Goal: Contribute content: Contribute content

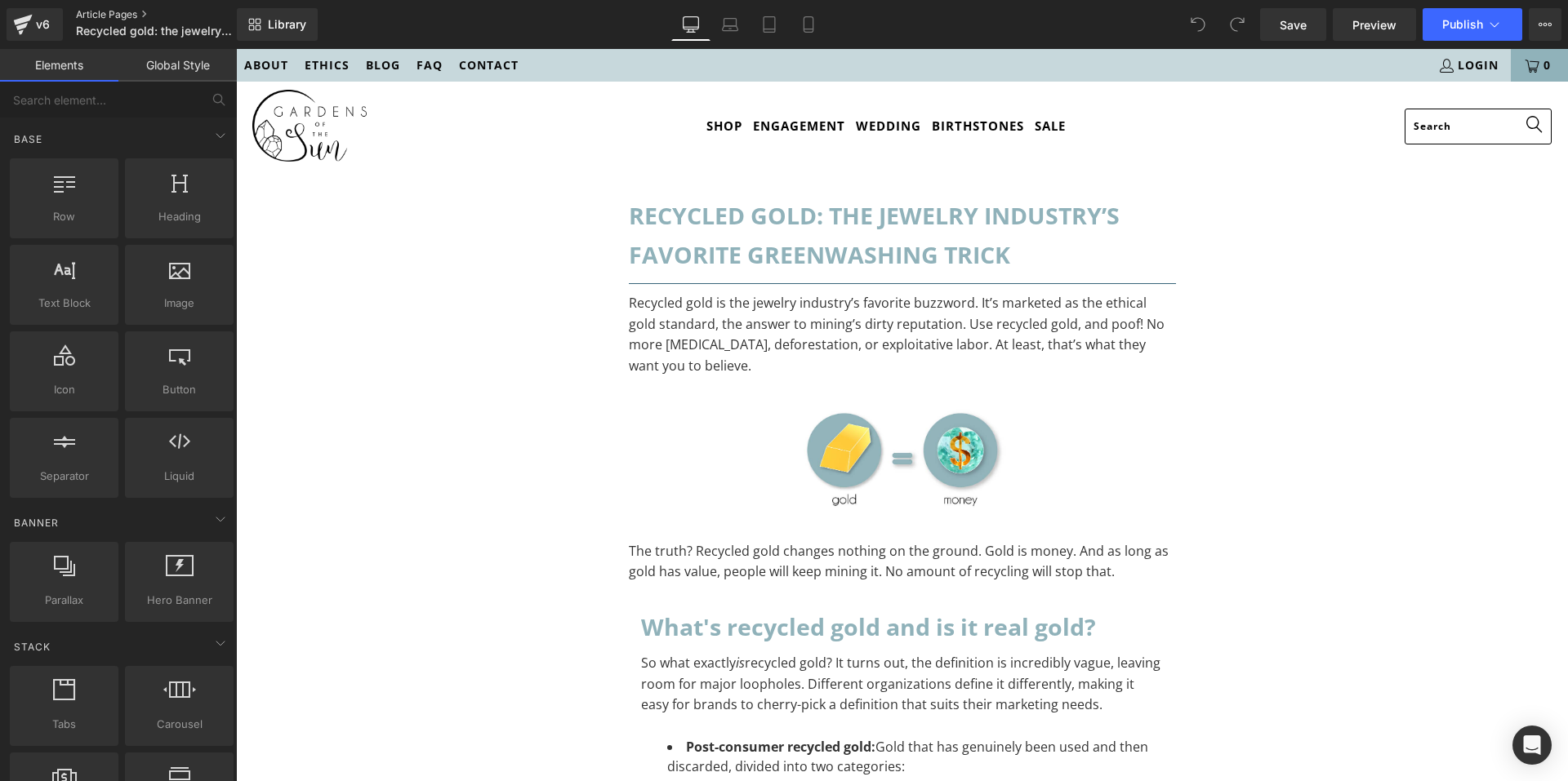
click at [94, 12] on link "Article Pages" at bounding box center [170, 14] width 188 height 13
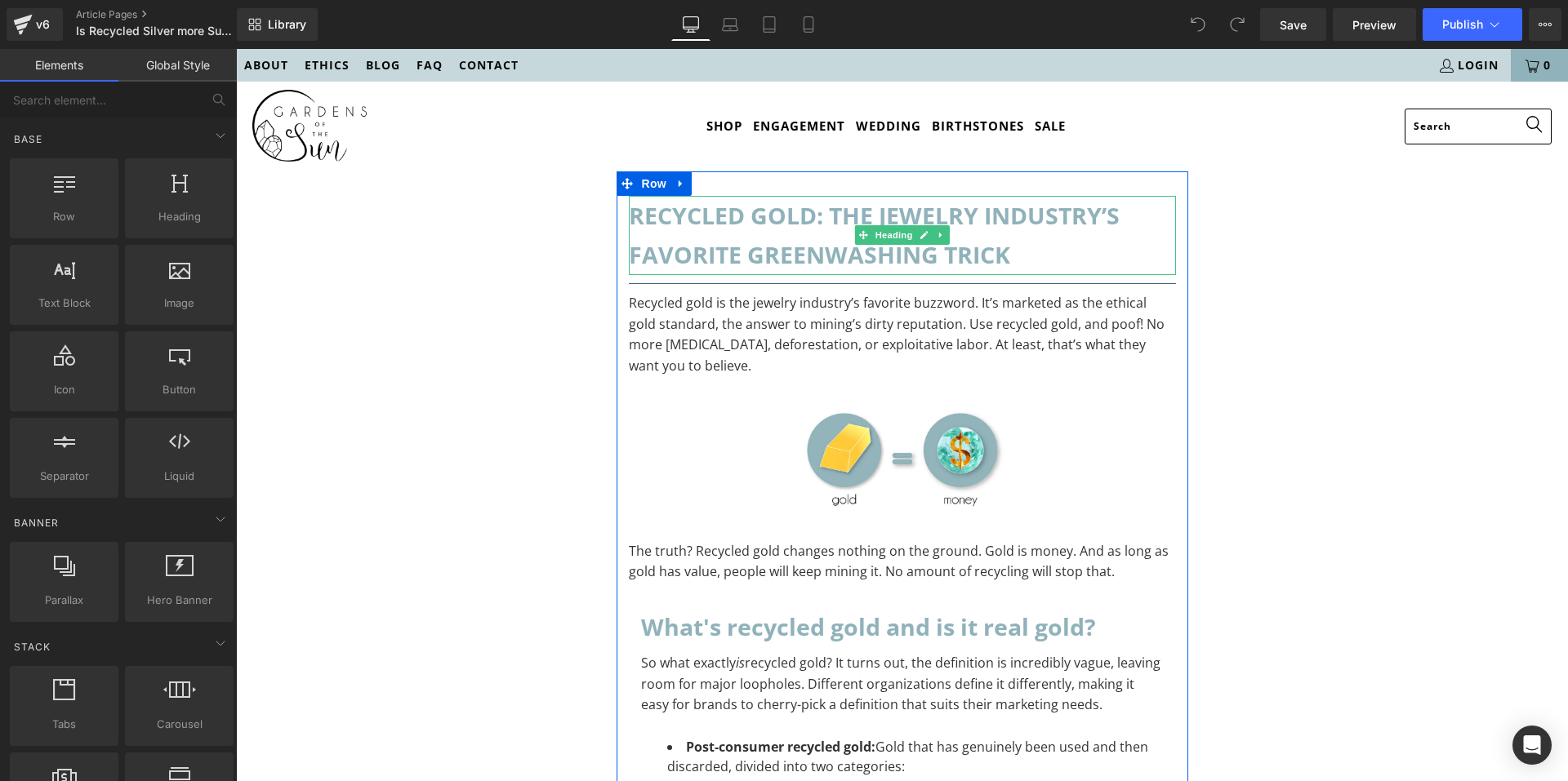
click at [813, 253] on h1 "Recycled gold: the jewelry industry’s favorite greenwashing trick" at bounding box center [902, 235] width 547 height 79
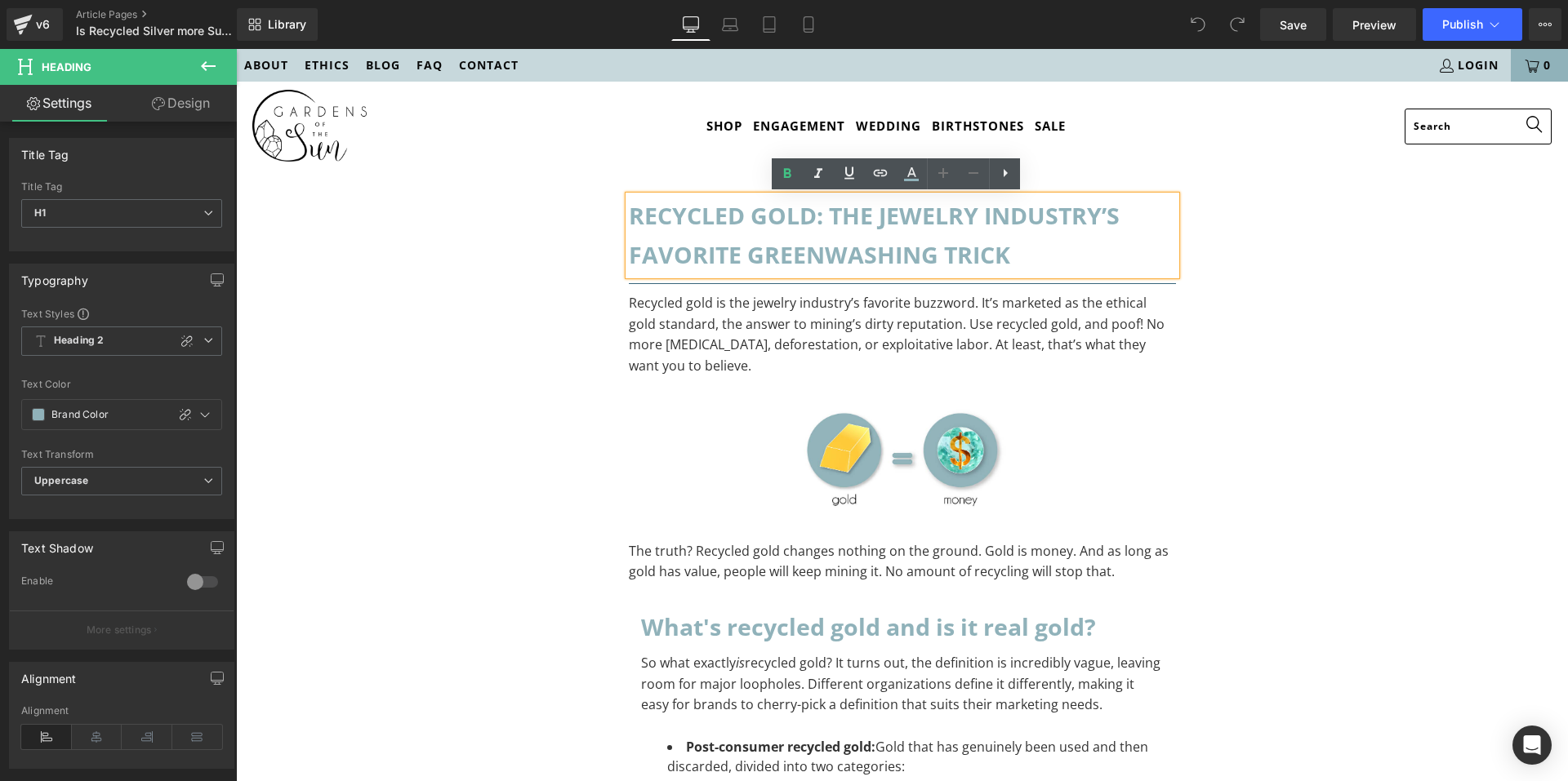
click at [834, 257] on h1 "Recycled gold: the jewelry industry’s favorite greenwashing trick" at bounding box center [902, 235] width 547 height 79
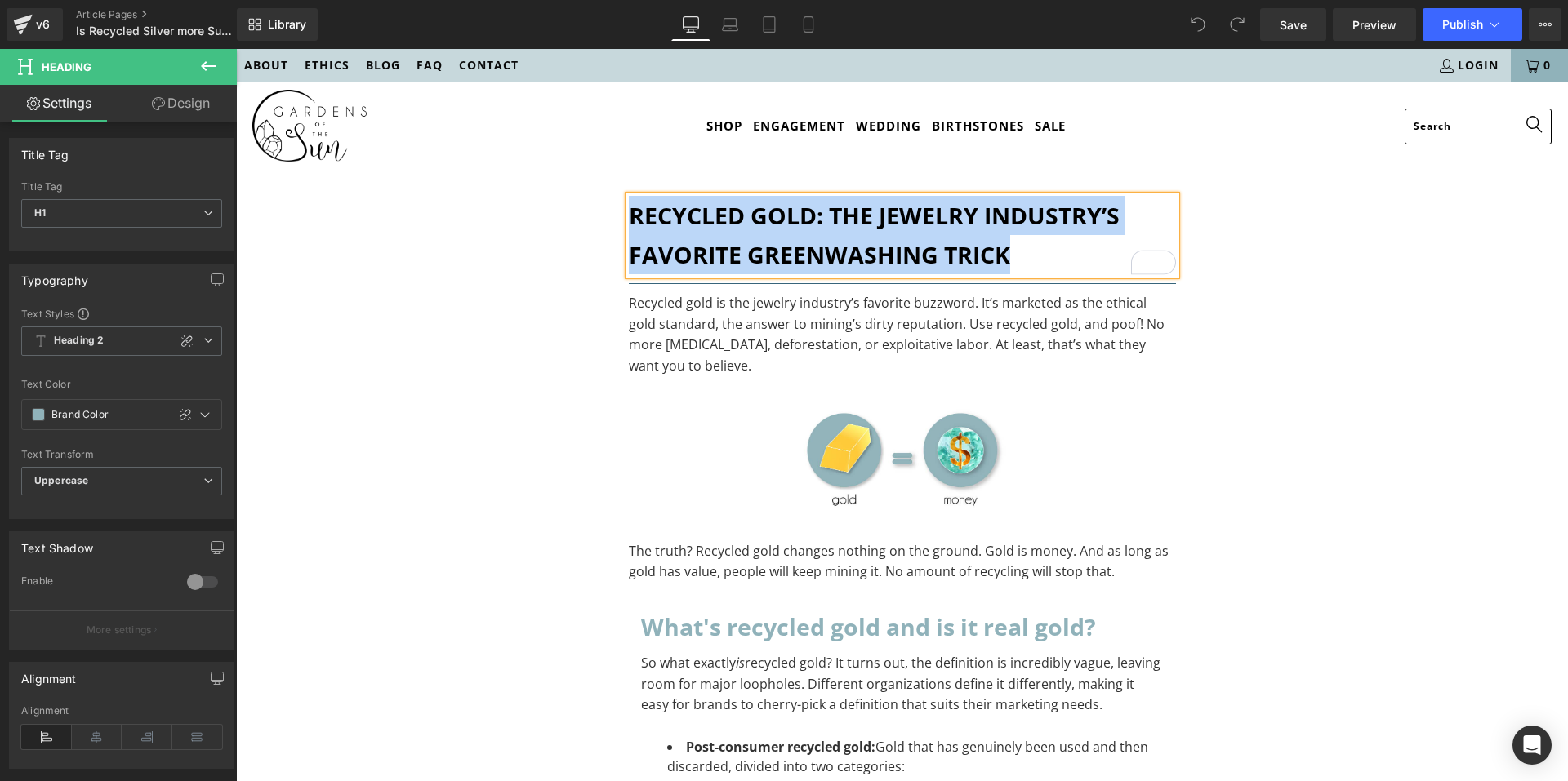
paste div "To enrich screen reader interactions, please activate Accessibility in Grammarl…"
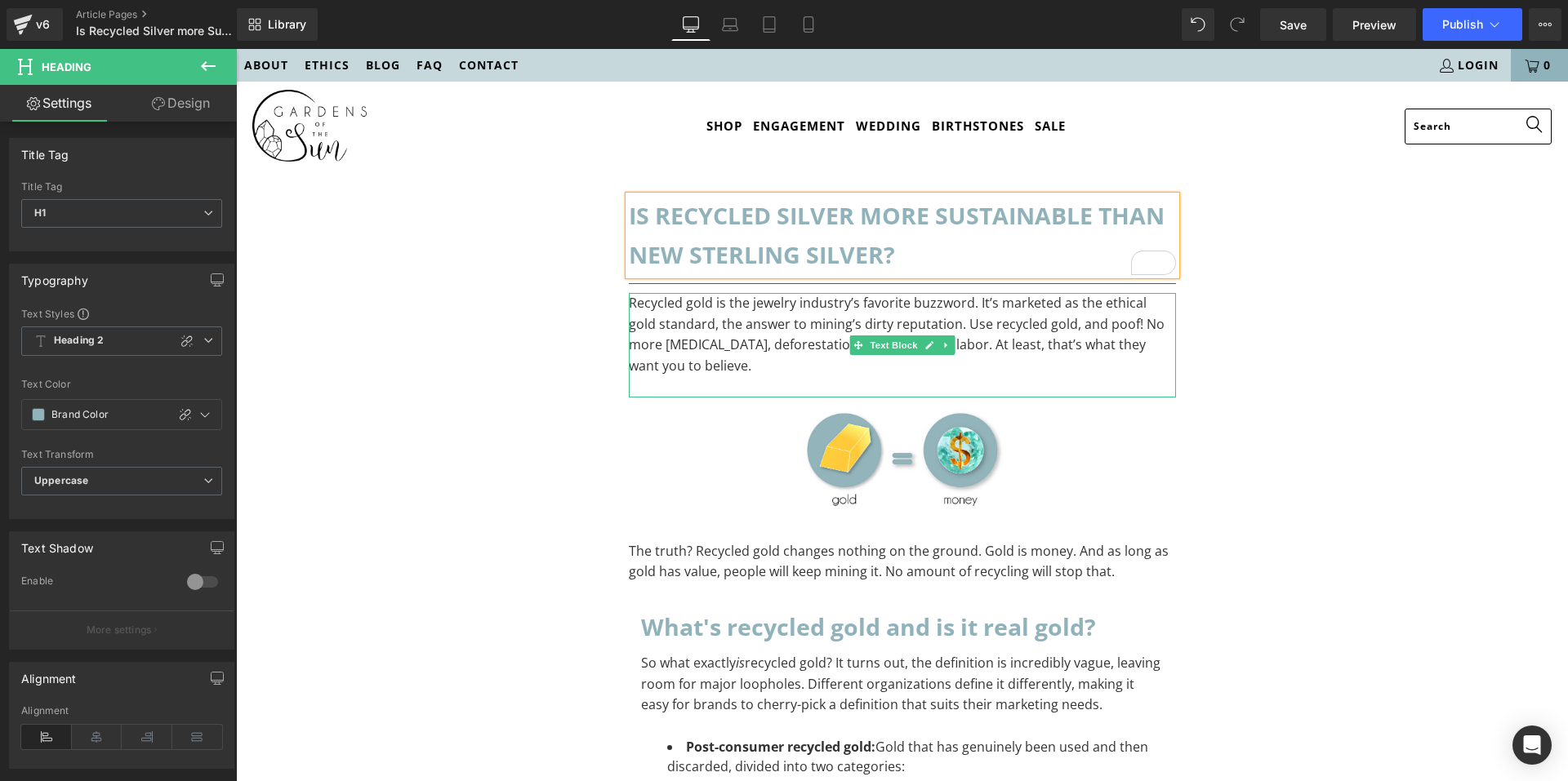
click at [732, 305] on p "Recycled gold is the jewelry industry’s favorite buzzword. It’s marketed as the…" at bounding box center [902, 334] width 547 height 83
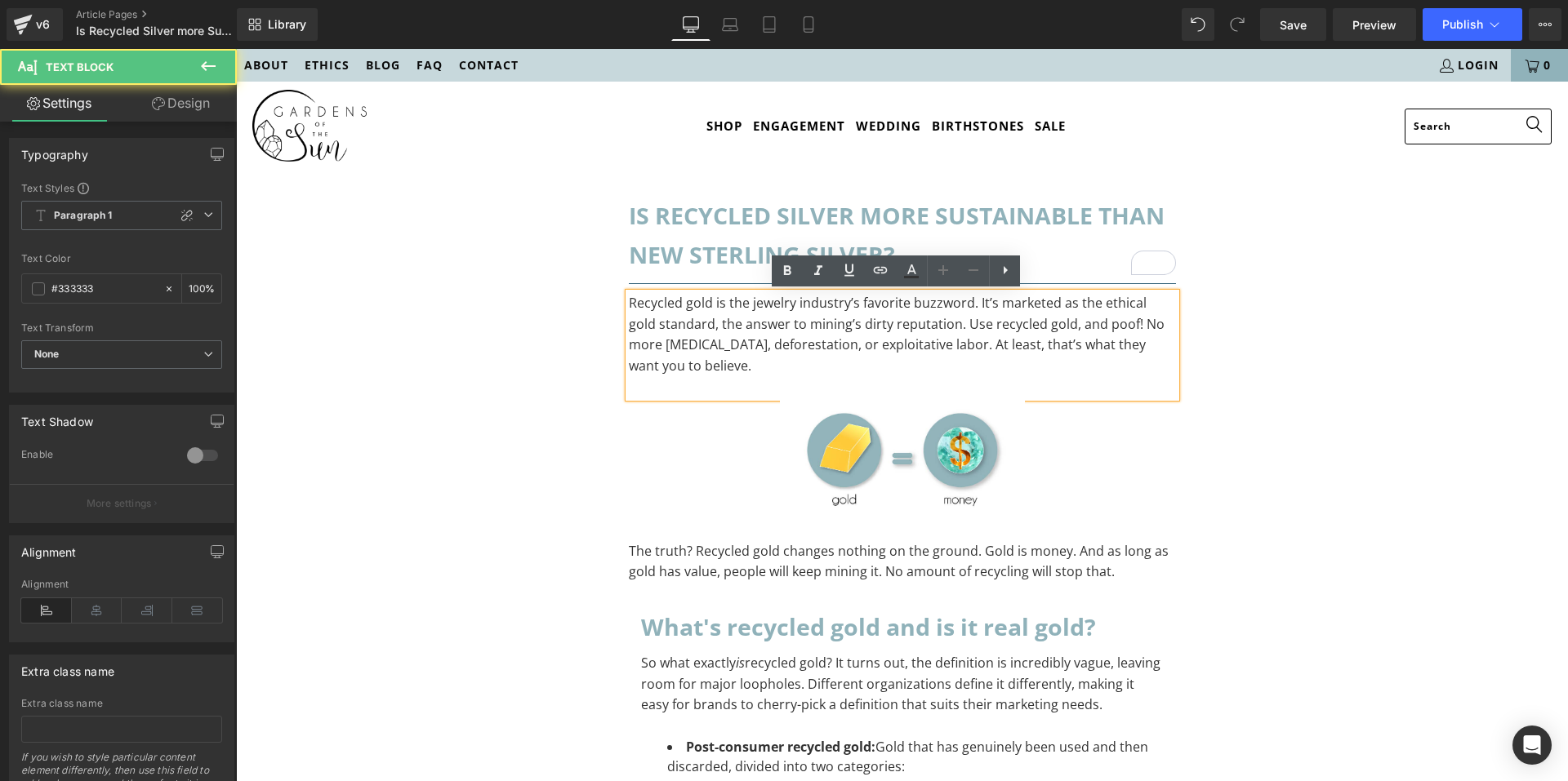
click at [703, 370] on p "Recycled gold is the jewelry industry’s favorite buzzword. It’s marketed as the…" at bounding box center [902, 334] width 547 height 83
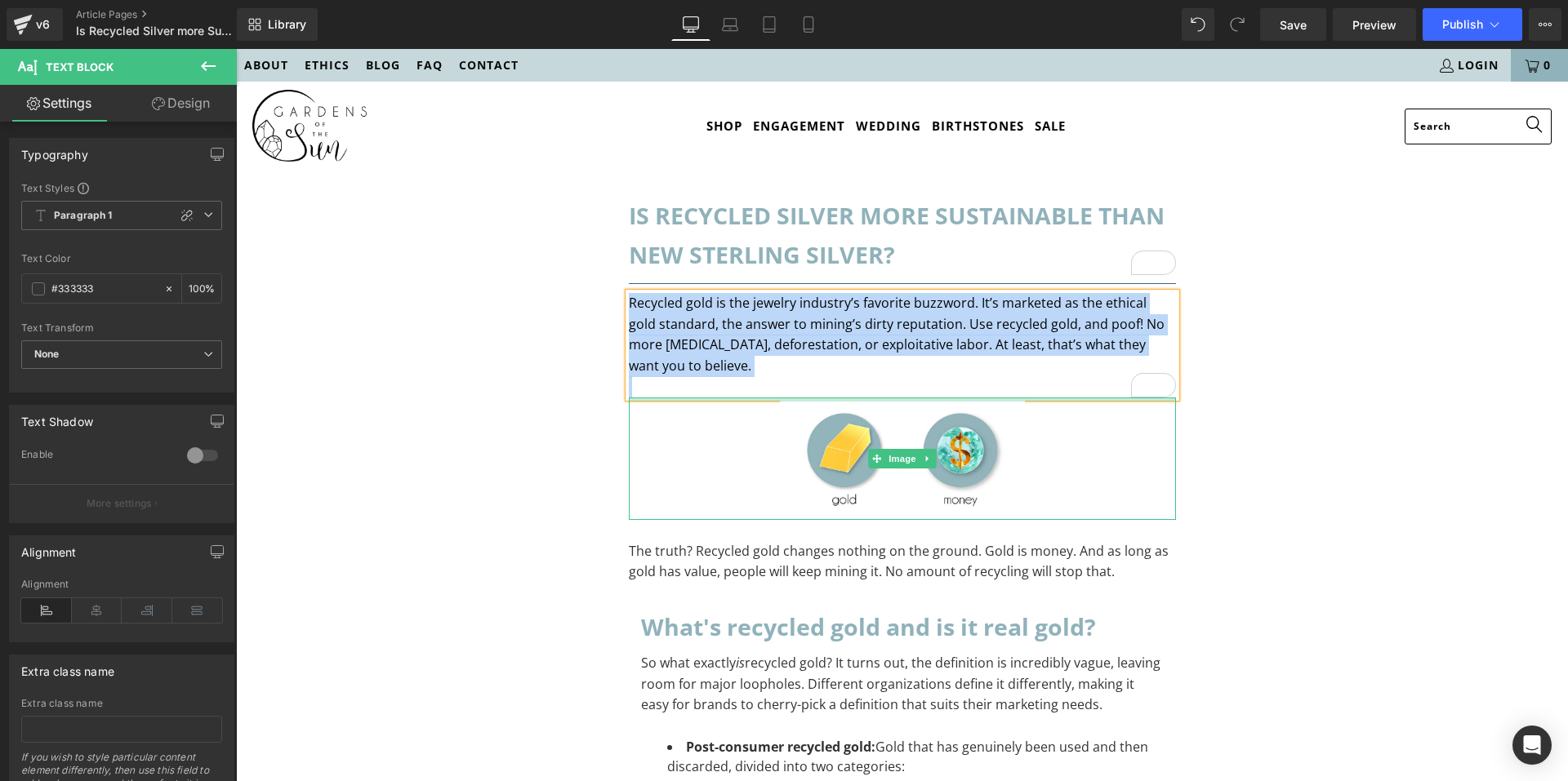
paste div "To enrich screen reader interactions, please activate Accessibility in Grammarl…"
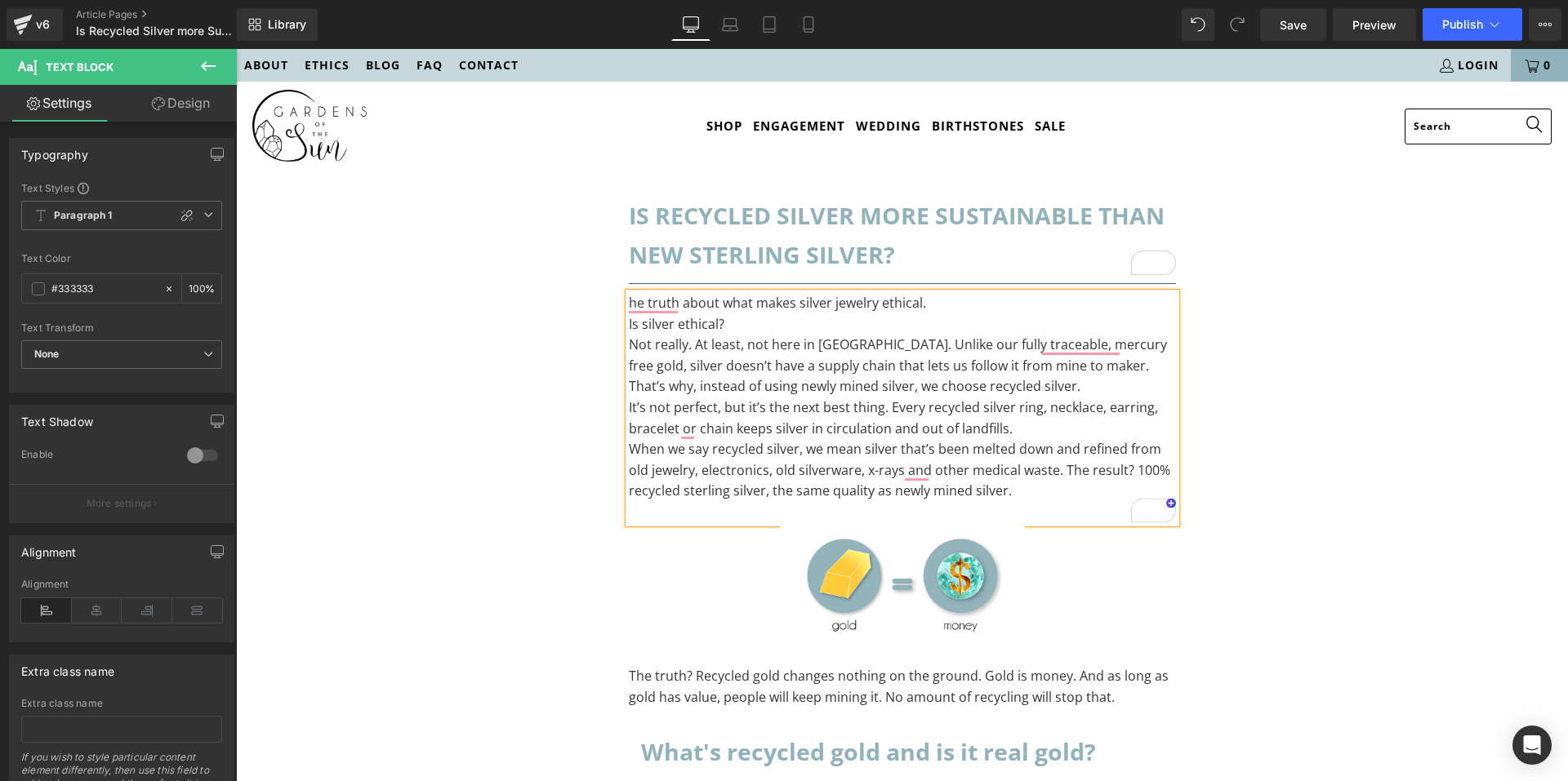
click at [747, 320] on p "Is silver ethical?" at bounding box center [902, 325] width 547 height 21
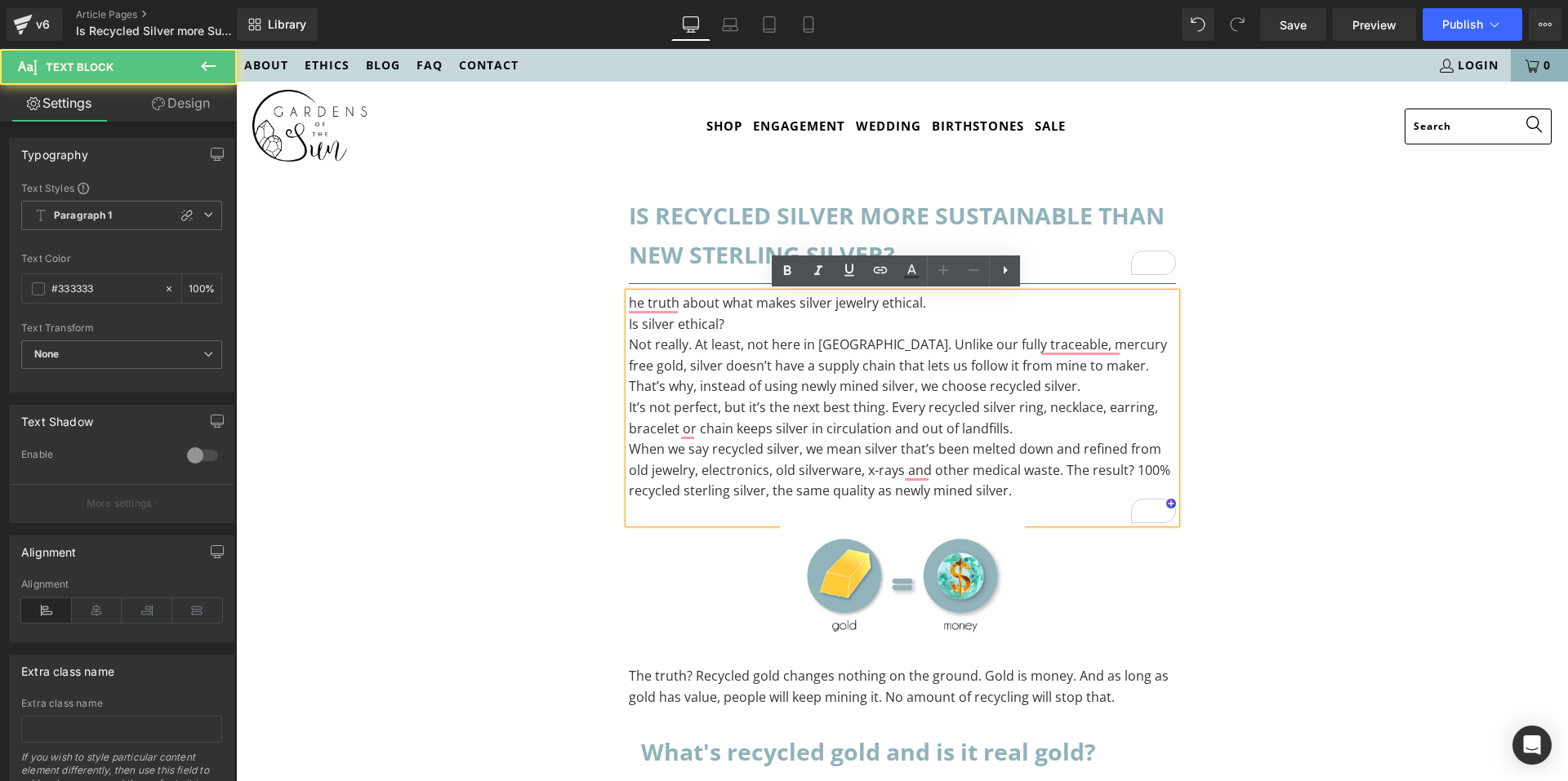
click at [927, 309] on p "he truth about what makes silver jewelry ethical." at bounding box center [902, 303] width 547 height 21
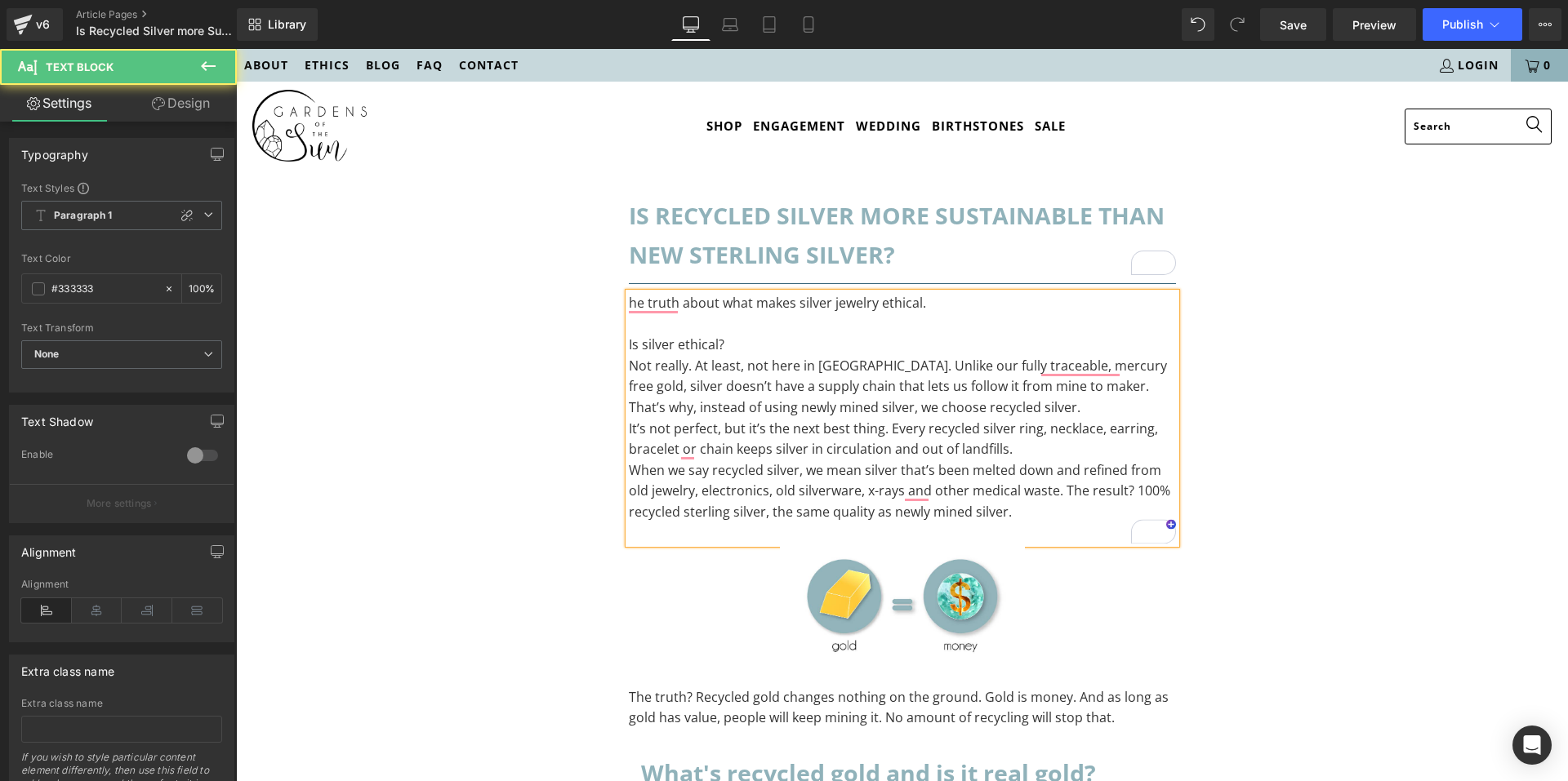
click at [773, 350] on p "Is silver ethical?" at bounding box center [902, 345] width 547 height 21
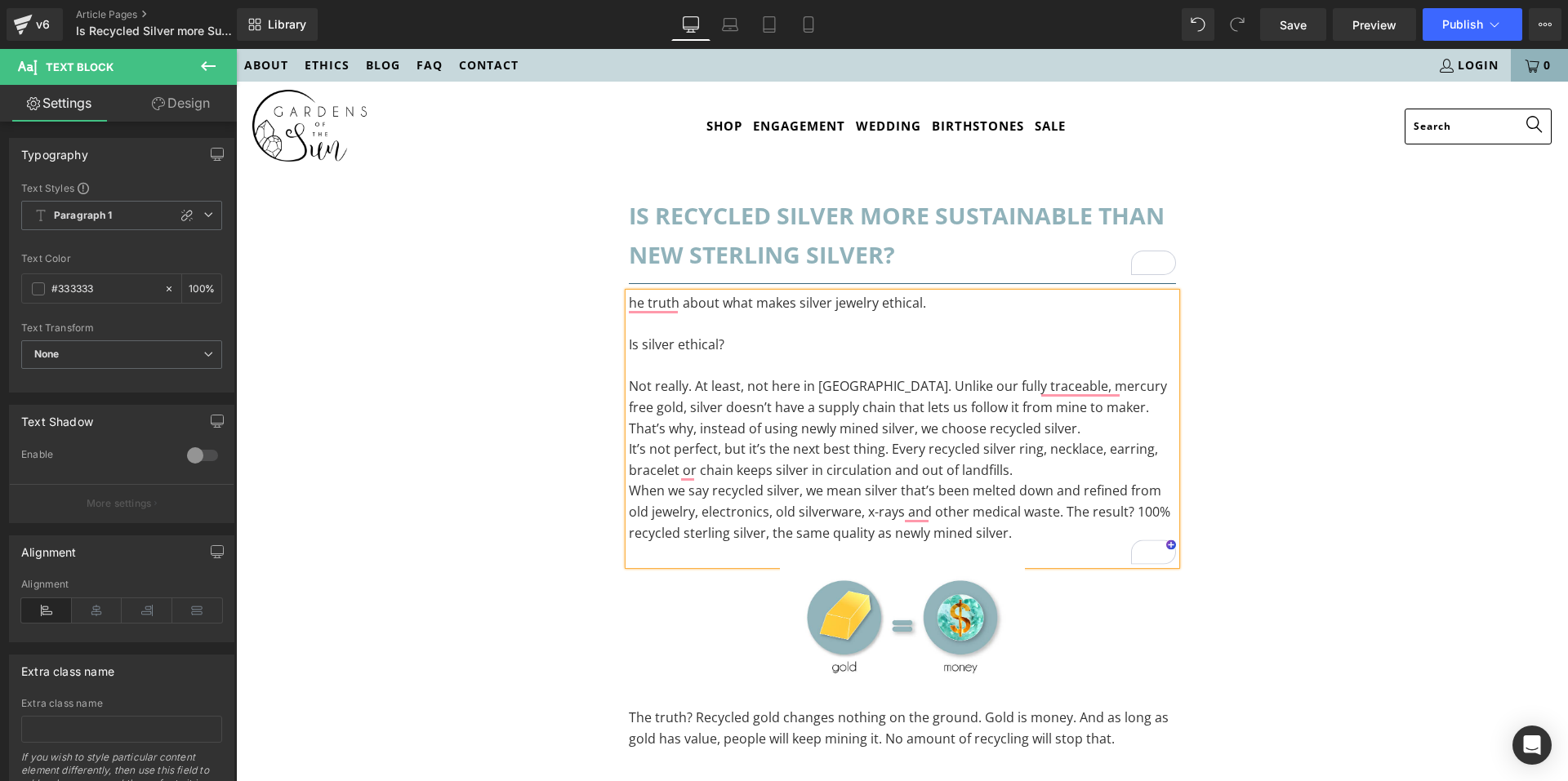
click at [1009, 427] on p "Not really. At least, not here in [GEOGRAPHIC_DATA]. Unlike our fully traceable…" at bounding box center [902, 408] width 547 height 62
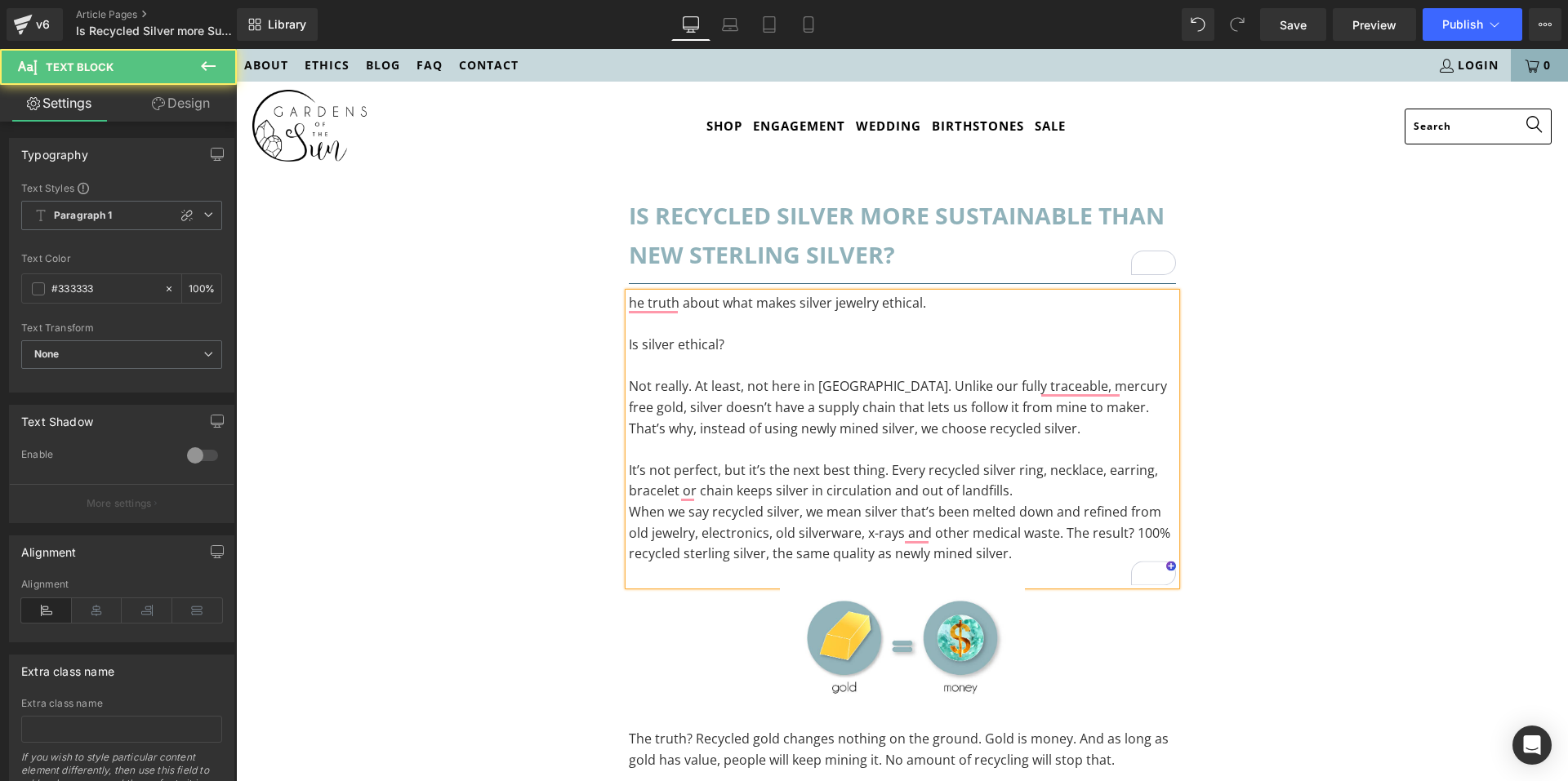
click at [1022, 482] on p "It’s not perfect, but it’s the next best thing. Every recycled silver ring, nec…" at bounding box center [902, 481] width 547 height 42
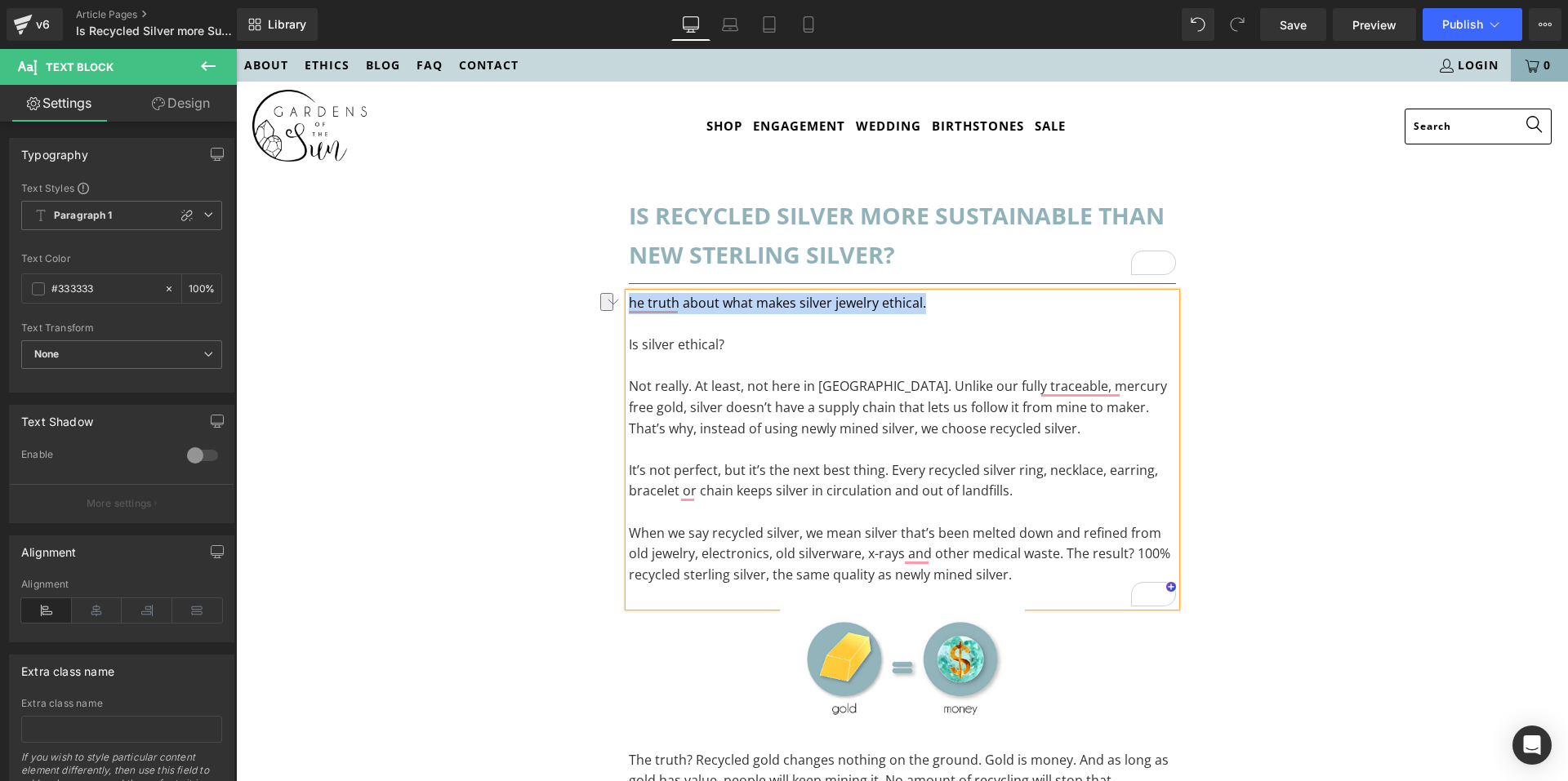
drag, startPoint x: 924, startPoint y: 304, endPoint x: 575, endPoint y: 298, distance: 349.1
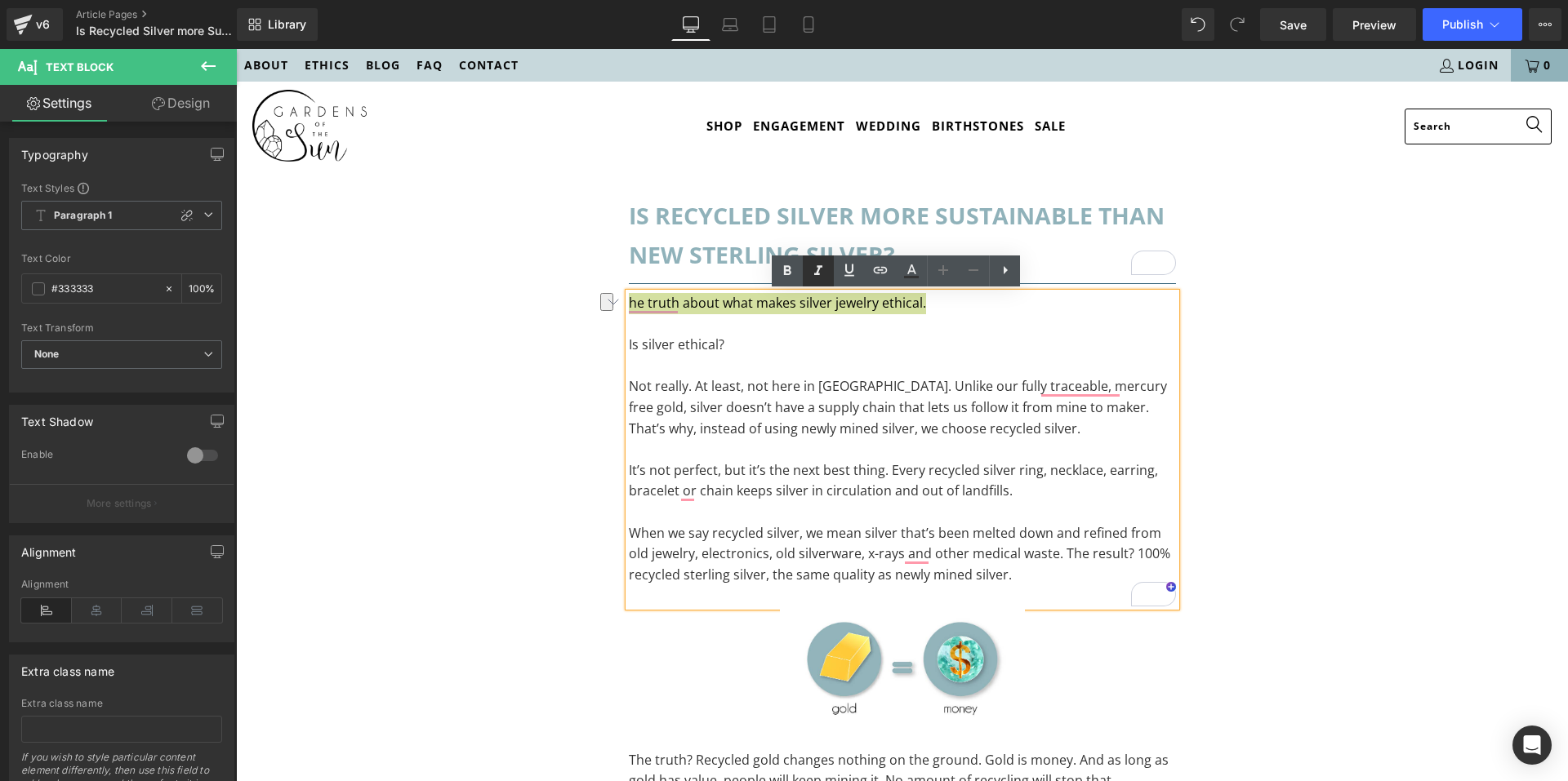
click at [812, 262] on icon at bounding box center [818, 271] width 20 height 20
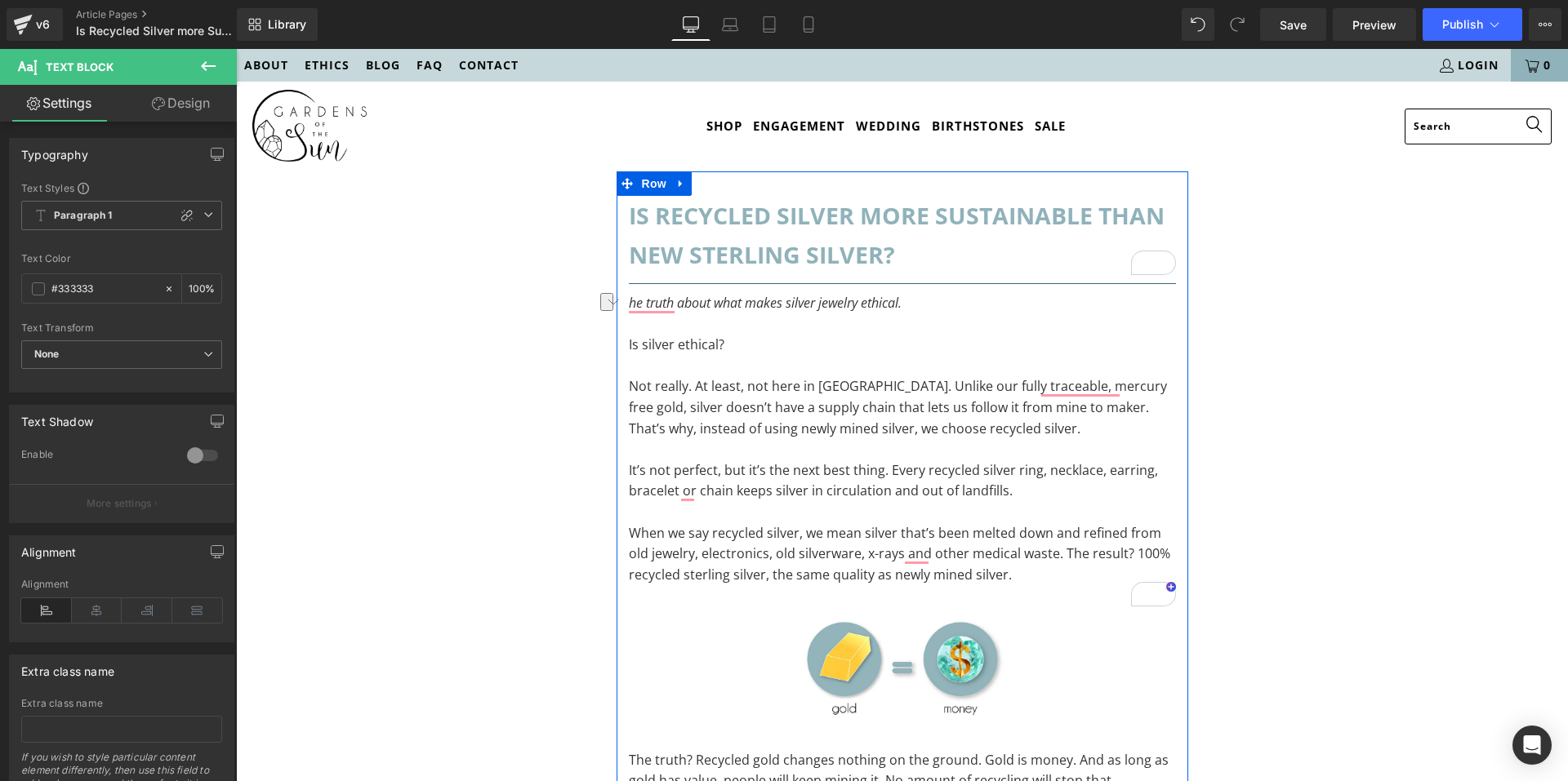
scroll to position [245, 0]
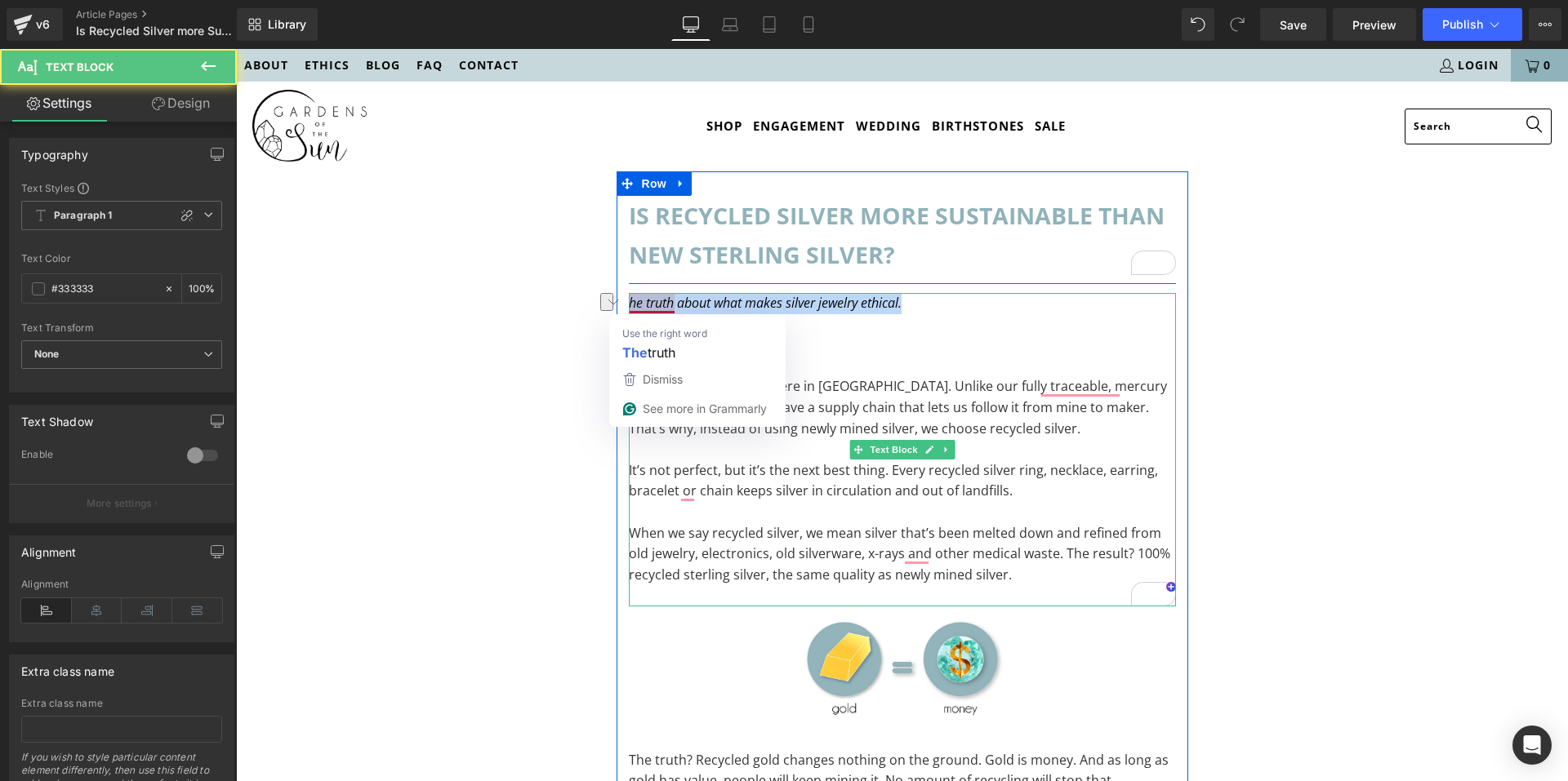
click at [630, 300] on icon "he truth about what makes silver jewelry ethical." at bounding box center [764, 303] width 272 height 18
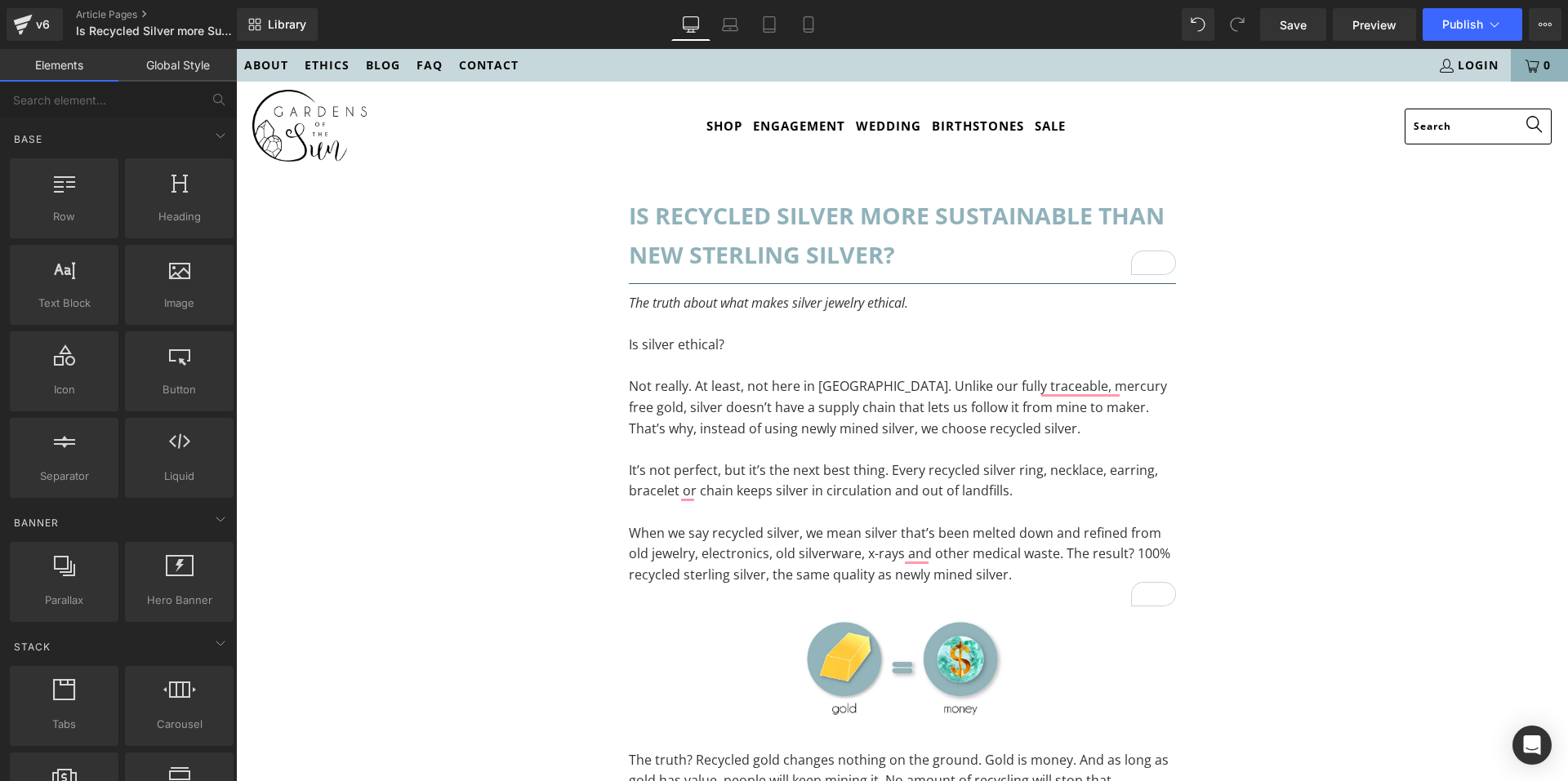
scroll to position [327, 0]
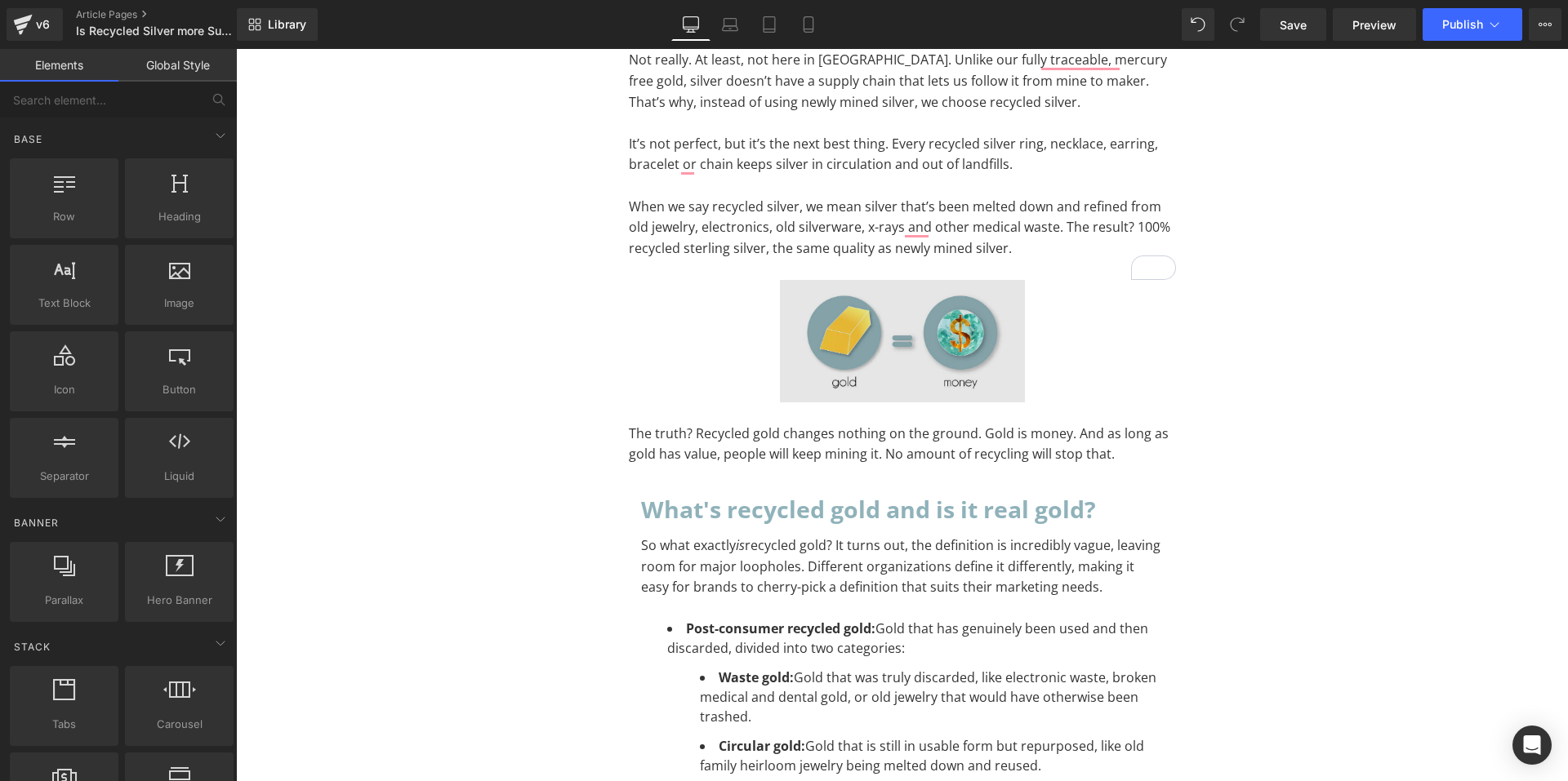
click at [905, 329] on img at bounding box center [902, 341] width 245 height 122
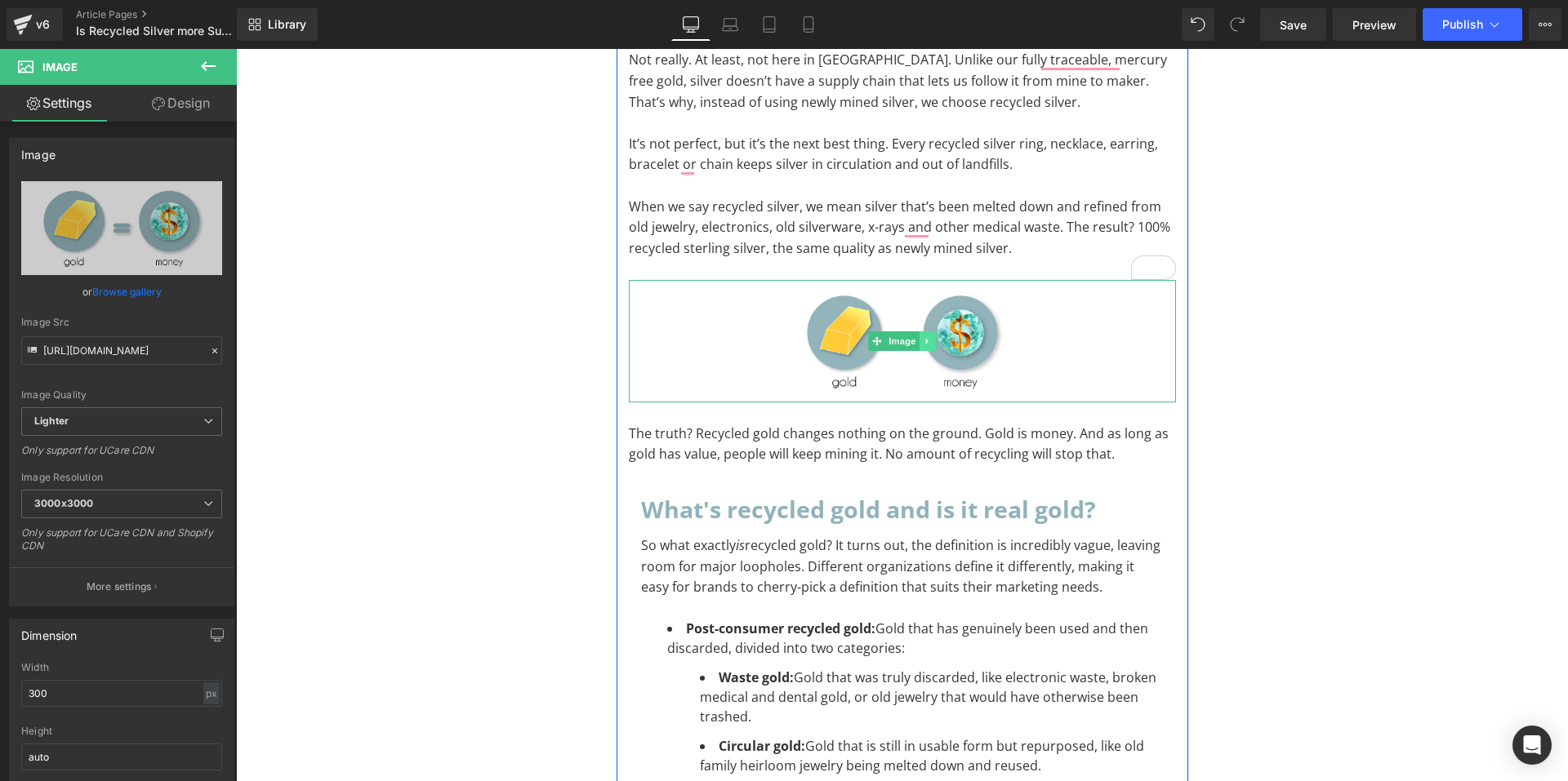
click at [922, 345] on icon at bounding box center [927, 341] width 9 height 10
click at [930, 337] on icon at bounding box center [935, 341] width 9 height 9
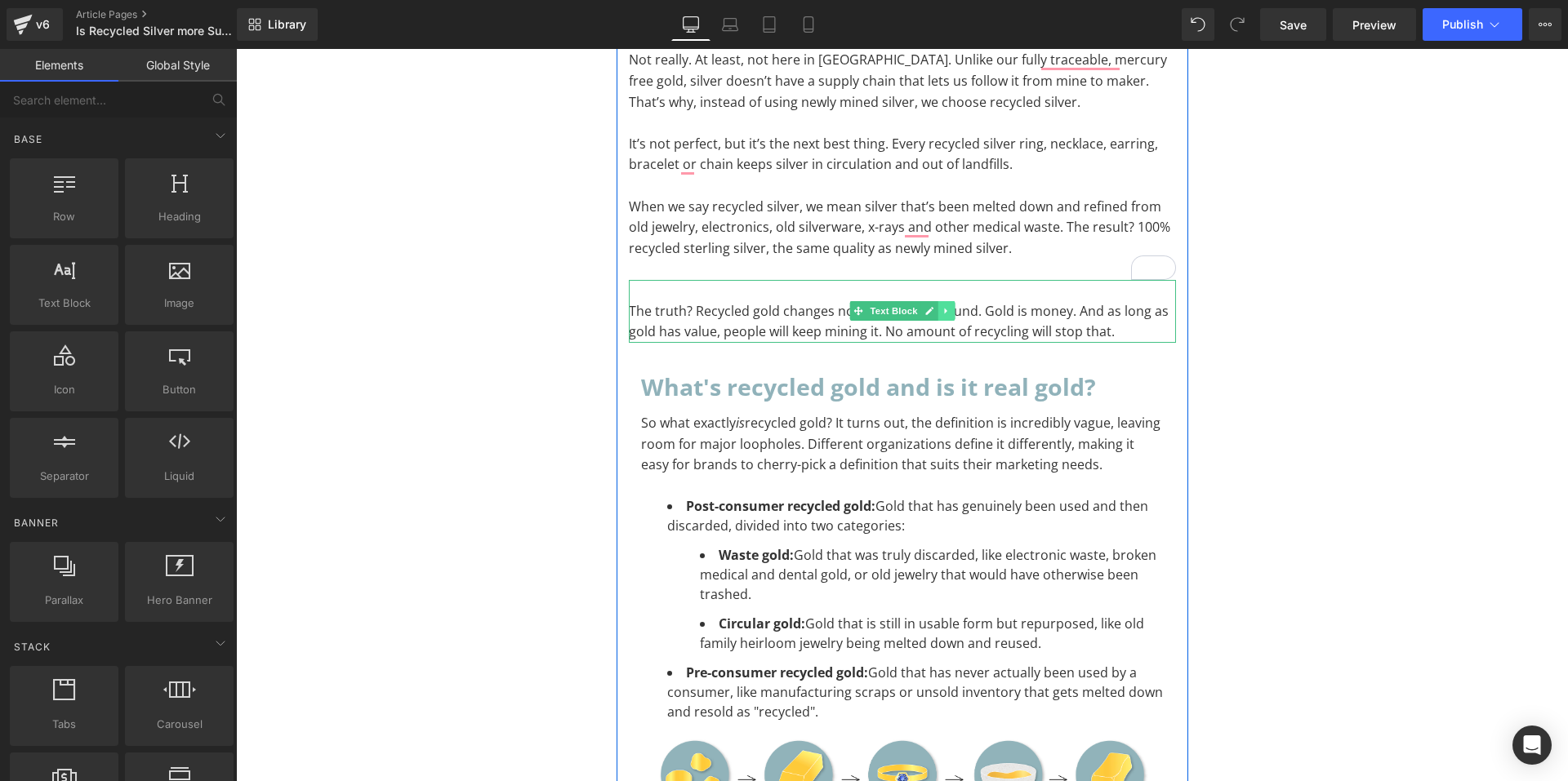
click at [941, 311] on icon at bounding box center [946, 311] width 9 height 10
click at [937, 311] on link at bounding box center [938, 311] width 17 height 20
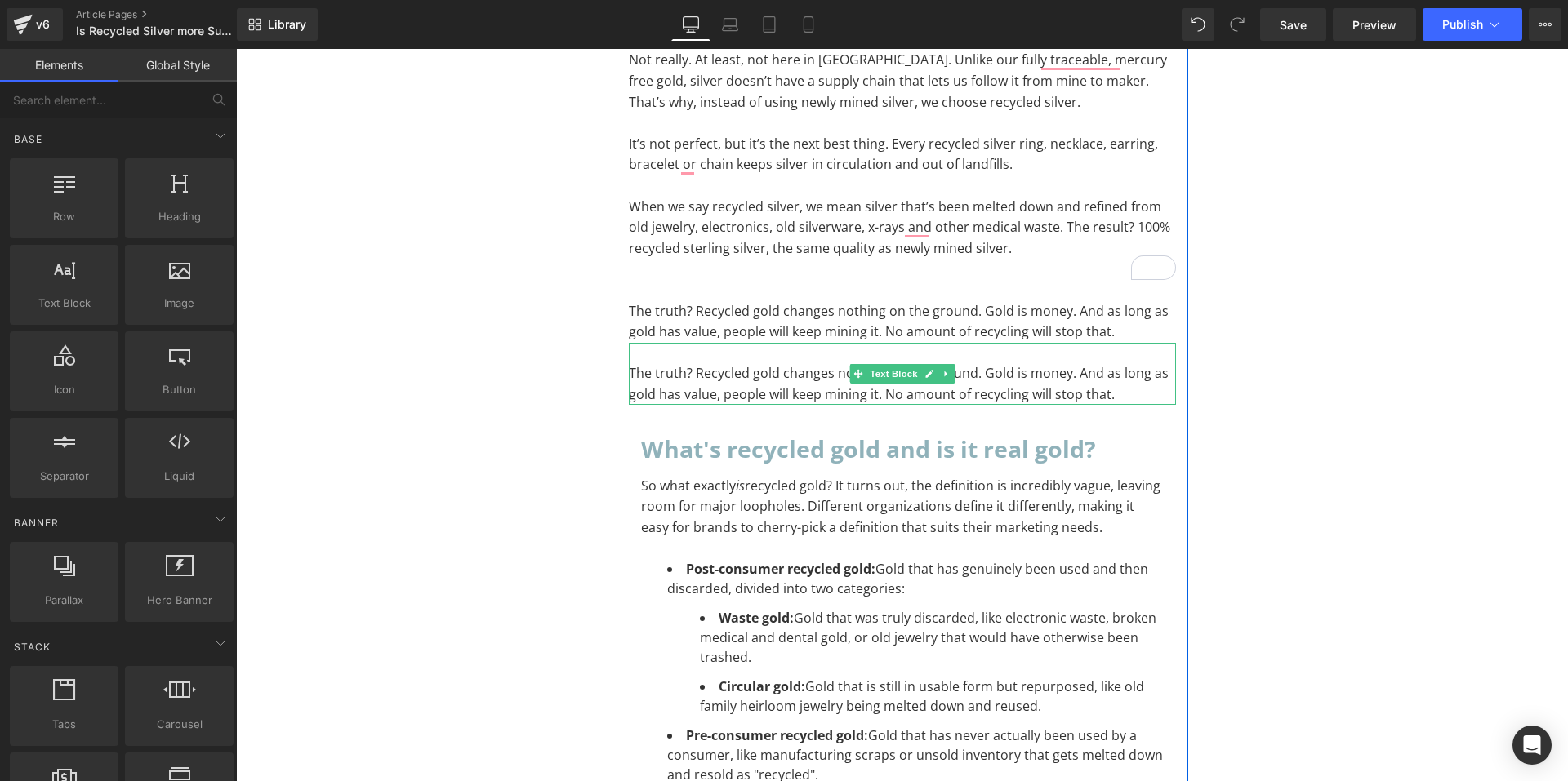
scroll to position [163, 0]
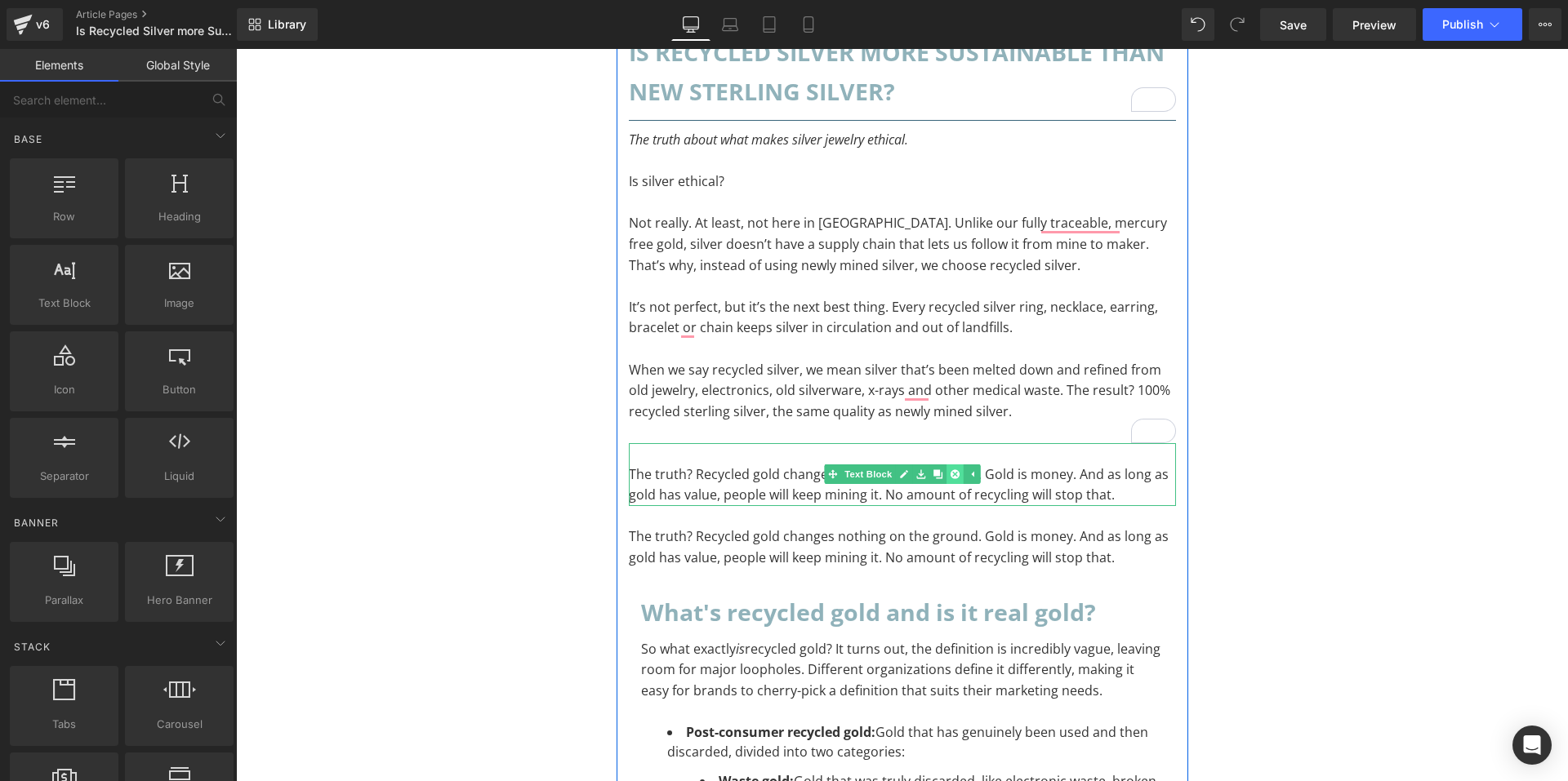
click at [955, 475] on link at bounding box center [954, 474] width 17 height 20
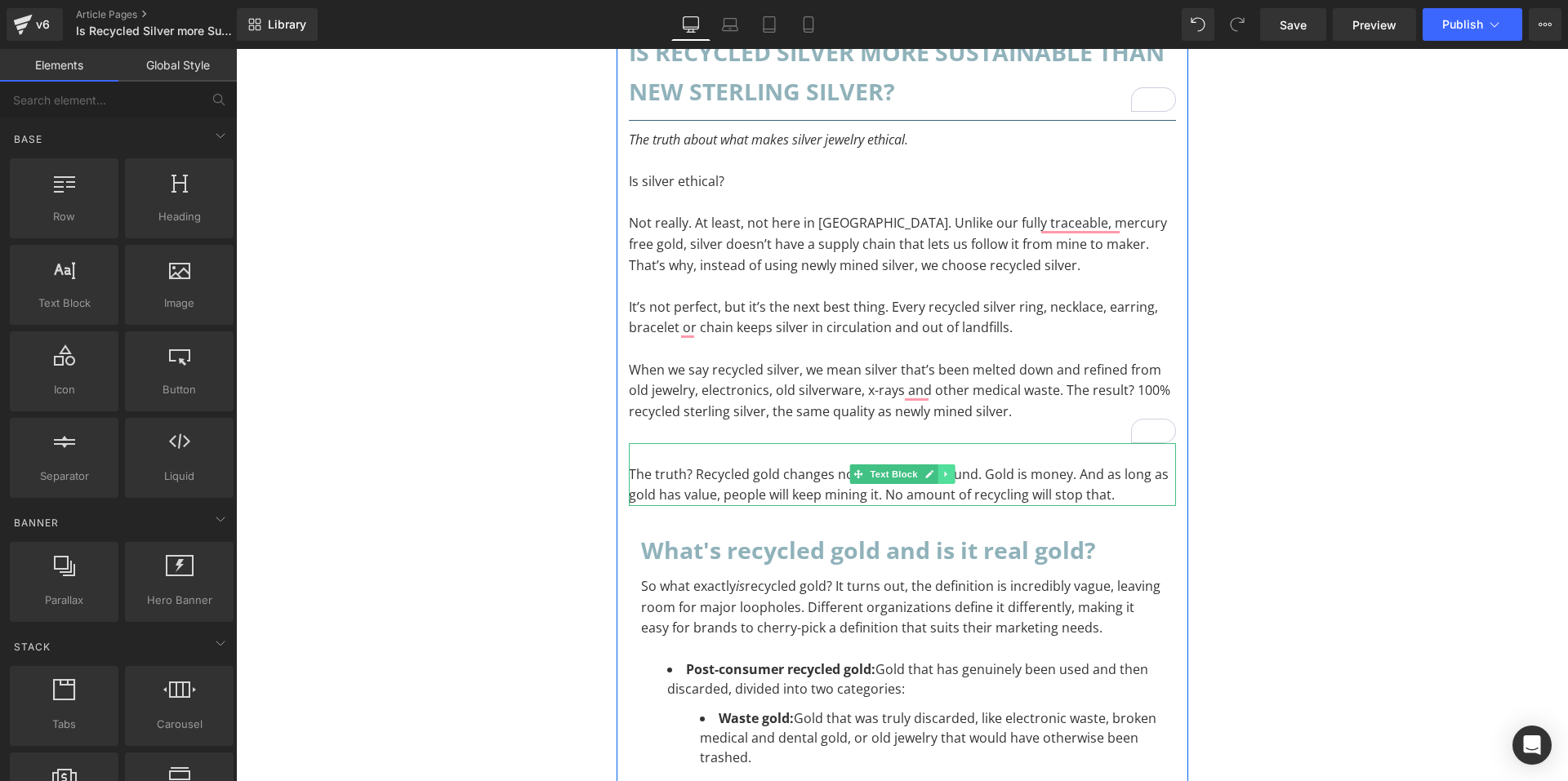
click at [941, 475] on icon at bounding box center [946, 474] width 9 height 10
click at [934, 480] on link at bounding box center [938, 474] width 17 height 20
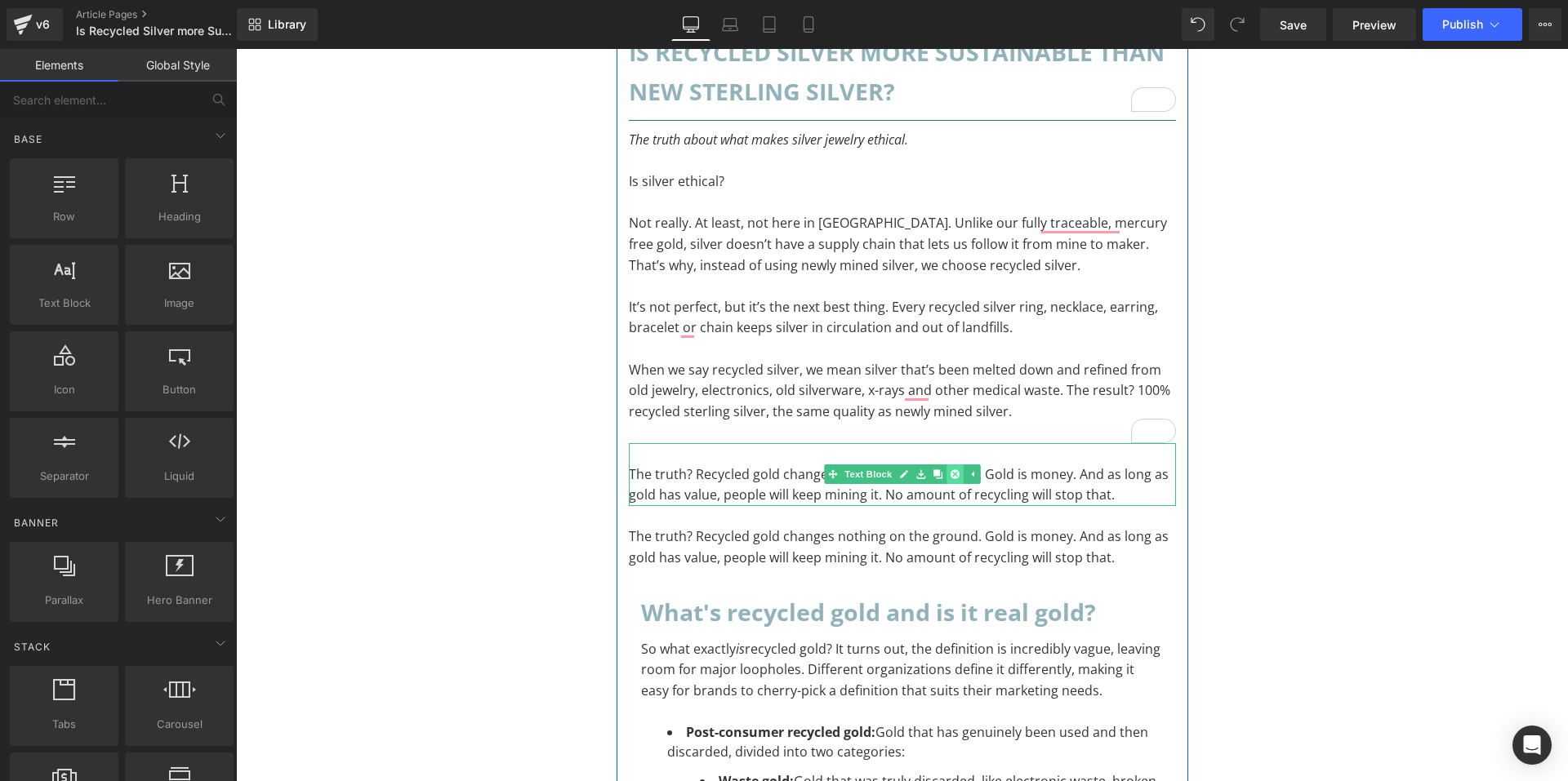
click at [952, 474] on icon at bounding box center [955, 475] width 9 height 9
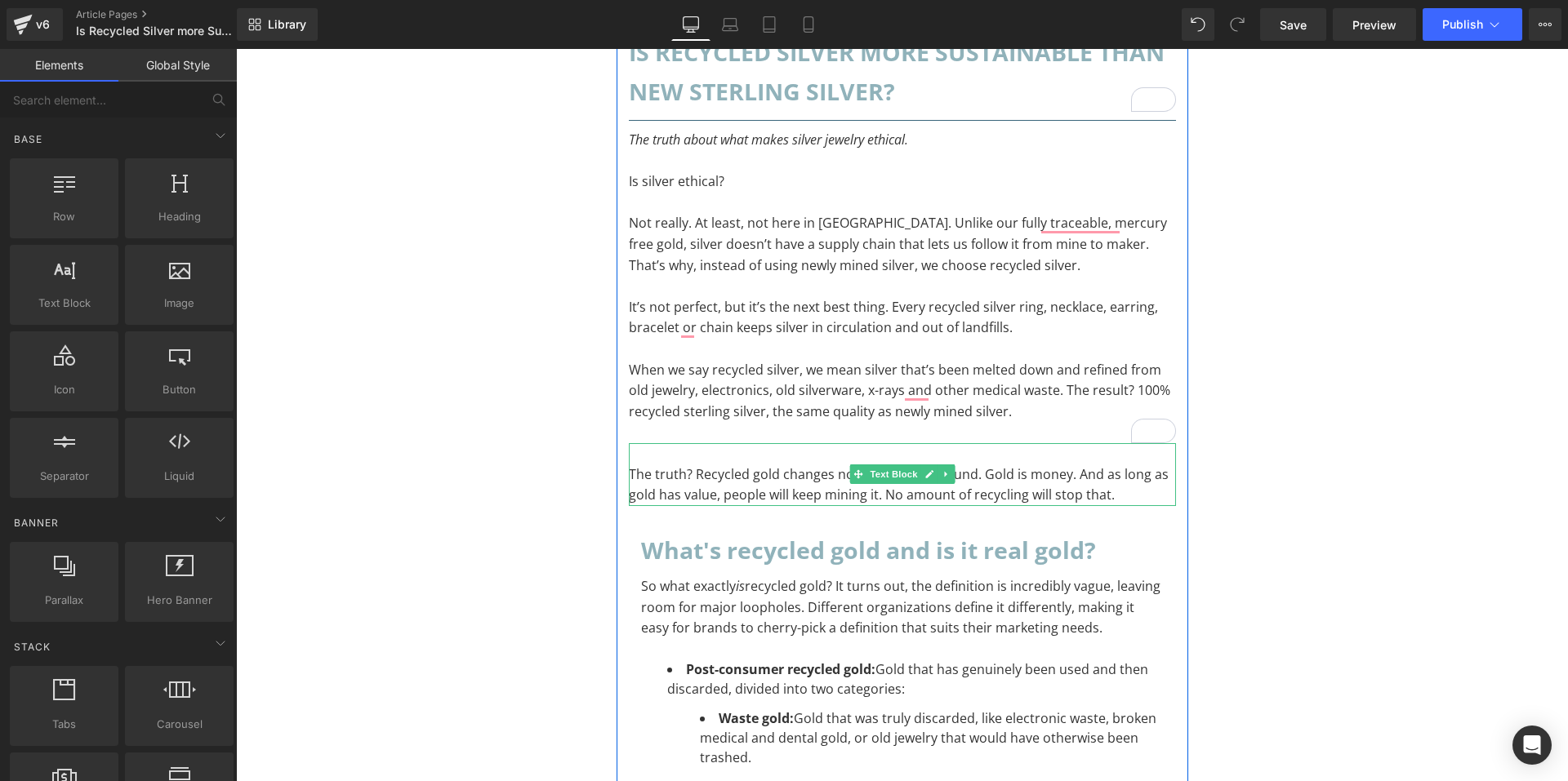
click at [944, 478] on icon at bounding box center [946, 474] width 9 height 10
click at [950, 477] on icon at bounding box center [955, 475] width 9 height 9
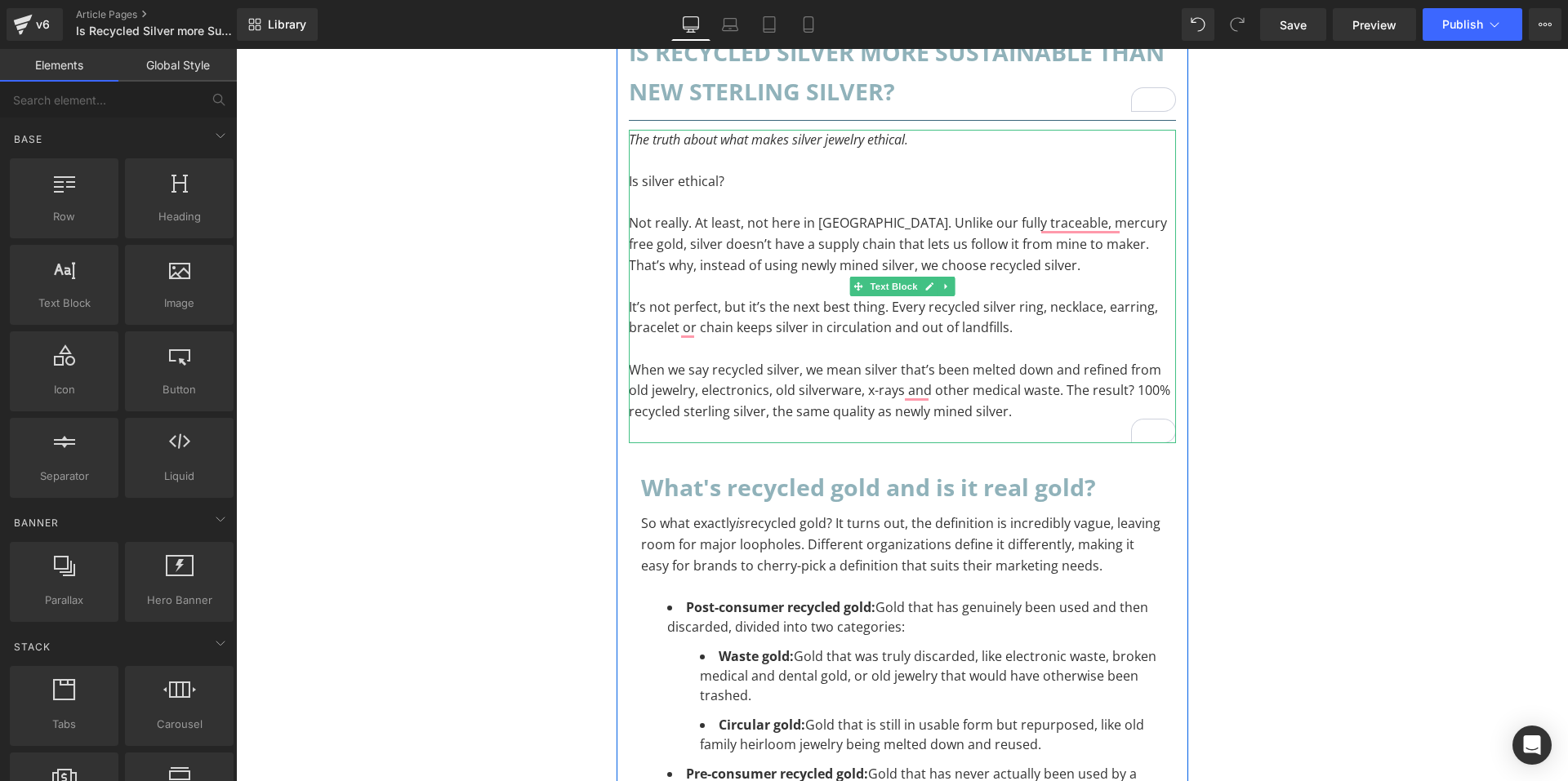
click at [749, 425] on p "To enrich screen reader interactions, please activate Accessibility in Grammarl…" at bounding box center [902, 433] width 547 height 21
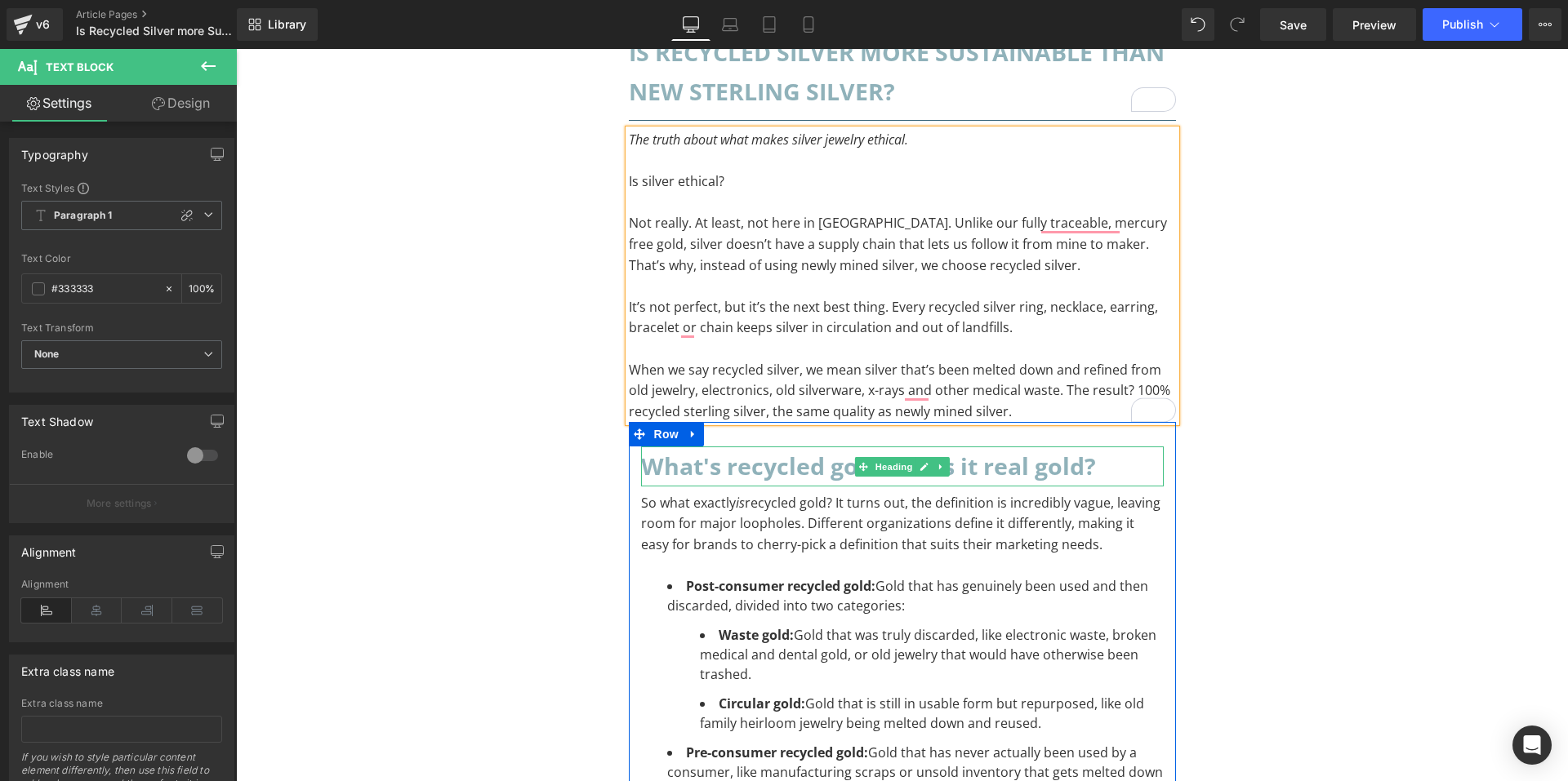
click at [707, 470] on h2 "What's recycled gold and is it real gold?" at bounding box center [902, 466] width 522 height 39
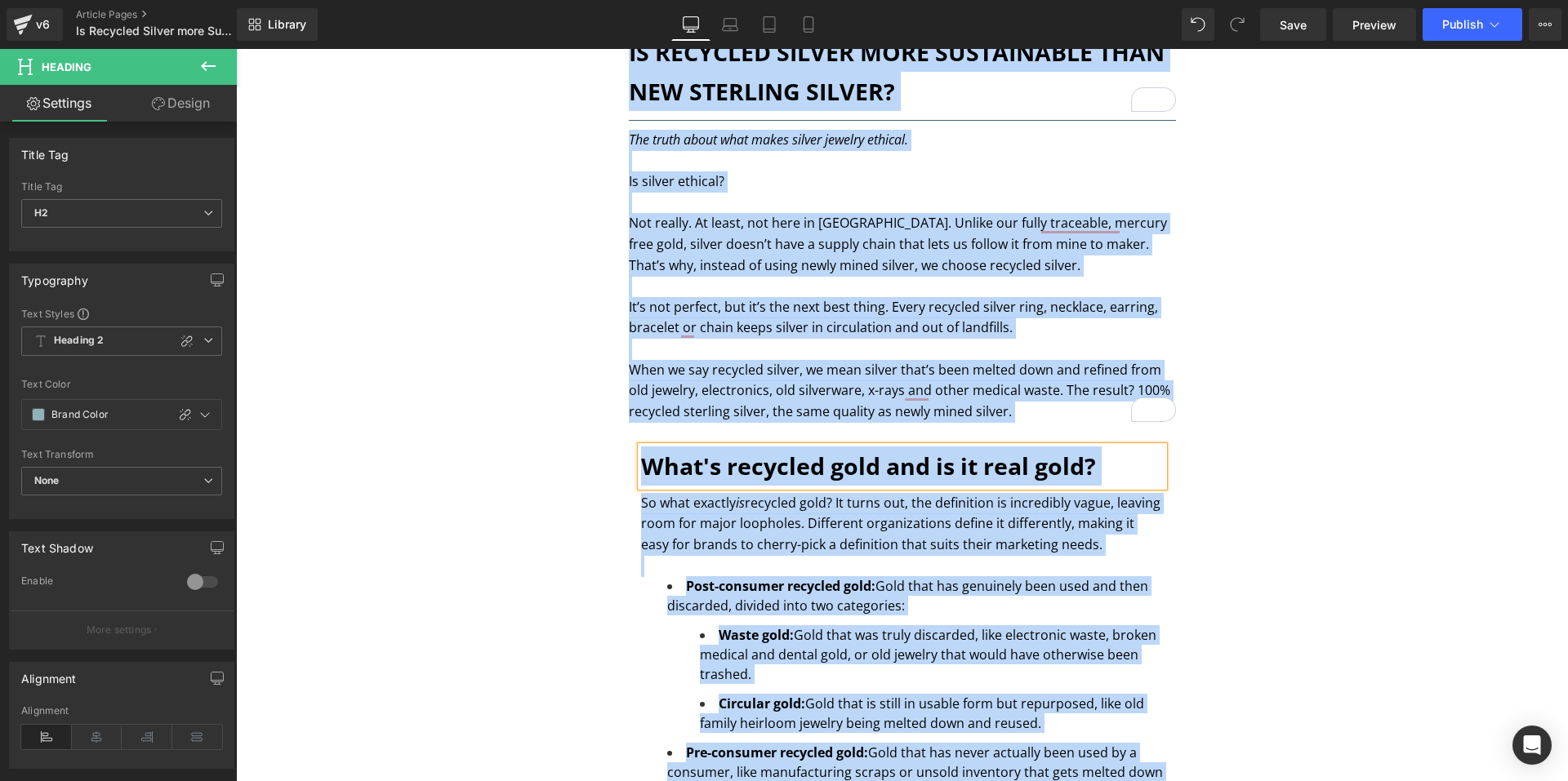
click at [719, 462] on h2 "What's recycled gold and is it real gold?" at bounding box center [902, 466] width 522 height 39
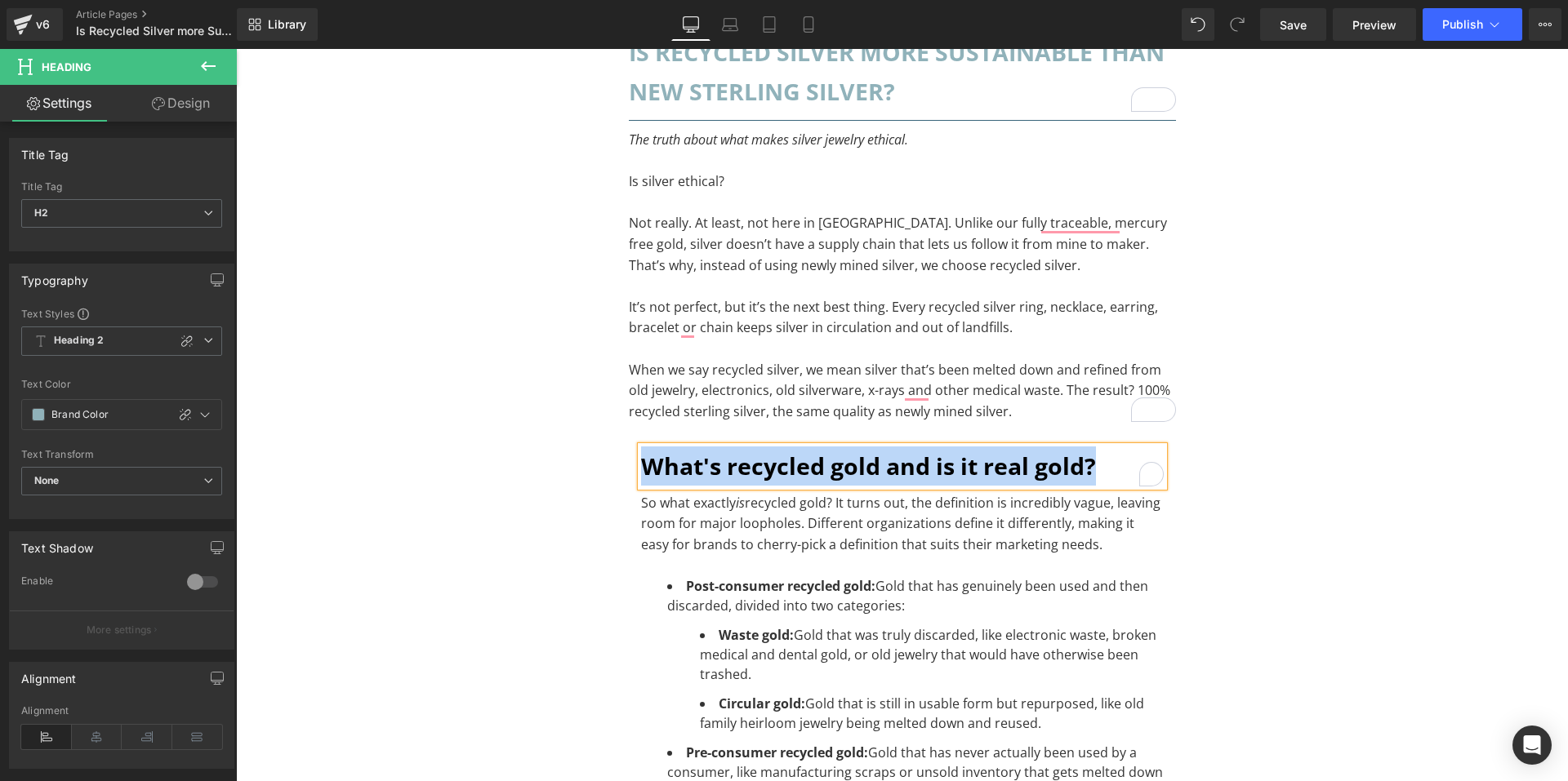
paste div "To enrich screen reader interactions, please activate Accessibility in Grammarl…"
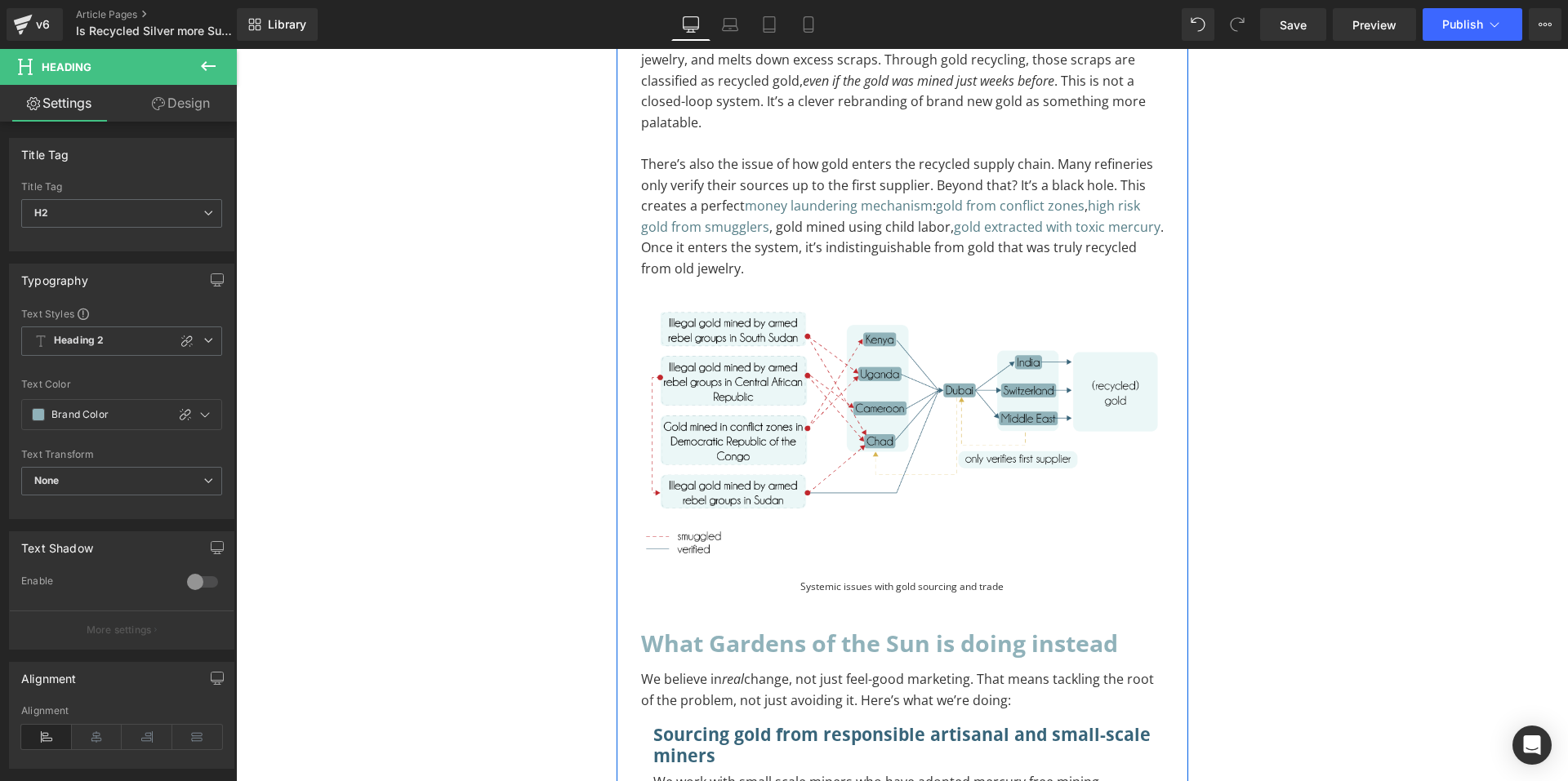
scroll to position [2367, 0]
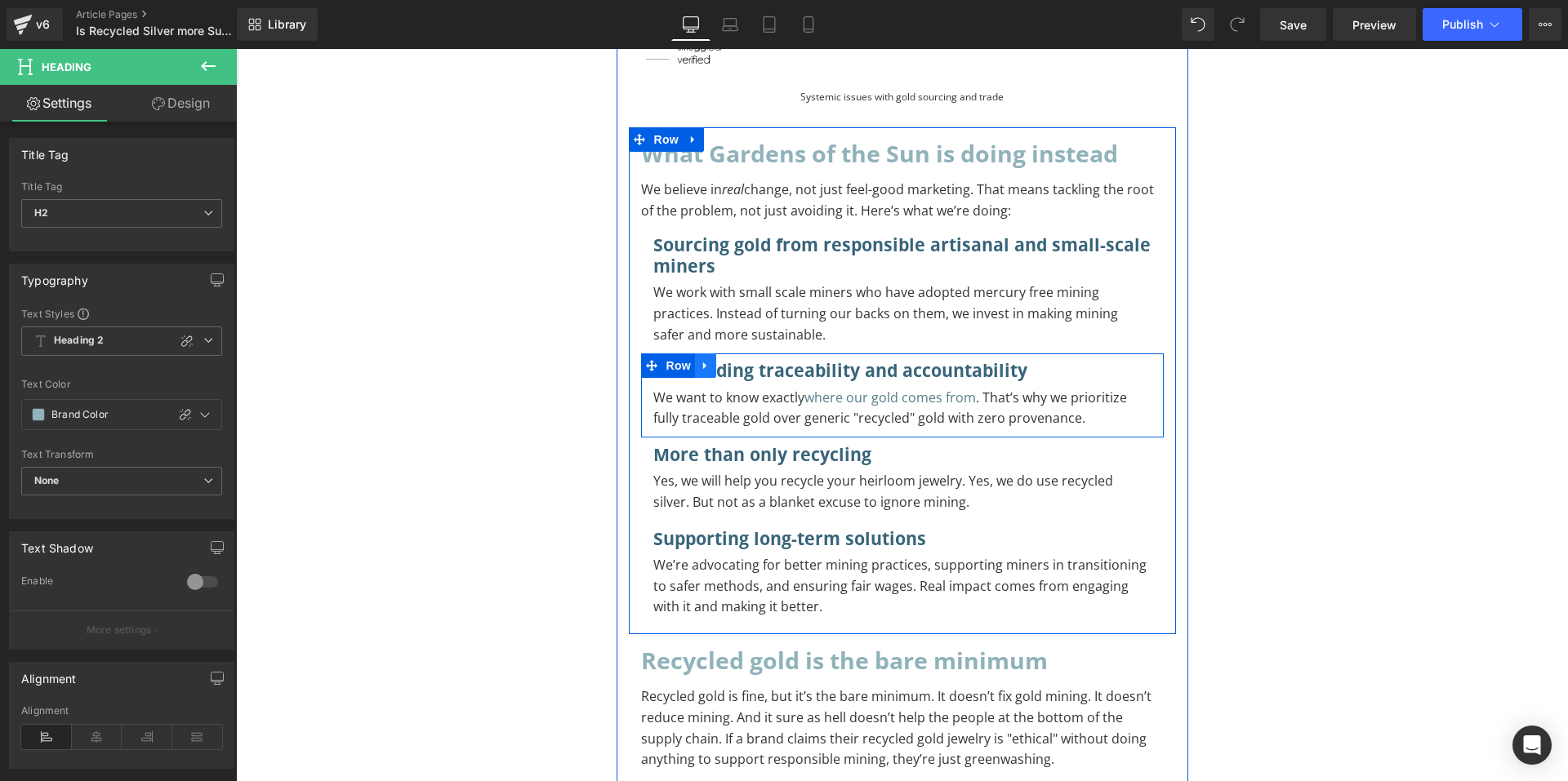
click at [700, 368] on icon at bounding box center [705, 366] width 12 height 12
click at [721, 368] on icon at bounding box center [726, 365] width 12 height 12
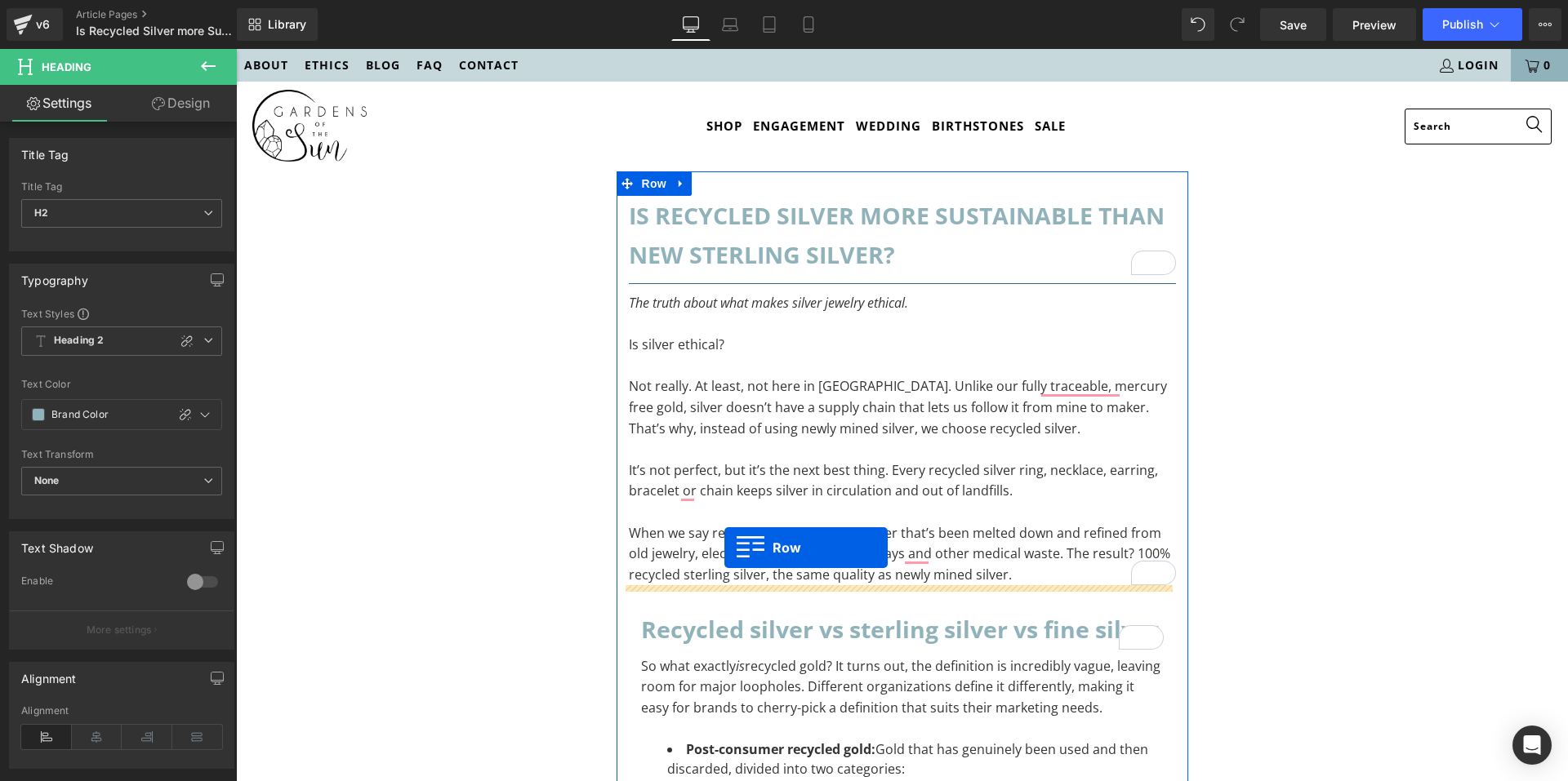
scroll to position [327, 0]
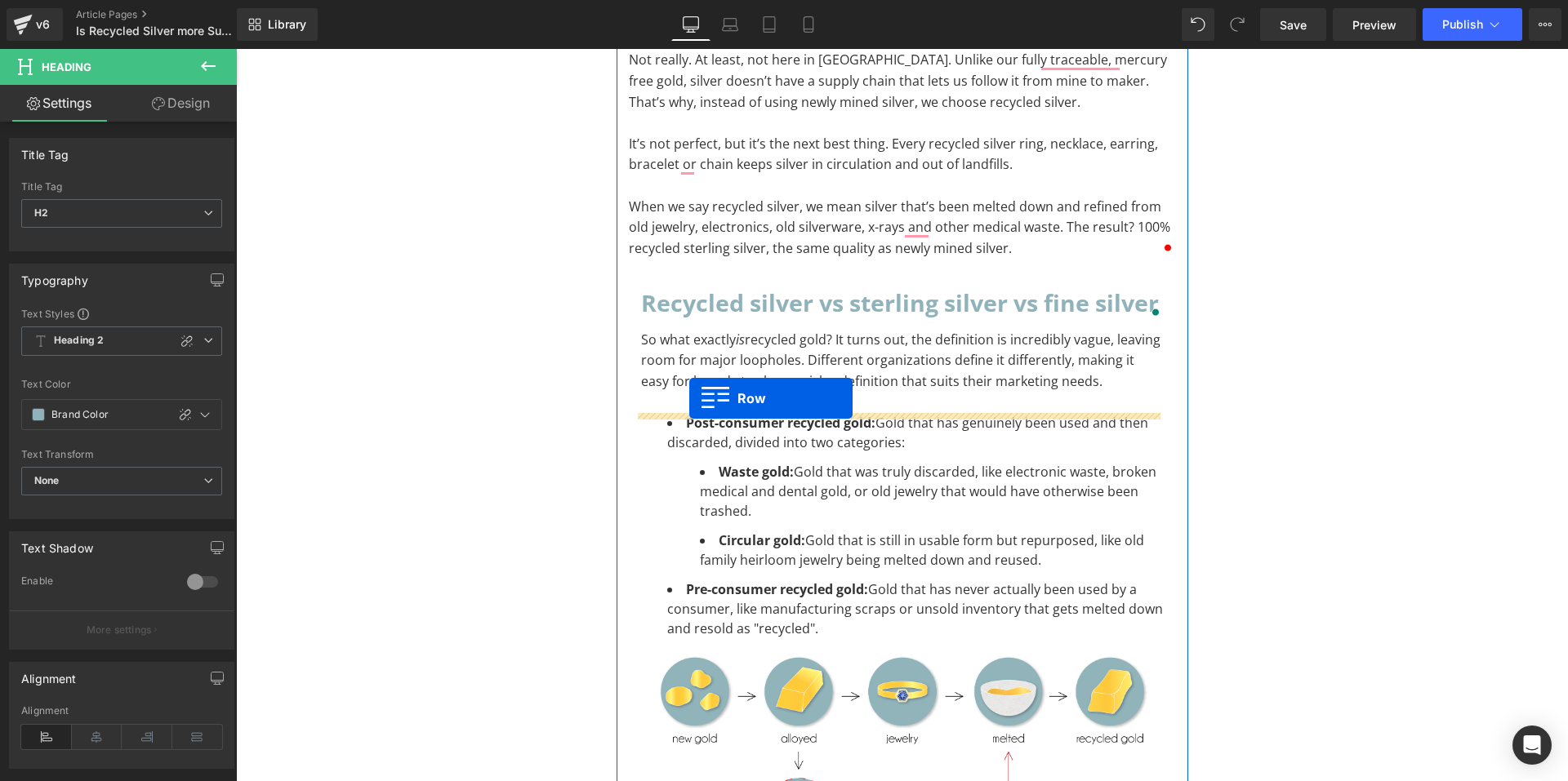
drag, startPoint x: 646, startPoint y: 370, endPoint x: 689, endPoint y: 398, distance: 51.3
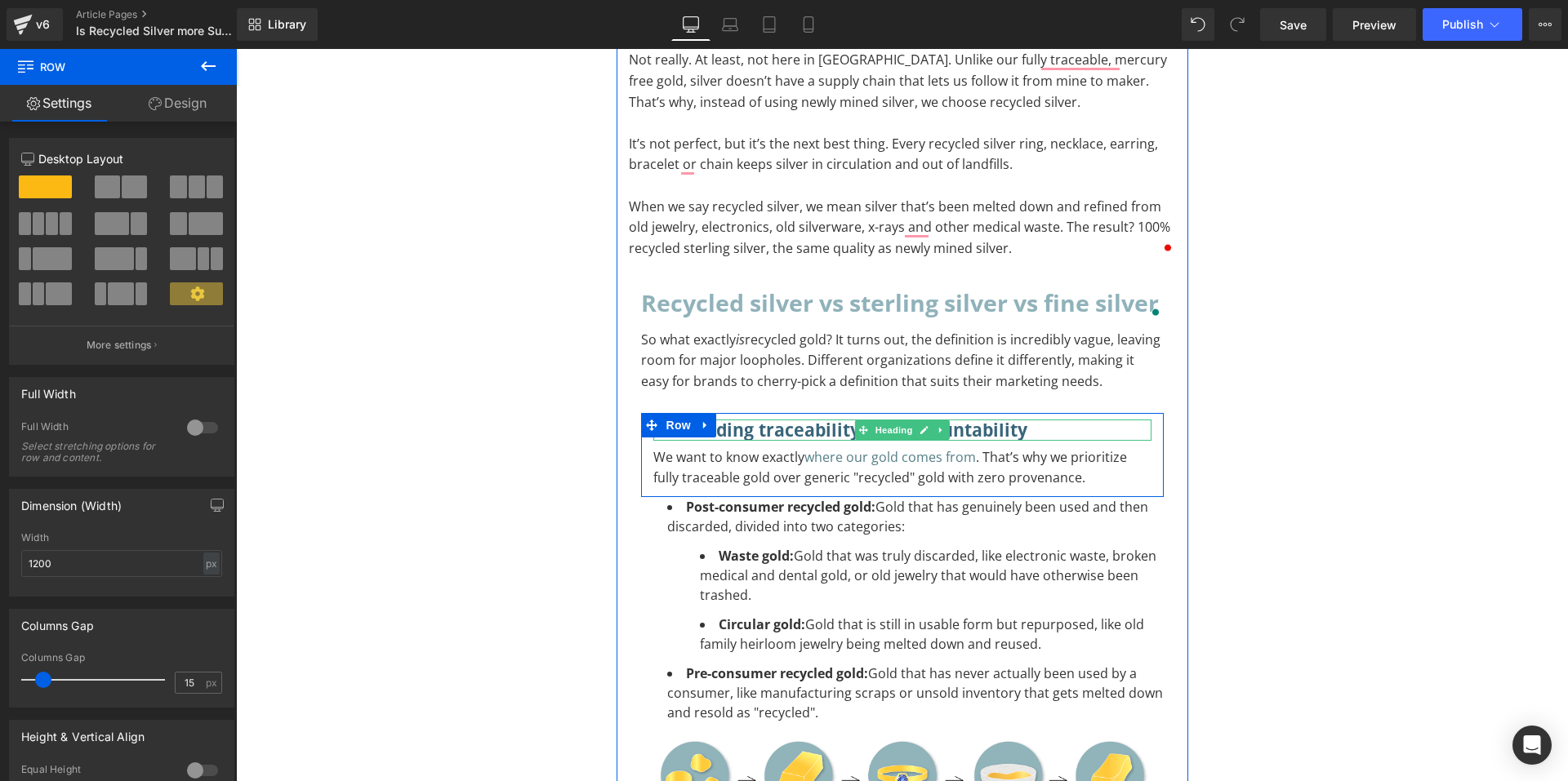
click at [757, 433] on h3 "Demanding traceability and accountability" at bounding box center [903, 430] width 498 height 21
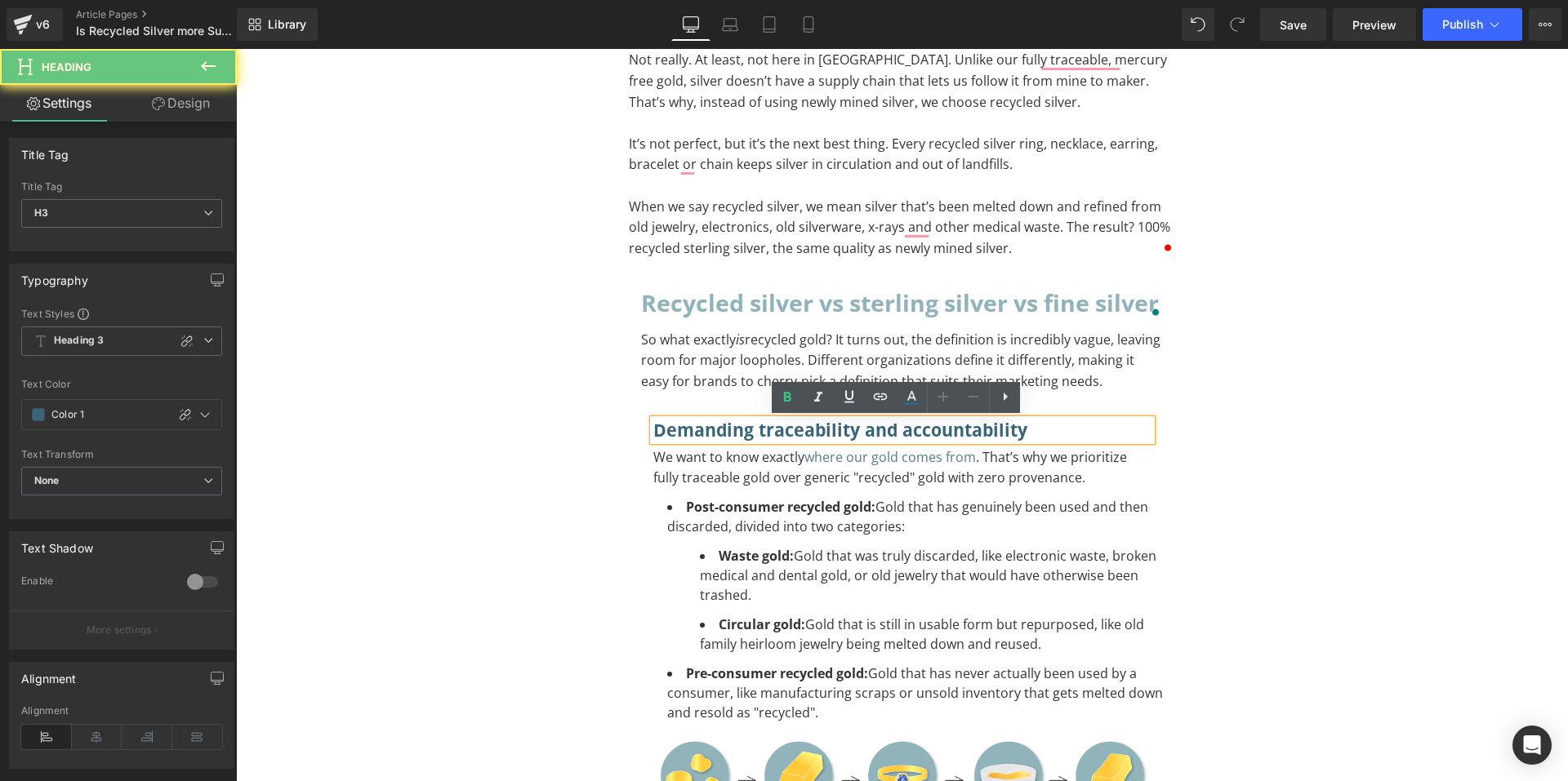
click at [766, 431] on h3 "Demanding traceability and accountability" at bounding box center [903, 430] width 498 height 21
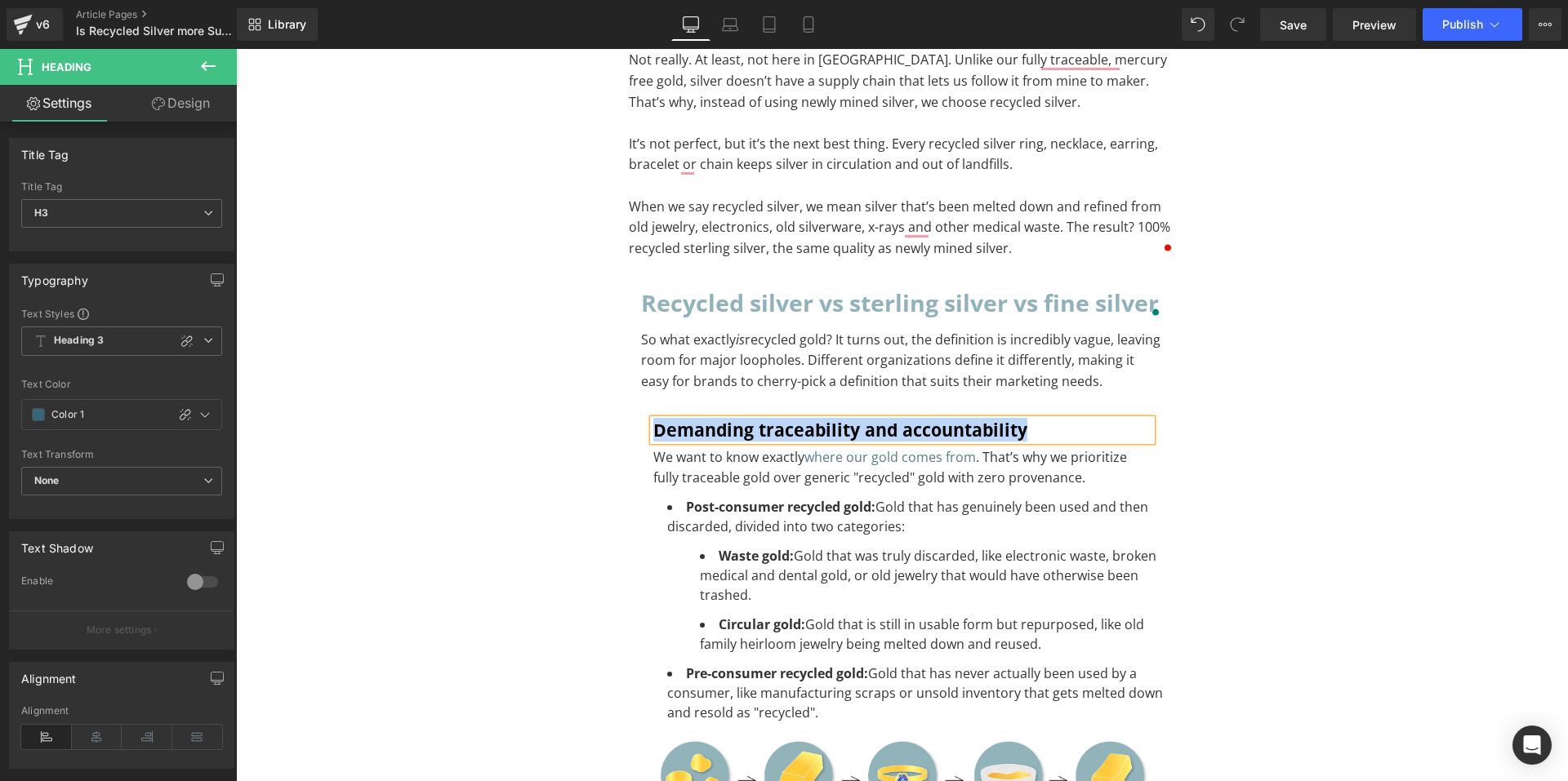
paste div "To enrich screen reader interactions, please activate Accessibility in Grammarl…"
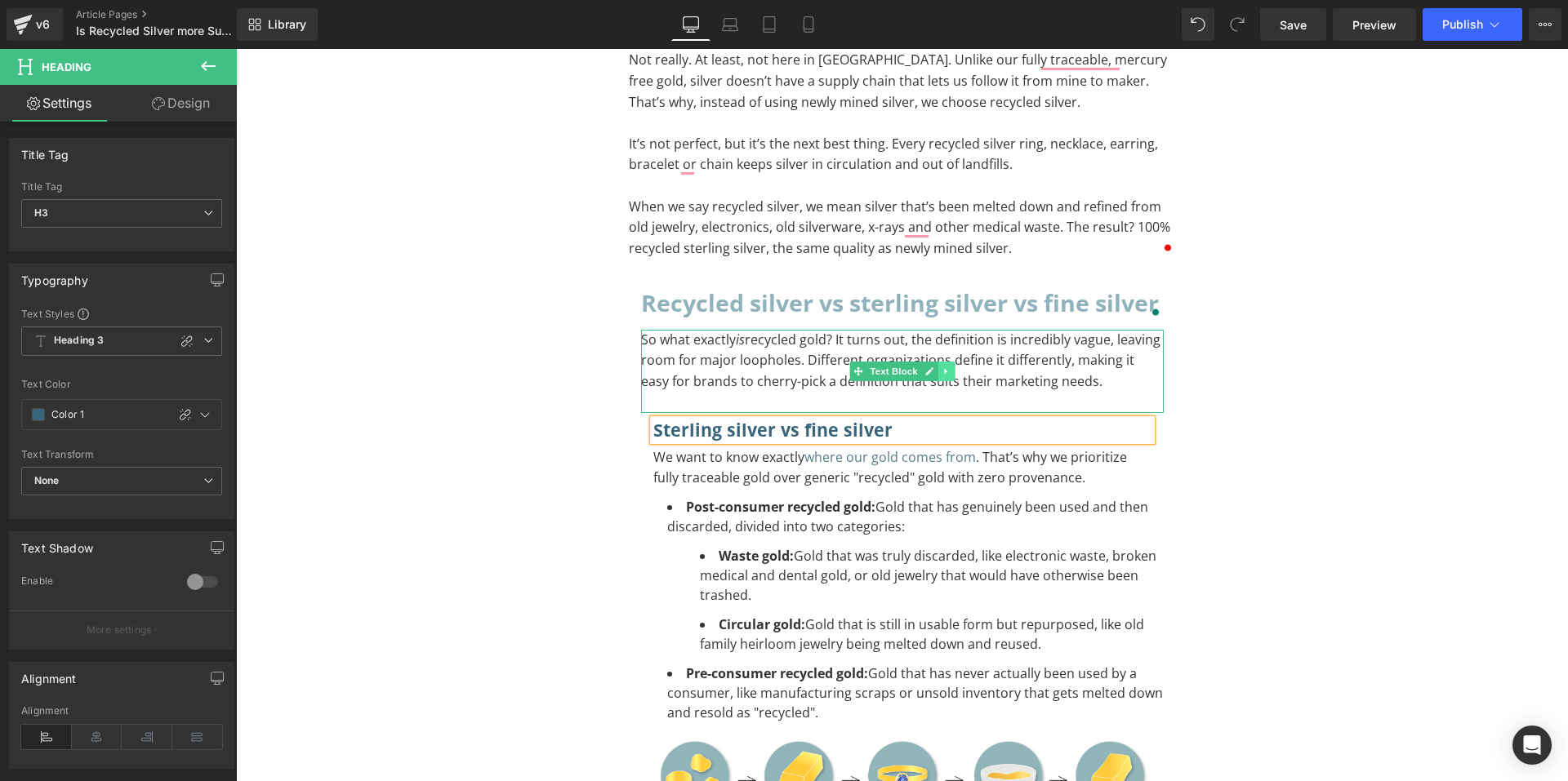
click at [942, 372] on icon at bounding box center [946, 371] width 9 height 10
click at [946, 372] on link at bounding box center [954, 371] width 17 height 20
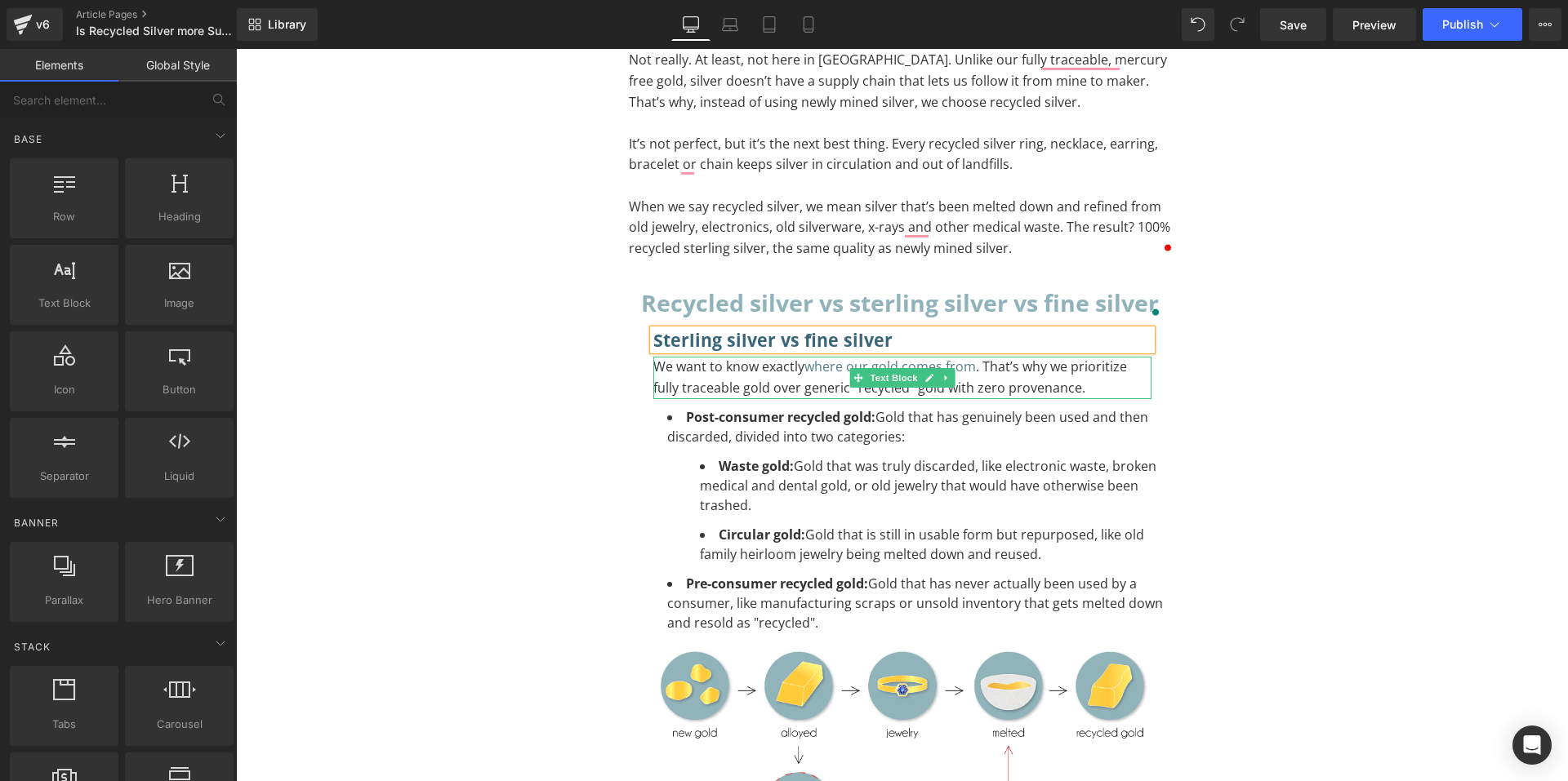
click at [825, 383] on p "We want to know exactly where our gold comes from . That’s why we prioritize fu…" at bounding box center [903, 378] width 498 height 42
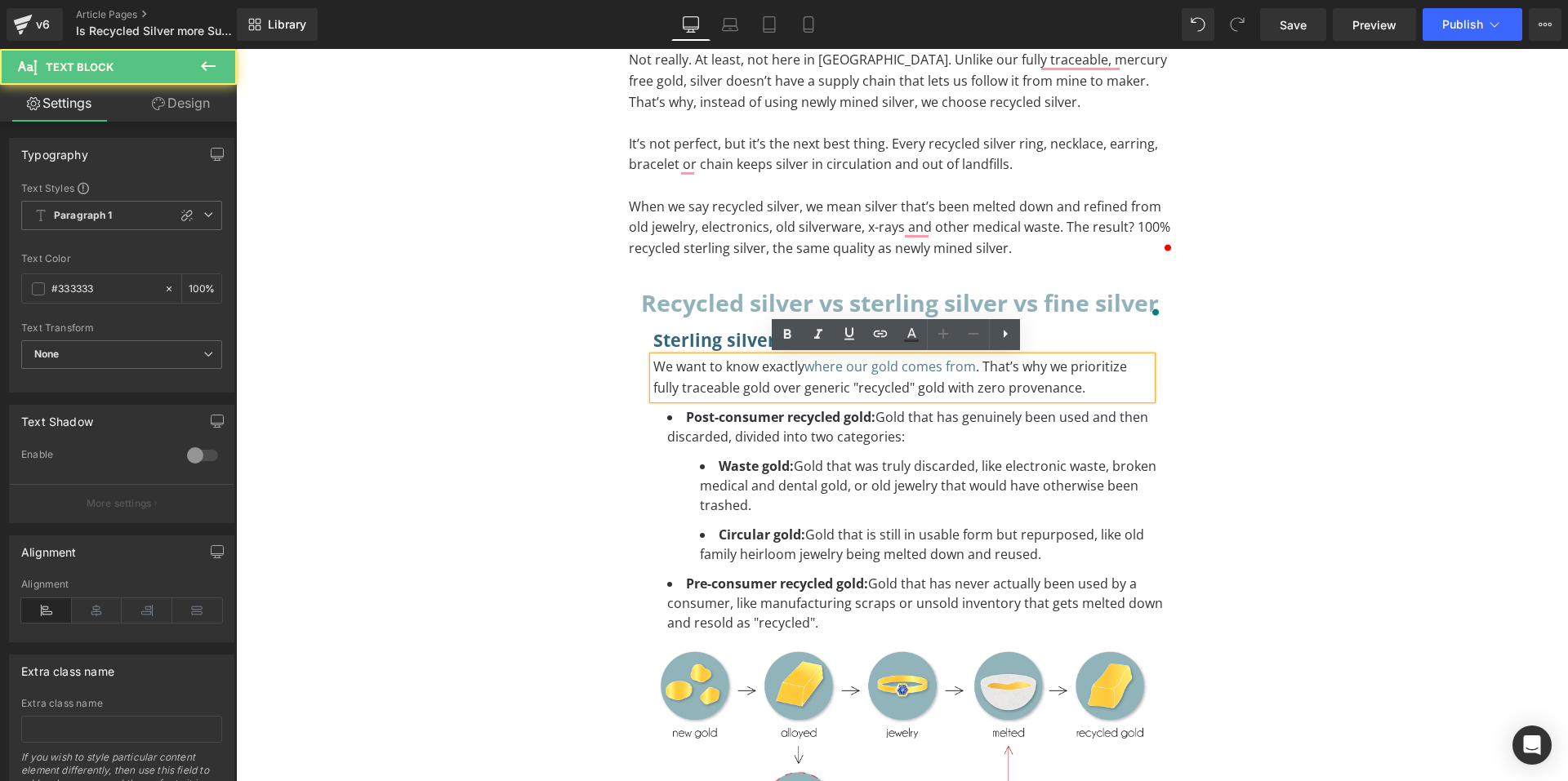
click at [830, 386] on p "We want to know exactly where our gold comes from . That’s why we prioritize fu…" at bounding box center [903, 378] width 498 height 42
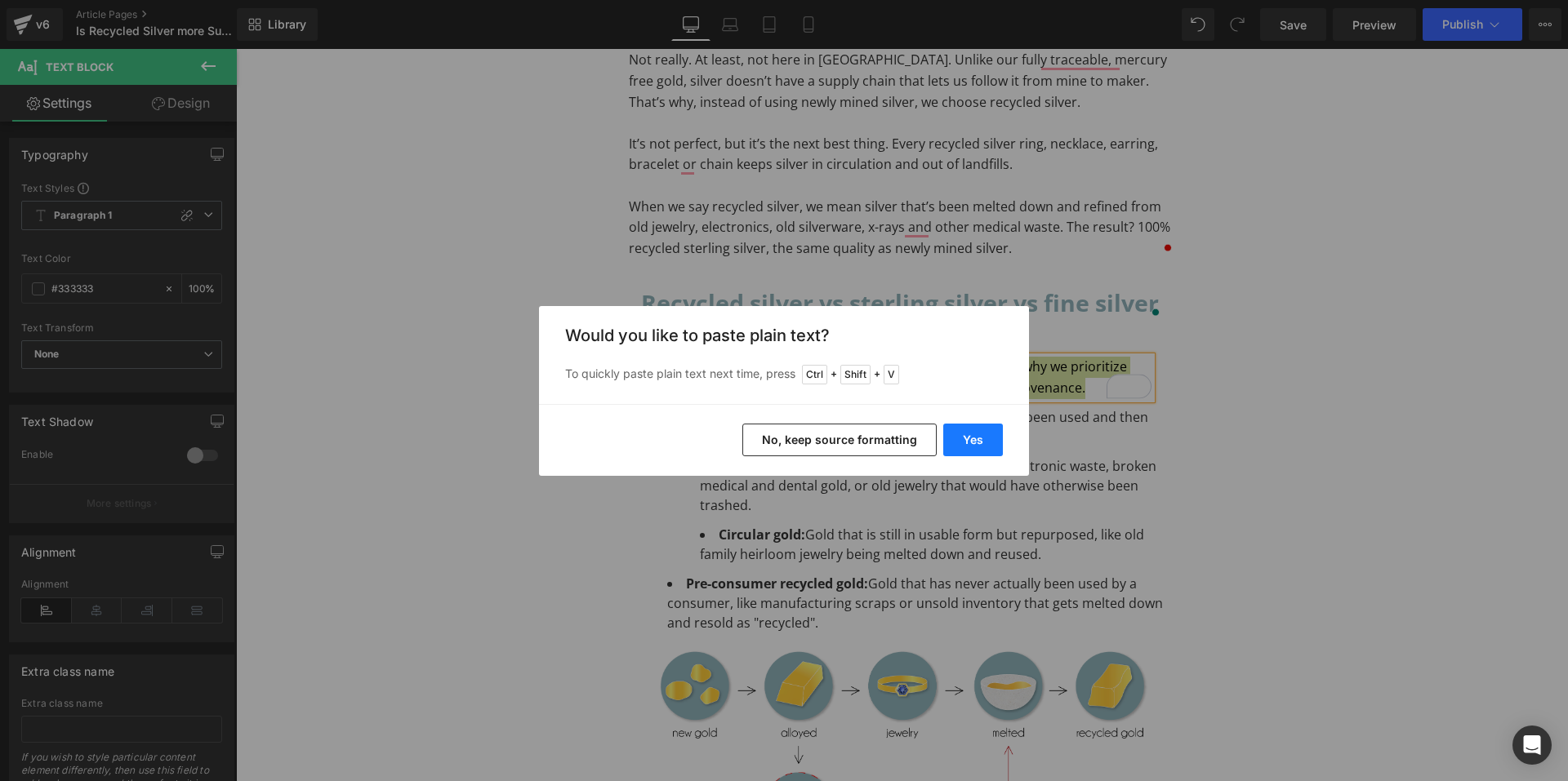
click at [968, 447] on button "Yes" at bounding box center [972, 440] width 60 height 33
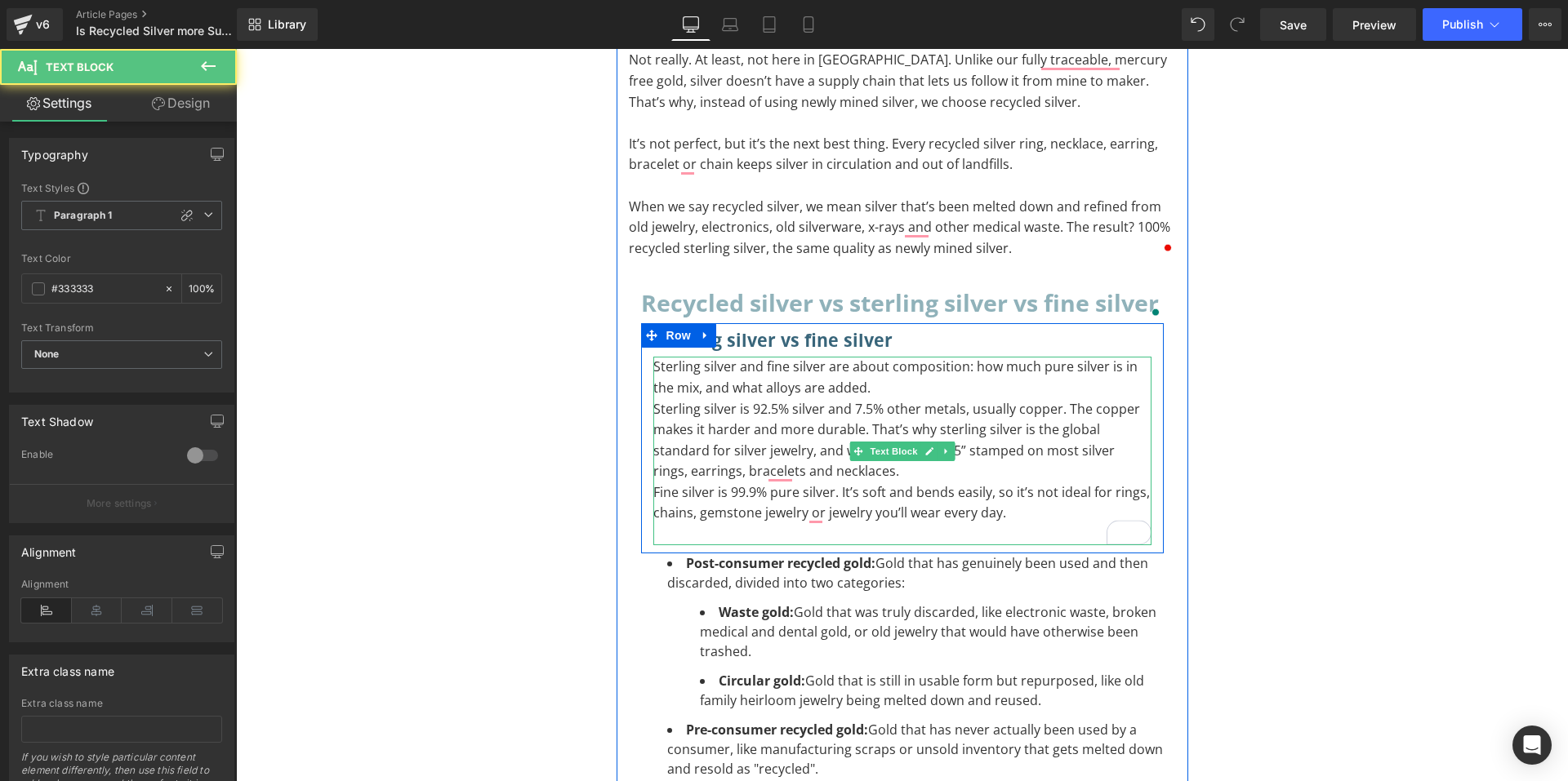
click at [818, 527] on p "To enrich screen reader interactions, please activate Accessibility in Grammarl…" at bounding box center [903, 535] width 498 height 21
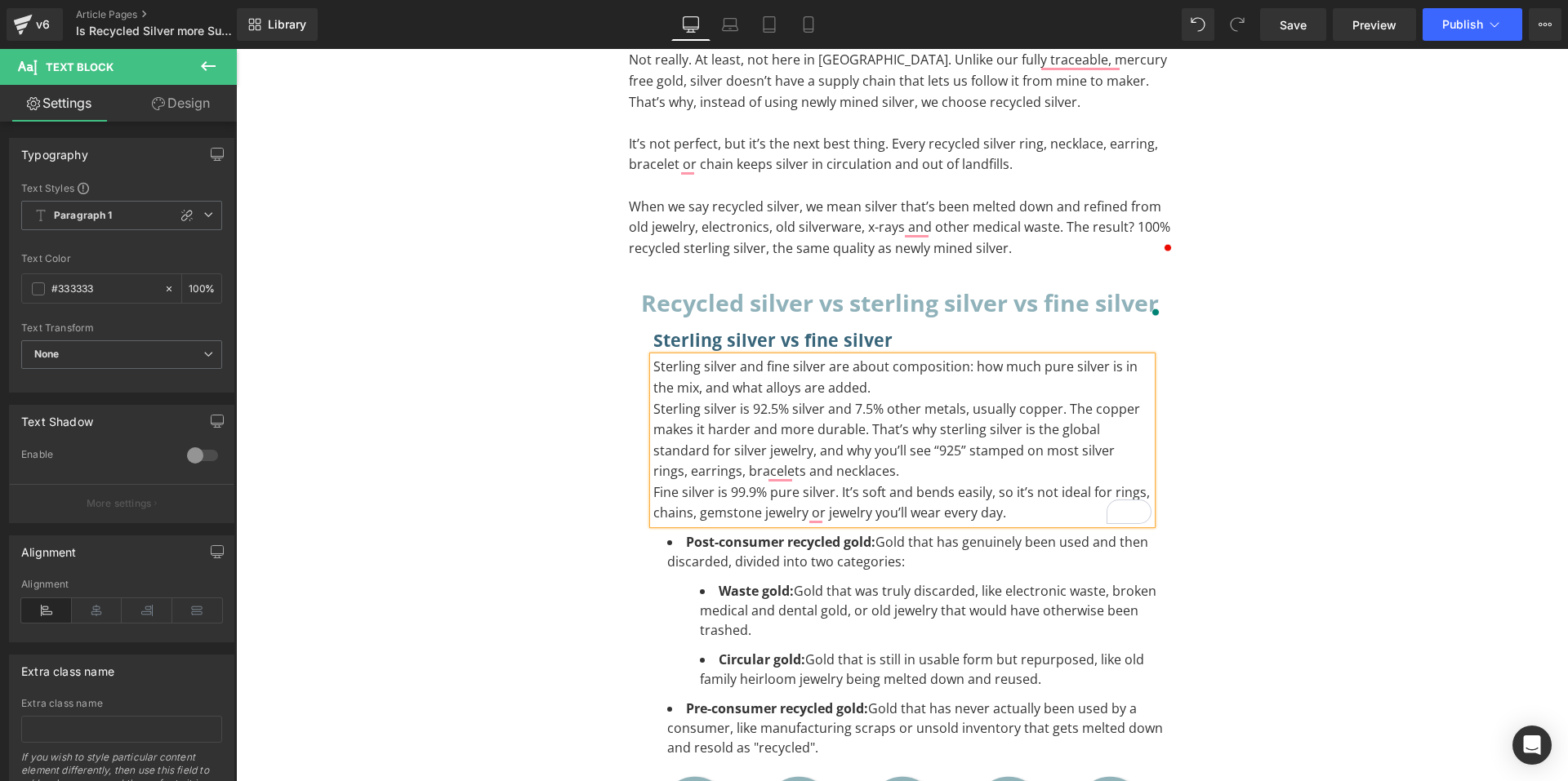
click at [921, 389] on p "Sterling silver and fine silver are about composition: how much pure silver is …" at bounding box center [903, 378] width 498 height 42
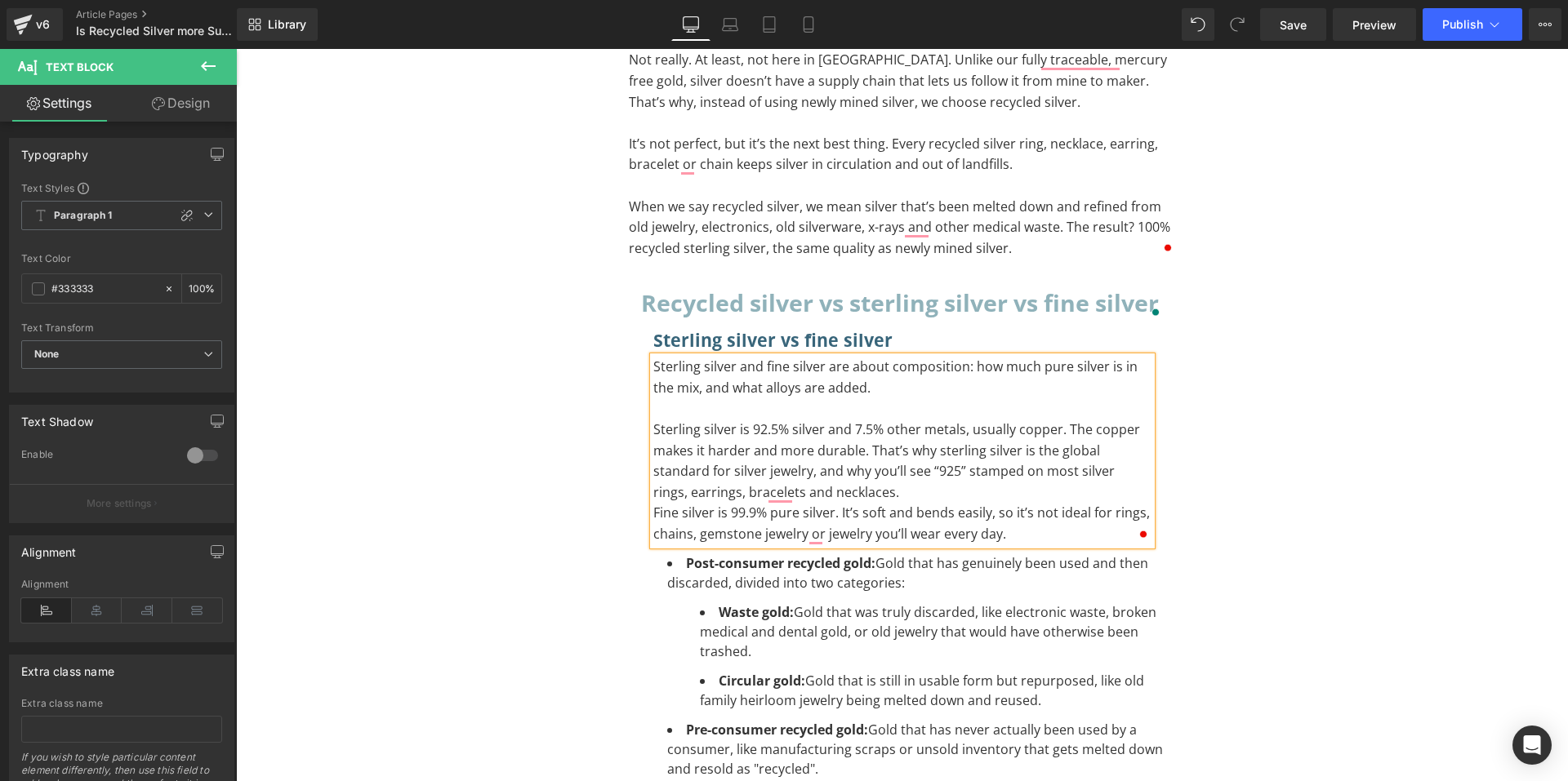
click at [886, 489] on p "Sterling silver is 92.5% silver and 7.5% other metals, usually copper. The copp…" at bounding box center [903, 461] width 498 height 83
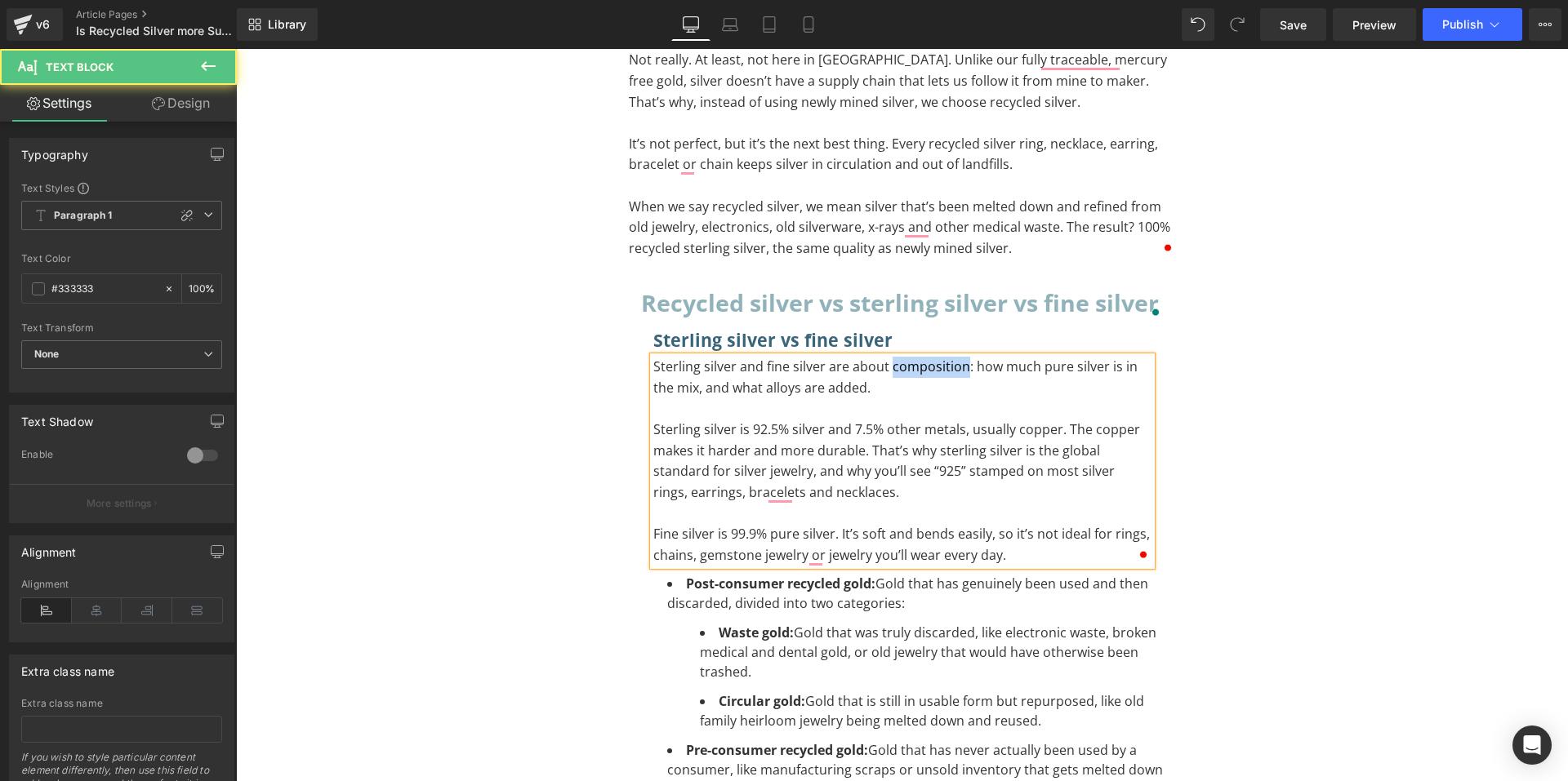
drag, startPoint x: 883, startPoint y: 363, endPoint x: 959, endPoint y: 377, distance: 77.3
click at [959, 377] on p "Sterling silver and fine silver are about composition: how much pure silver is …" at bounding box center [903, 378] width 498 height 42
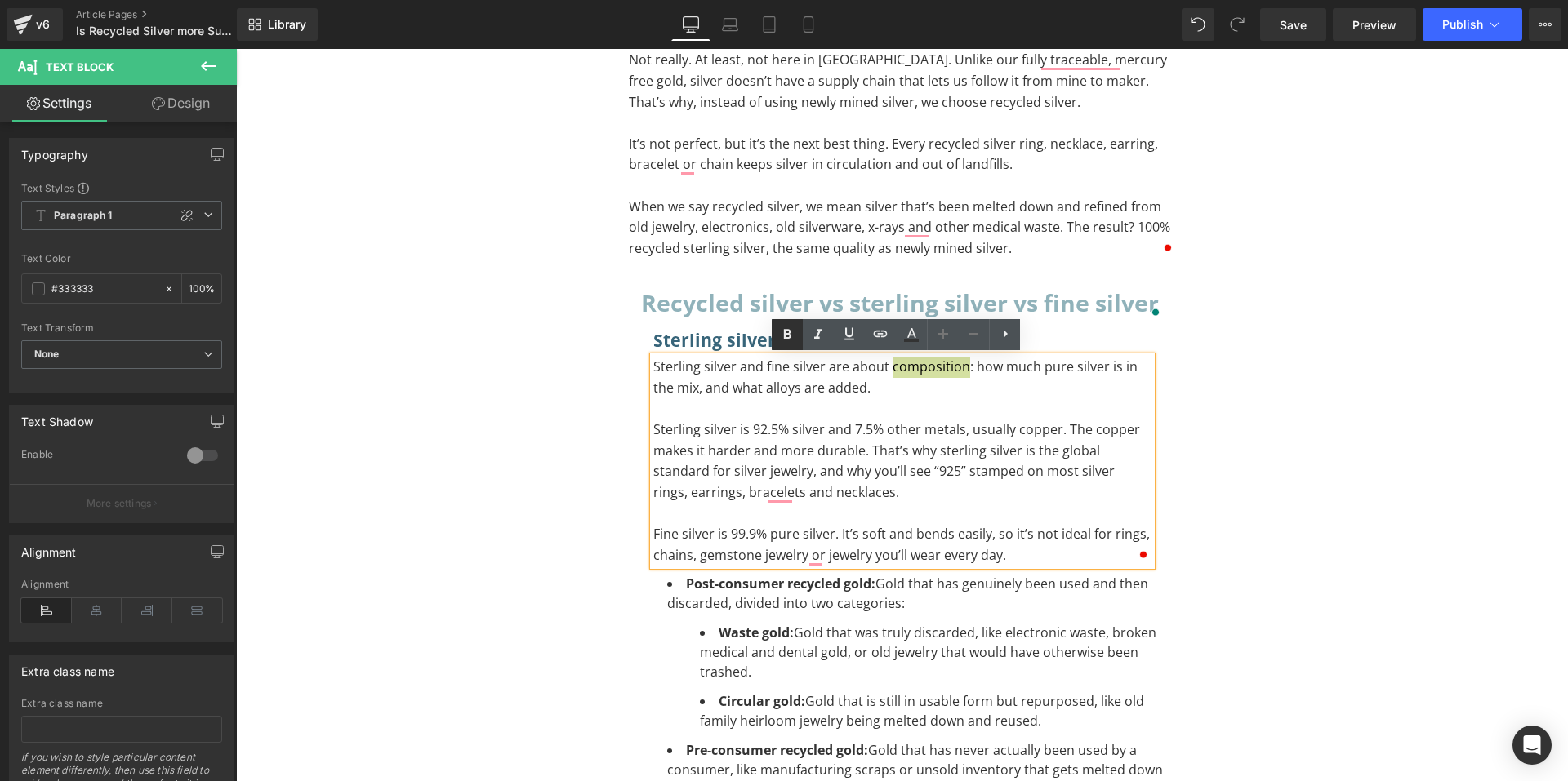
click at [780, 332] on icon at bounding box center [788, 335] width 20 height 20
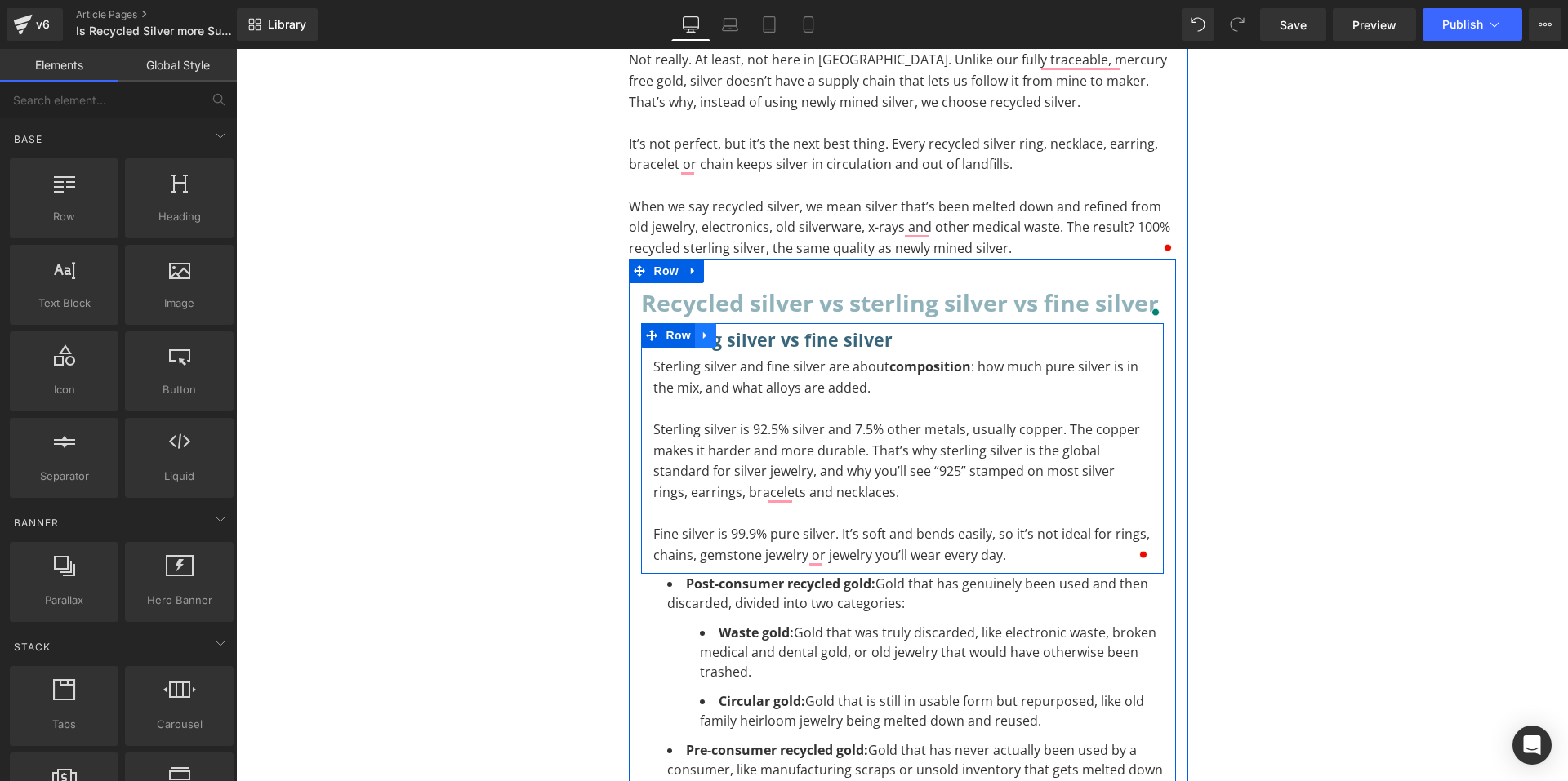
click at [700, 333] on icon at bounding box center [705, 336] width 12 height 12
click at [721, 334] on icon at bounding box center [726, 335] width 12 height 12
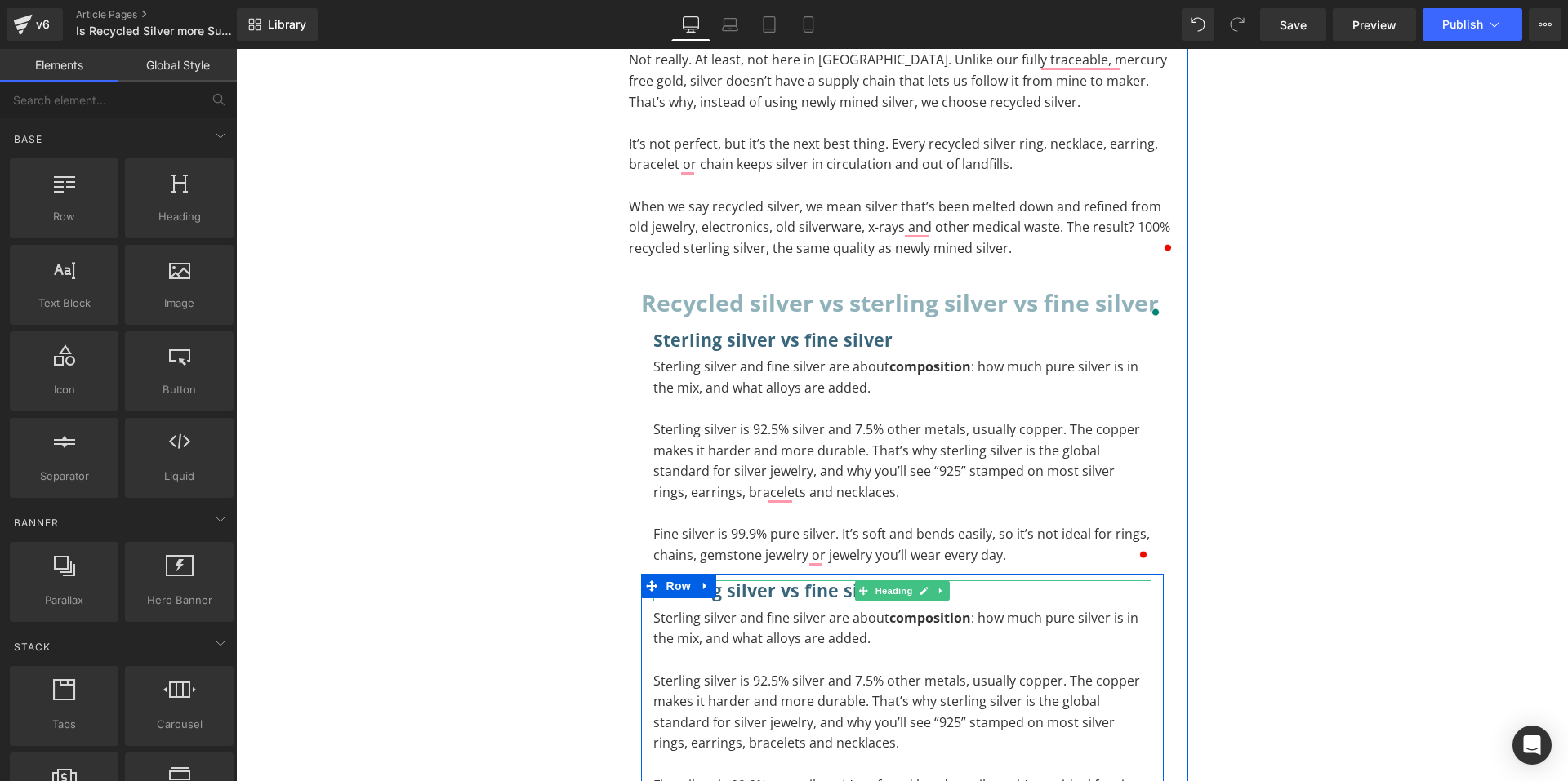
click at [959, 586] on h3 "Sterling silver vs fine silver" at bounding box center [903, 591] width 498 height 21
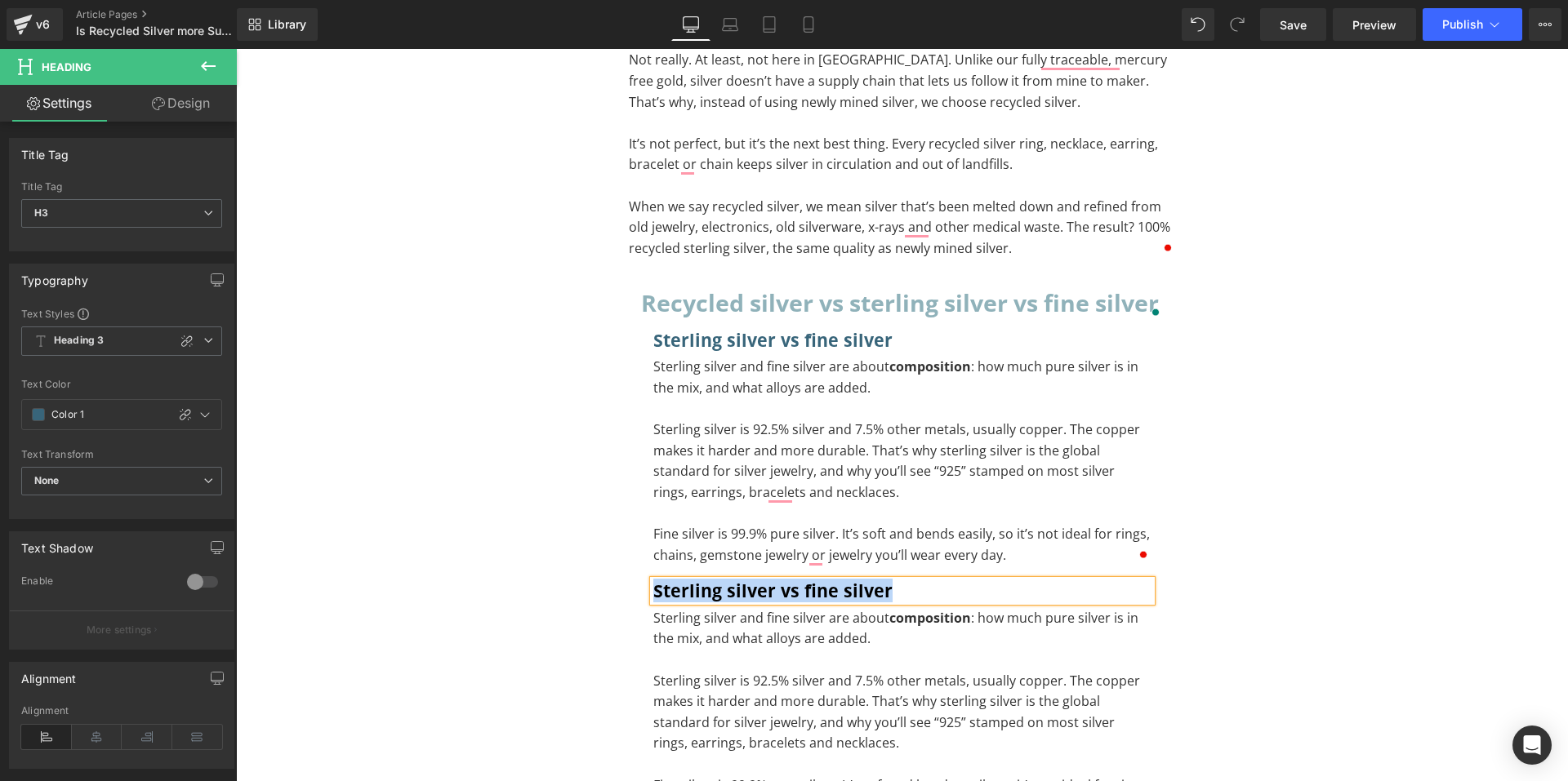
paste div "To enrich screen reader interactions, please activate Accessibility in Grammarl…"
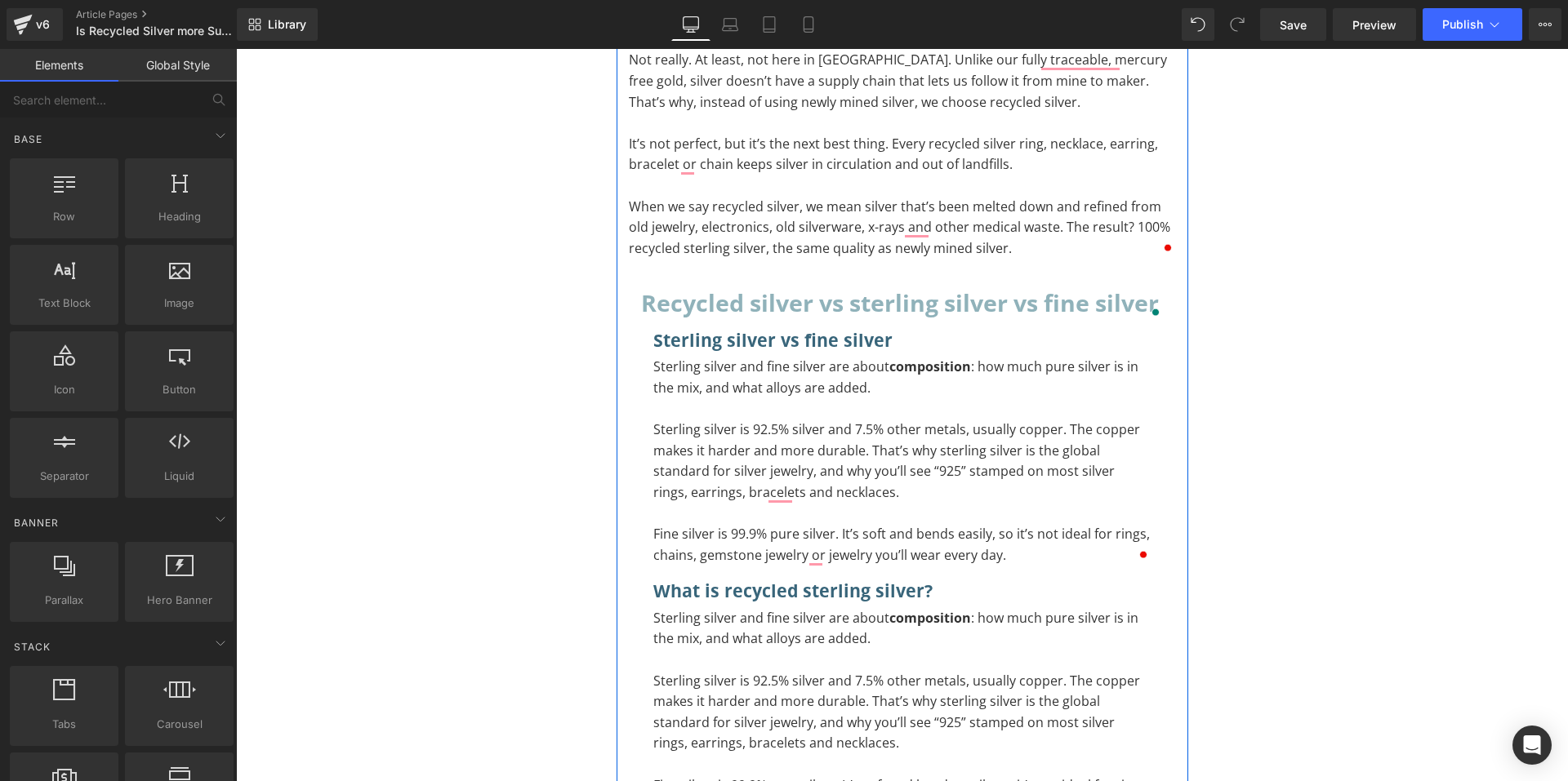
scroll to position [490, 0]
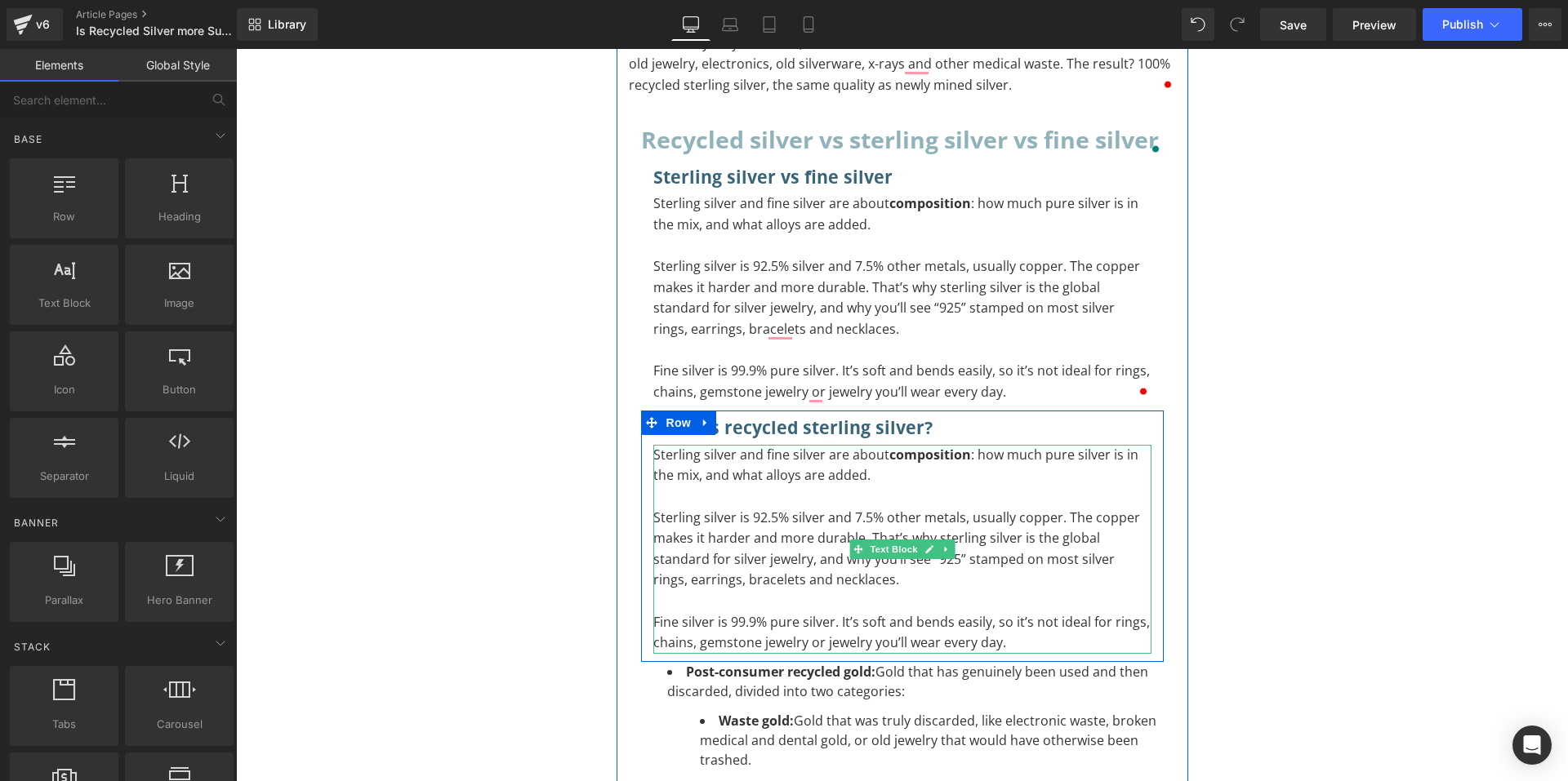
click at [794, 588] on p "Sterling silver is 92.5% silver and 7.5% other metals, usually copper. The copp…" at bounding box center [903, 549] width 498 height 83
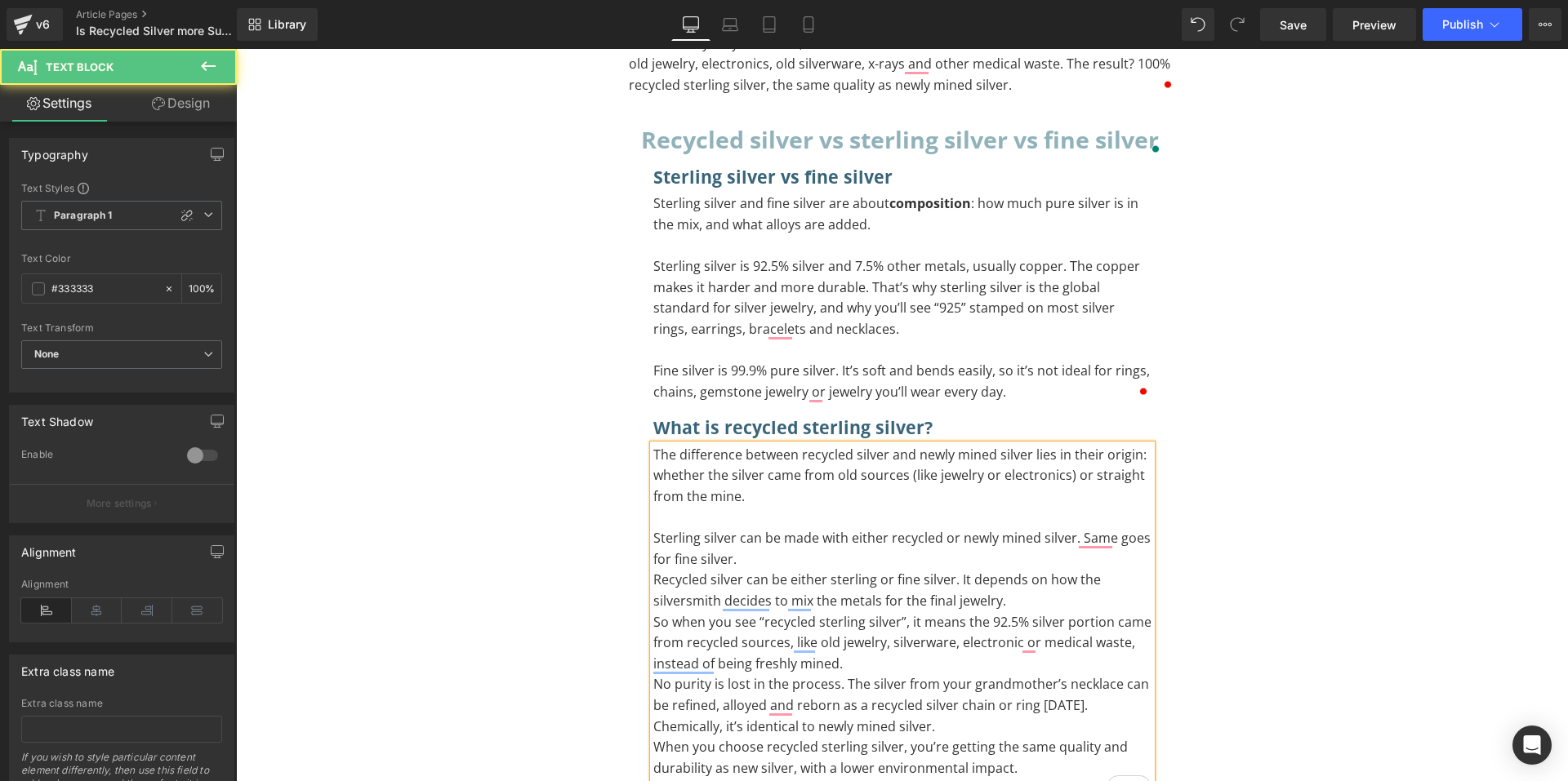
click at [802, 565] on p "Sterling silver can be made with either recycled or newly mined silver. Same go…" at bounding box center [903, 549] width 498 height 42
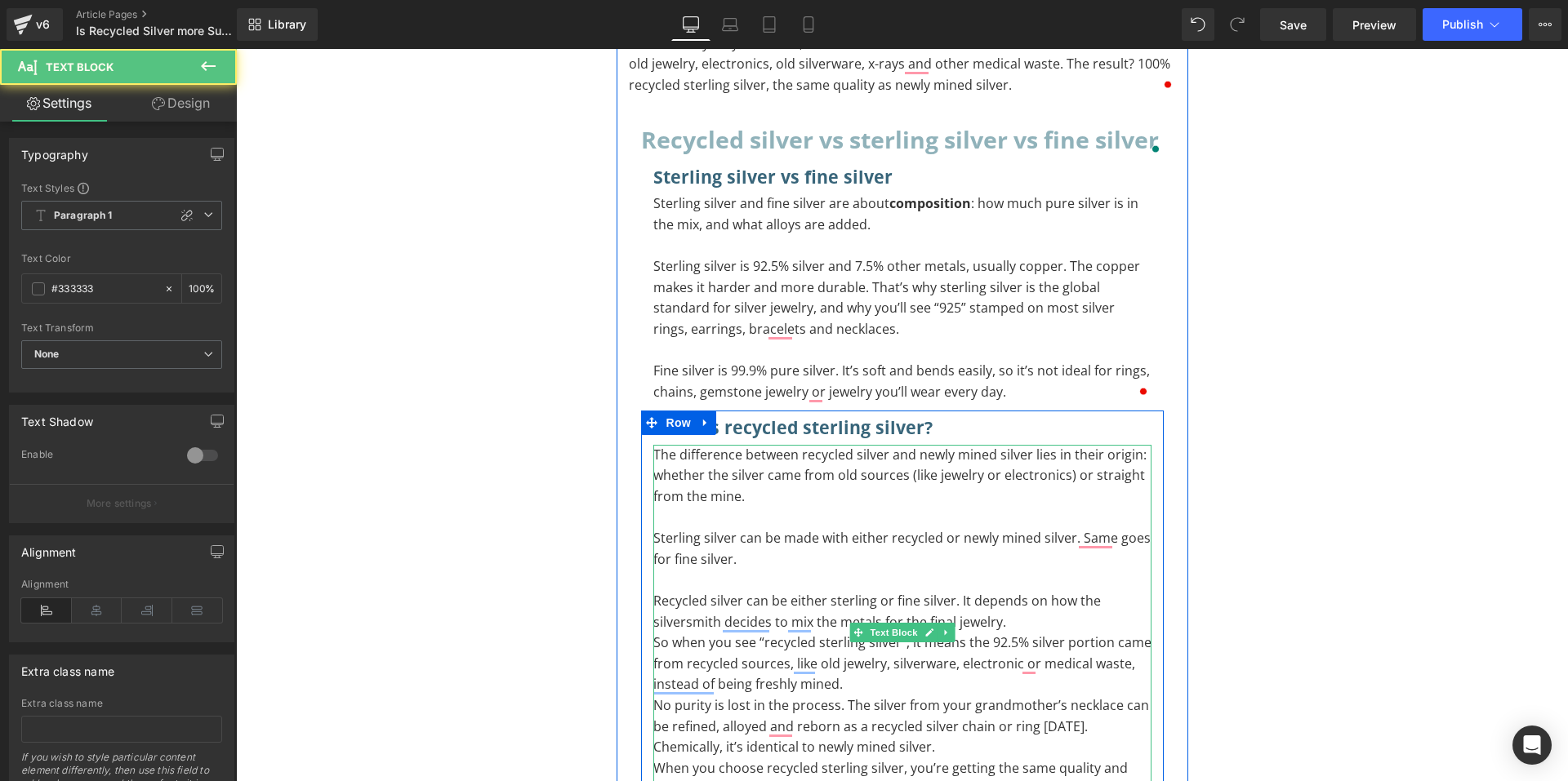
click at [1012, 620] on p "Recycled silver can be either sterling or fine silver. It depends on how the si…" at bounding box center [903, 611] width 498 height 42
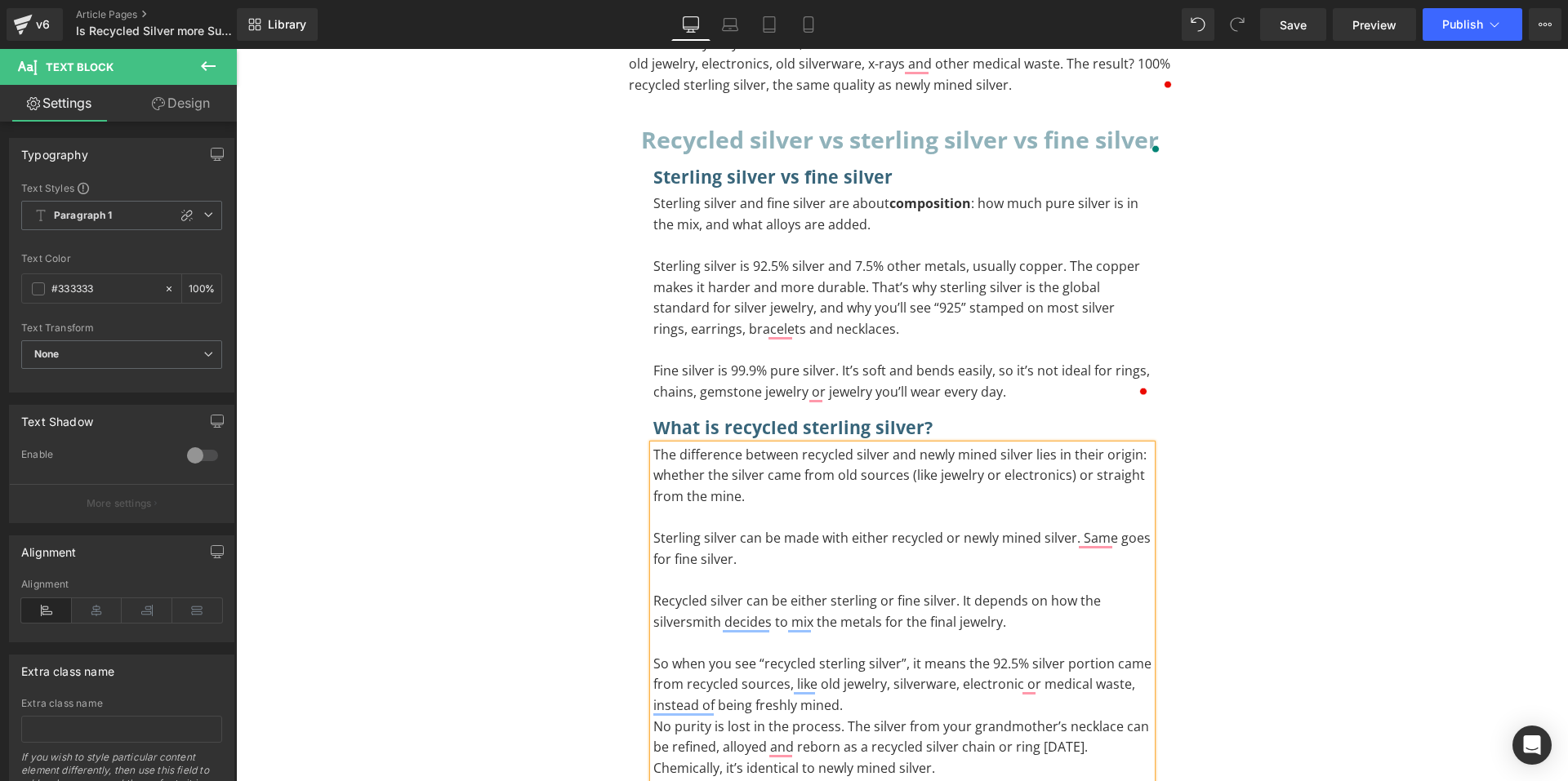
scroll to position [653, 0]
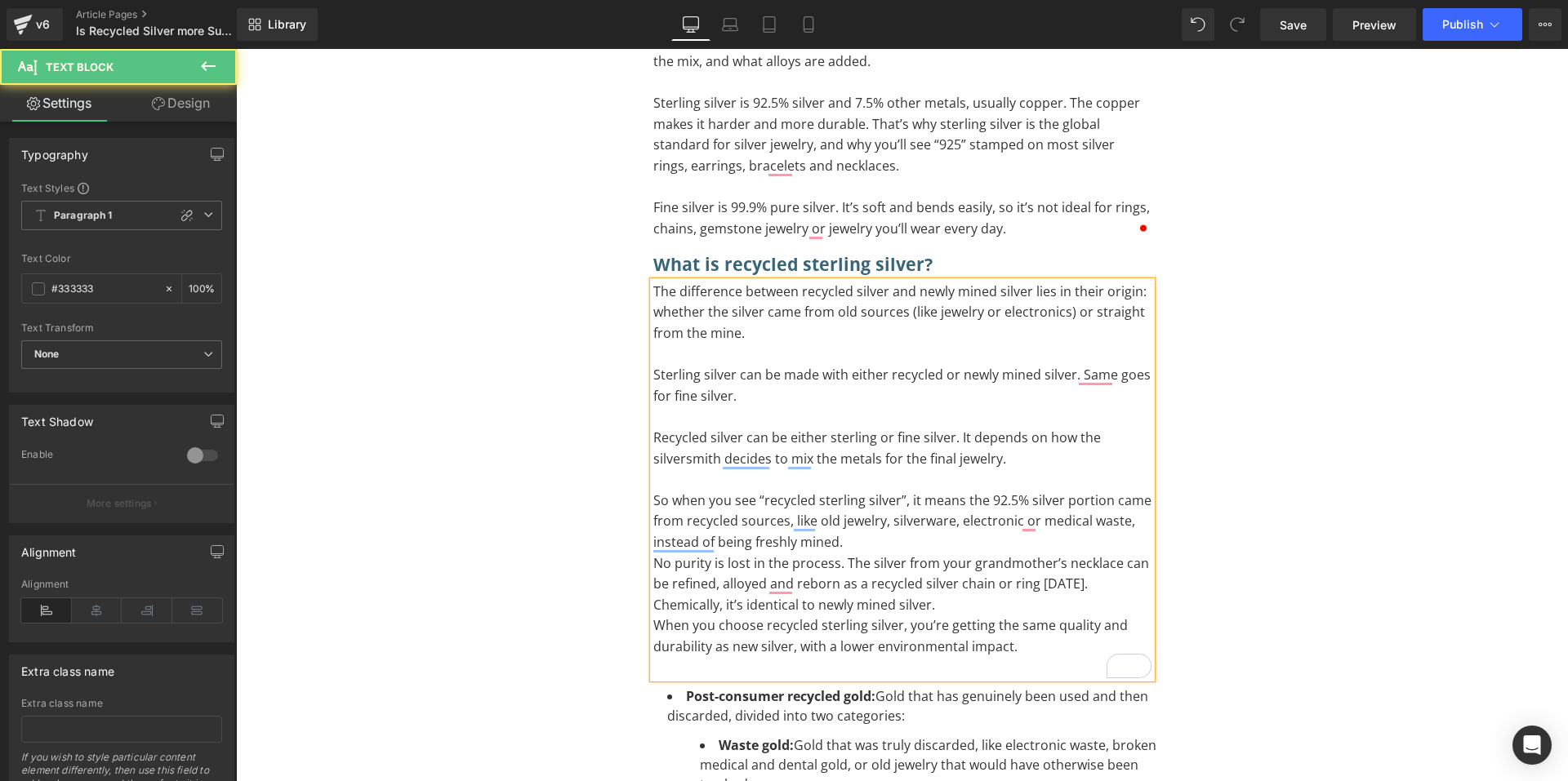
click at [905, 552] on p "So when you see “recycled sterling silver”, it means the 92.5% silver portion c…" at bounding box center [903, 522] width 498 height 62
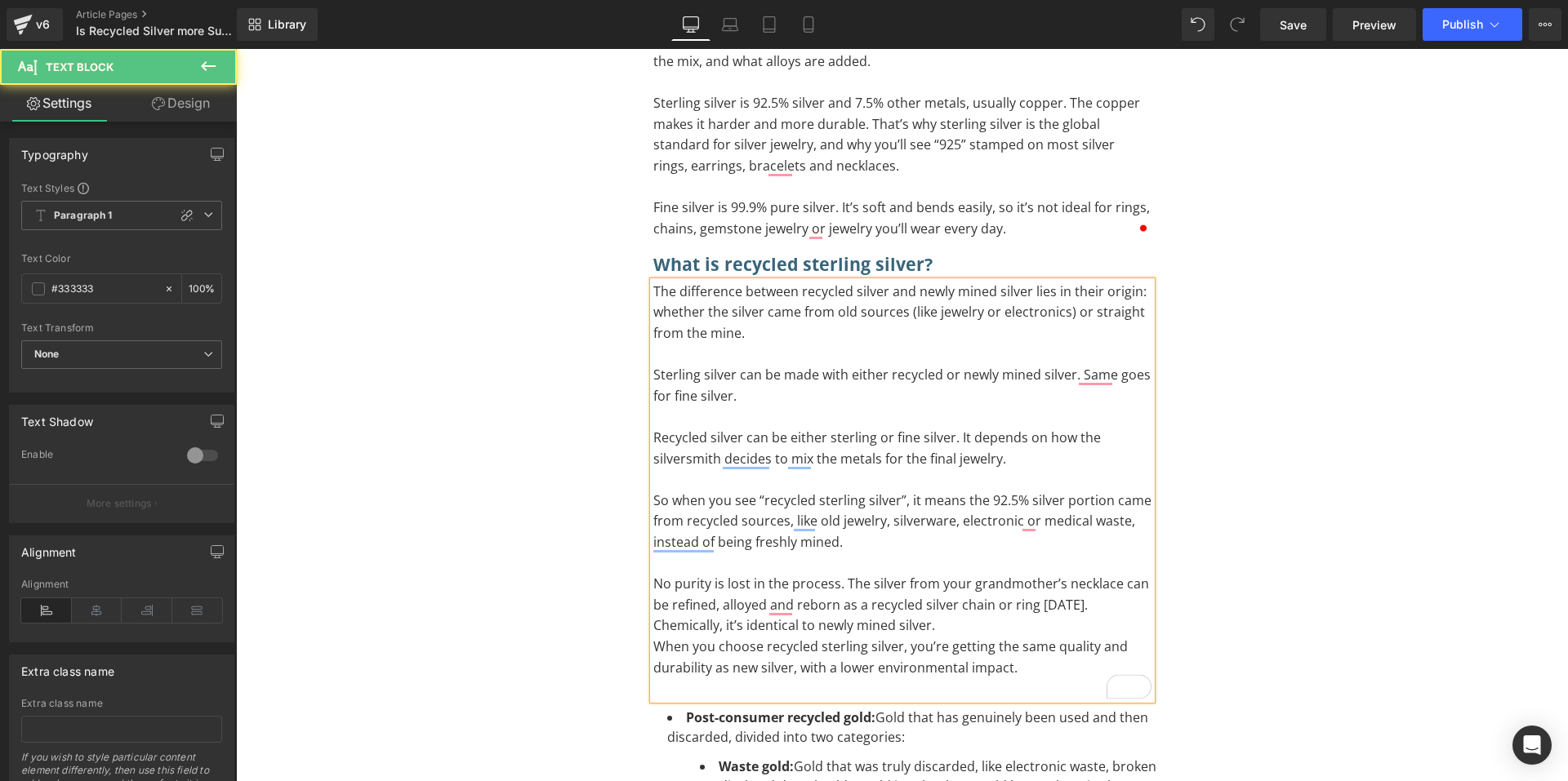
click at [882, 619] on p "No purity is lost in the process. The silver from your grandmother’s necklace c…" at bounding box center [903, 605] width 498 height 62
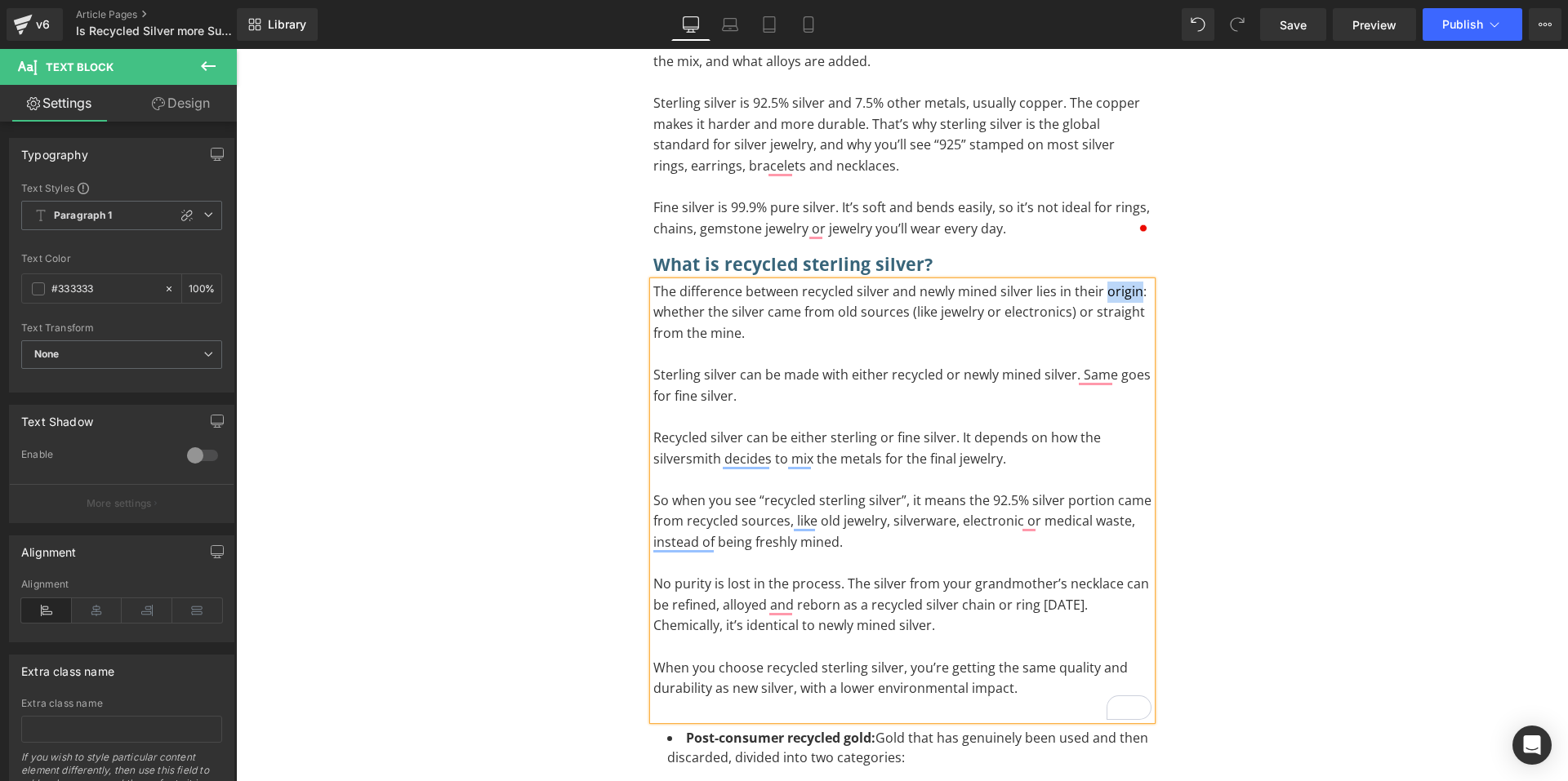
drag, startPoint x: 1097, startPoint y: 293, endPoint x: 1129, endPoint y: 296, distance: 32.1
click at [1129, 296] on p "The difference between recycled silver and newly mined silver lies in their ori…" at bounding box center [903, 312] width 498 height 62
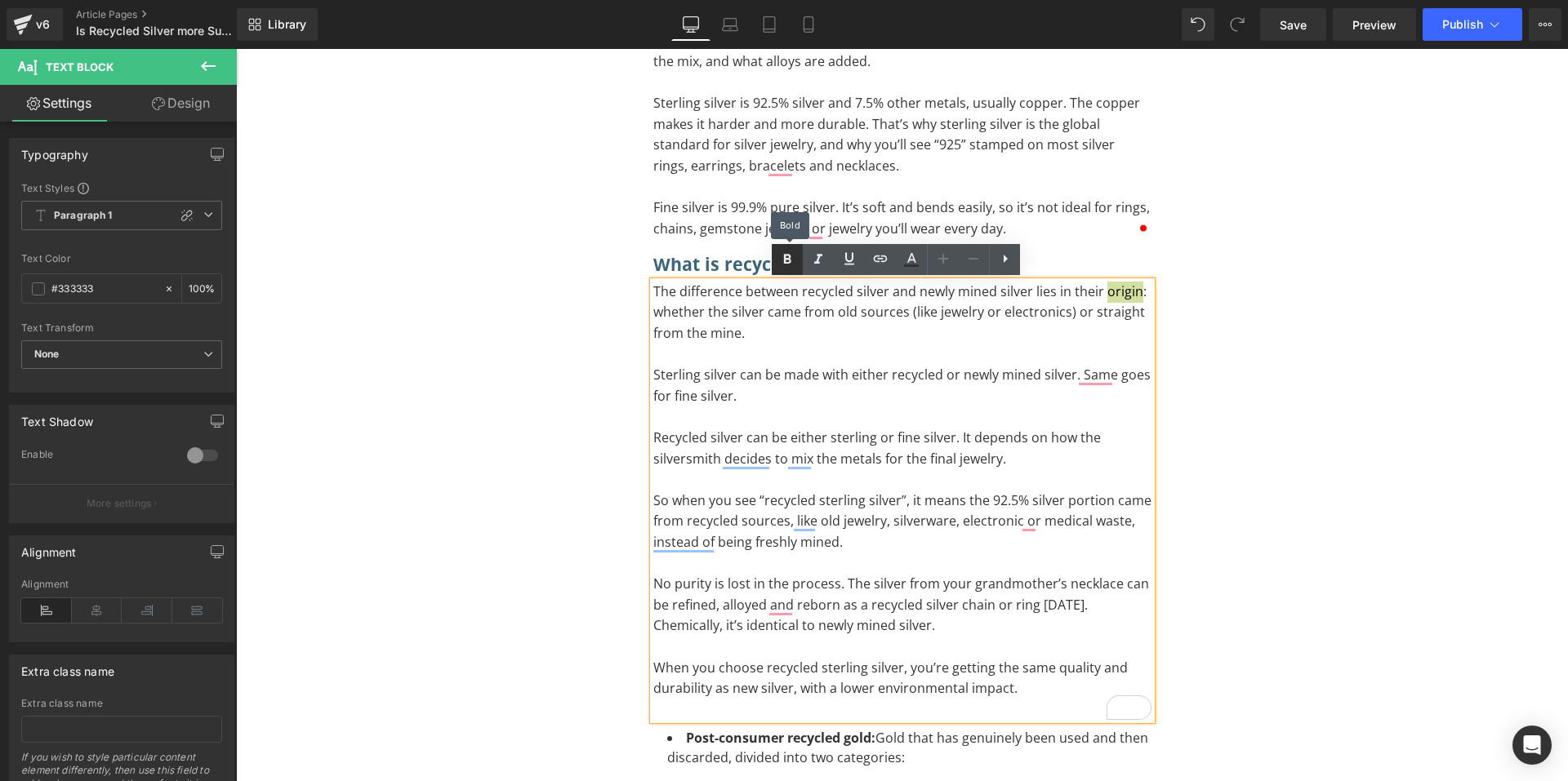
click at [787, 261] on icon at bounding box center [788, 260] width 20 height 20
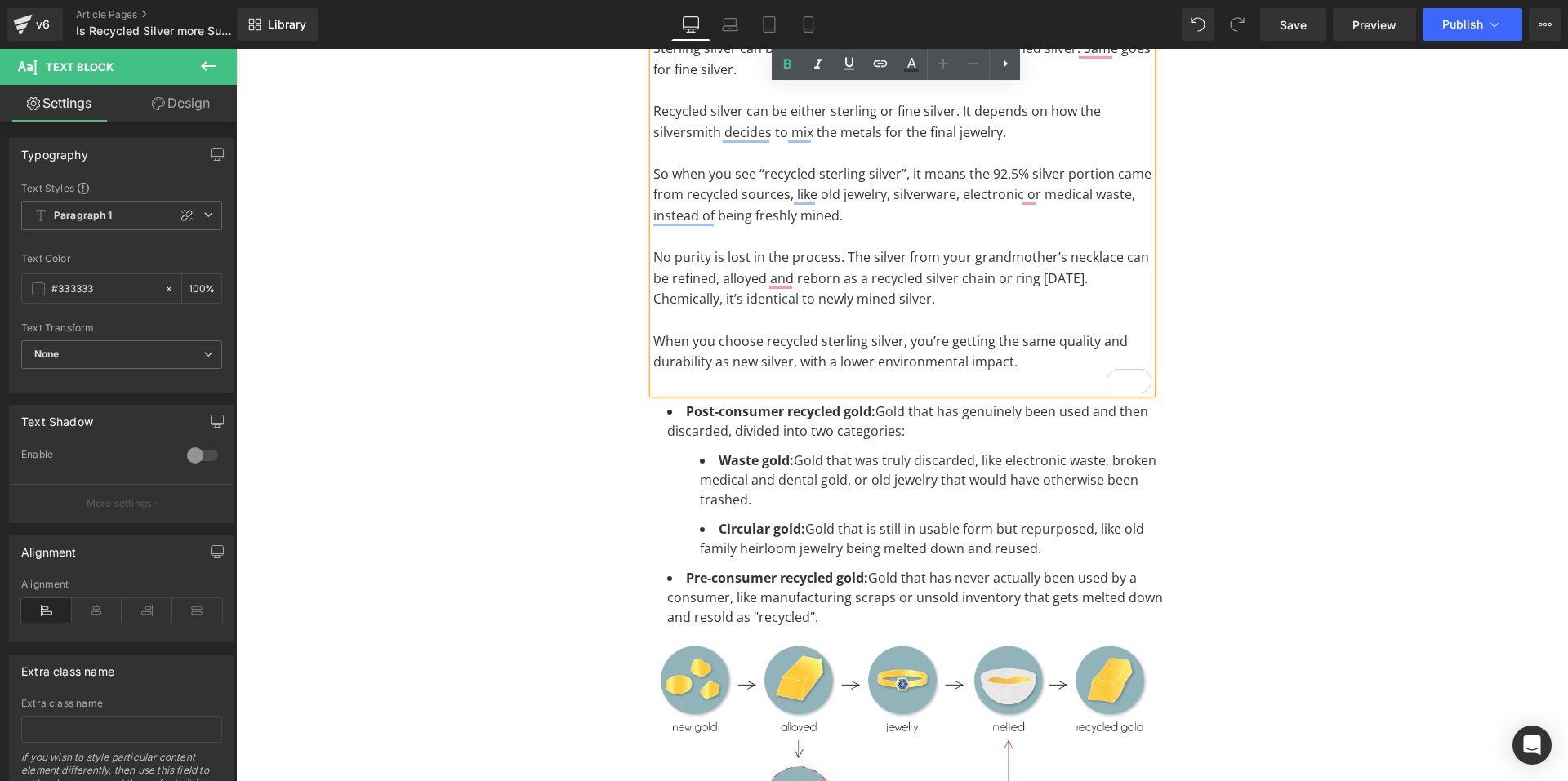
scroll to position [816, 0]
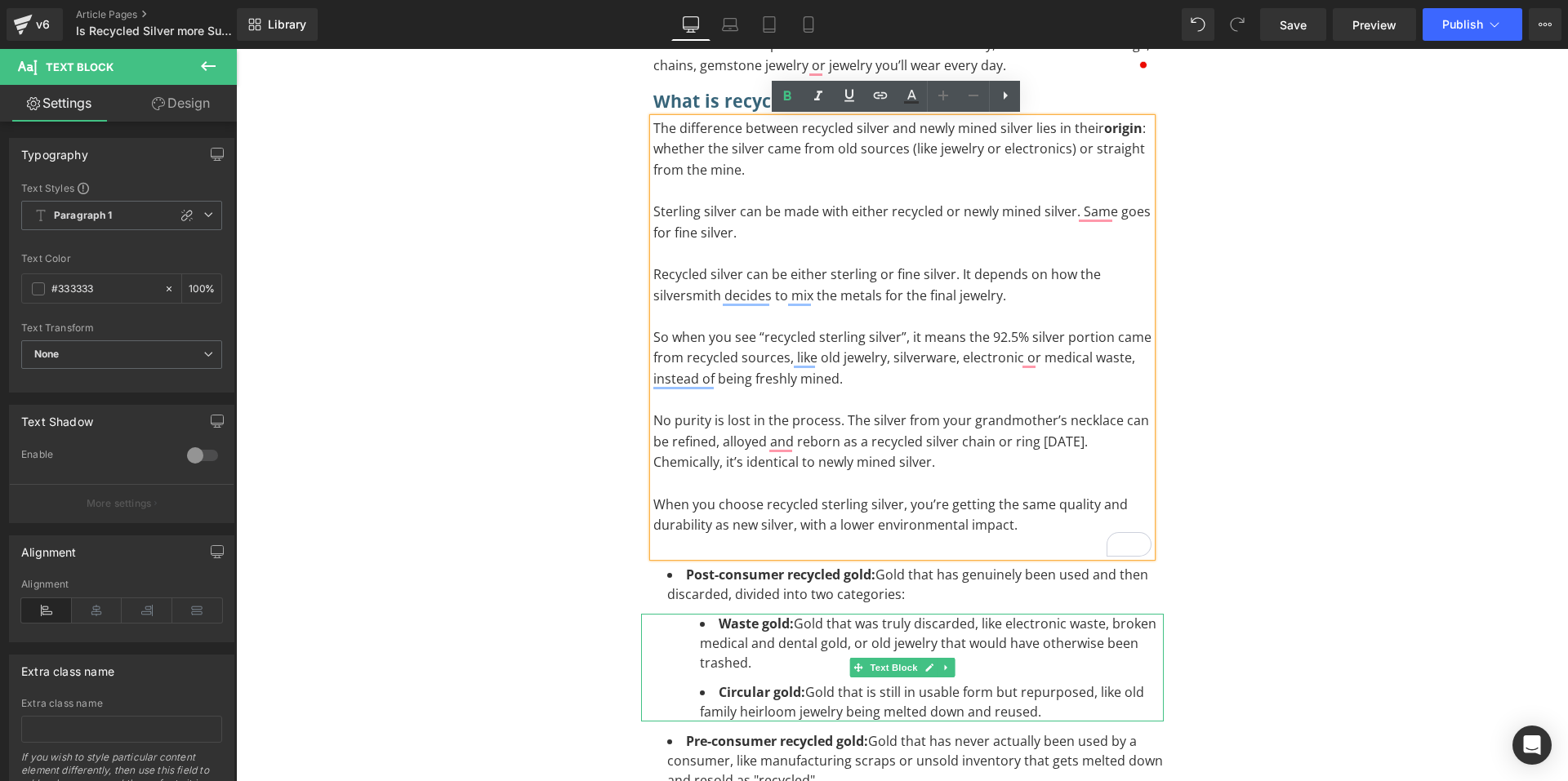
click at [705, 653] on li "Waste gold: Gold that was truly discarded, like electronic waste, broken medica…" at bounding box center [931, 644] width 463 height 59
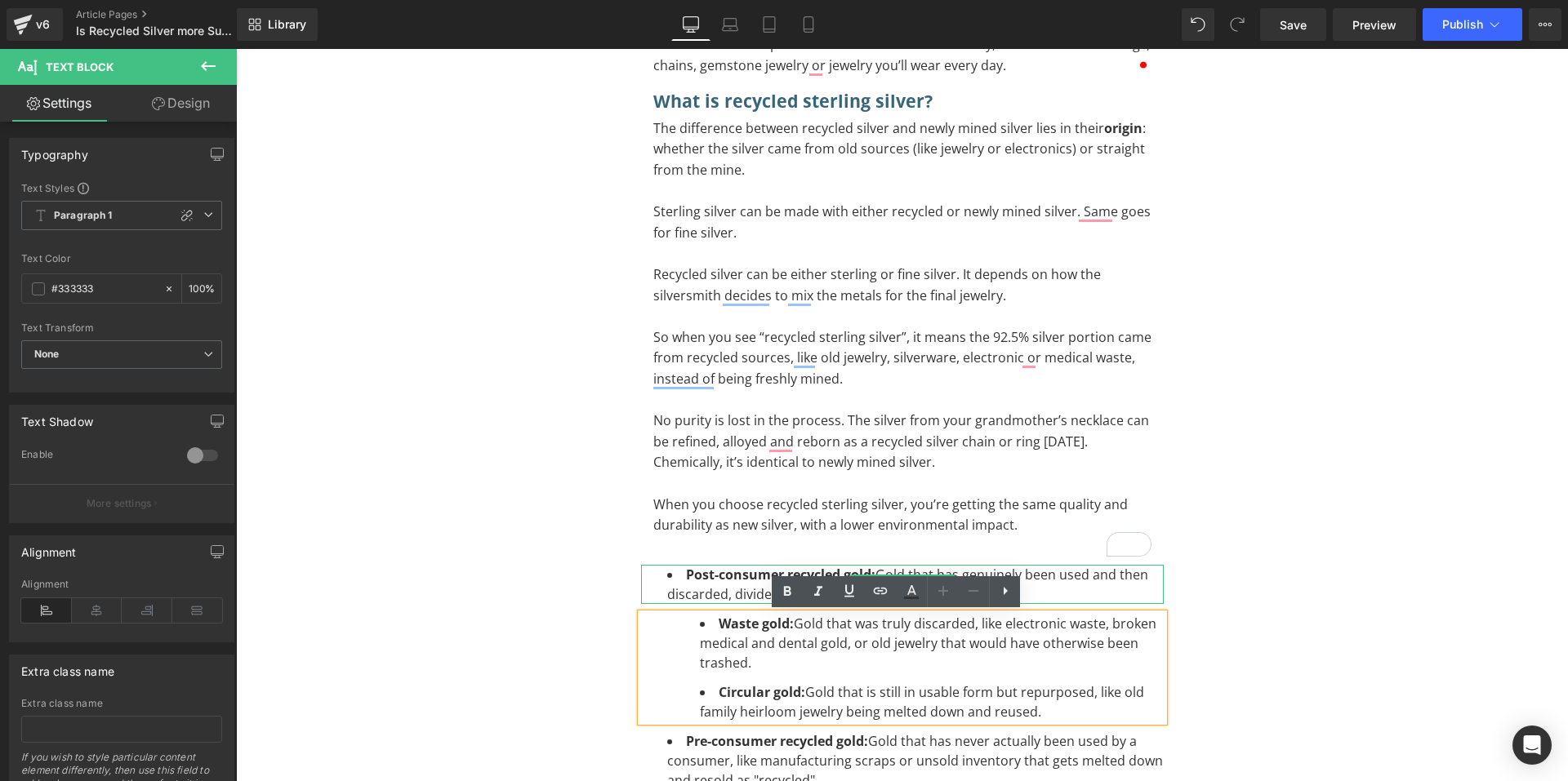
click at [702, 581] on strong "Post-consumer recycled gold:" at bounding box center [780, 575] width 189 height 18
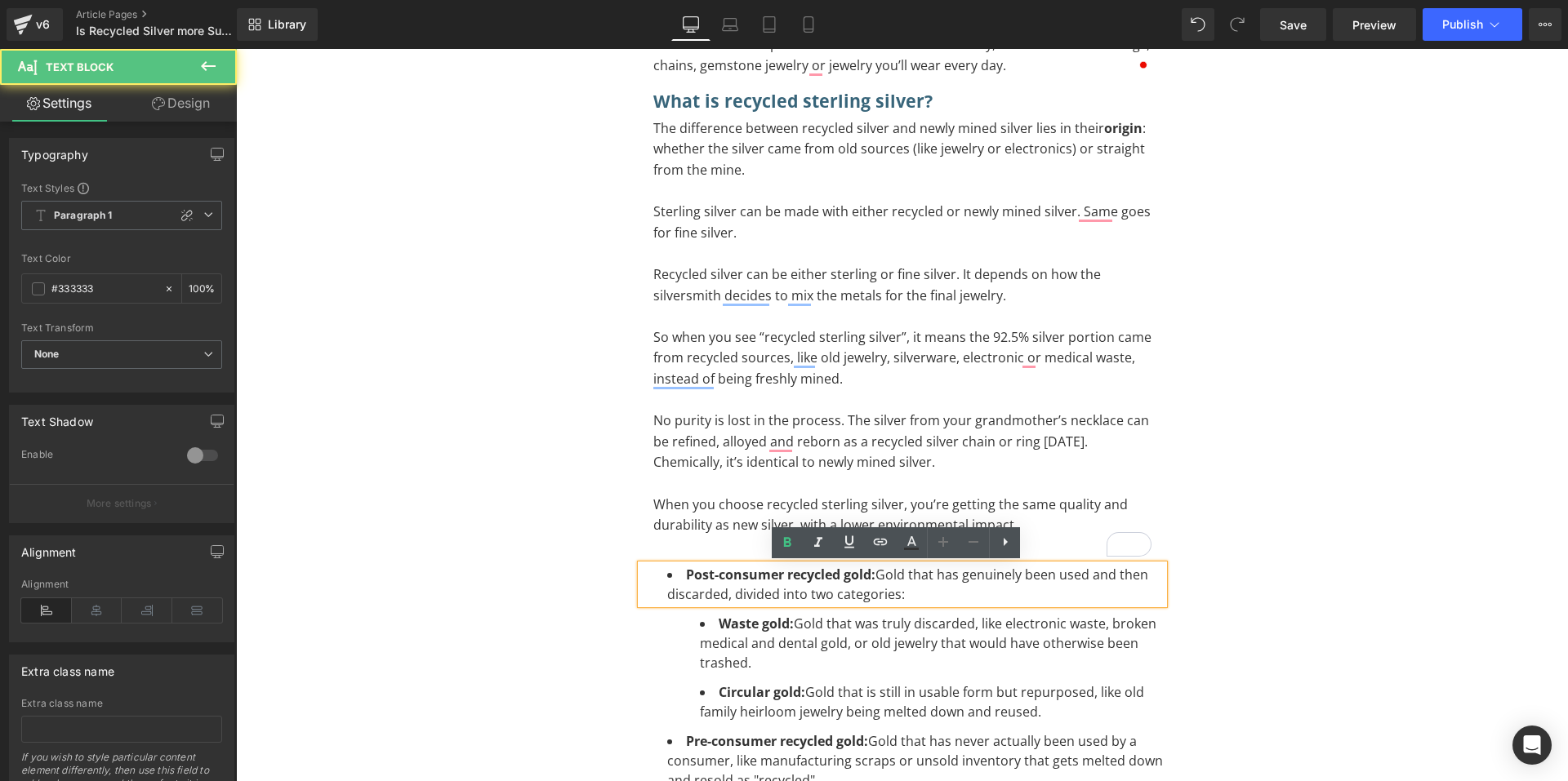
click at [946, 596] on li "Post-consumer recycled gold: Gold that has genuinely been used and then discard…" at bounding box center [915, 585] width 496 height 39
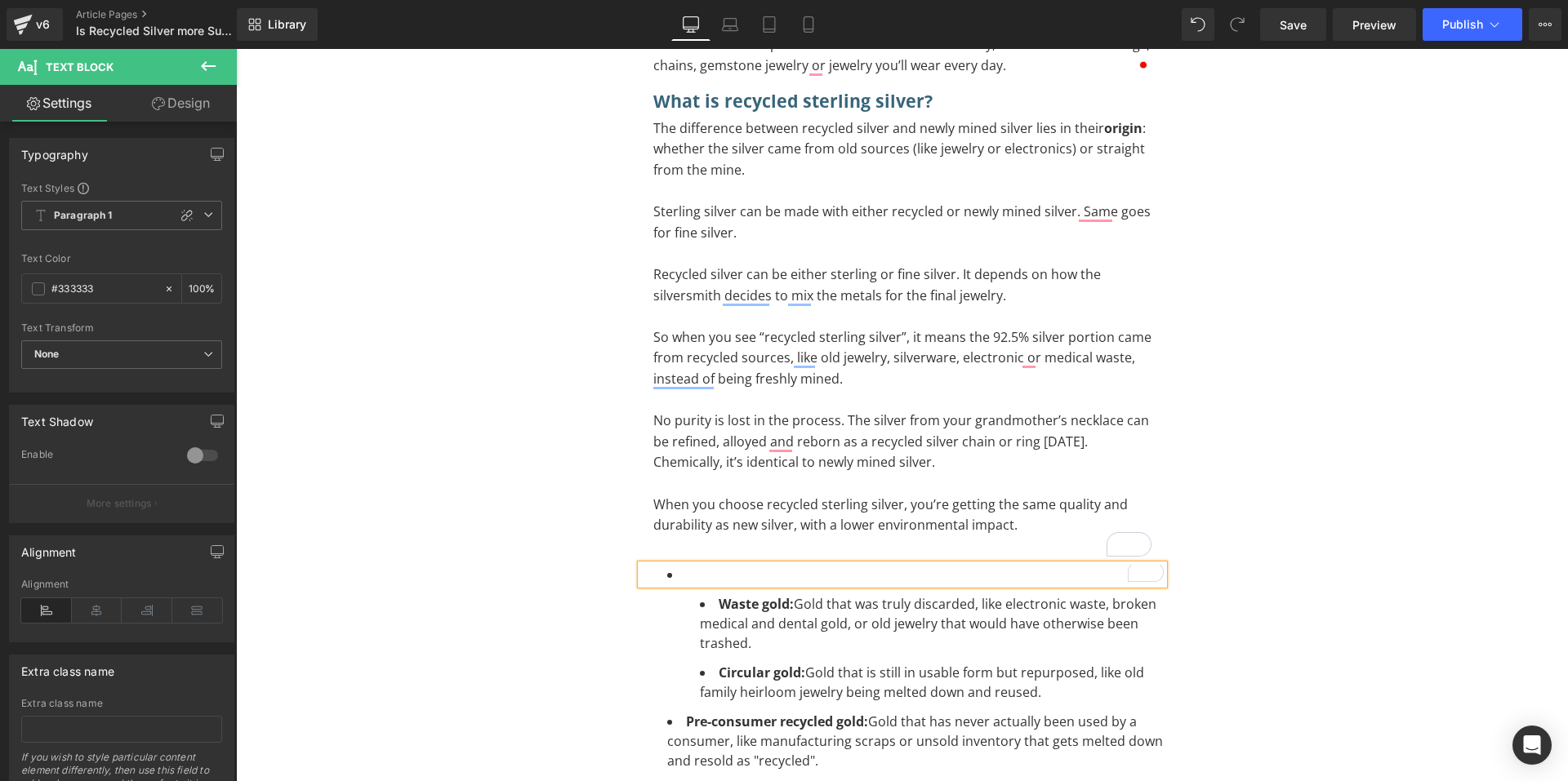
scroll to position [816, 0]
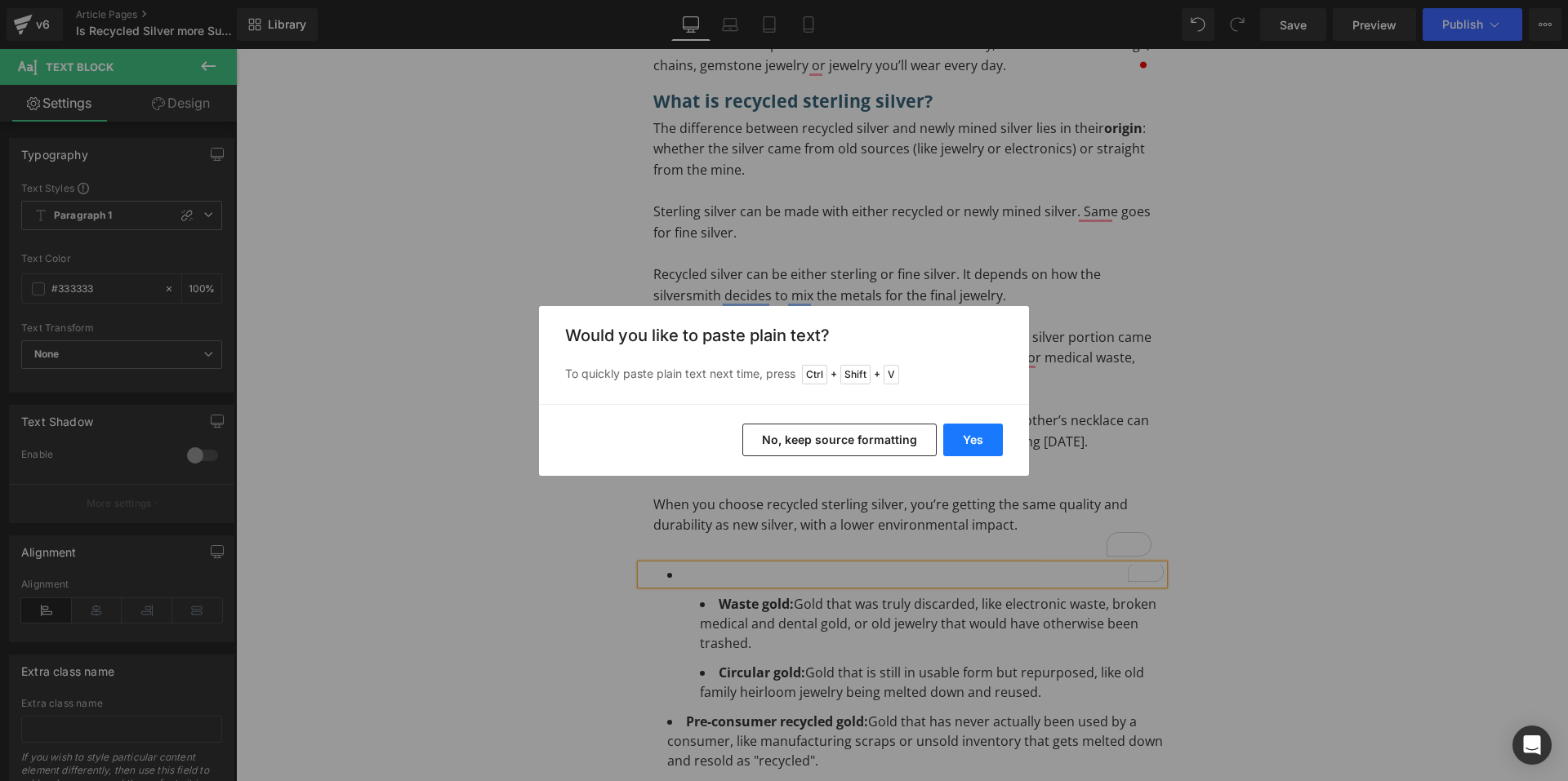
drag, startPoint x: 972, startPoint y: 441, endPoint x: 720, endPoint y: 489, distance: 256.5
click at [972, 441] on button "Yes" at bounding box center [972, 440] width 60 height 33
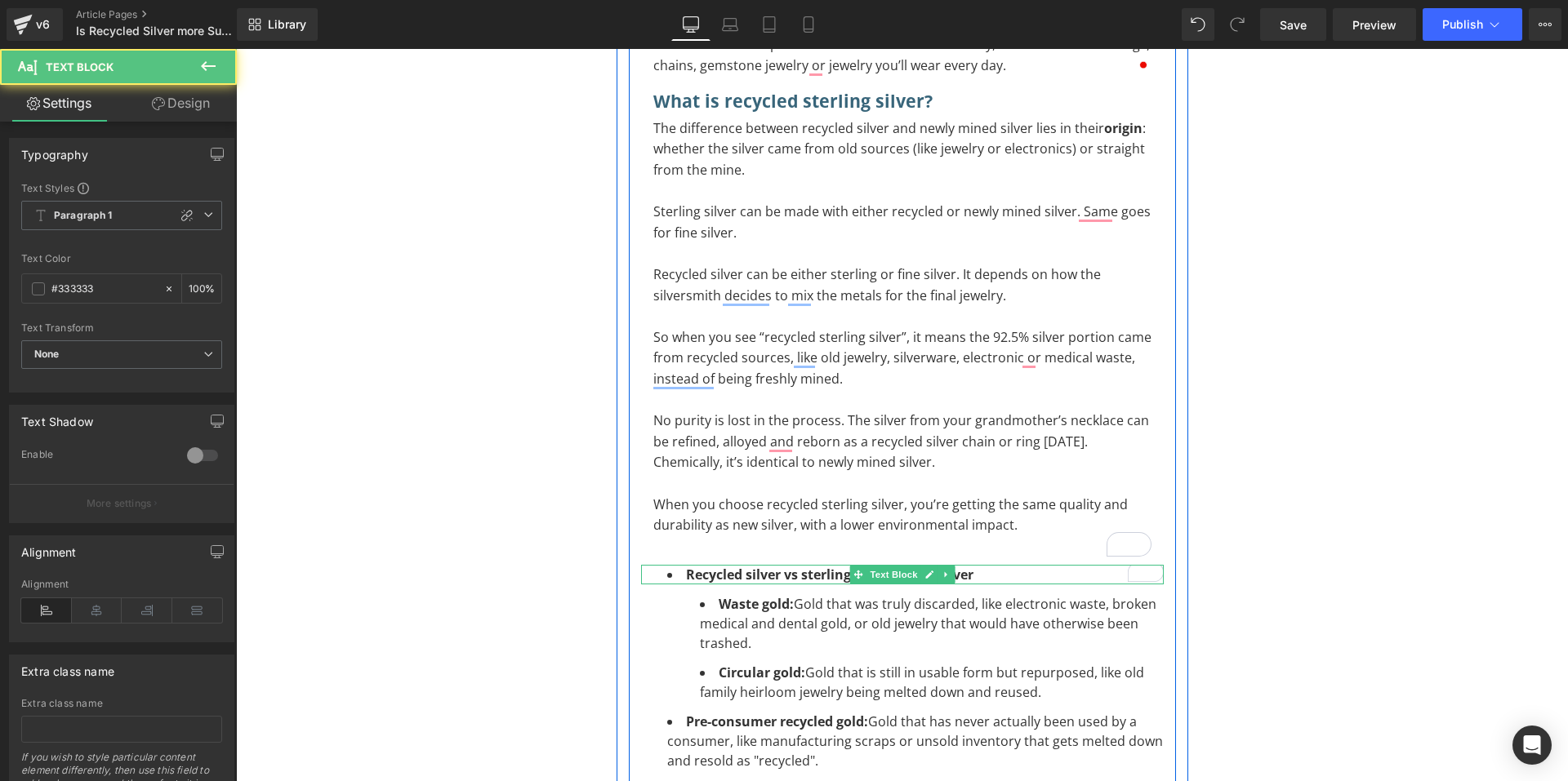
click at [979, 577] on li "Recycled silver vs sterling silver vs fine silver" at bounding box center [915, 575] width 496 height 20
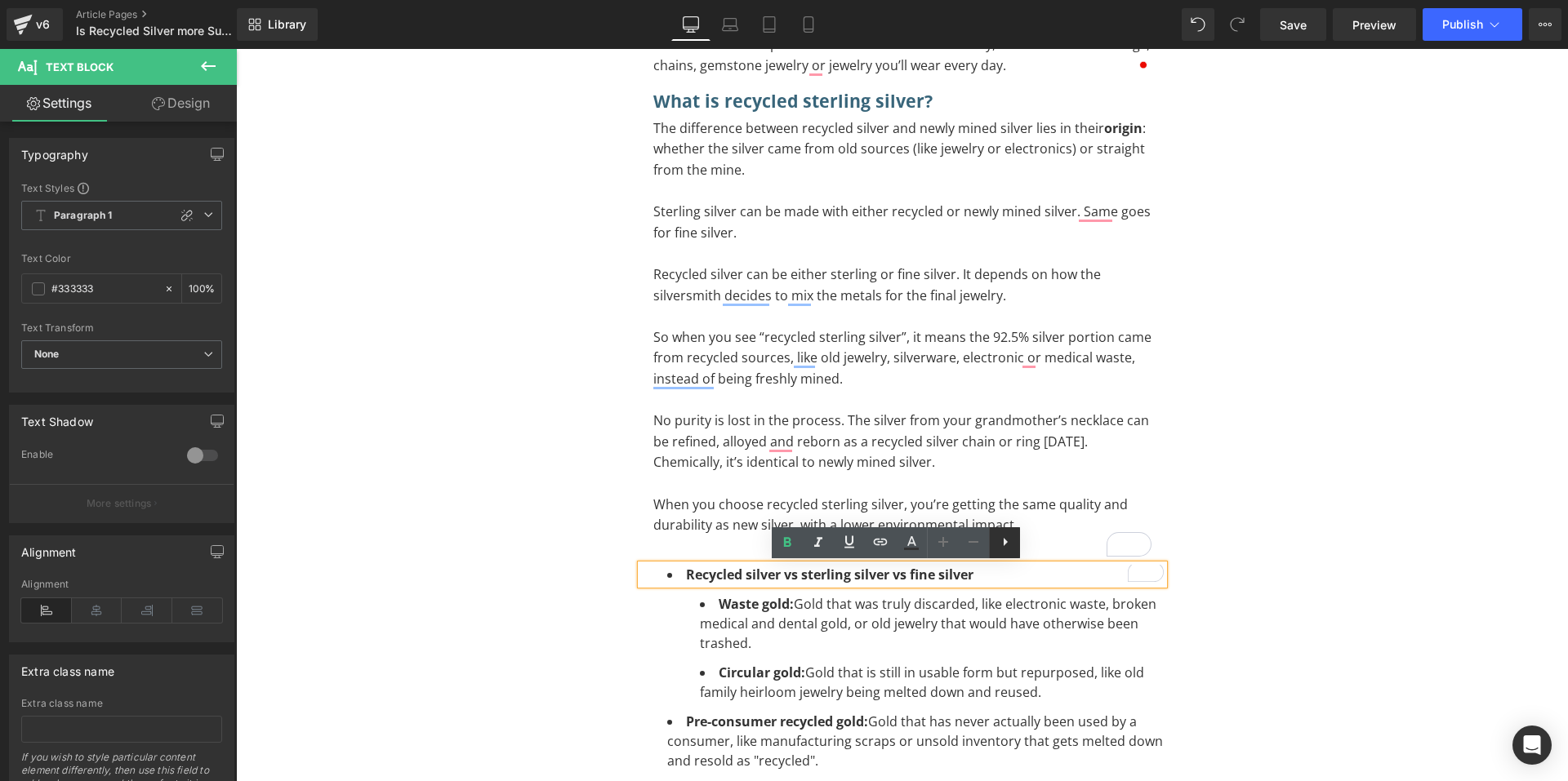
click at [1002, 541] on icon at bounding box center [1005, 542] width 20 height 20
click at [997, 549] on icon at bounding box center [1005, 542] width 20 height 20
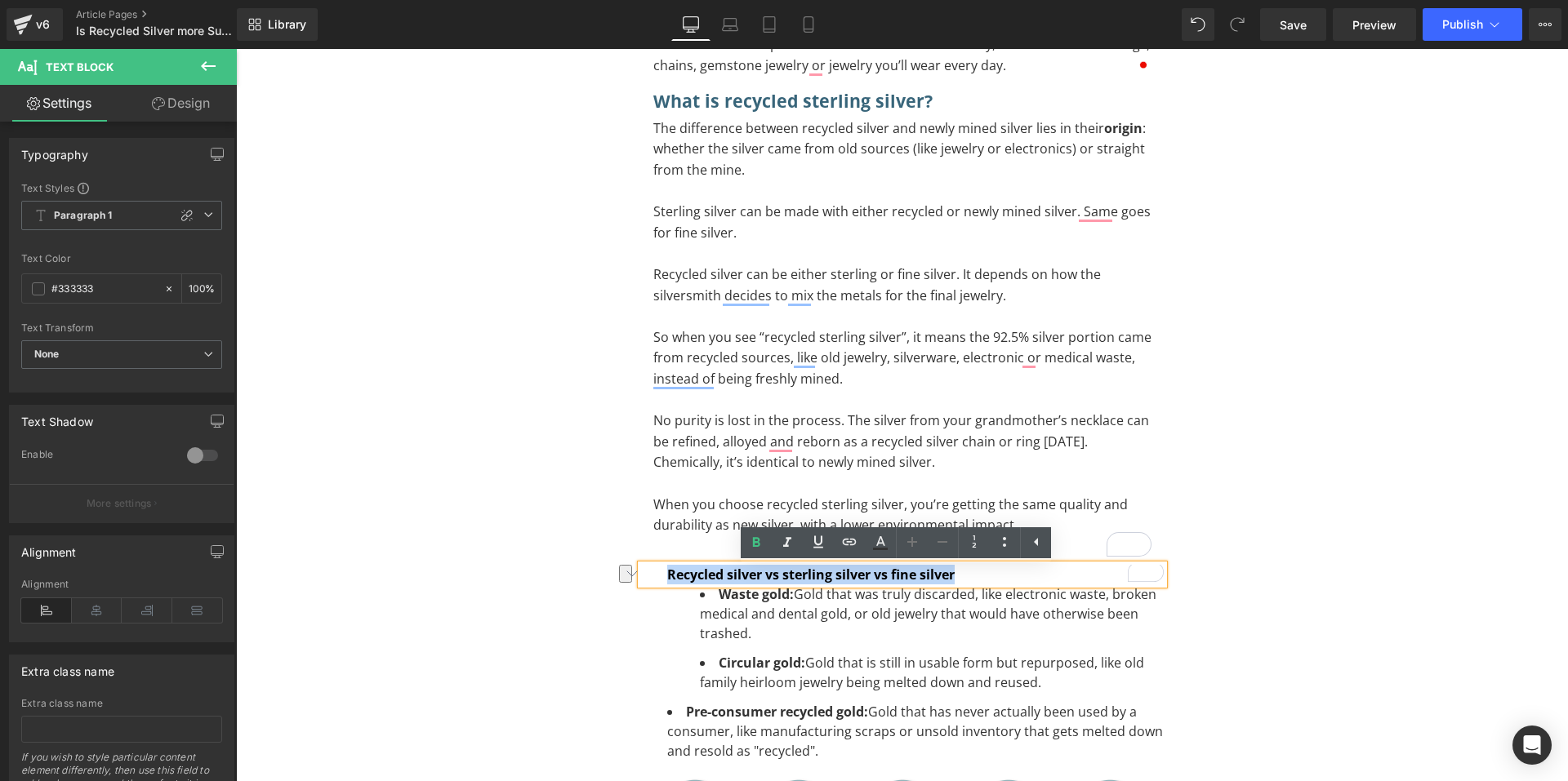
click at [986, 574] on div "Recycled silver vs sterling silver vs fine silver" at bounding box center [902, 575] width 522 height 20
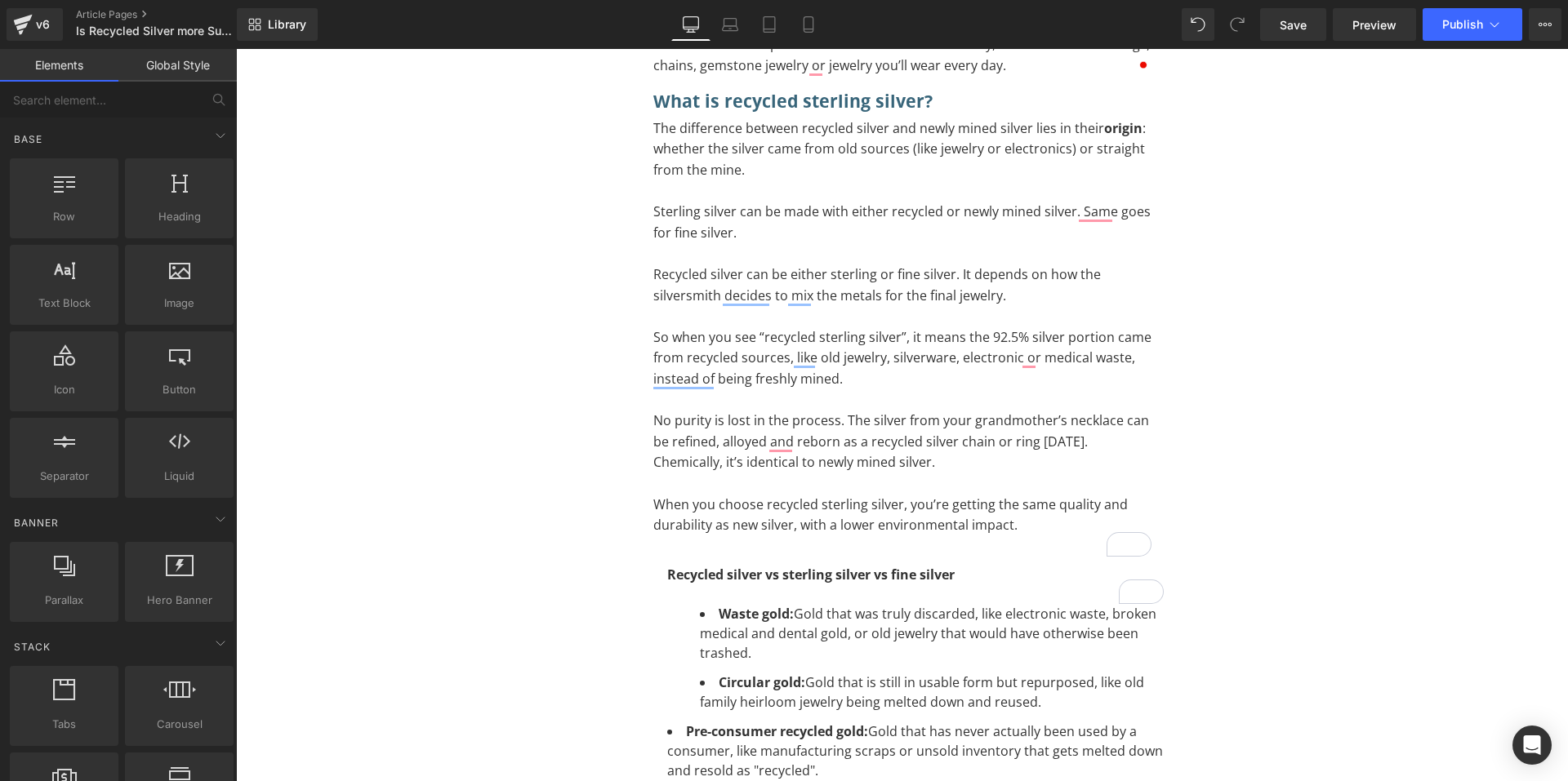
scroll to position [1061, 0]
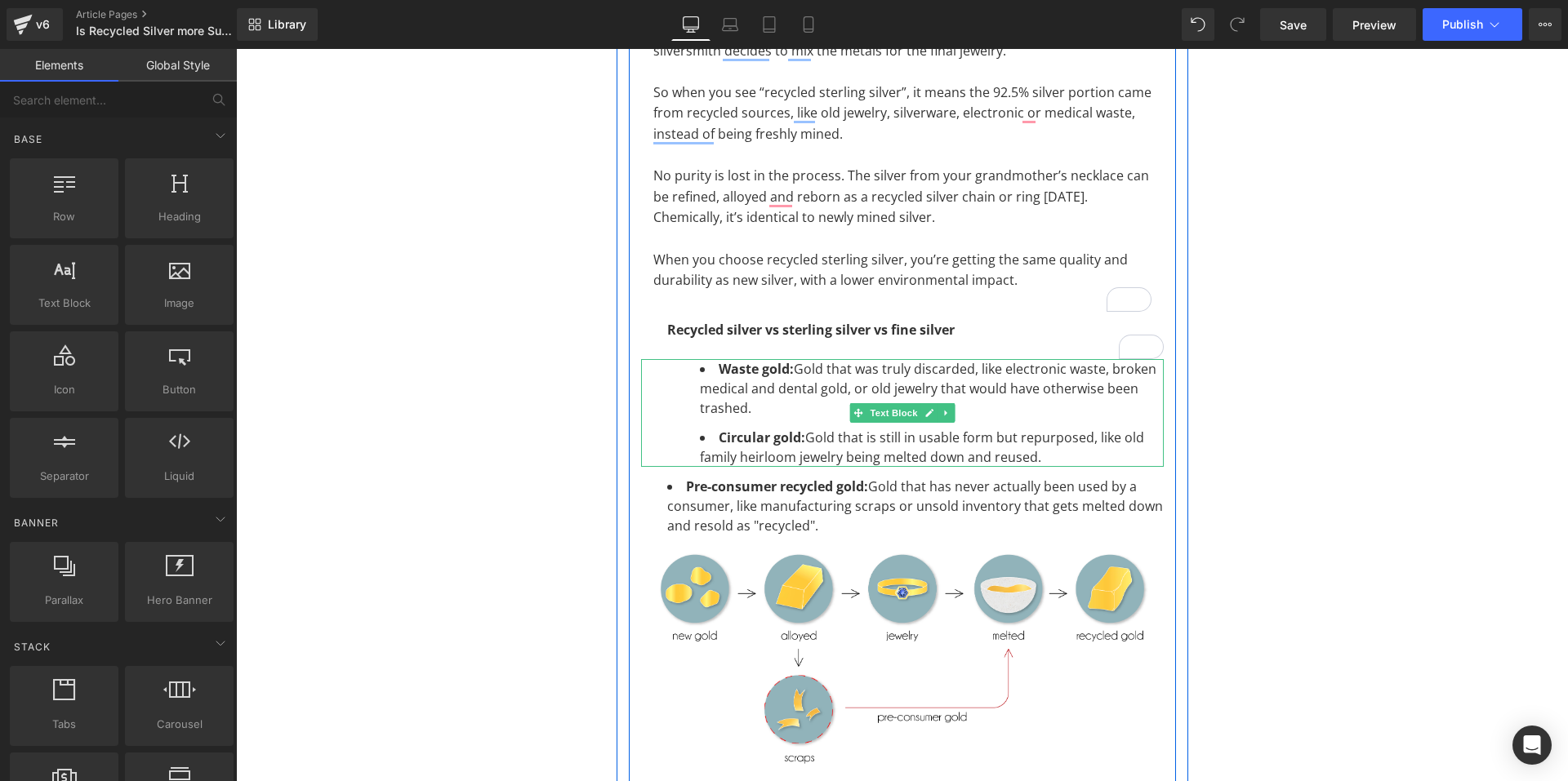
click at [1055, 454] on li "Circular gold: Gold that is still in usable form but repurposed, like old famil…" at bounding box center [931, 447] width 463 height 39
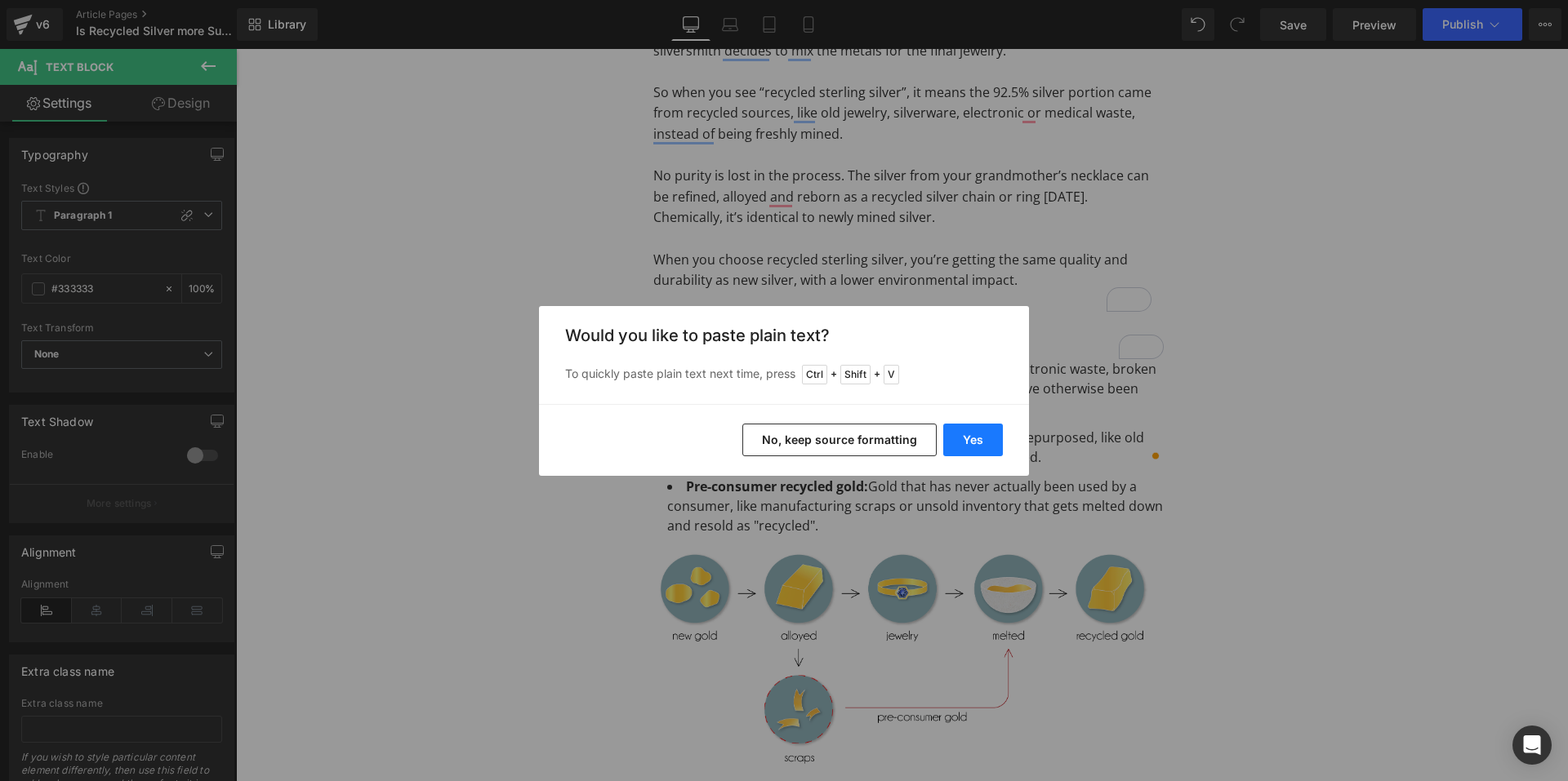
click at [969, 437] on button "Yes" at bounding box center [972, 440] width 60 height 33
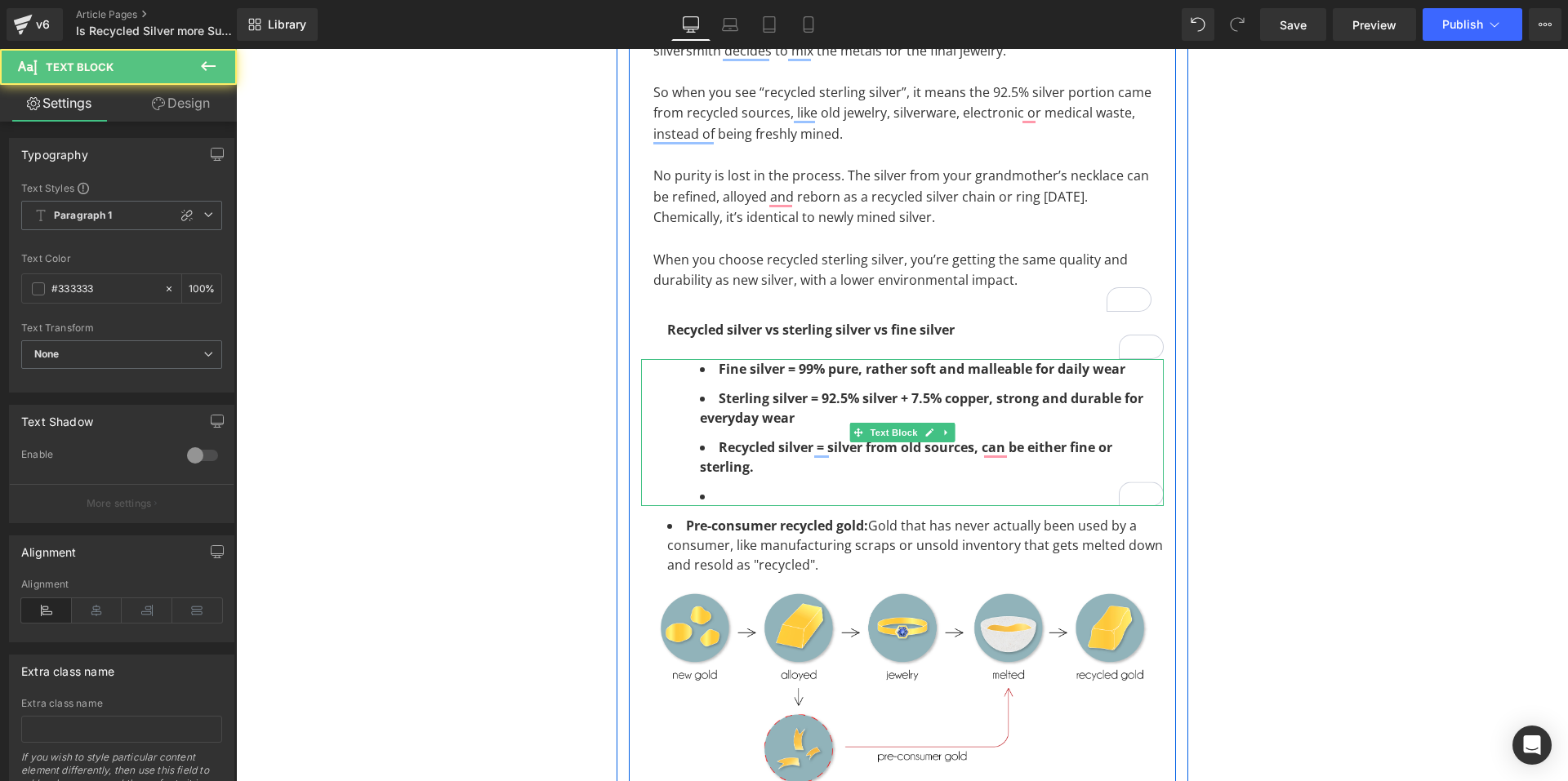
click at [737, 482] on ul "Fine silver = 99% pure, rather soft and malleable for daily wear Sterling silv…" at bounding box center [931, 432] width 463 height 147
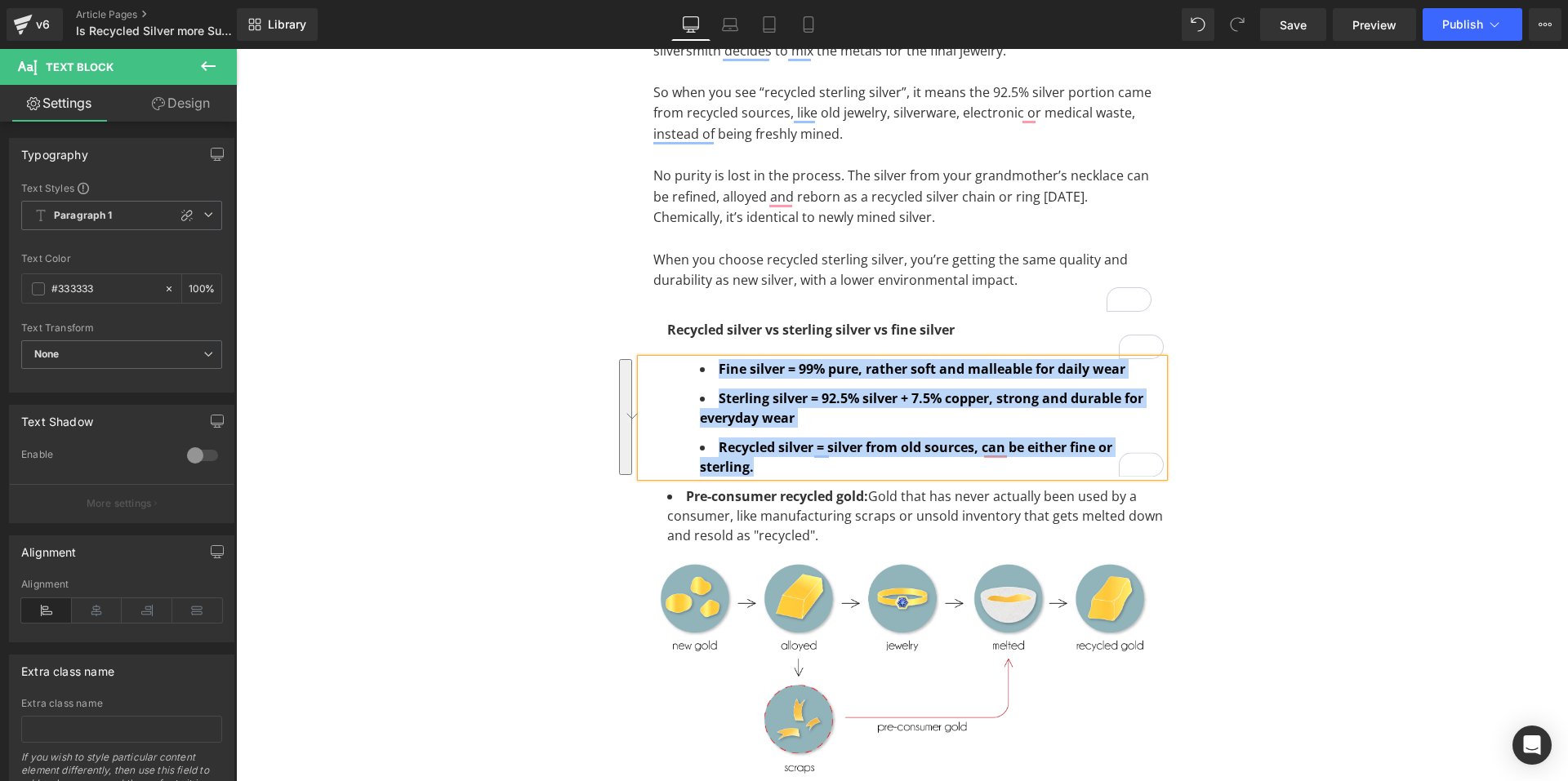
click at [774, 462] on li "Recycled silver = silver from old sources, can be either fine or sterling." at bounding box center [931, 457] width 463 height 39
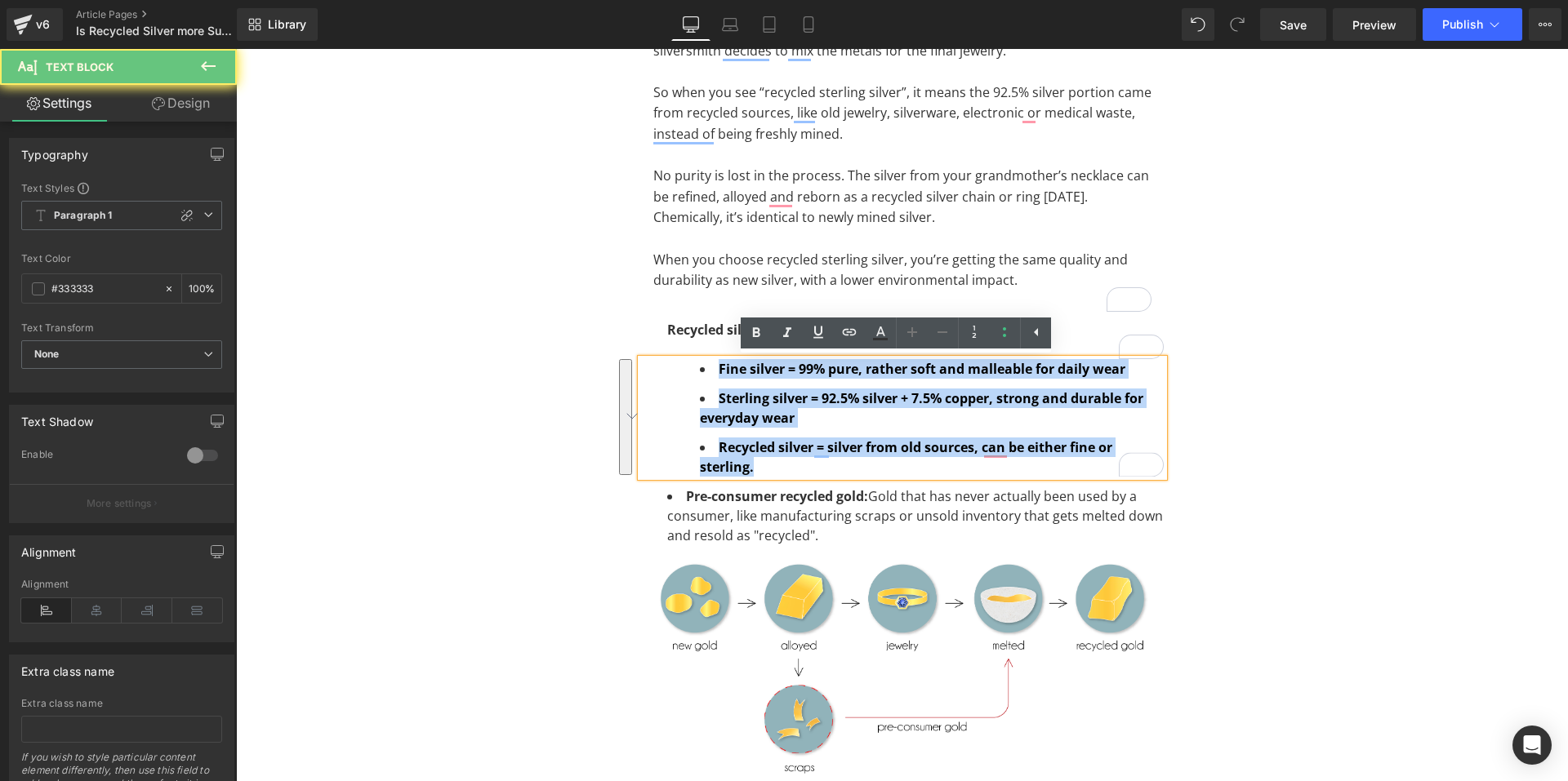
drag, startPoint x: 767, startPoint y: 472, endPoint x: 663, endPoint y: 366, distance: 148.5
click at [663, 366] on div "Fine silver = 99% pure, rather soft and malleable for daily wear Sterling silv…" at bounding box center [902, 418] width 522 height 118
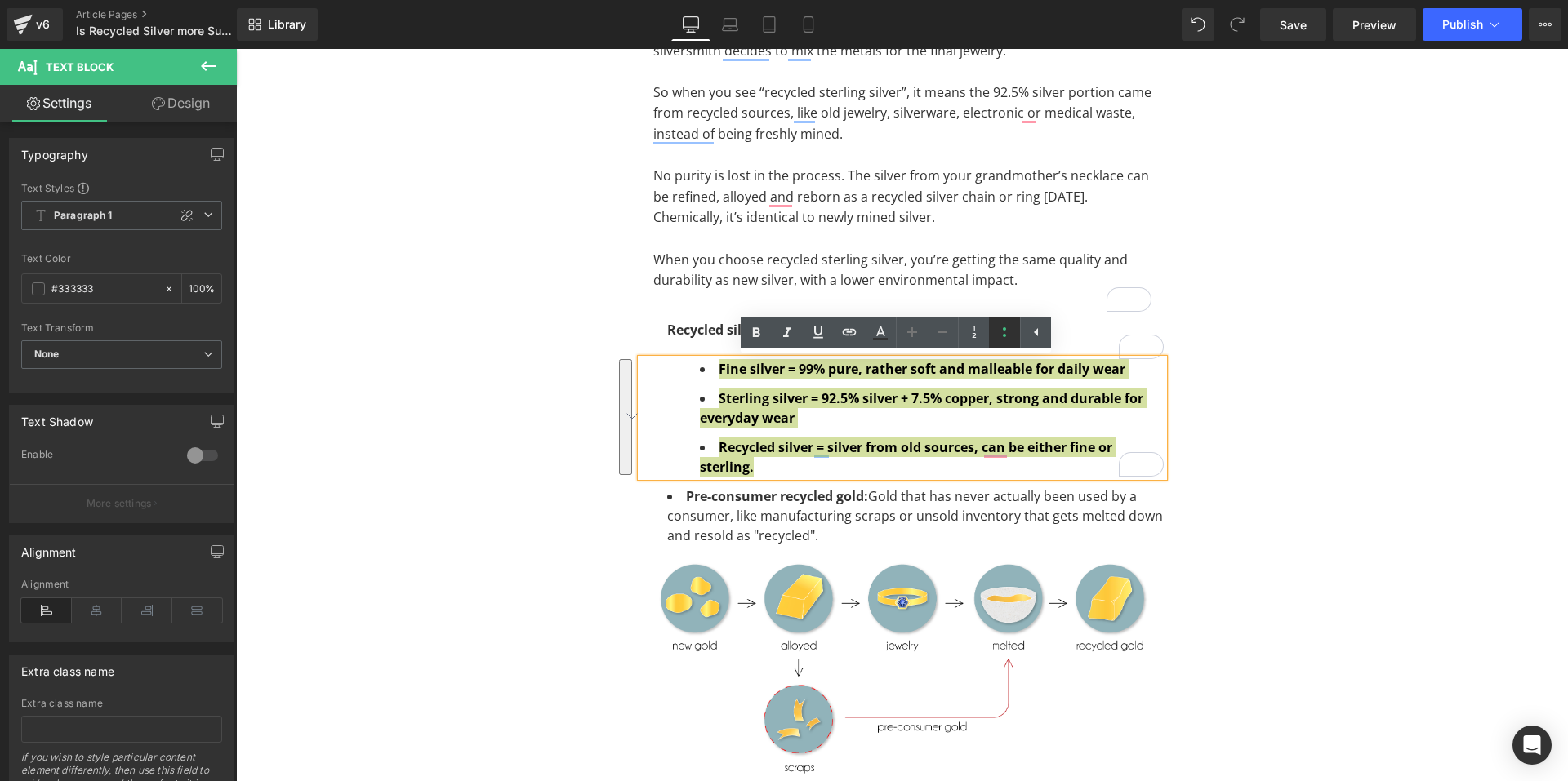
click at [999, 332] on icon at bounding box center [1005, 332] width 20 height 20
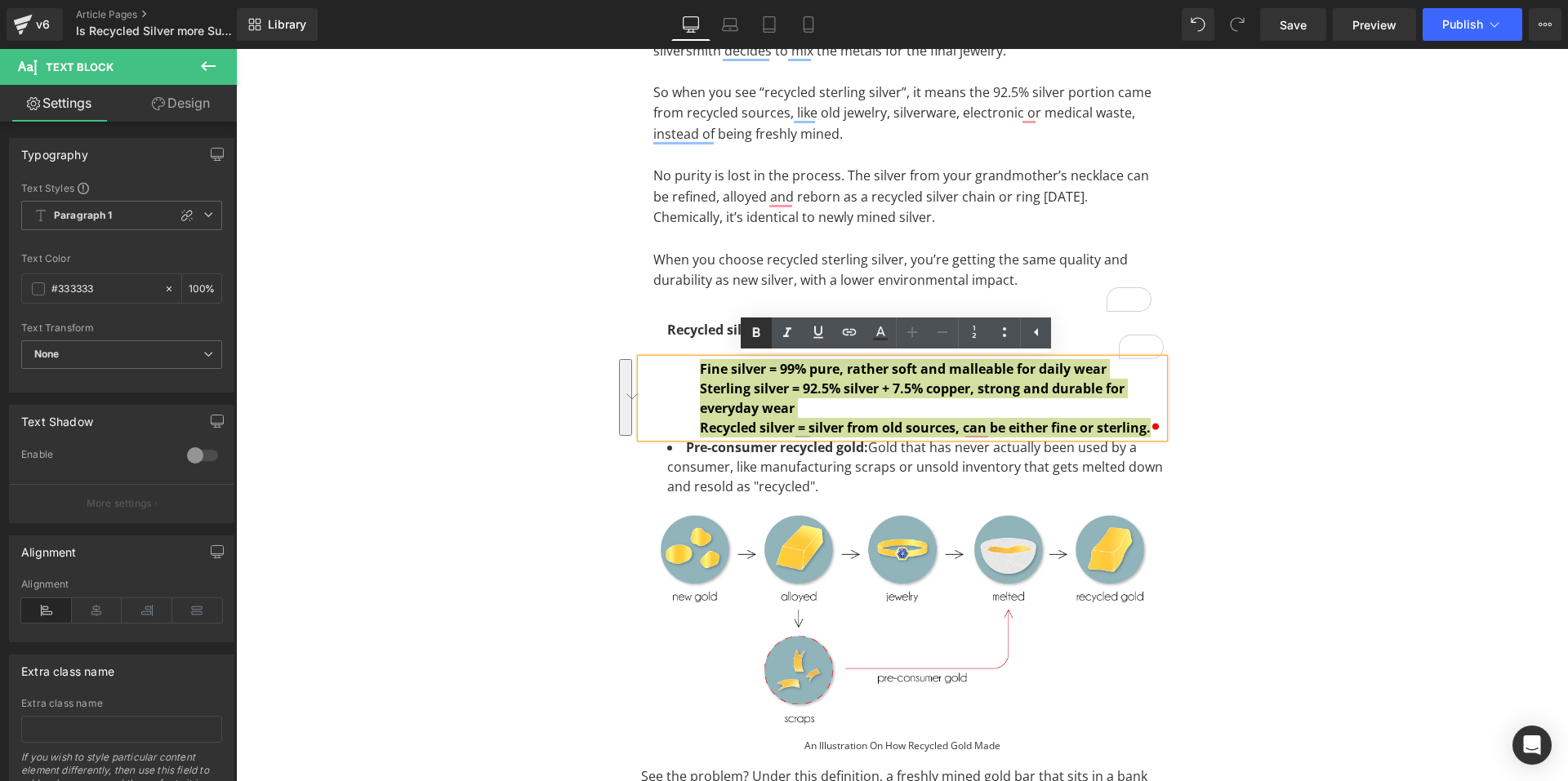
click at [747, 332] on icon at bounding box center [756, 333] width 20 height 20
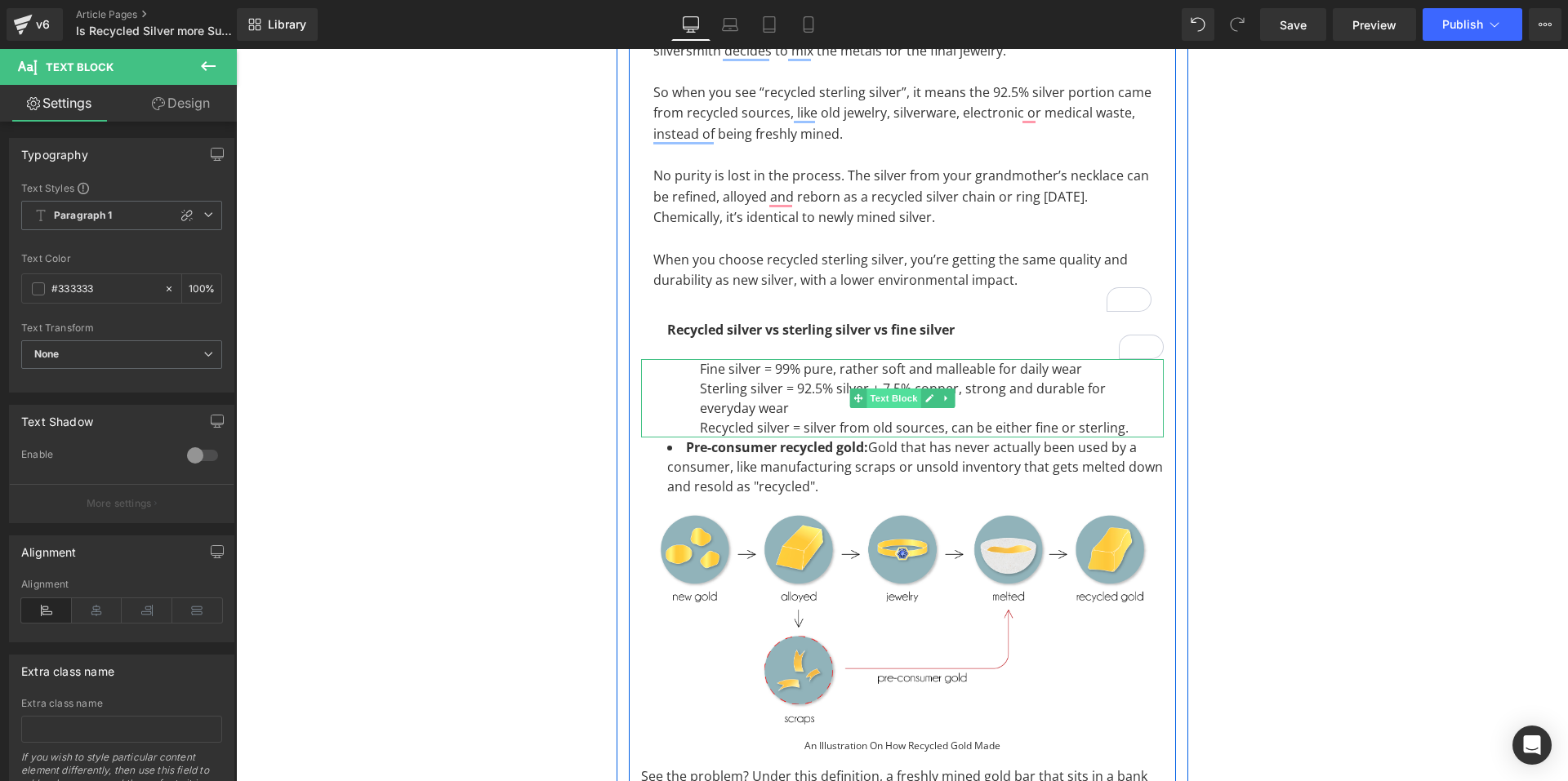
click at [888, 390] on span "Text Block" at bounding box center [893, 398] width 54 height 20
click at [739, 413] on div "Fine silver = 99% pure, rather soft and malleable for daily wear Sterling silve…" at bounding box center [902, 398] width 522 height 79
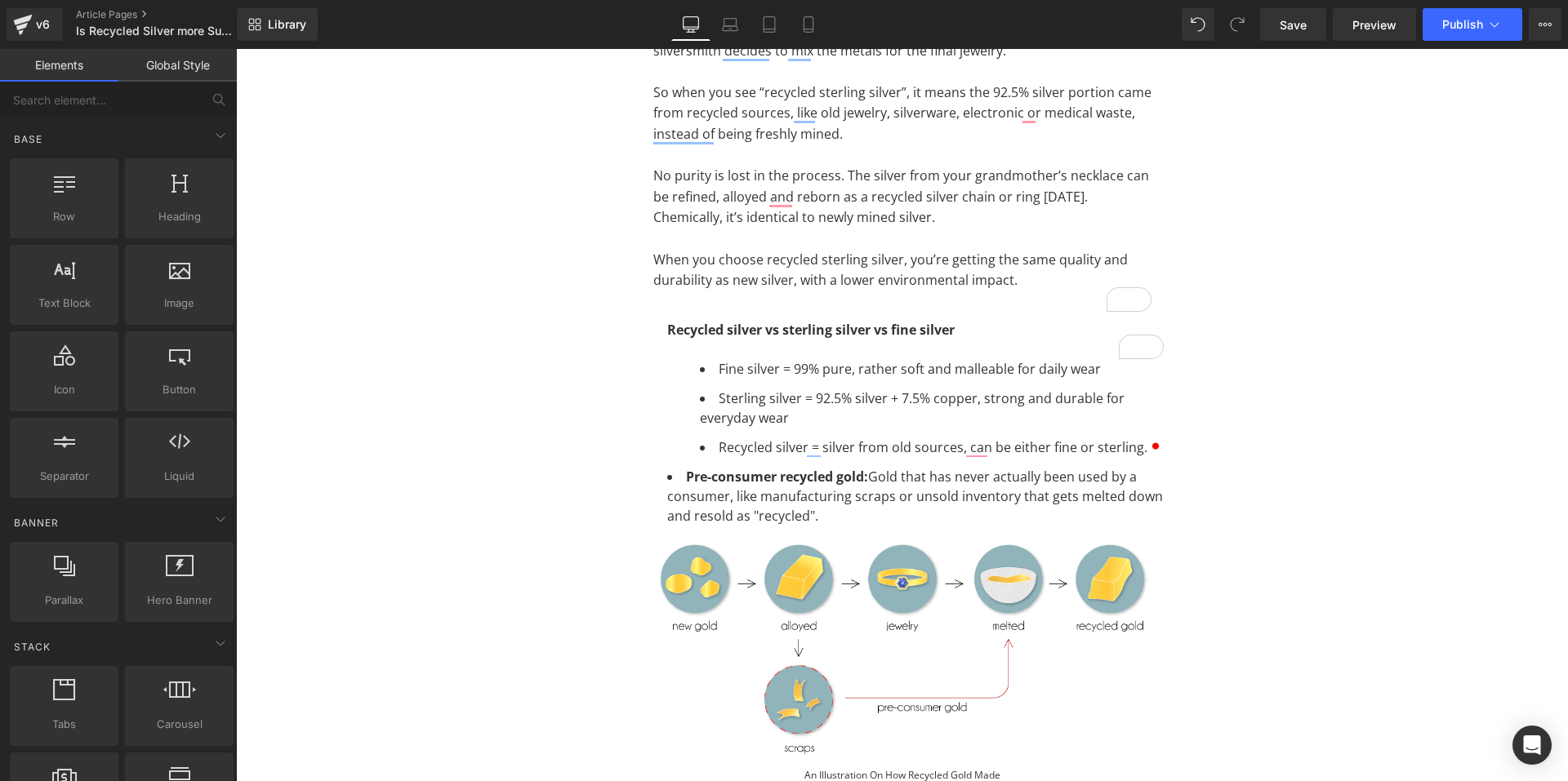
scroll to position [1061, 0]
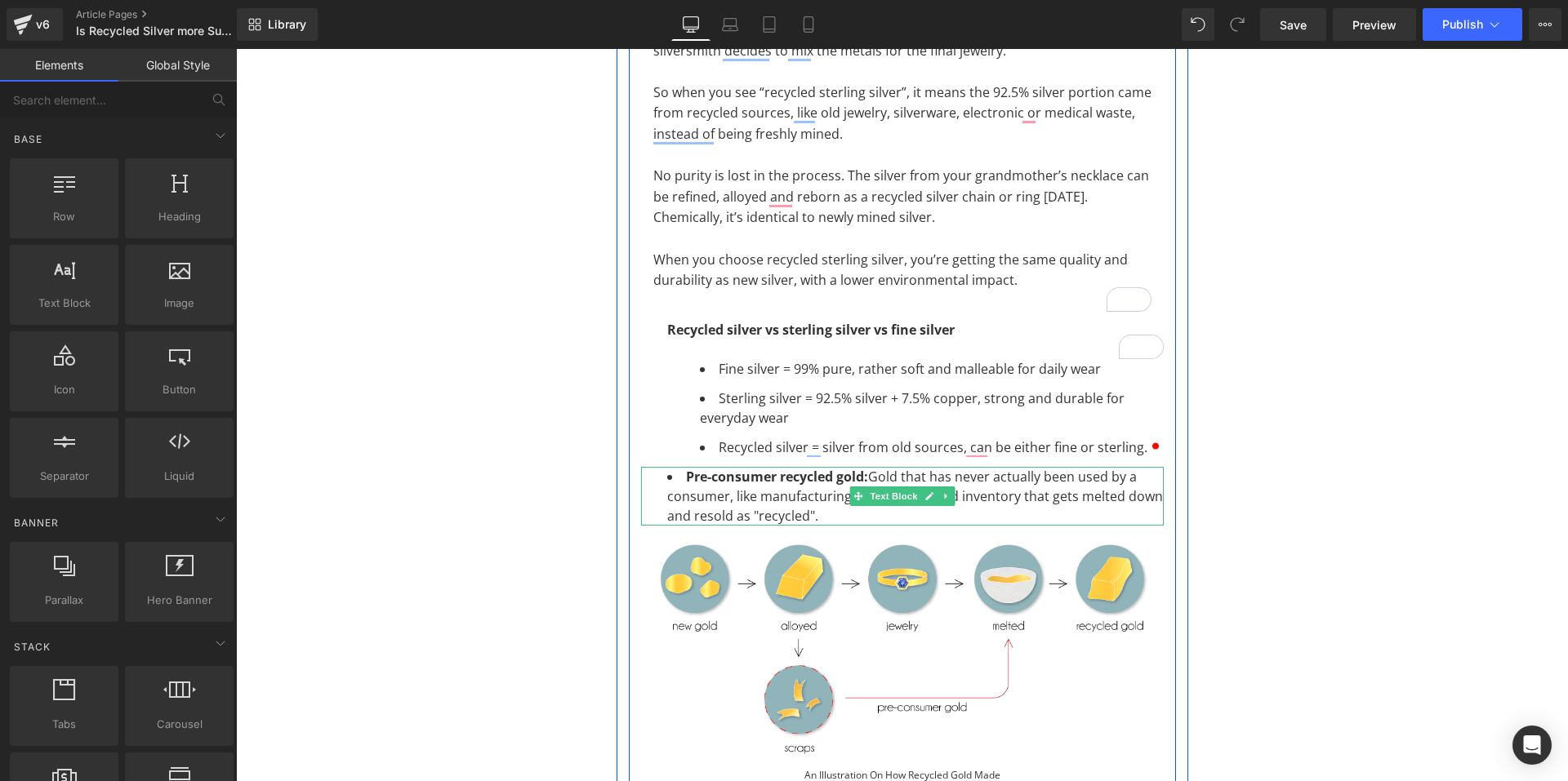
click at [810, 514] on li "Pre-consumer recycled gold: Gold that has never actually been used by a consume…" at bounding box center [915, 496] width 496 height 59
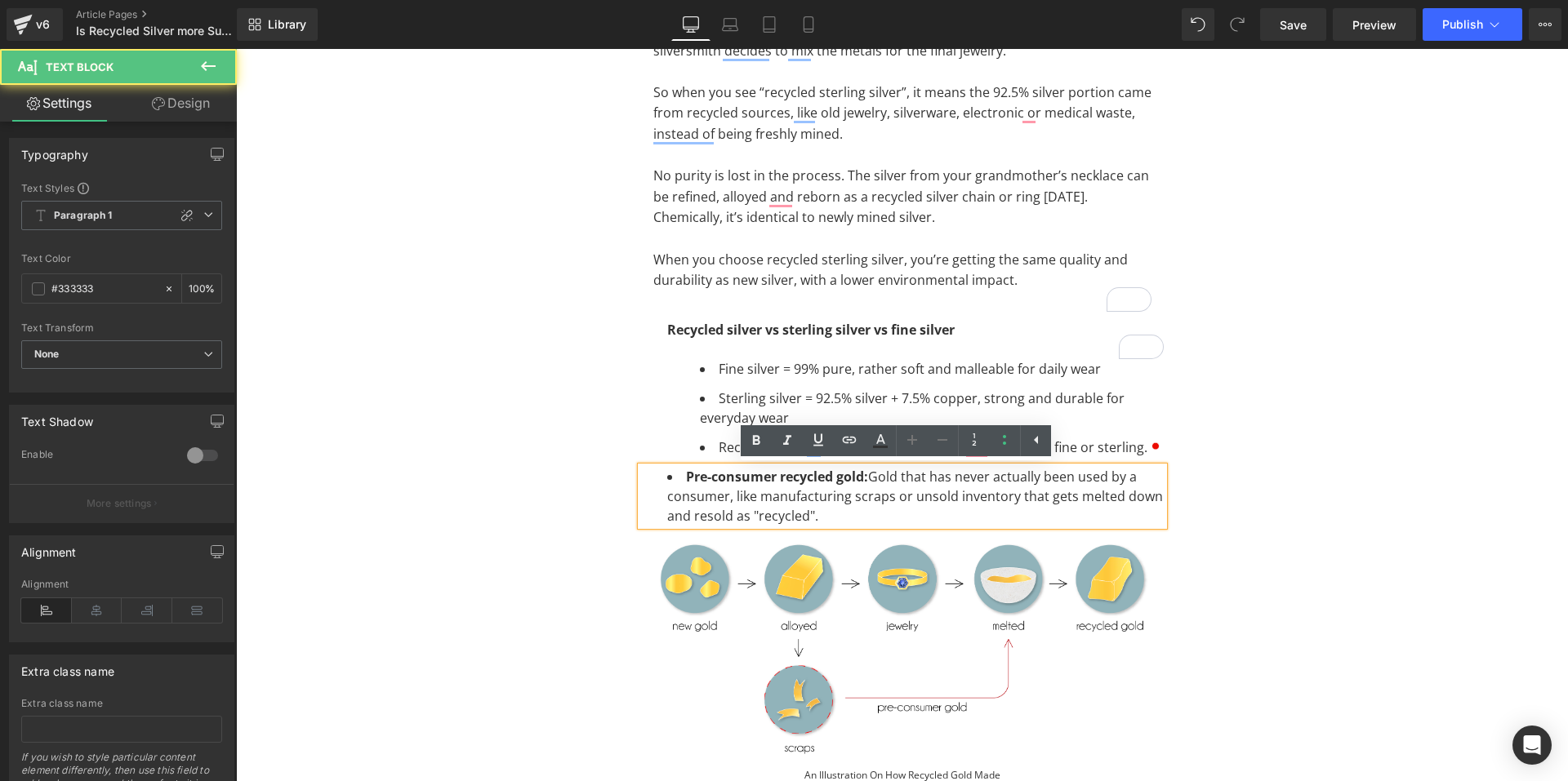
click at [819, 514] on li "Pre-consumer recycled gold: Gold that has never actually been used by a consume…" at bounding box center [915, 496] width 496 height 59
paste div "To enrich screen reader interactions, please activate Accessibility in Grammarl…"
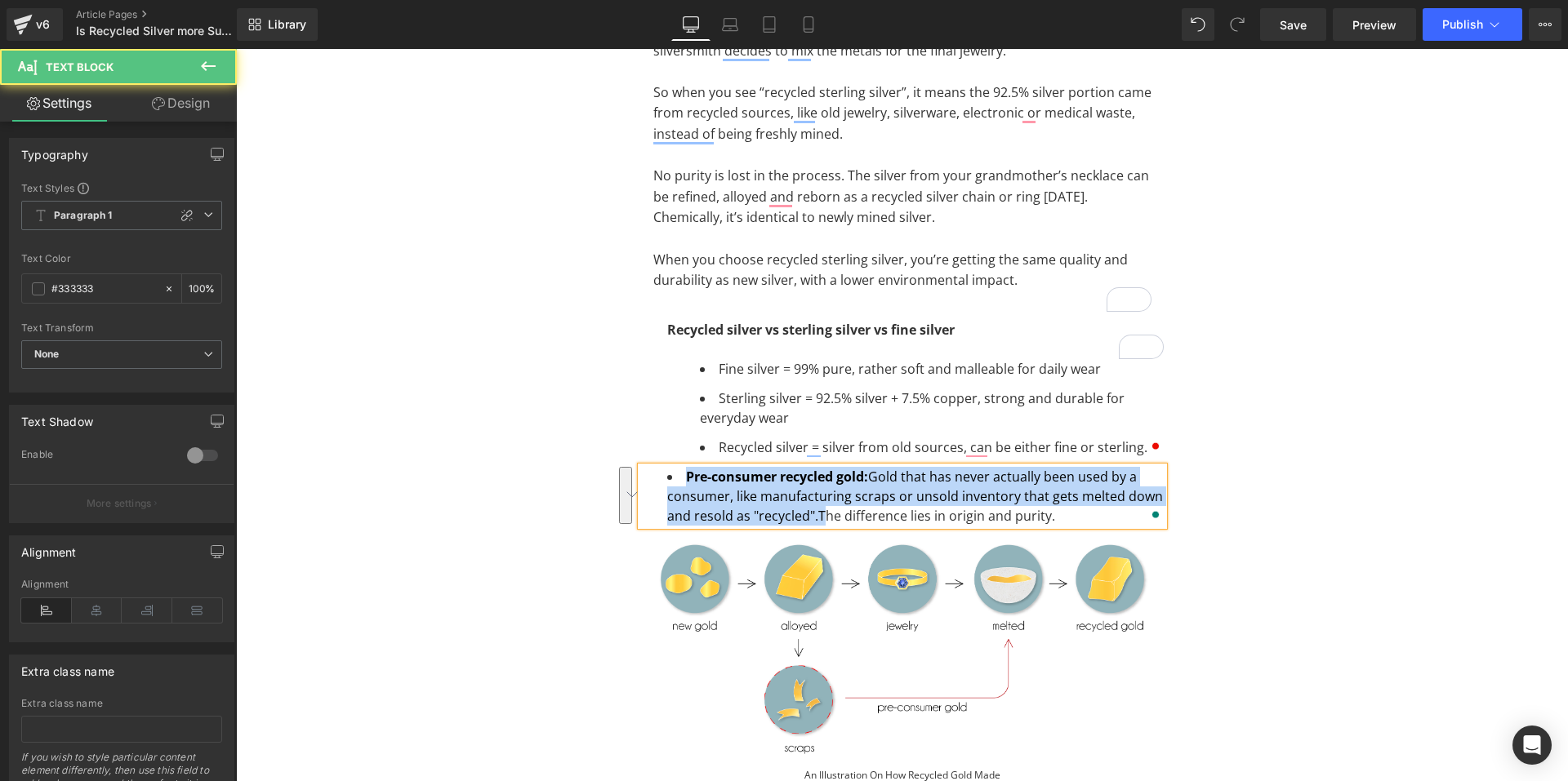
drag, startPoint x: 809, startPoint y: 516, endPoint x: 646, endPoint y: 469, distance: 169.6
click at [646, 469] on div "Pre-consumer recycled gold: Gold that has never actually been used by a consume…" at bounding box center [902, 496] width 522 height 59
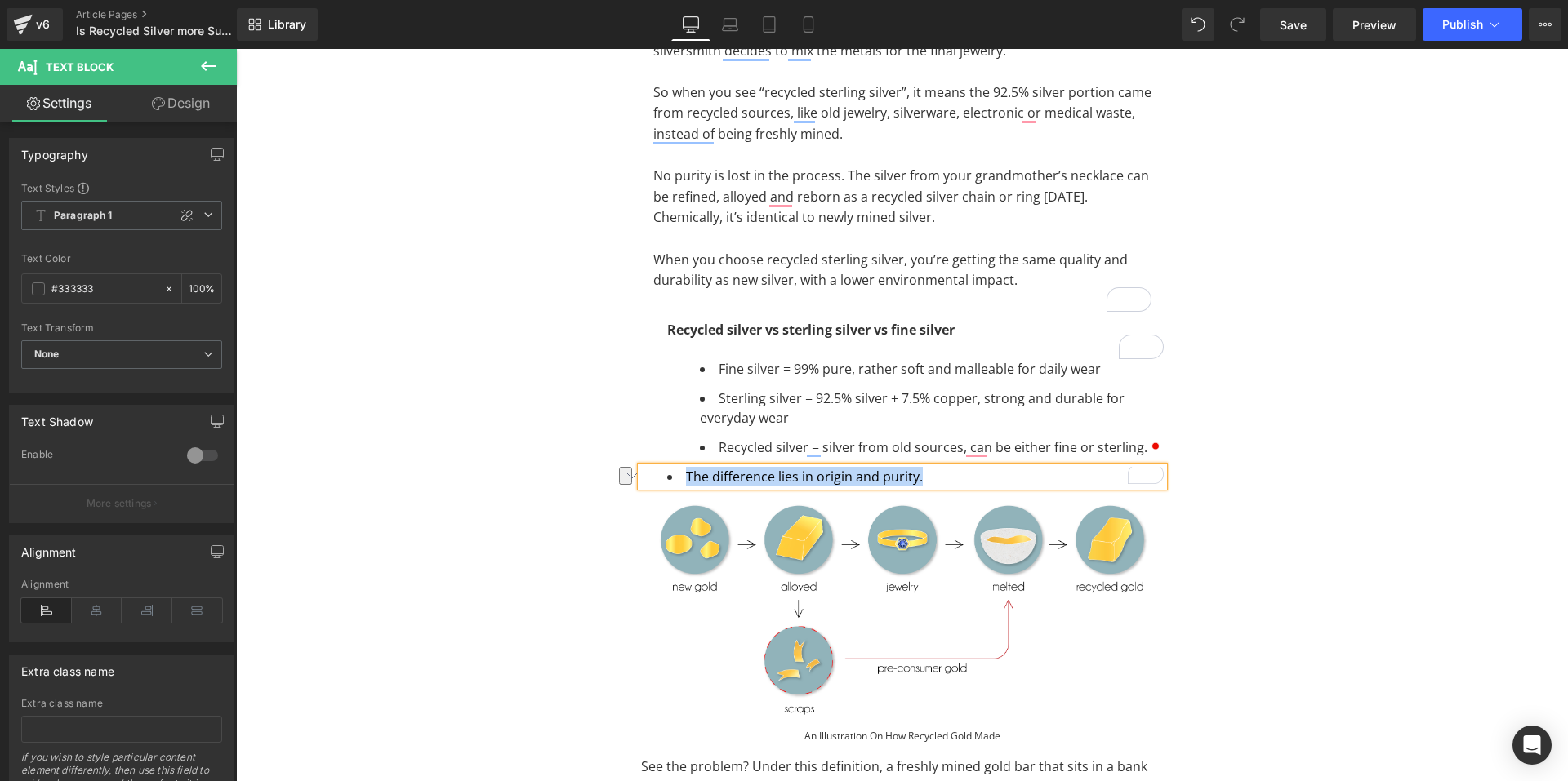
click at [912, 478] on li "The difference lies in origin and purity." at bounding box center [915, 477] width 496 height 20
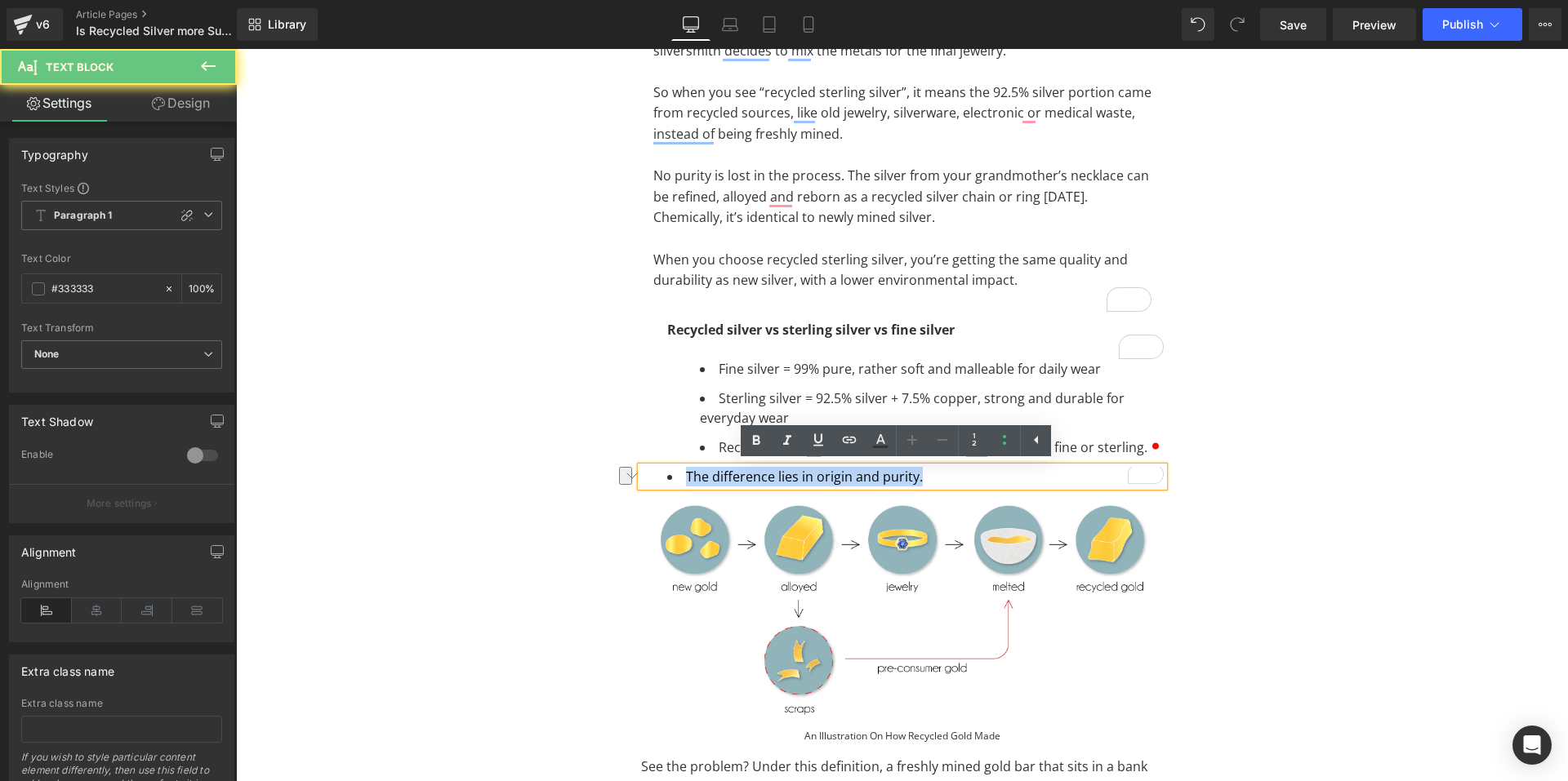
drag, startPoint x: 912, startPoint y: 478, endPoint x: 688, endPoint y: 455, distance: 225.2
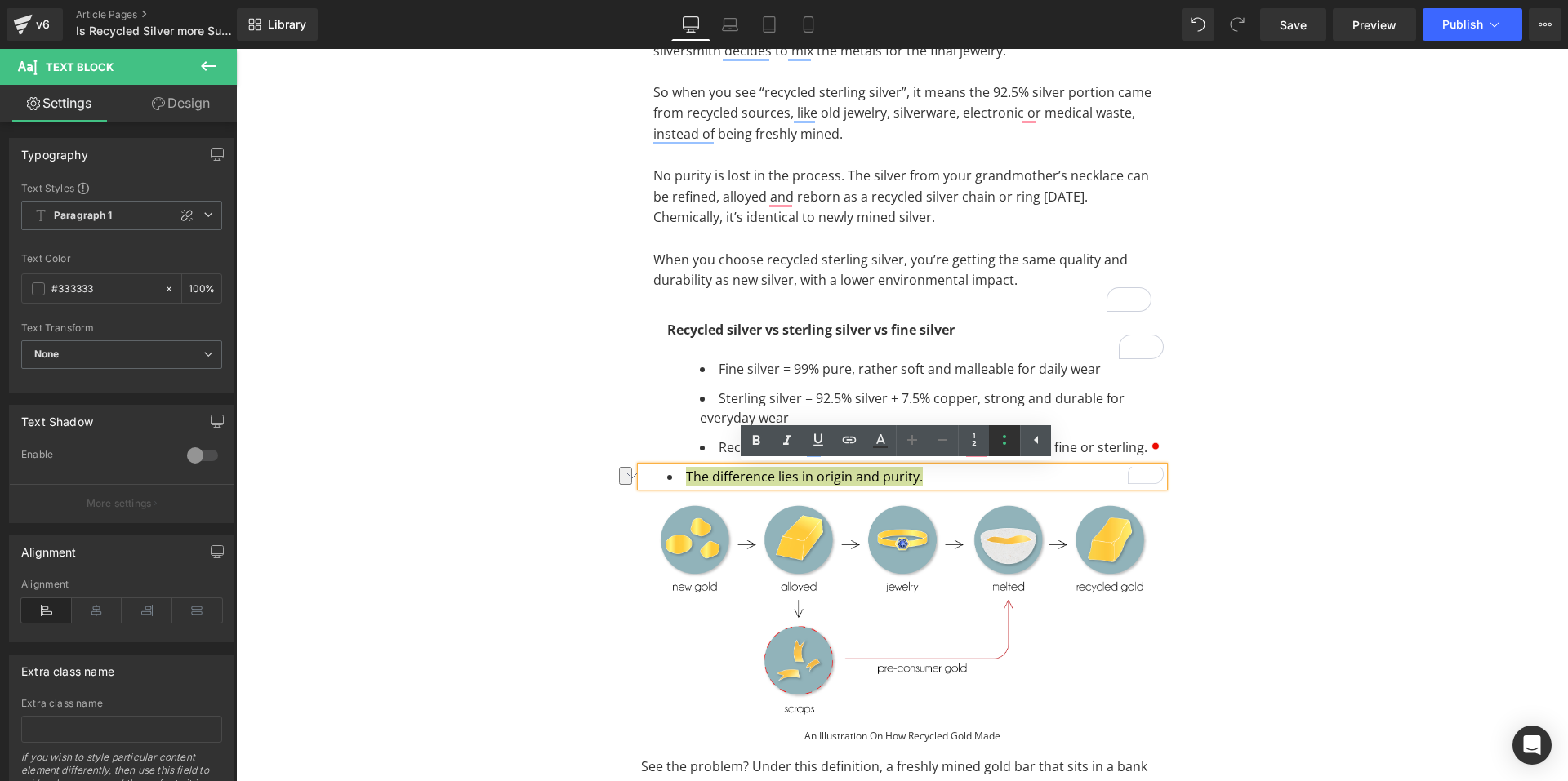
click at [998, 437] on icon at bounding box center [1005, 440] width 20 height 20
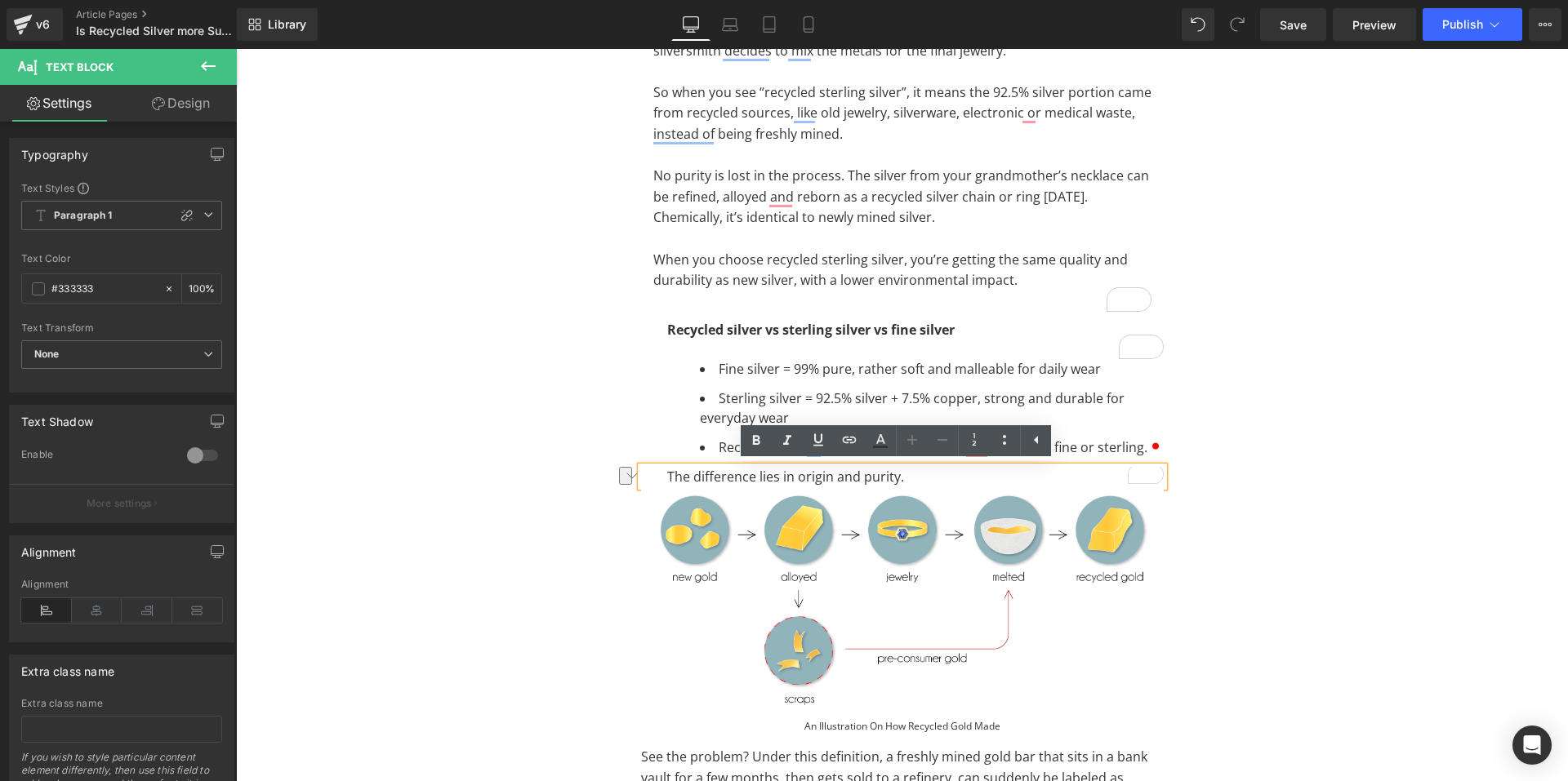
click at [924, 469] on div "The difference lies in origin and purity." at bounding box center [902, 477] width 522 height 20
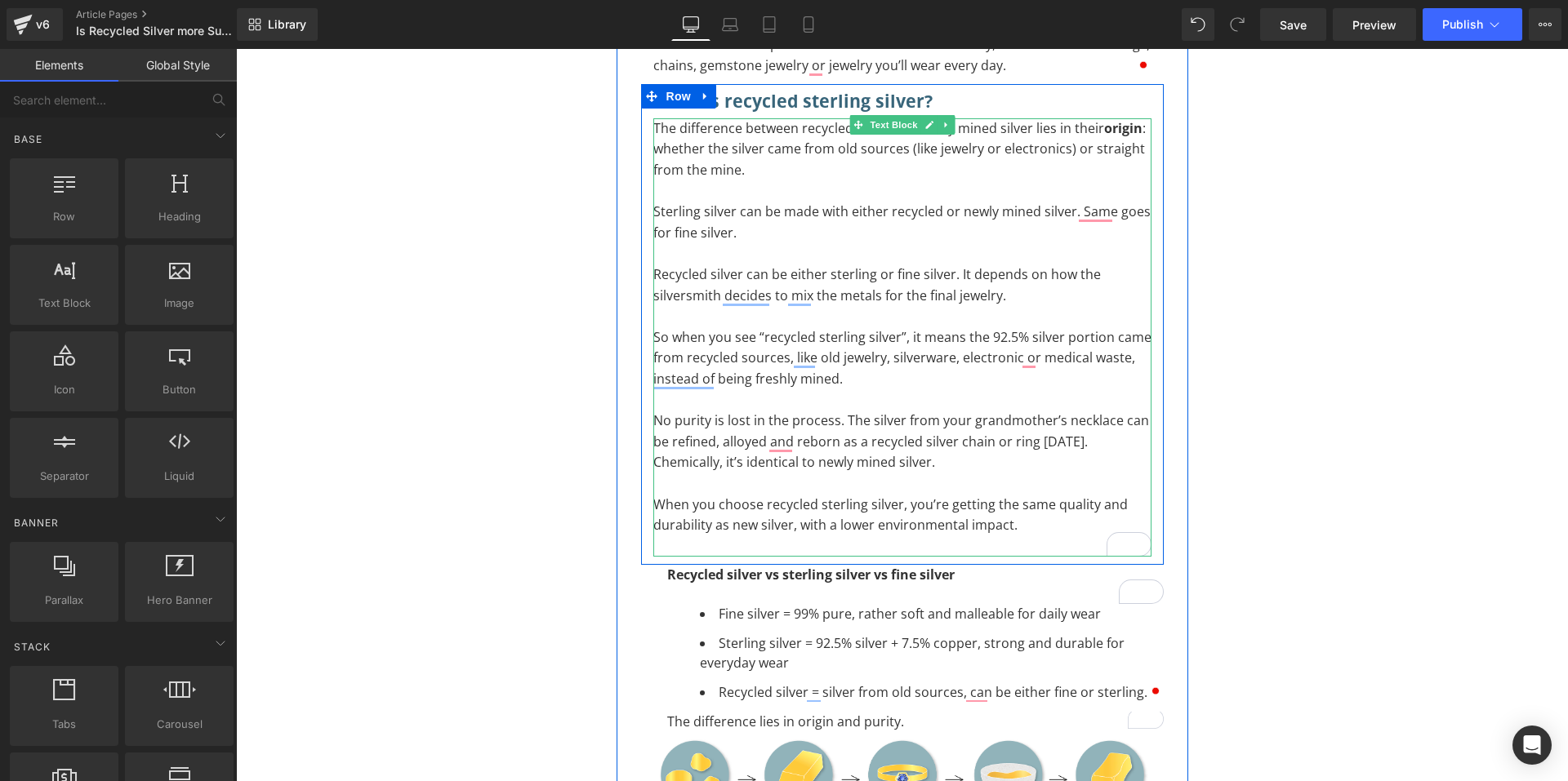
scroll to position [653, 0]
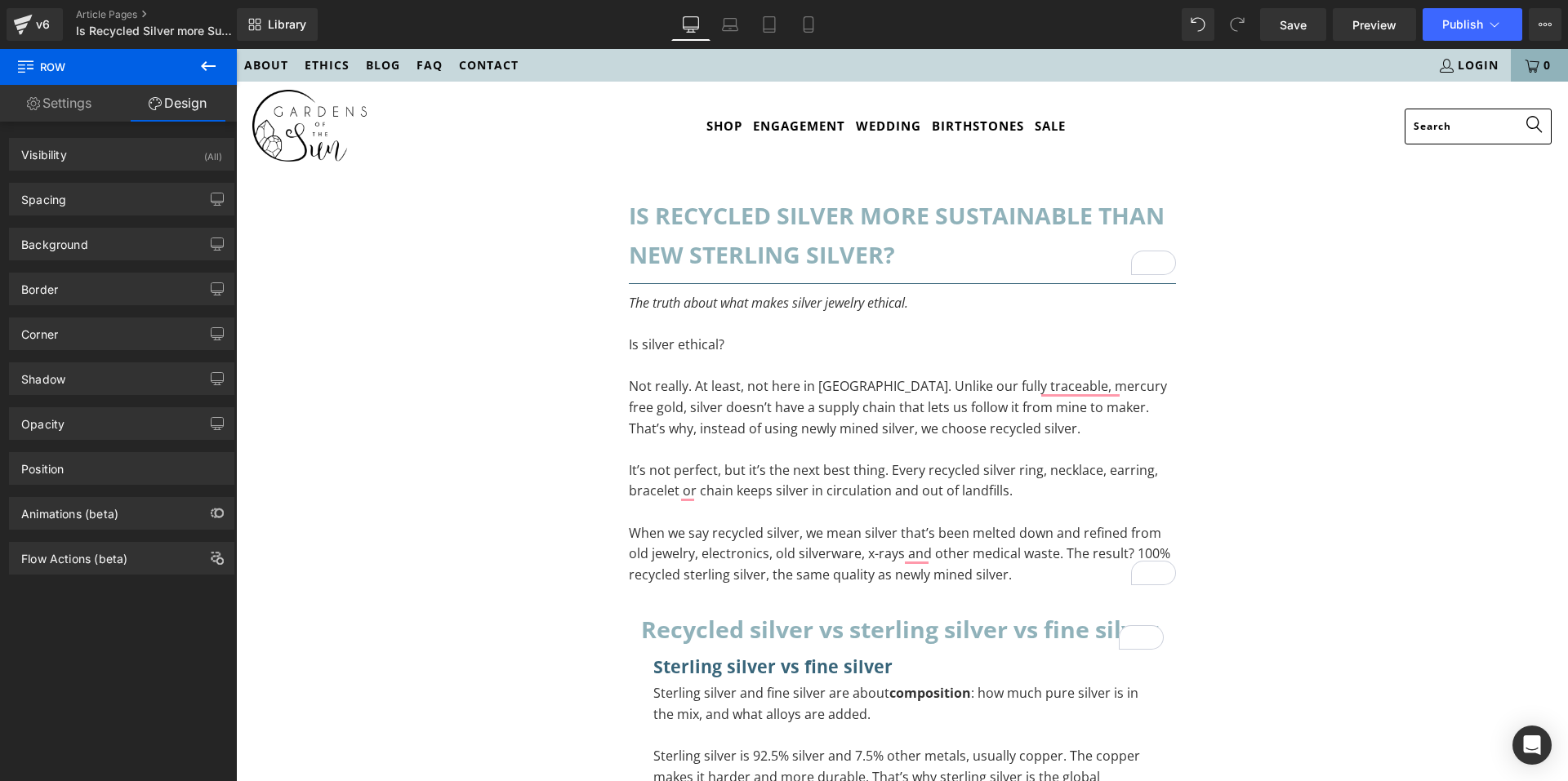
click at [99, 207] on div "Spacing" at bounding box center [121, 199] width 224 height 31
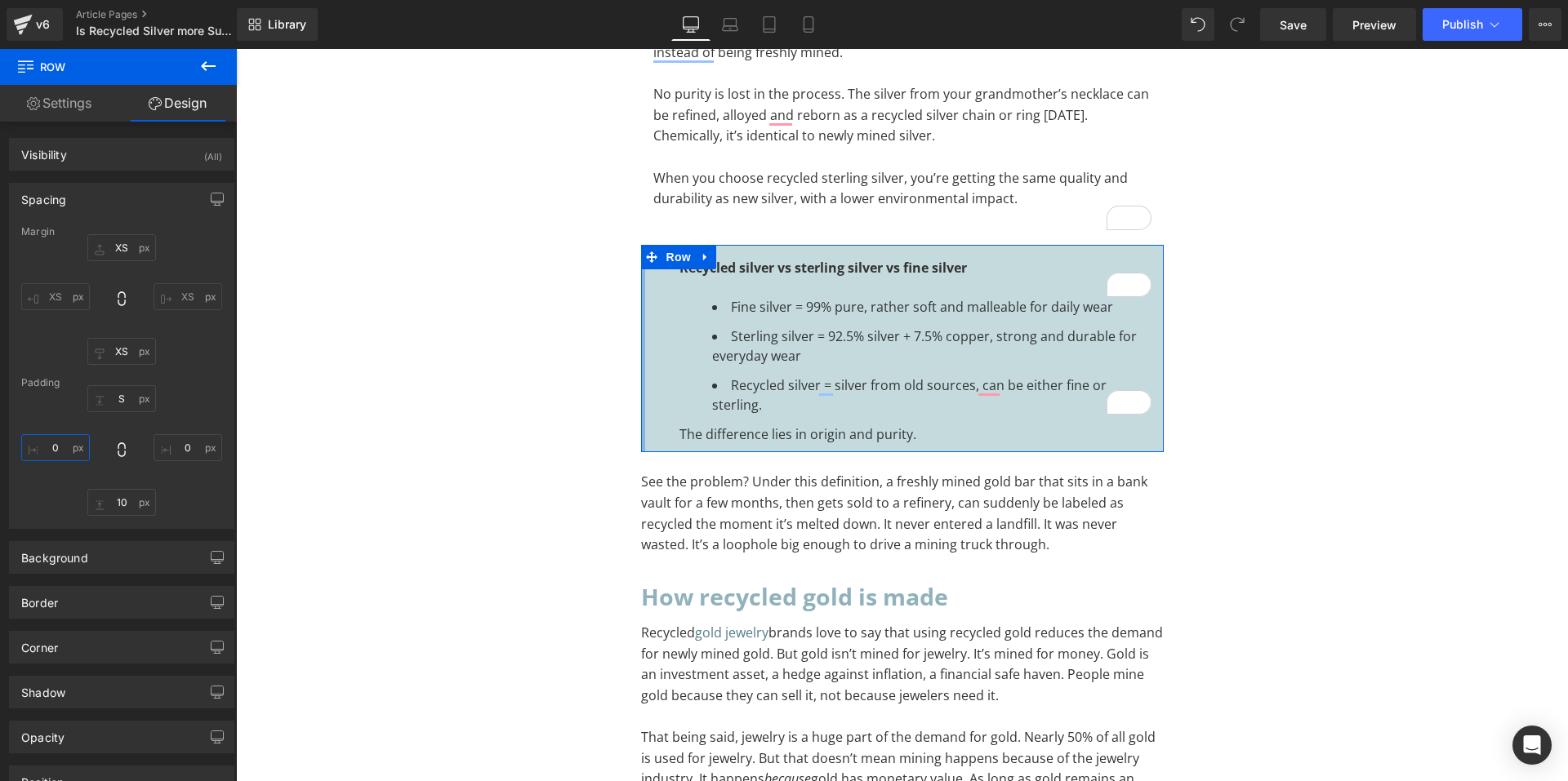
click at [63, 452] on input "0" at bounding box center [55, 447] width 69 height 27
type input "M"
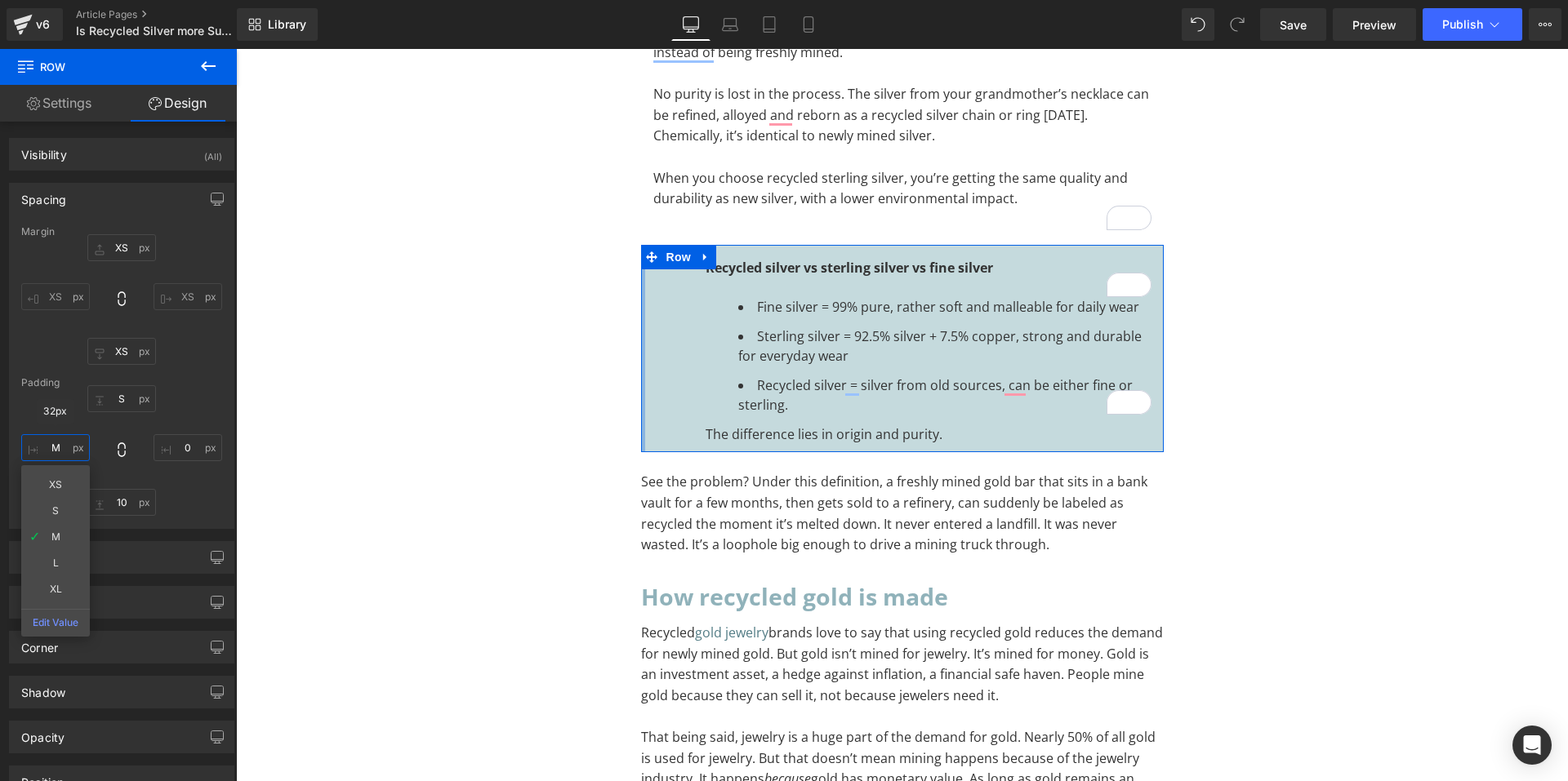
click at [71, 447] on input "M" at bounding box center [55, 447] width 69 height 27
click at [63, 453] on input "M" at bounding box center [55, 447] width 69 height 27
type input "0"
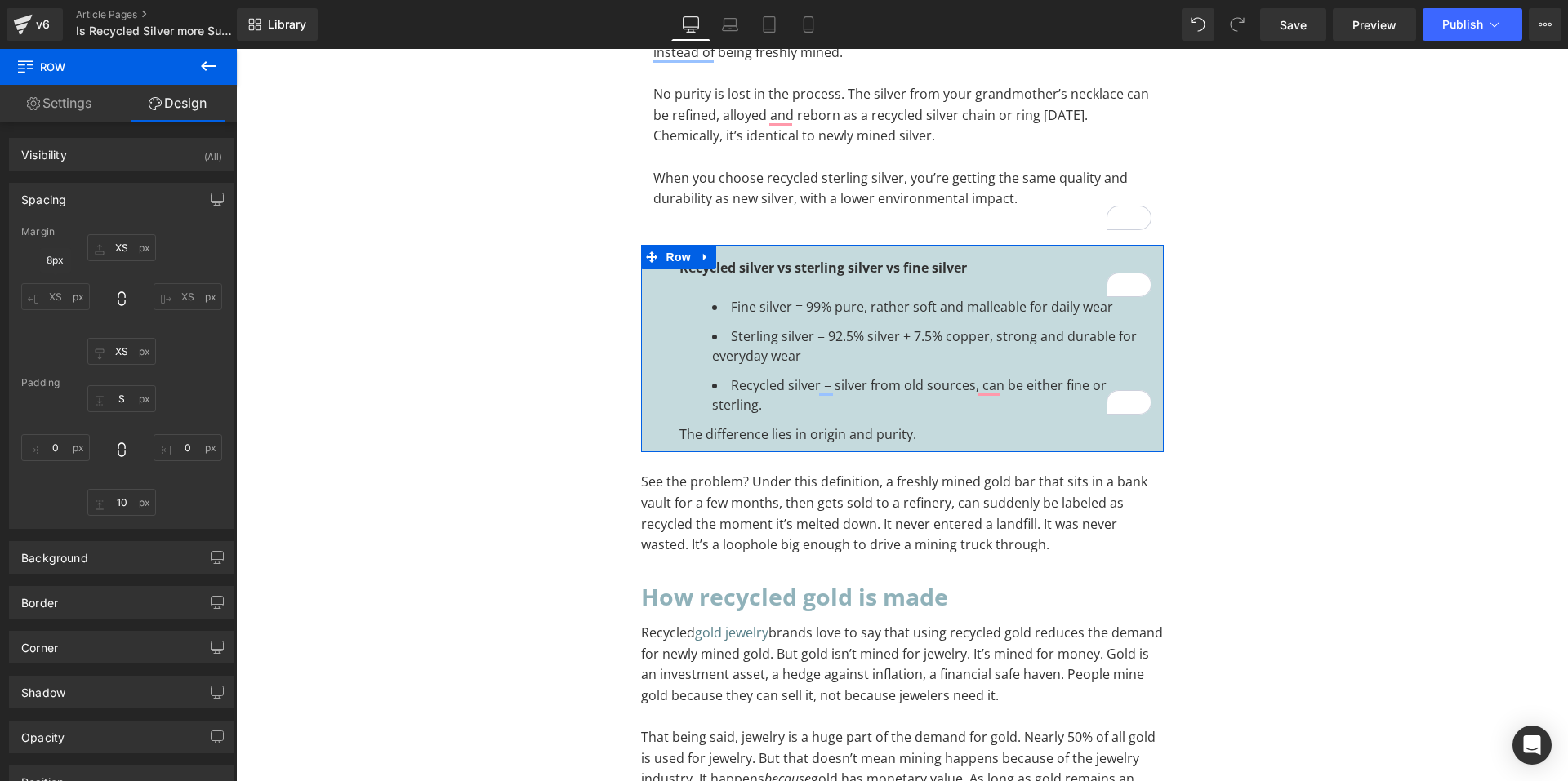
click at [56, 301] on input "XS" at bounding box center [55, 296] width 69 height 27
click at [59, 288] on input "XS" at bounding box center [55, 296] width 69 height 27
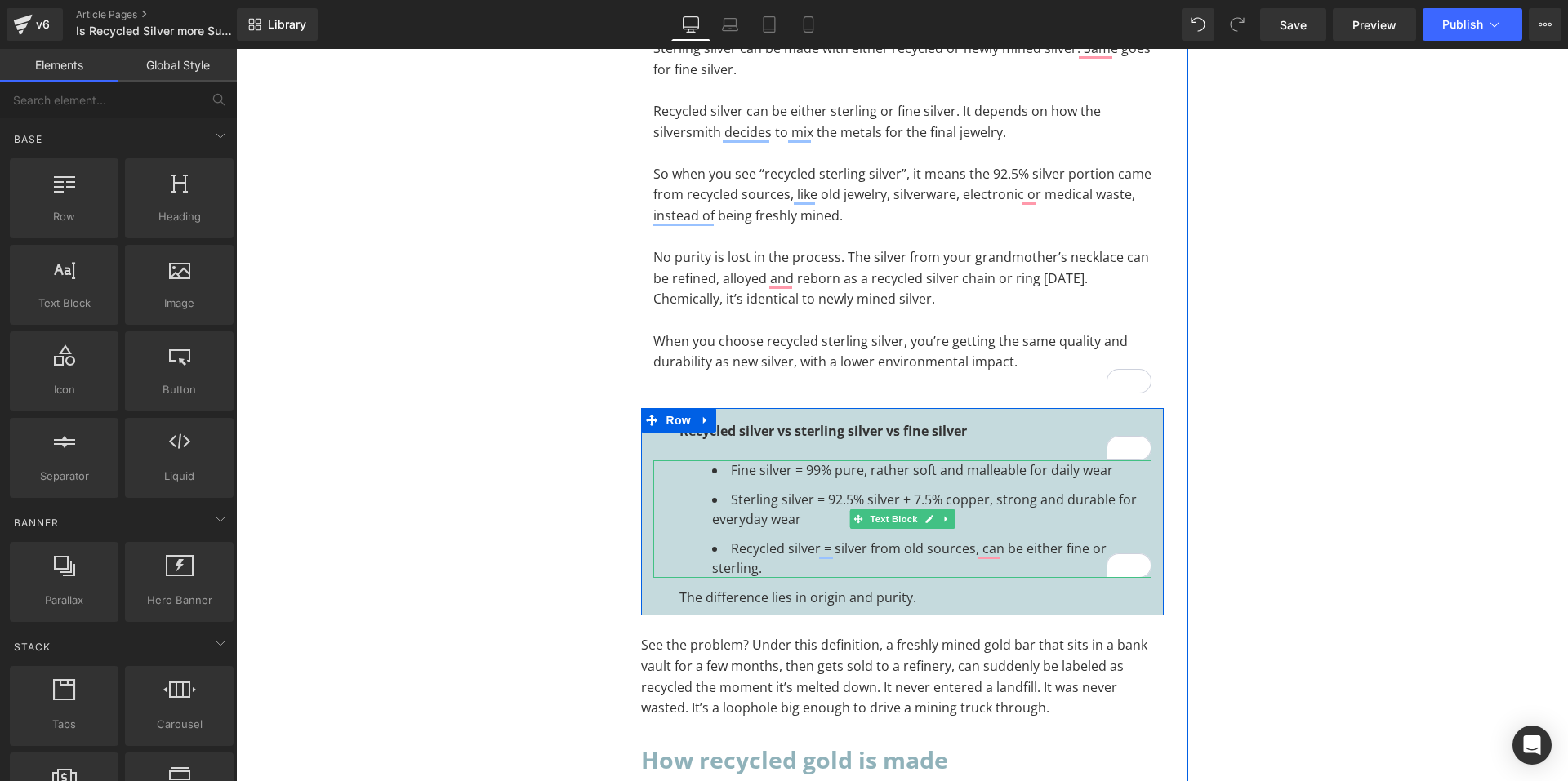
scroll to position [1306, 0]
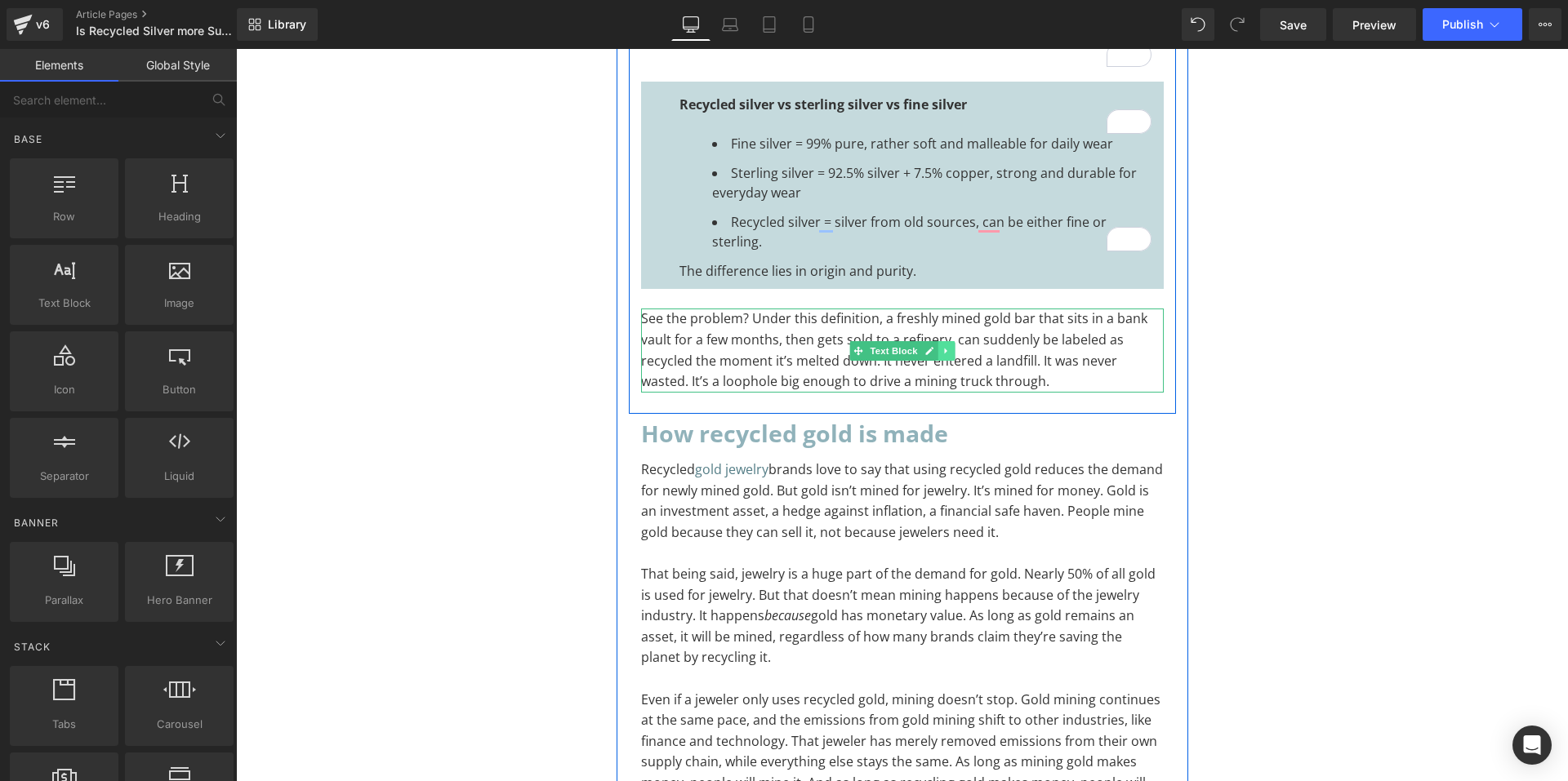
click at [946, 357] on link at bounding box center [946, 351] width 17 height 20
click at [950, 353] on icon at bounding box center [955, 351] width 9 height 9
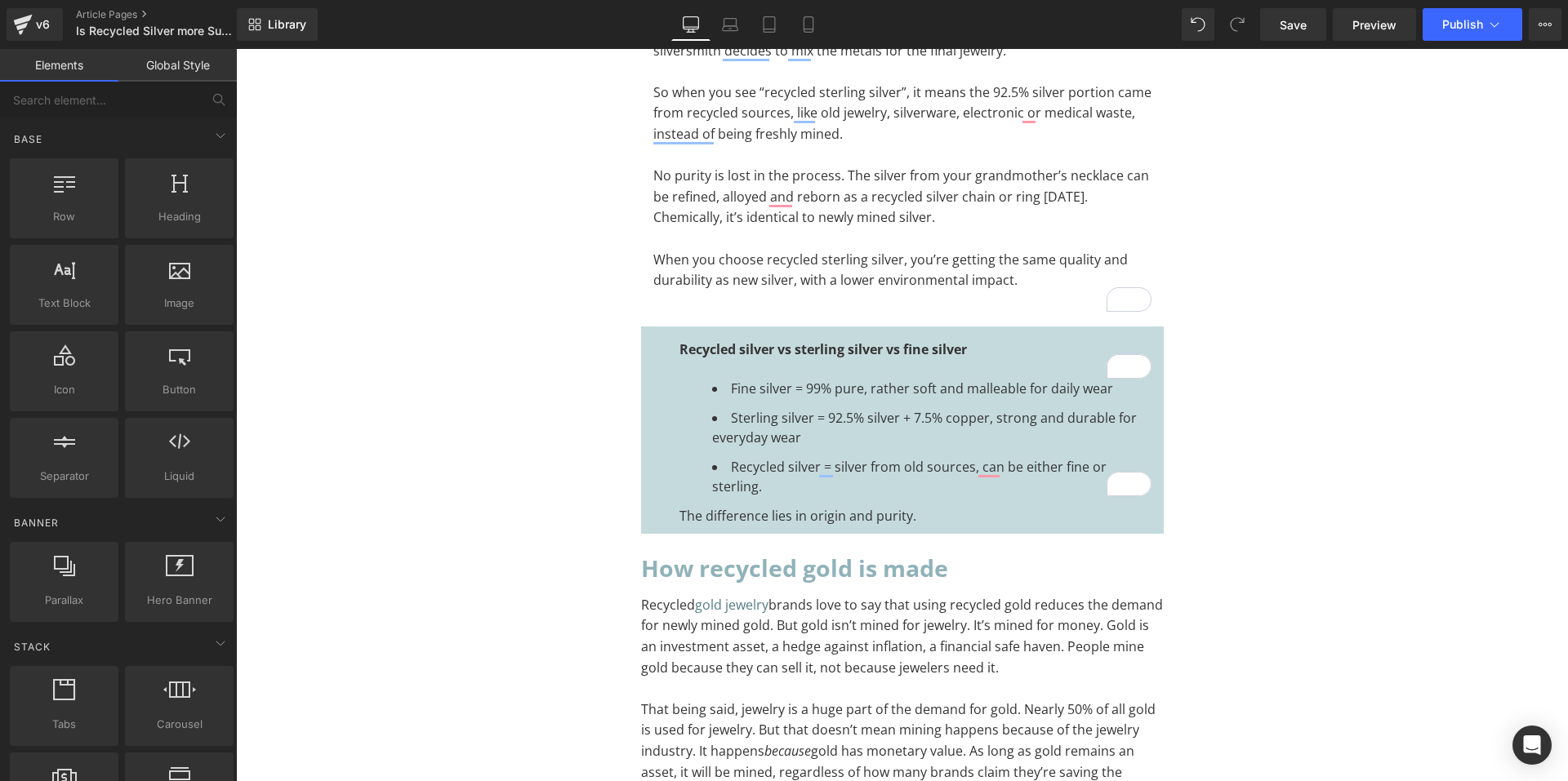
scroll to position [979, 0]
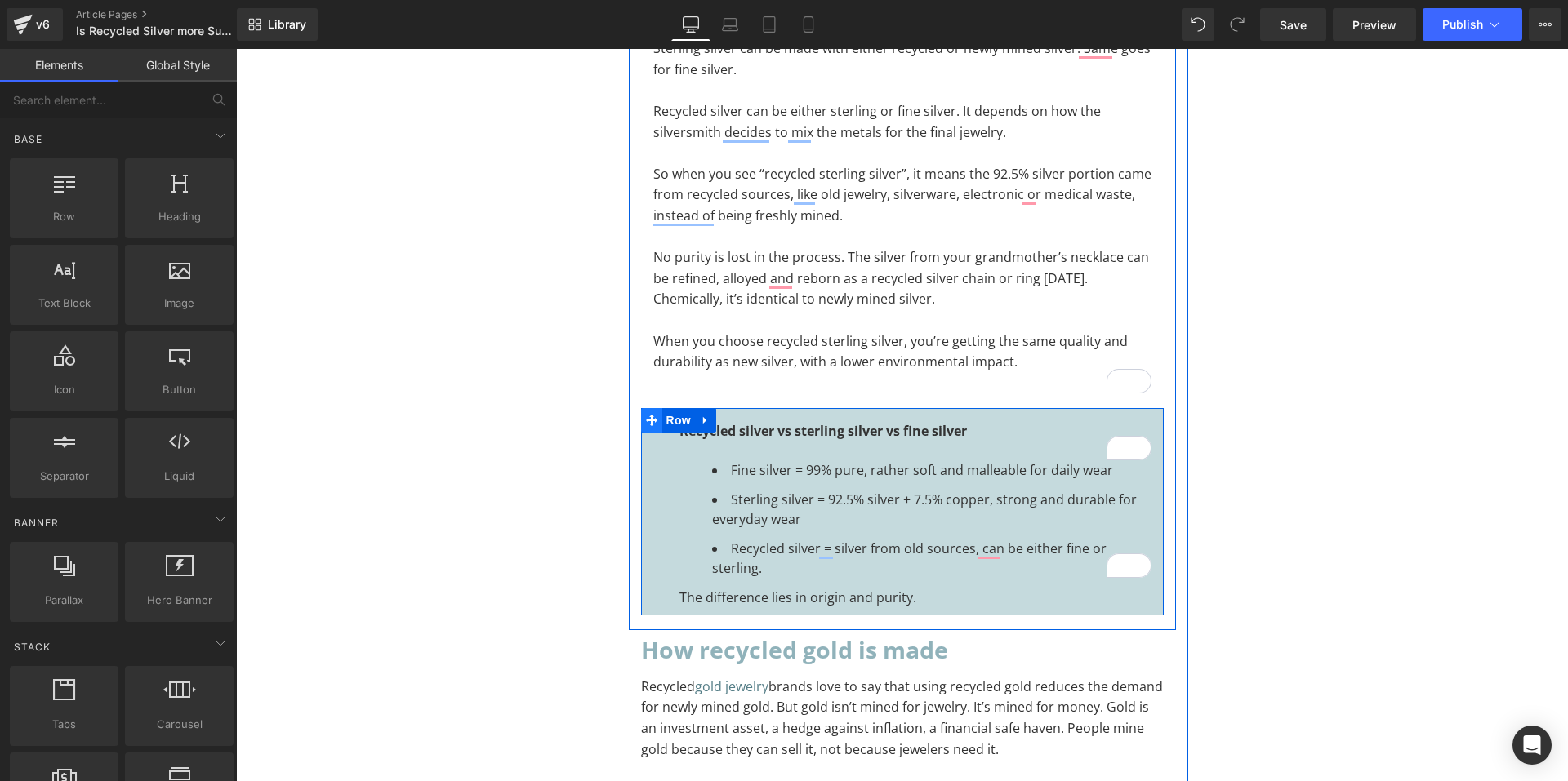
click at [655, 413] on span at bounding box center [652, 420] width 21 height 24
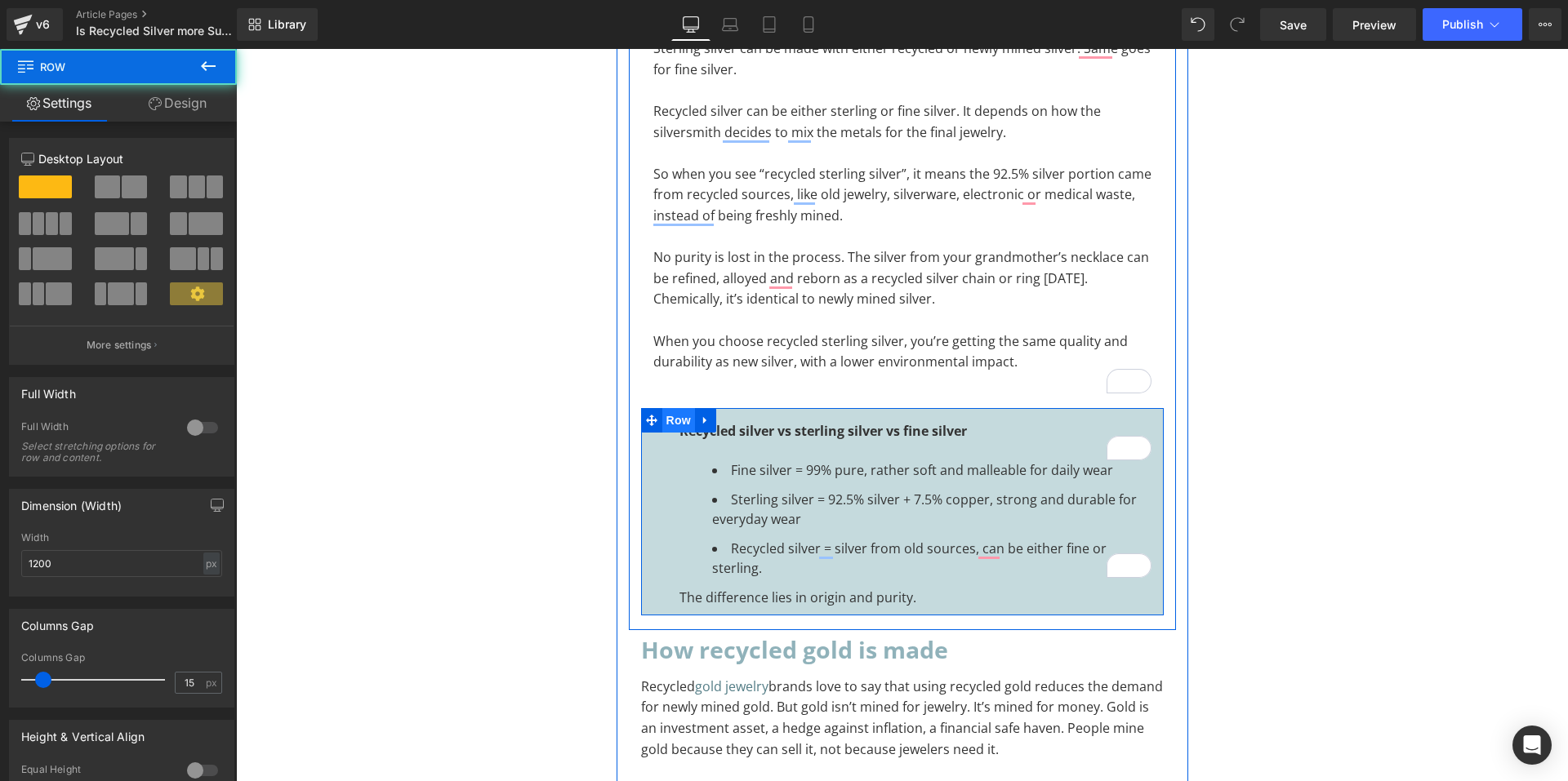
click at [668, 417] on span "Row" at bounding box center [679, 420] width 33 height 24
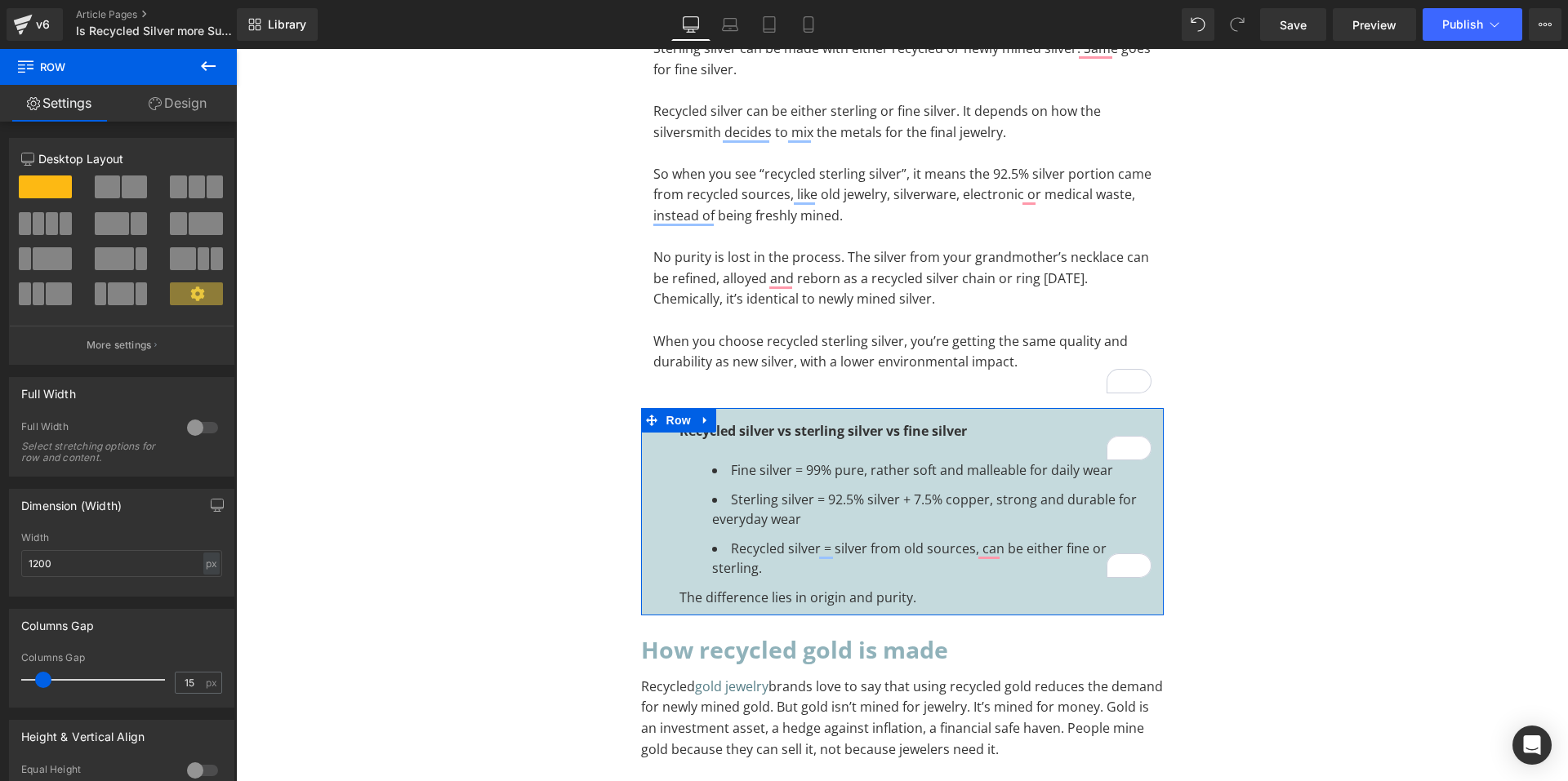
click at [154, 106] on icon at bounding box center [154, 104] width 13 height 13
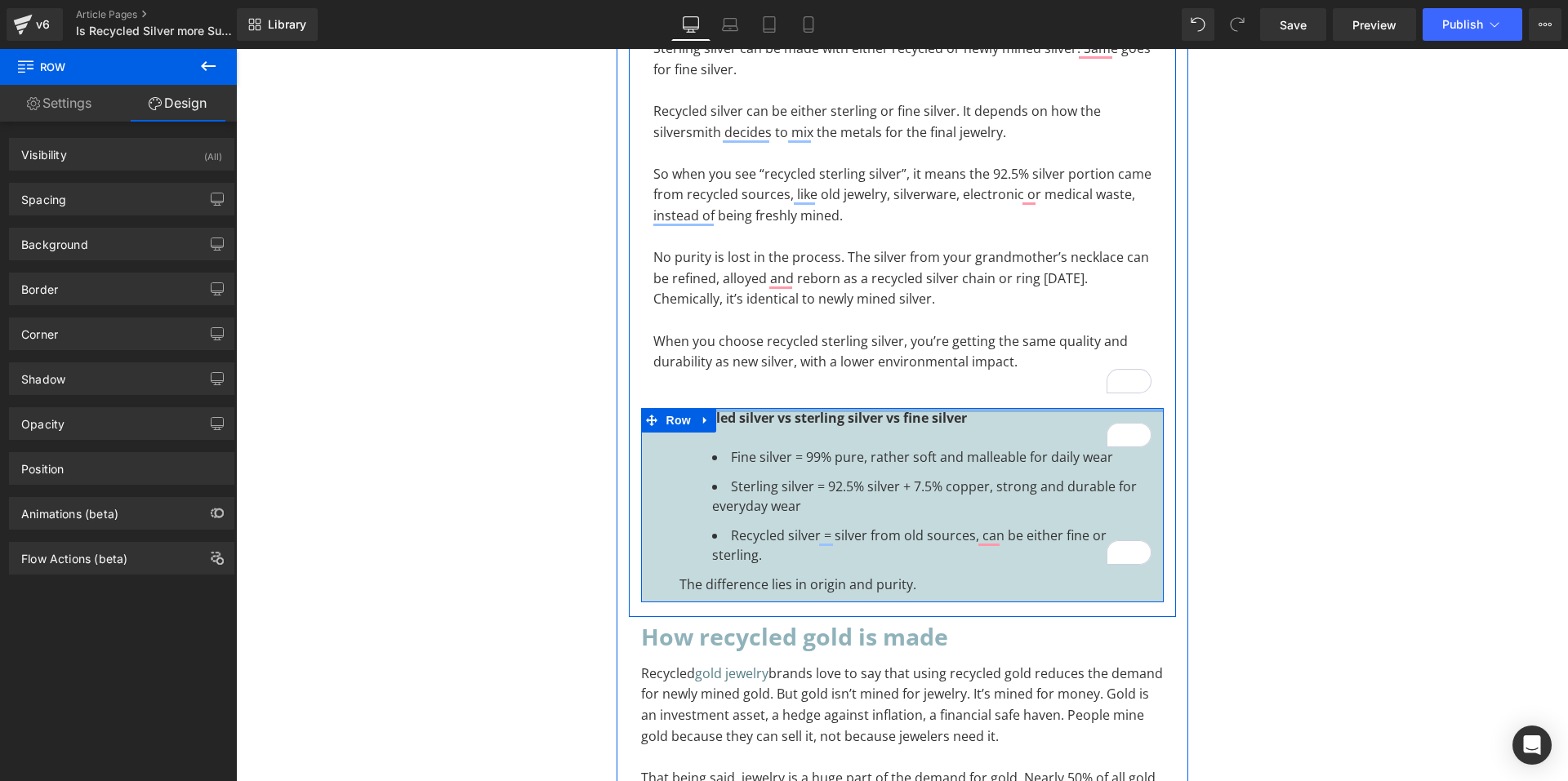
drag, startPoint x: 810, startPoint y: 408, endPoint x: 810, endPoint y: 363, distance: 45.0
click at [810, 363] on div "Recycled silver vs sterling silver vs fine silver Heading Sterling silver vs fi…" at bounding box center [902, 120] width 547 height 978
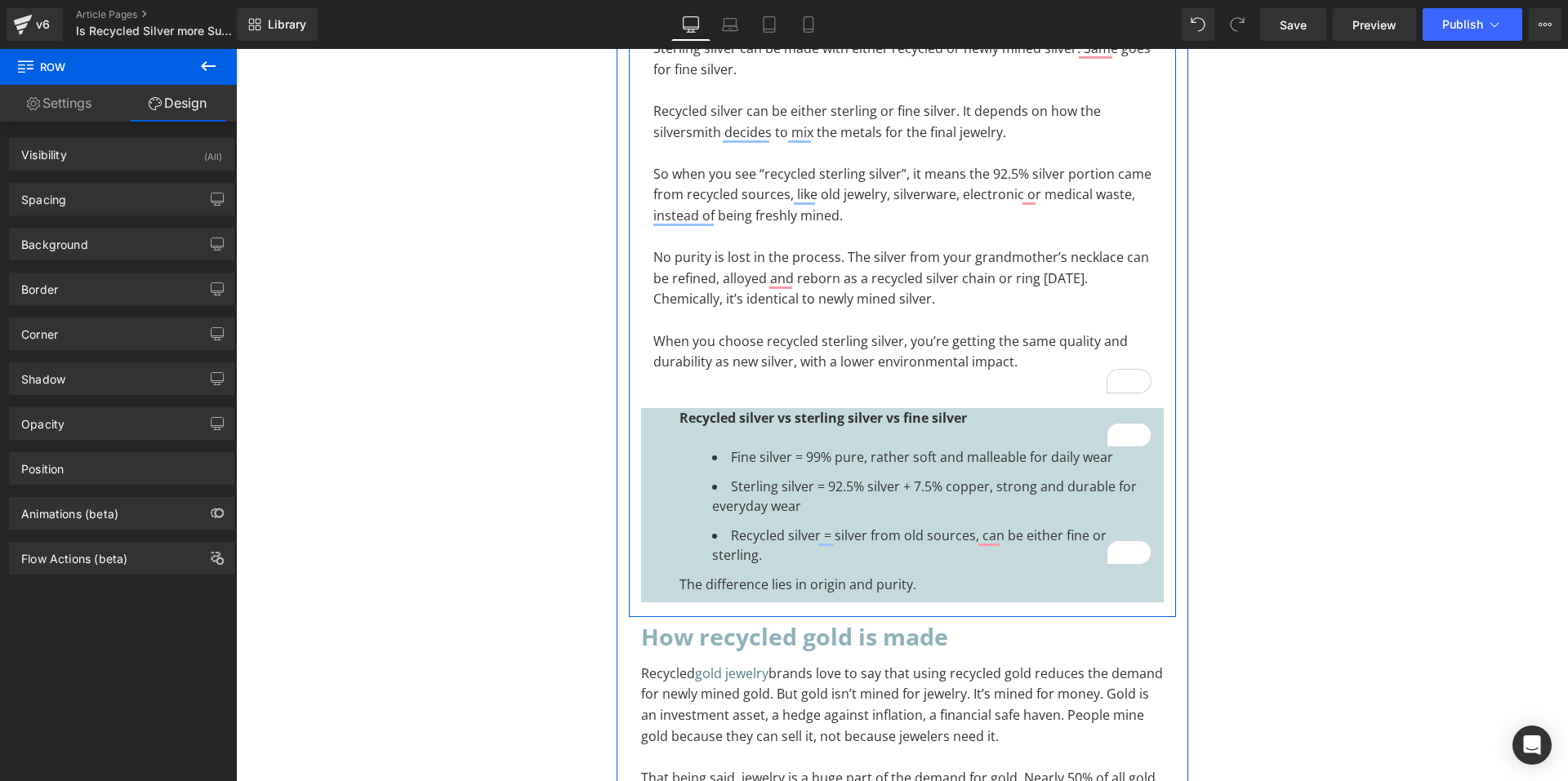
drag, startPoint x: 762, startPoint y: 412, endPoint x: 763, endPoint y: 368, distance: 44.0
click at [763, 368] on div "Recycled silver vs sterling silver vs fine silver Heading Sterling silver vs fi…" at bounding box center [902, 120] width 547 height 978
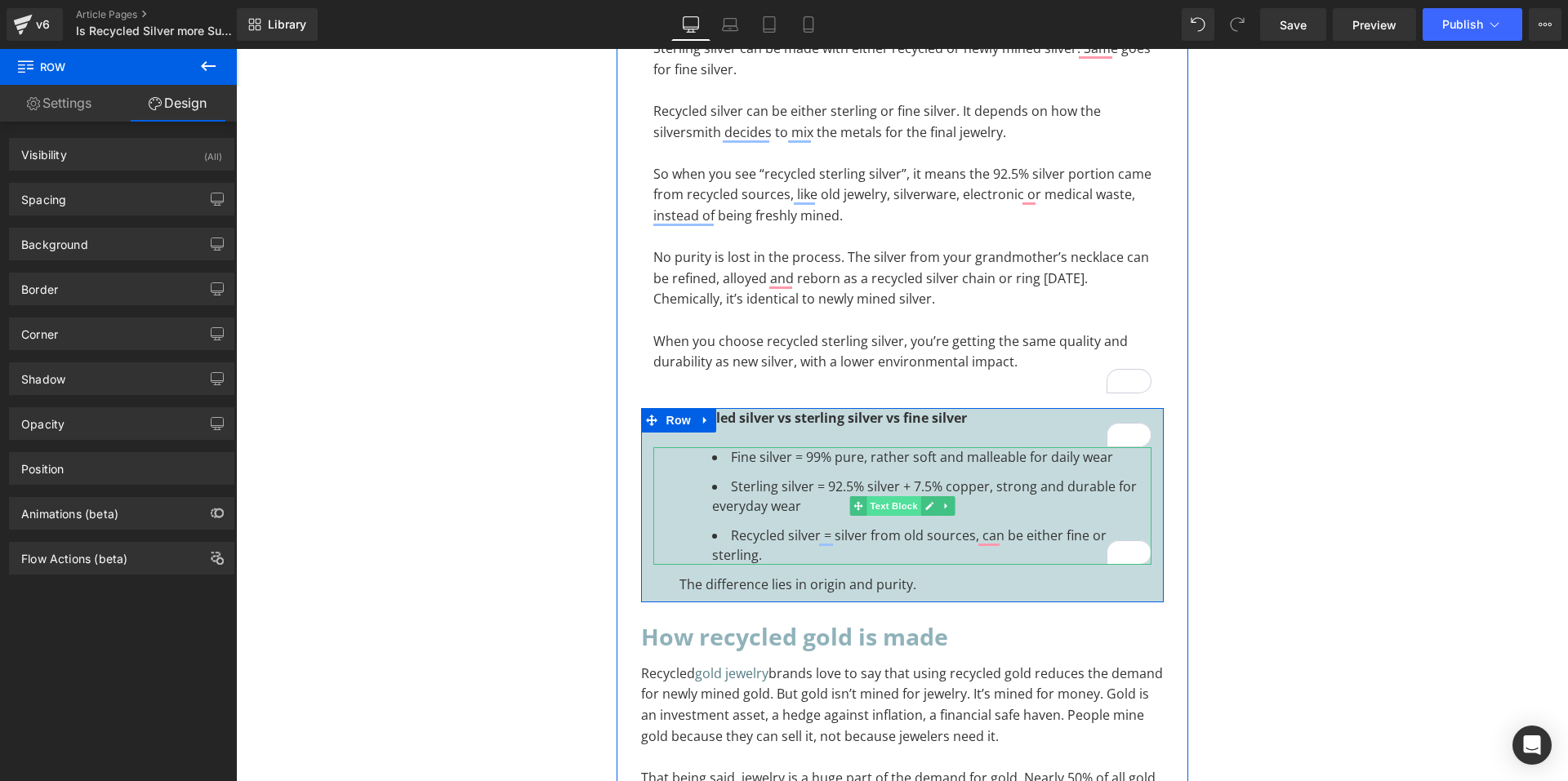
click at [899, 503] on span "Text Block" at bounding box center [893, 506] width 54 height 20
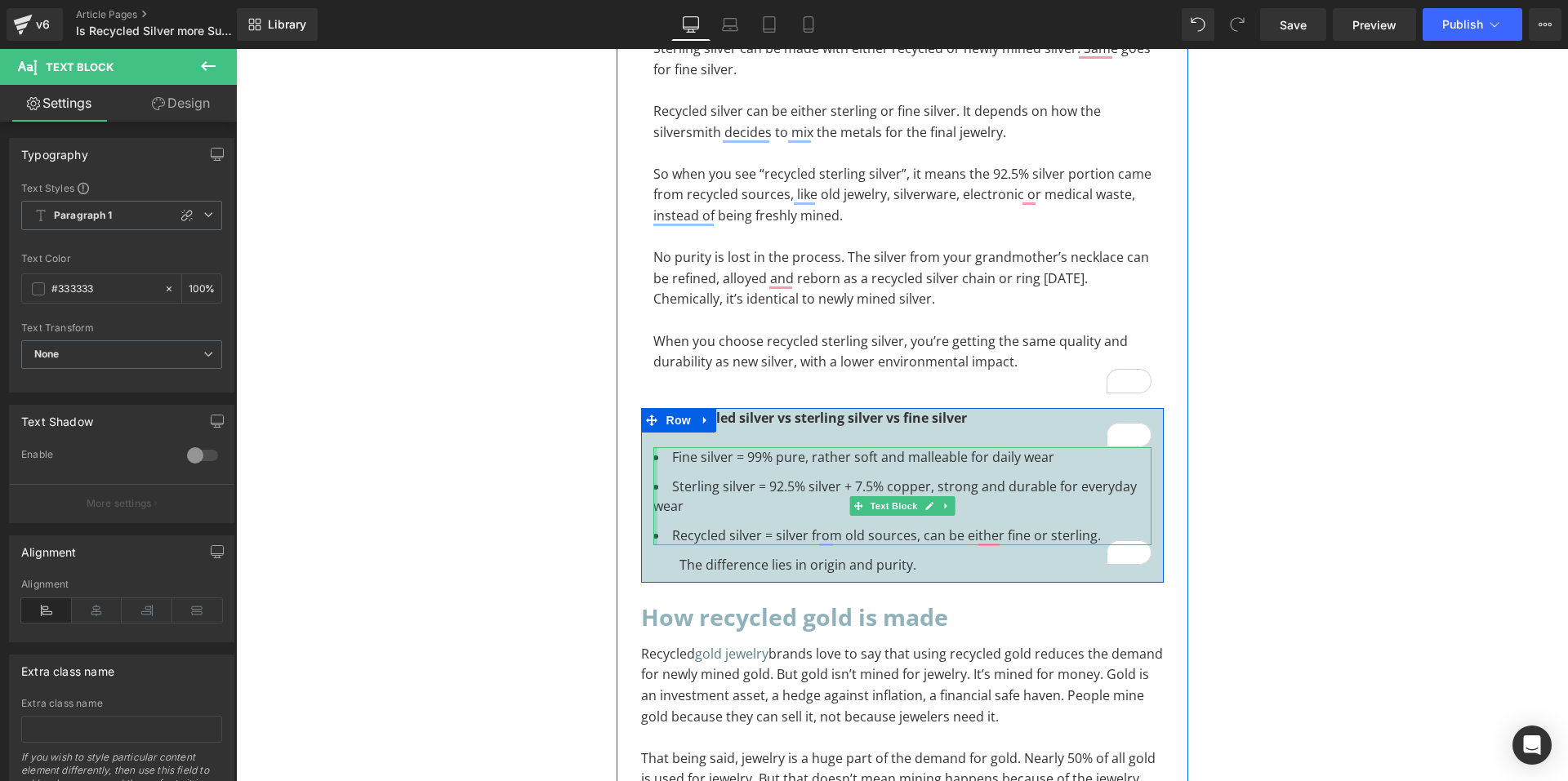
drag, startPoint x: 648, startPoint y: 498, endPoint x: 901, endPoint y: 444, distance: 258.7
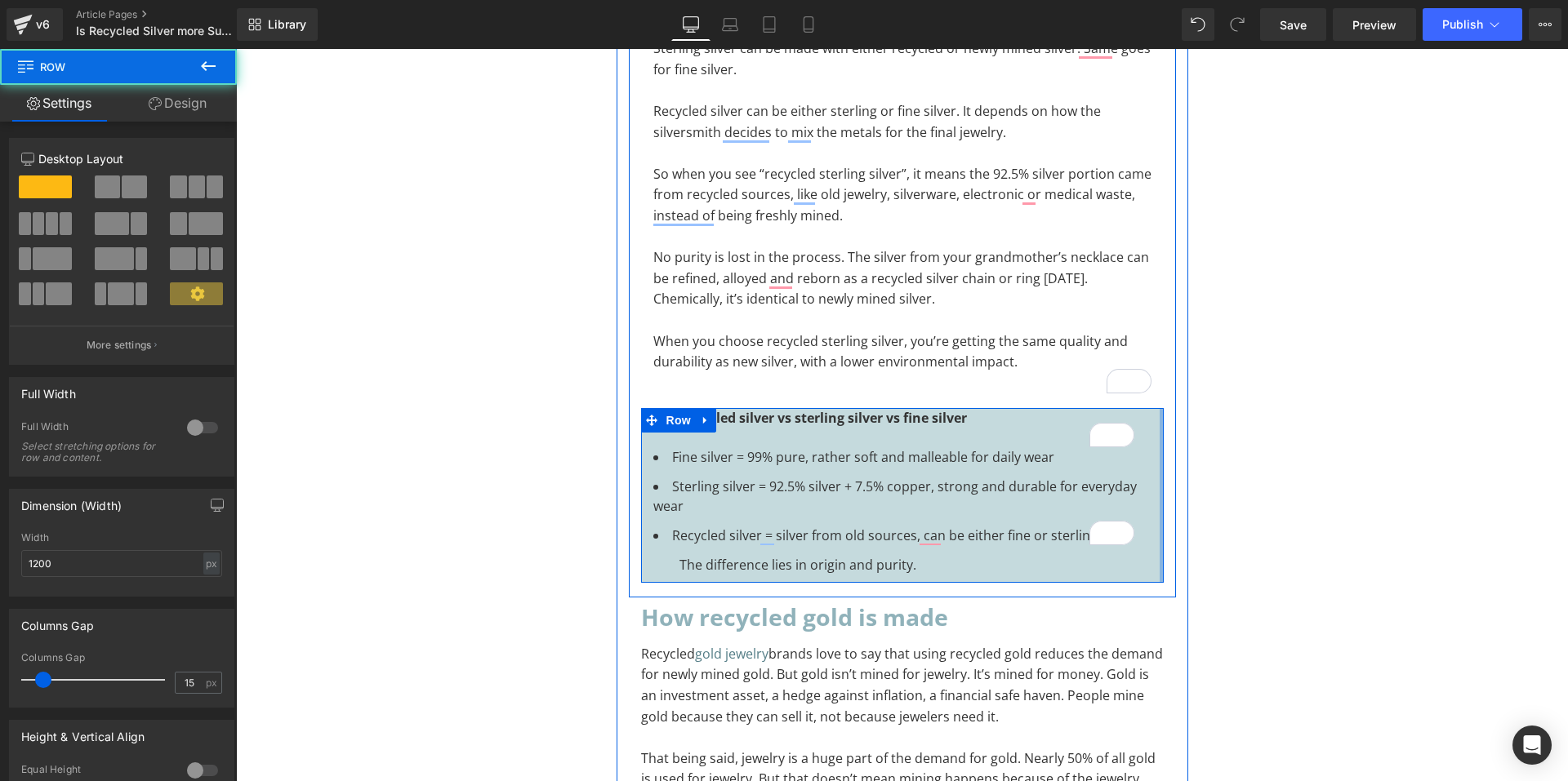
drag, startPoint x: 1140, startPoint y: 474, endPoint x: 1173, endPoint y: 461, distance: 35.5
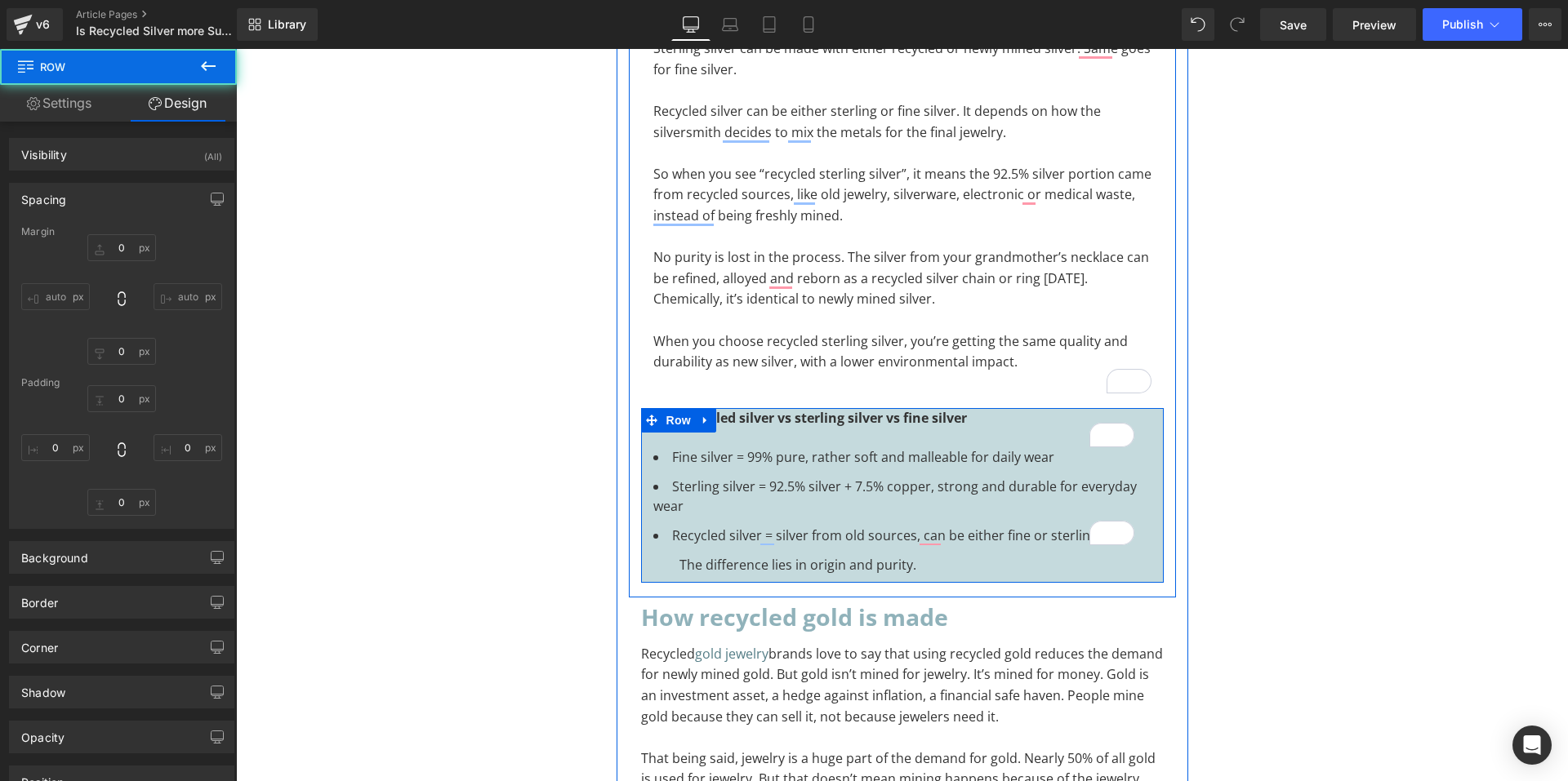
type input "XS"
type input "S"
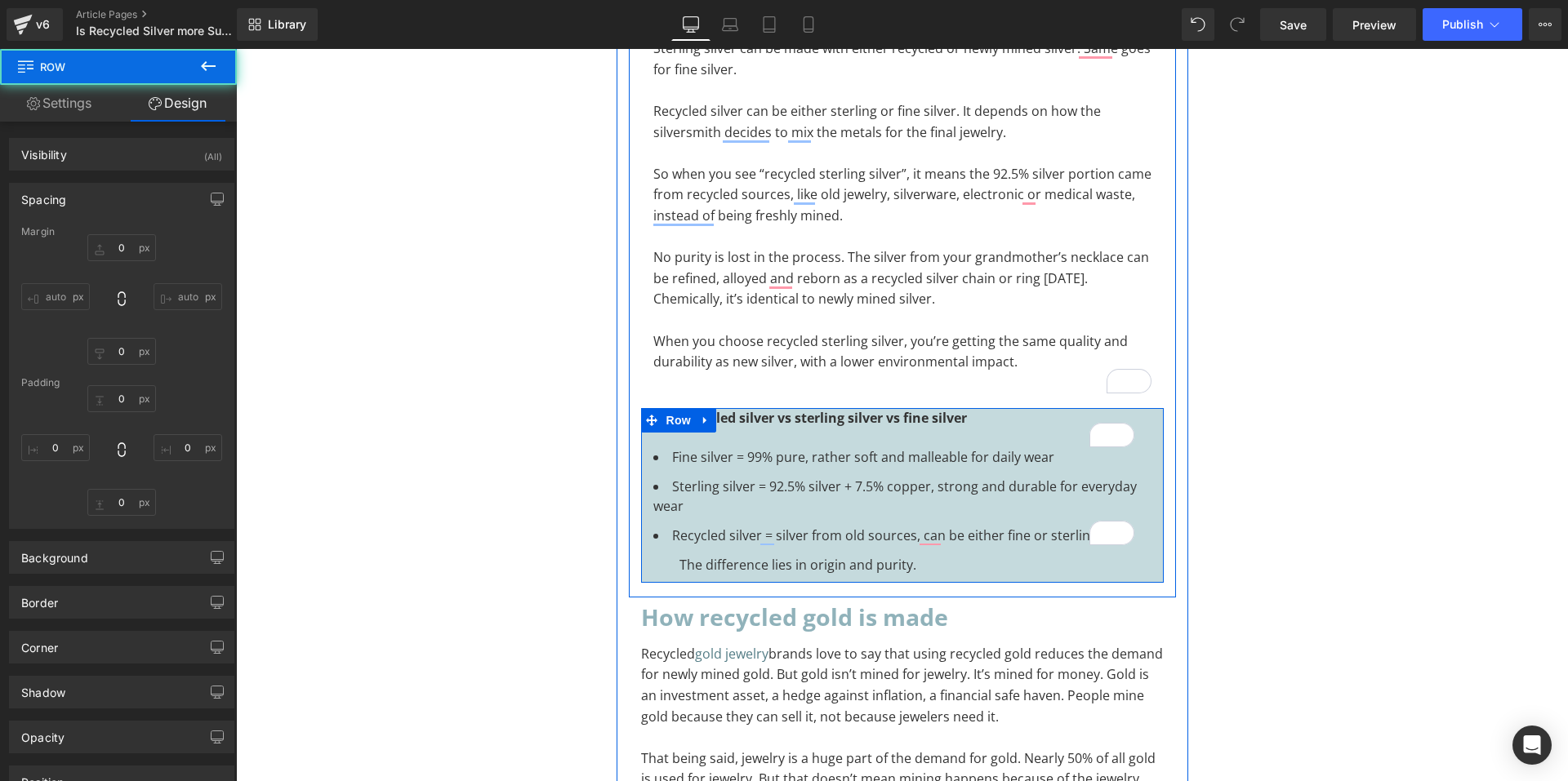
type input "0"
type input "10"
type input "0"
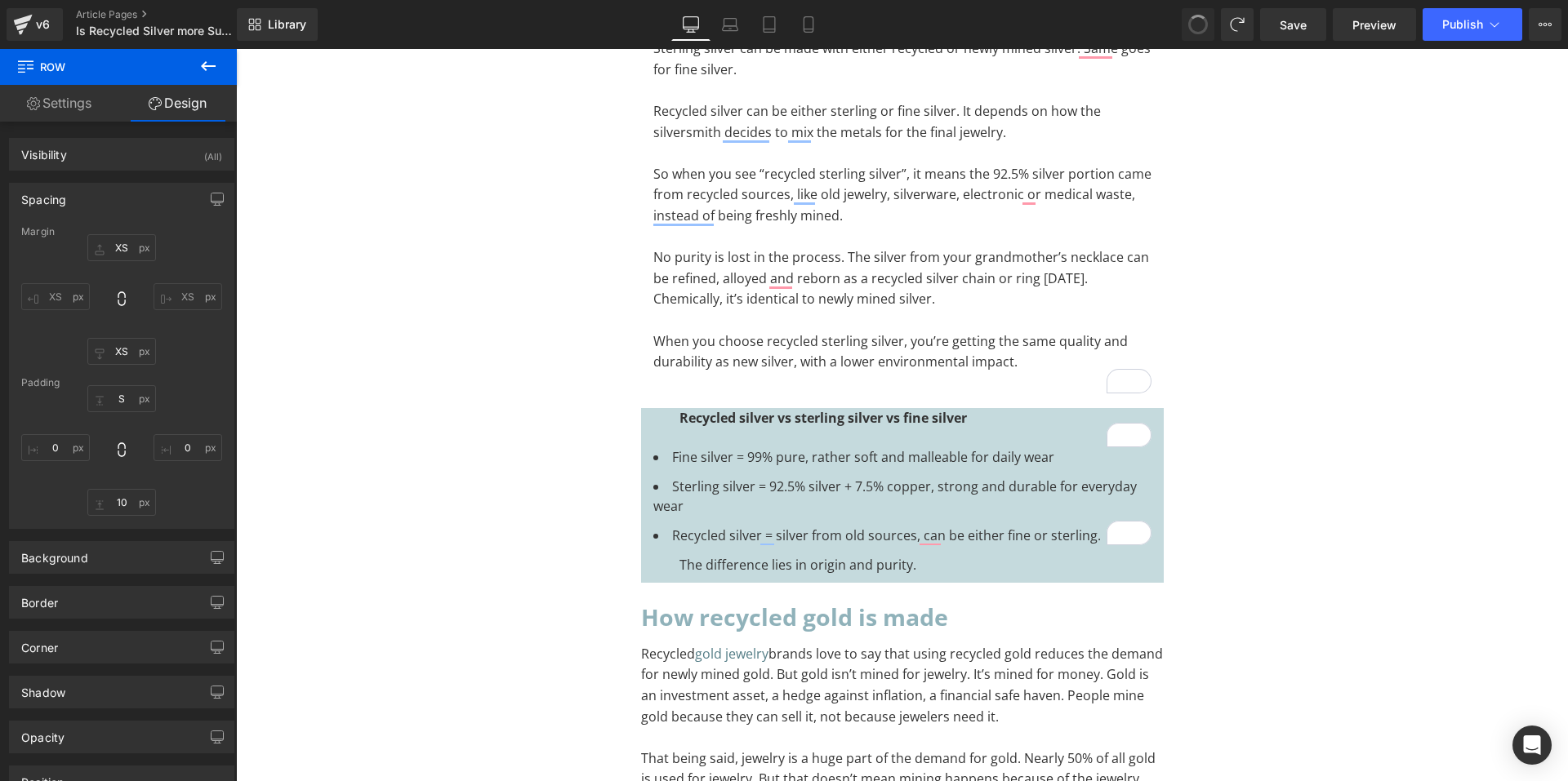
type input "XS"
type input "S"
type input "0"
type input "10"
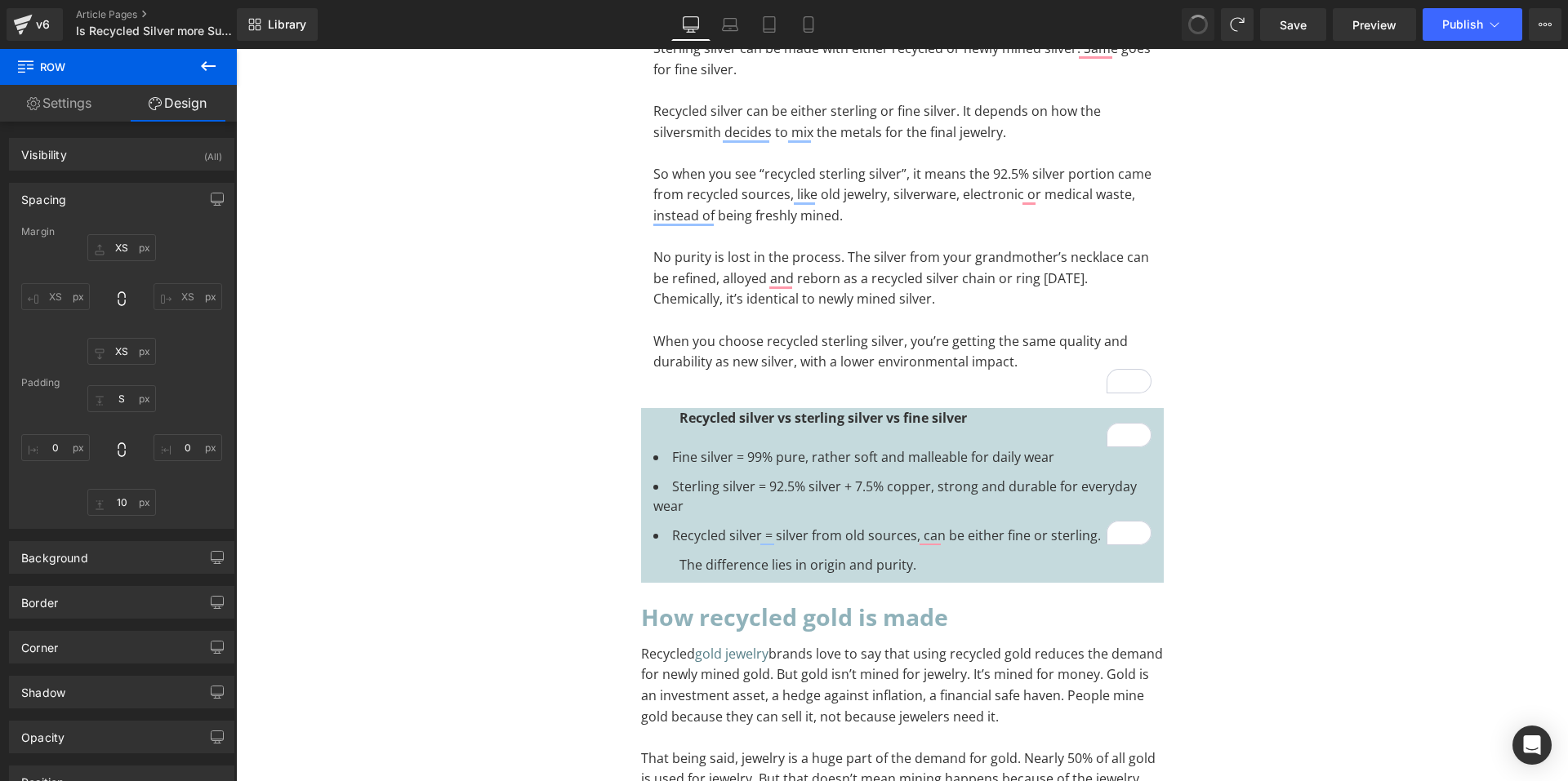
type input "0"
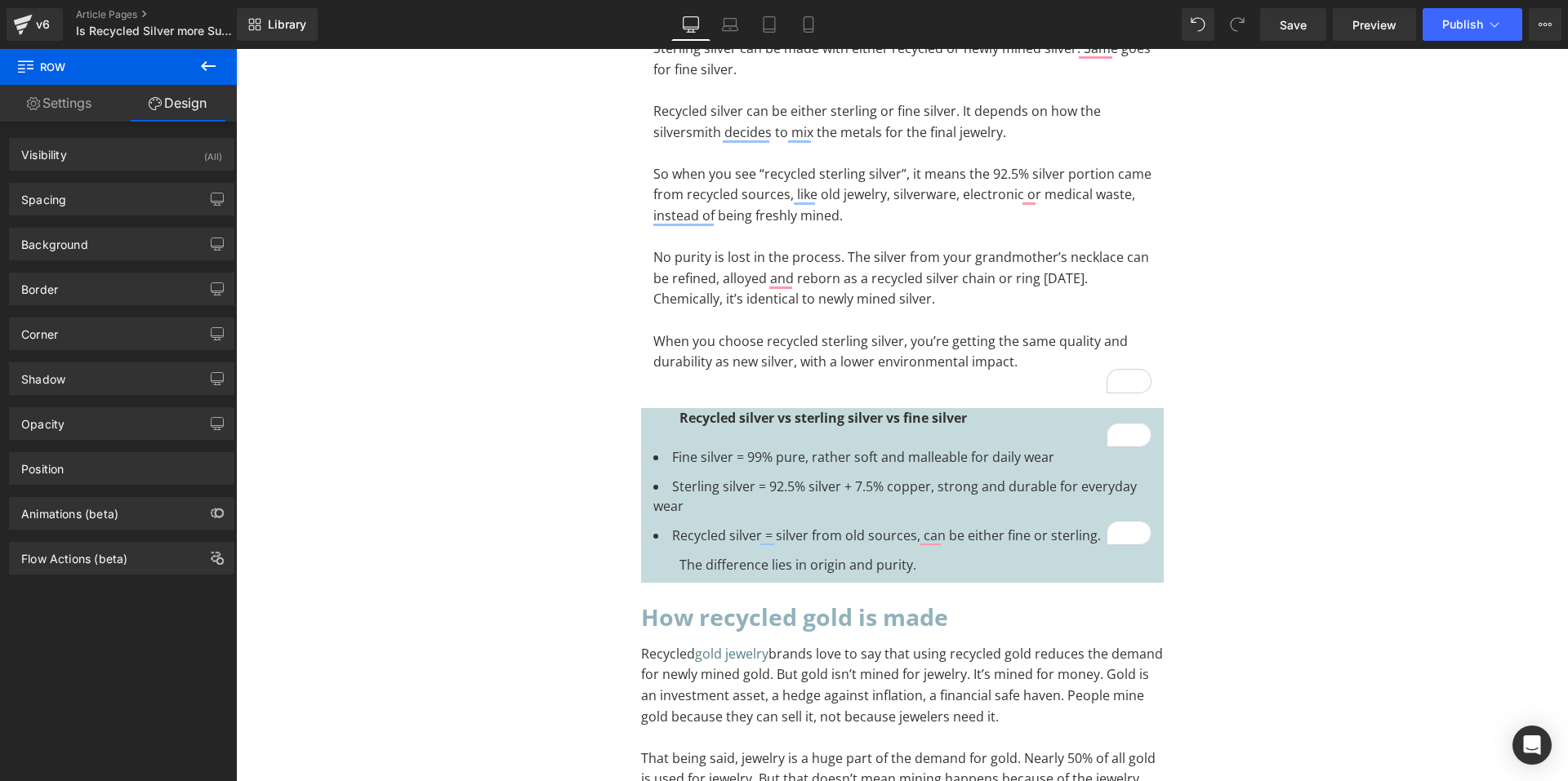
click at [1242, 24] on icon at bounding box center [1237, 24] width 14 height 14
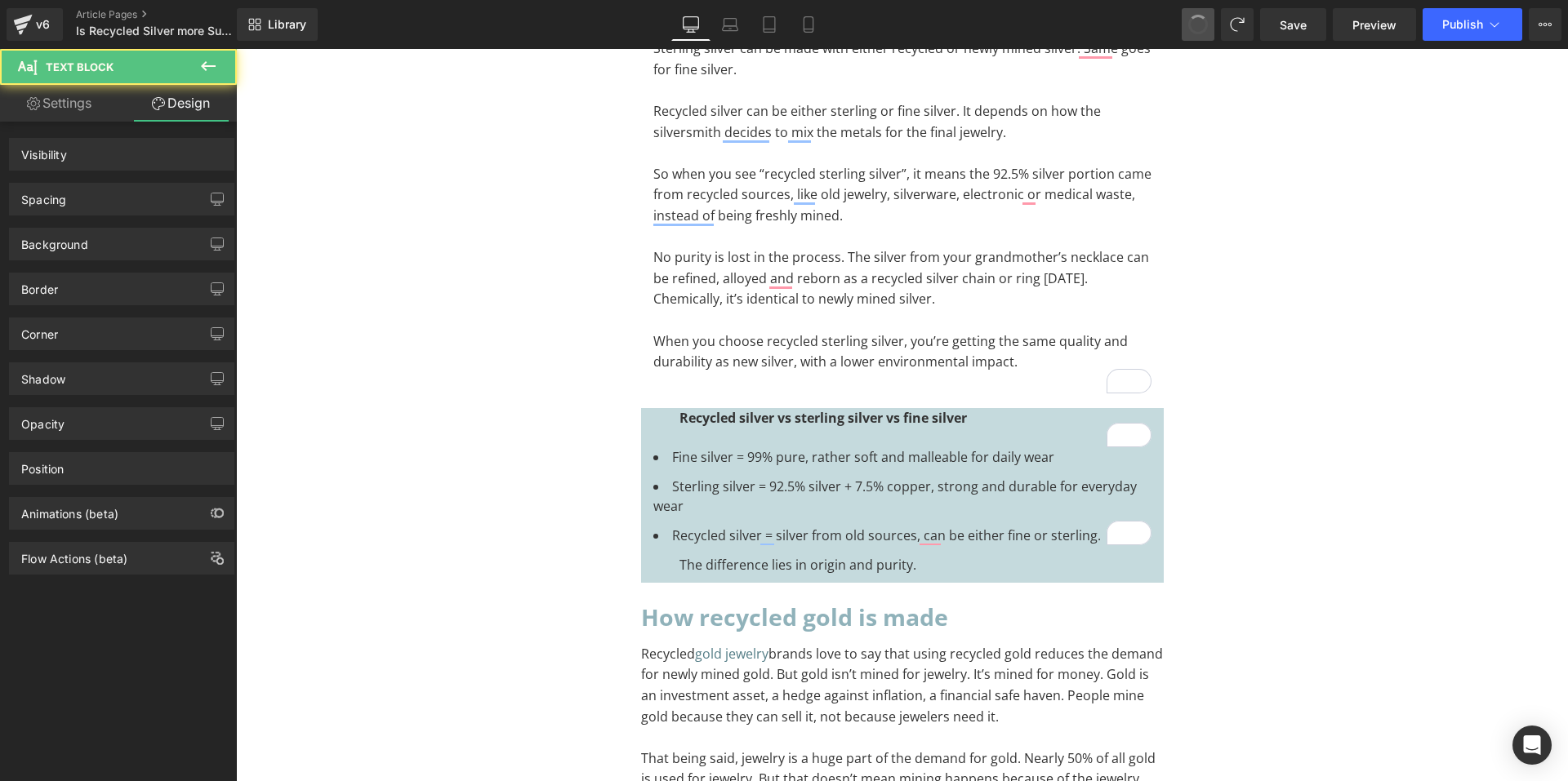
click at [1194, 28] on span at bounding box center [1198, 25] width 21 height 21
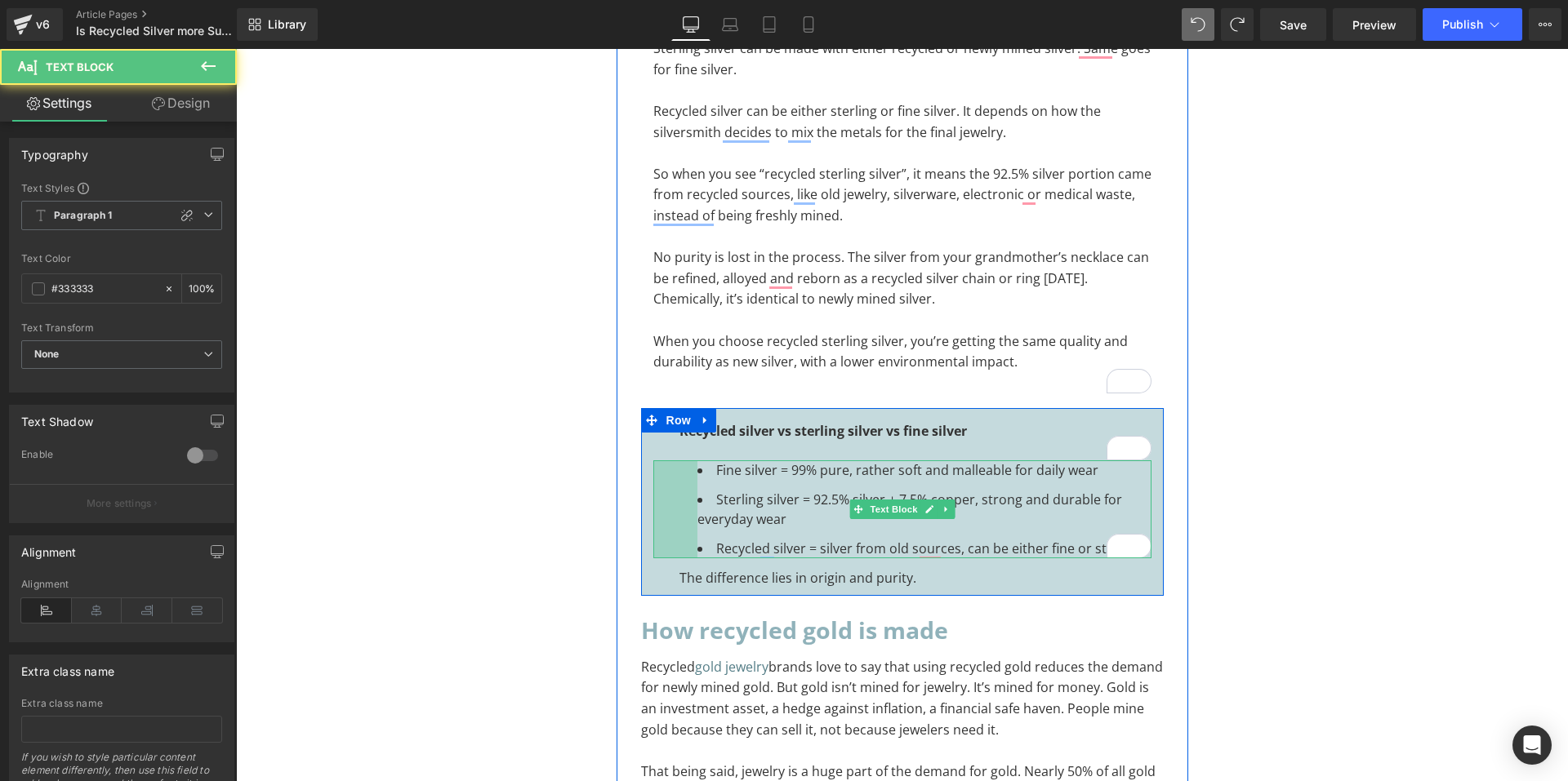
drag, startPoint x: 647, startPoint y: 490, endPoint x: 692, endPoint y: 489, distance: 45.0
click at [692, 489] on div "Fine silver = 99% pure, rather soft and malleable for daily wear Sterling silve…" at bounding box center [903, 510] width 498 height 98
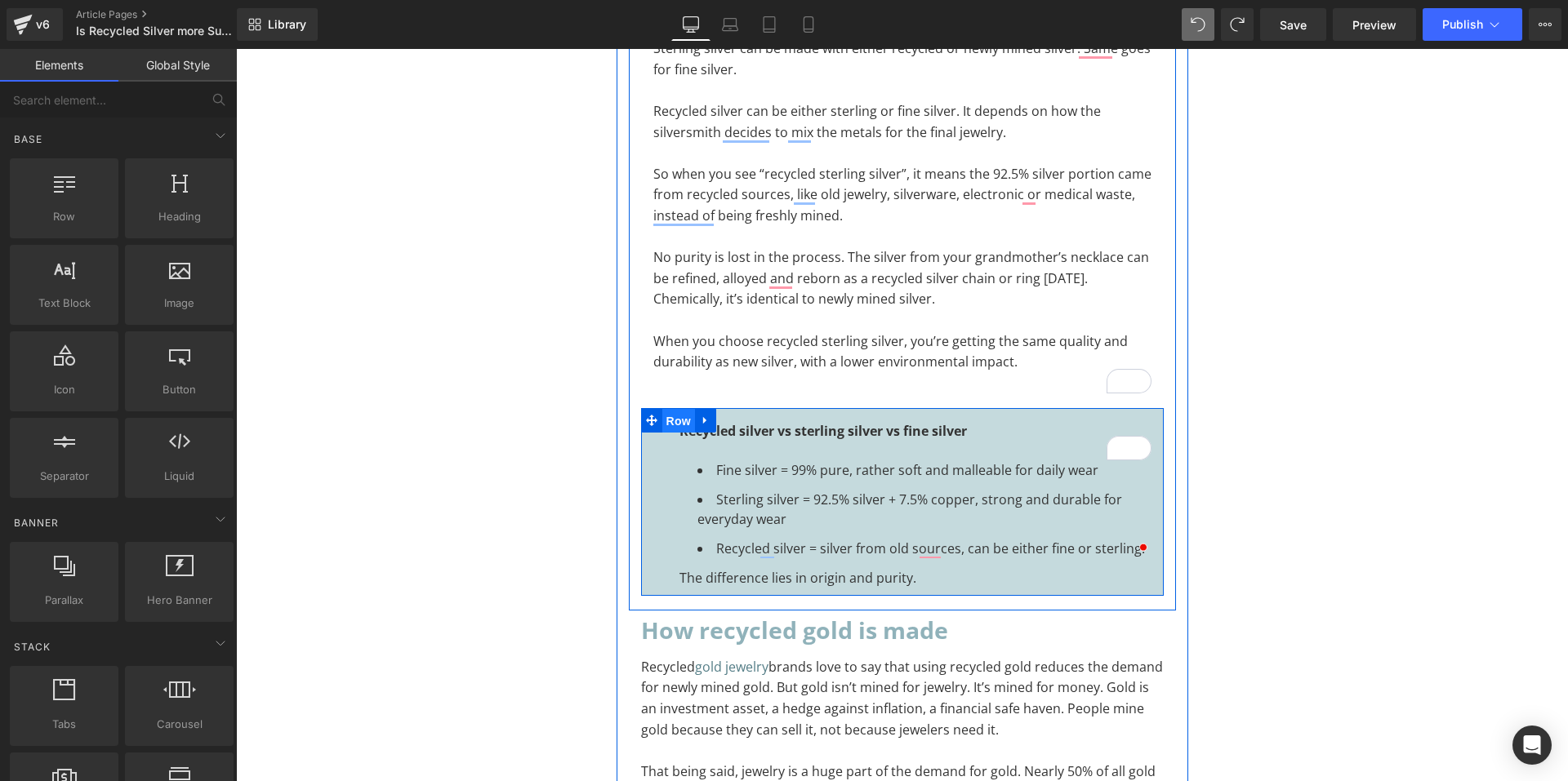
click at [663, 420] on span "Row" at bounding box center [679, 420] width 33 height 24
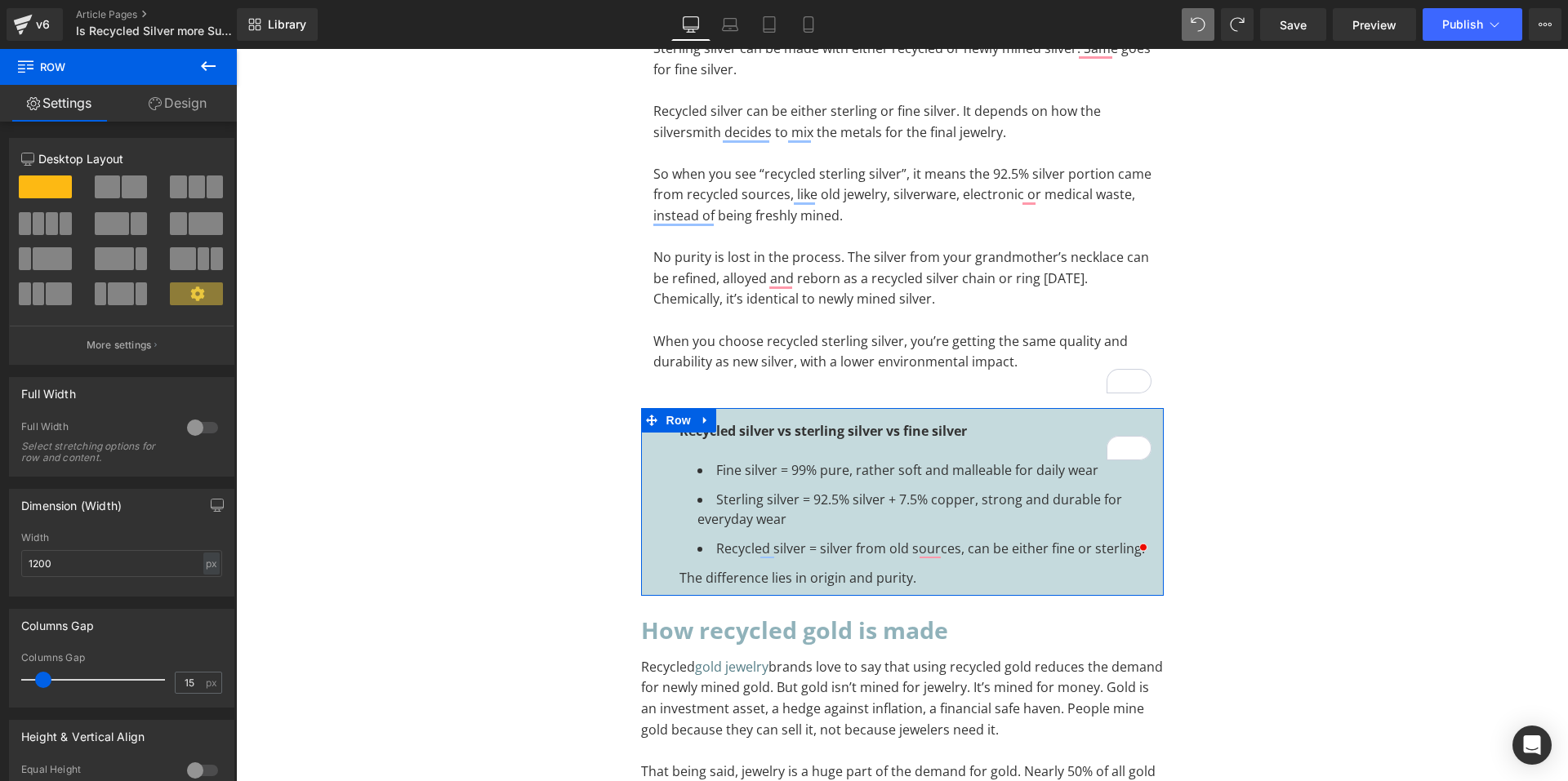
click at [188, 103] on link "Design" at bounding box center [178, 103] width 119 height 37
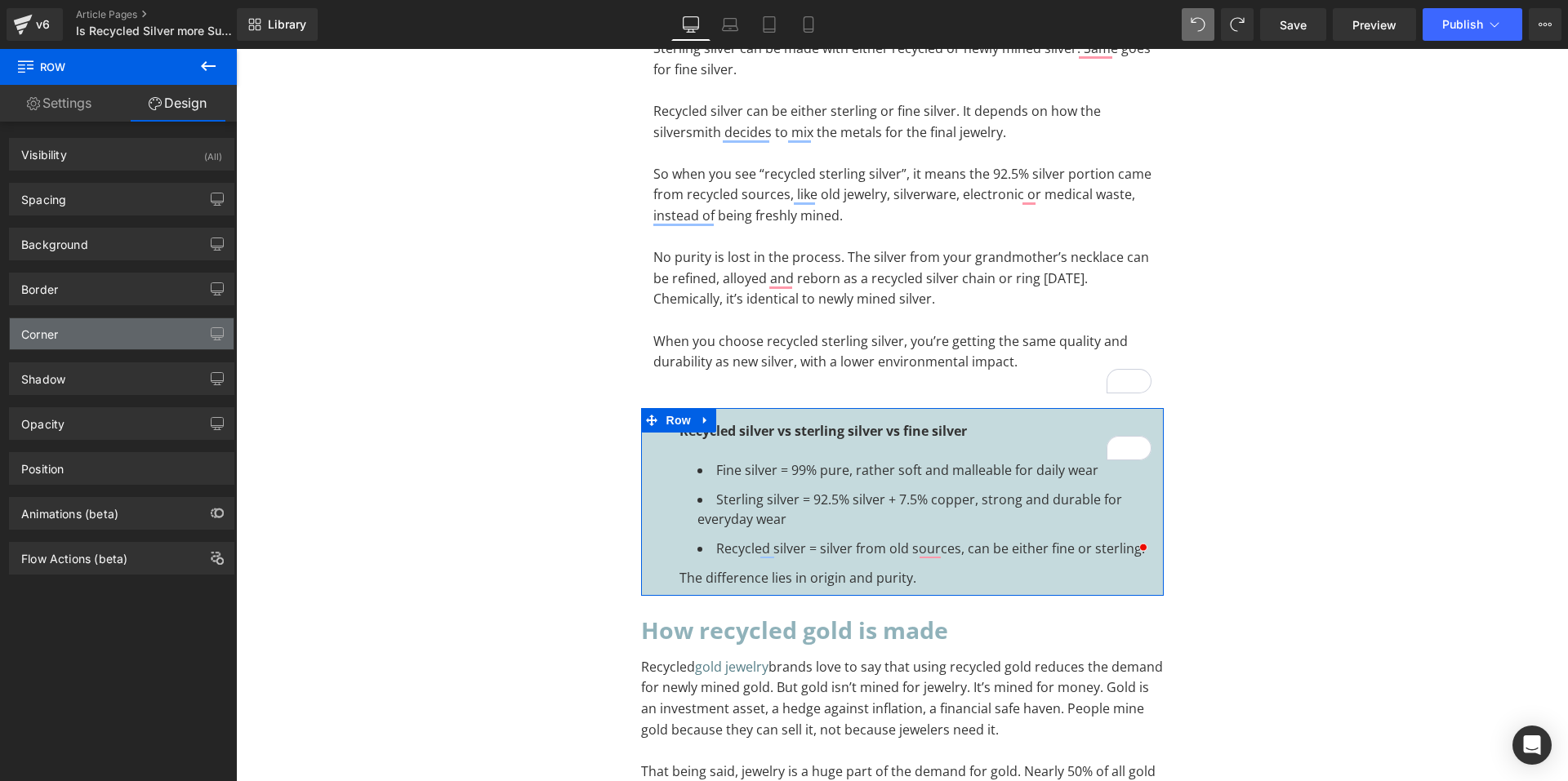
click at [71, 337] on div "Corner" at bounding box center [121, 334] width 224 height 31
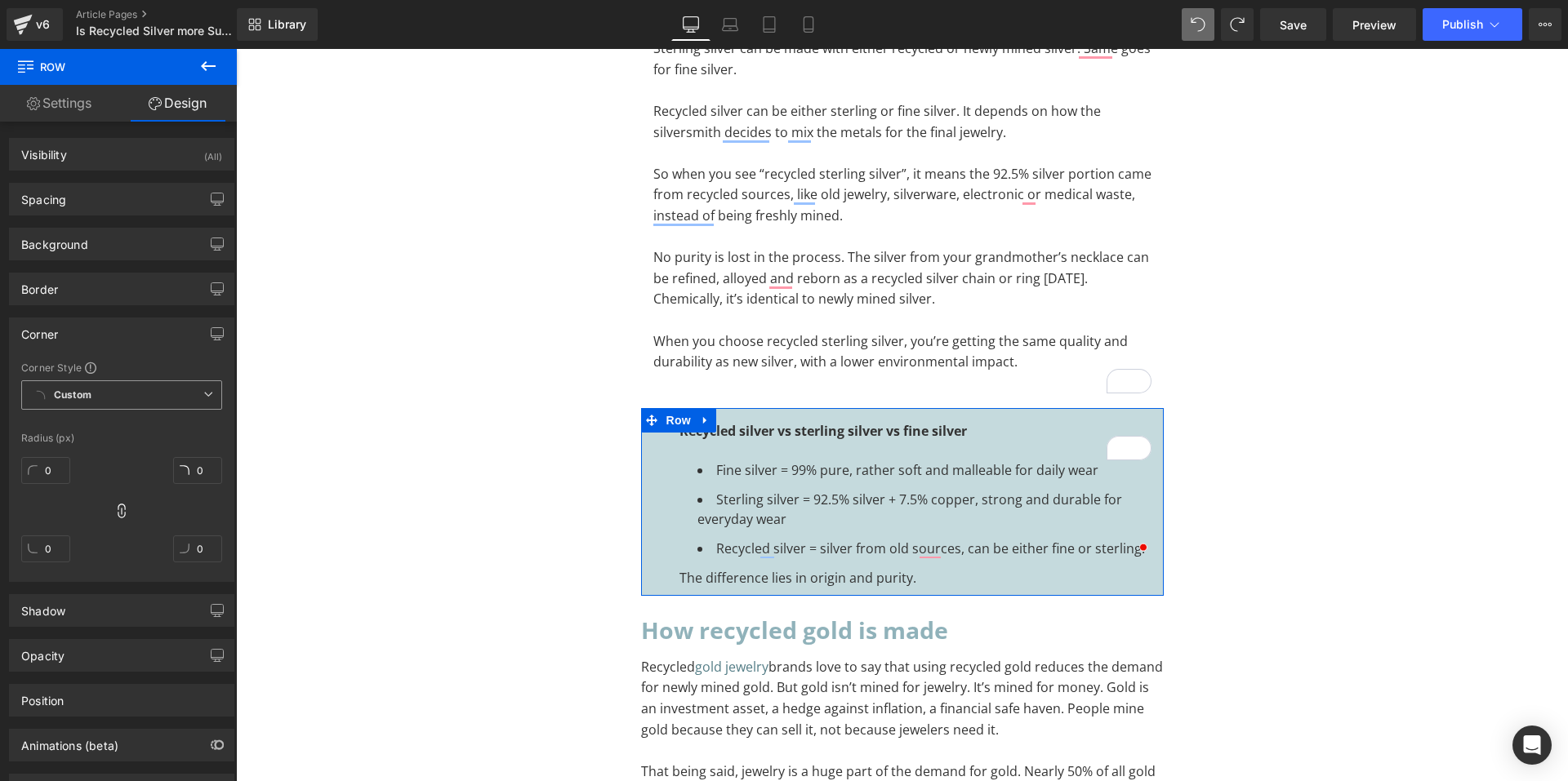
drag, startPoint x: 77, startPoint y: 393, endPoint x: 77, endPoint y: 411, distance: 18.0
click at [77, 399] on b "Custom" at bounding box center [72, 395] width 38 height 14
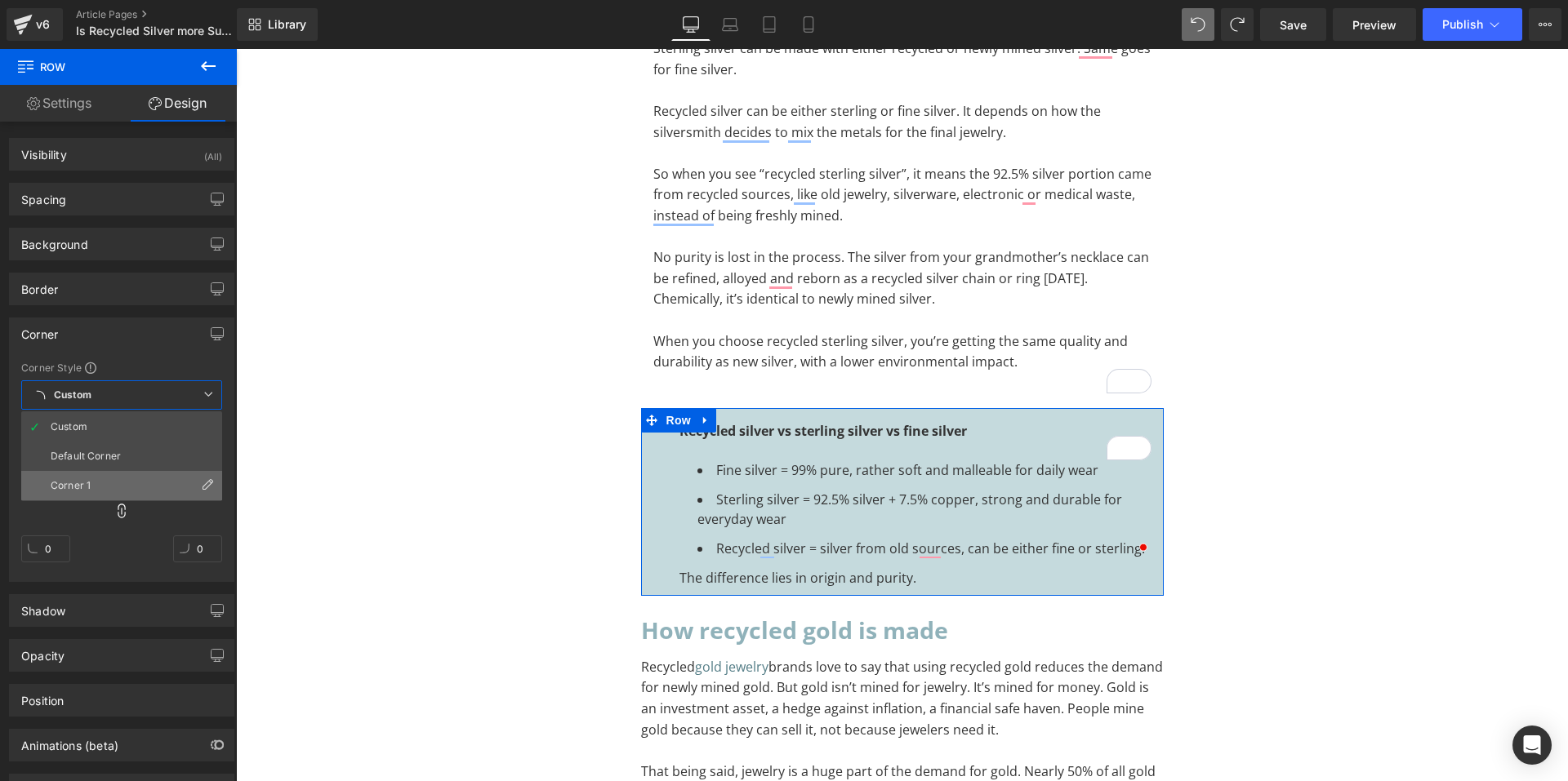
click at [62, 481] on div "Corner 1" at bounding box center [71, 486] width 40 height 12
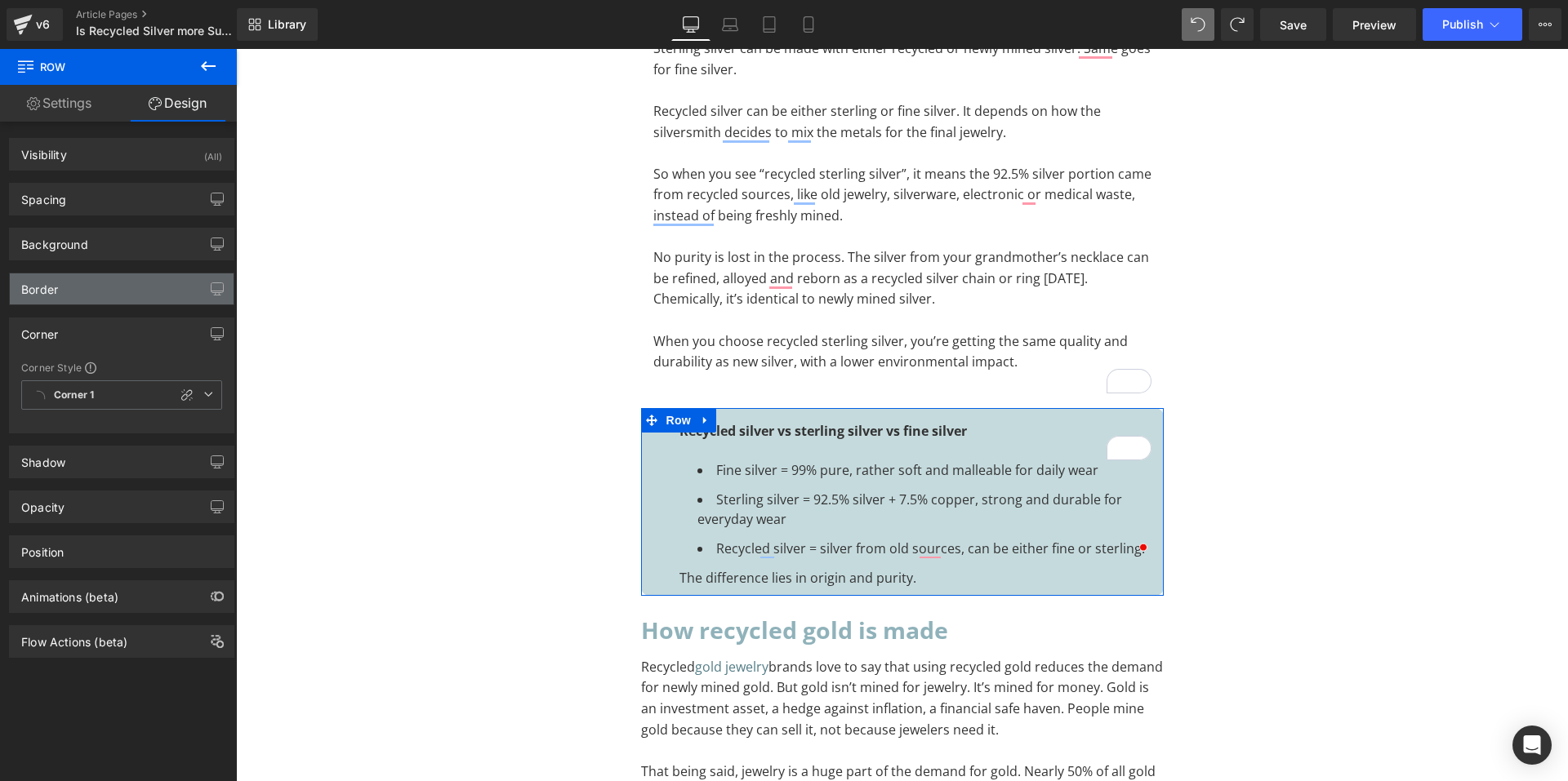
click at [89, 296] on div "Border" at bounding box center [121, 288] width 224 height 31
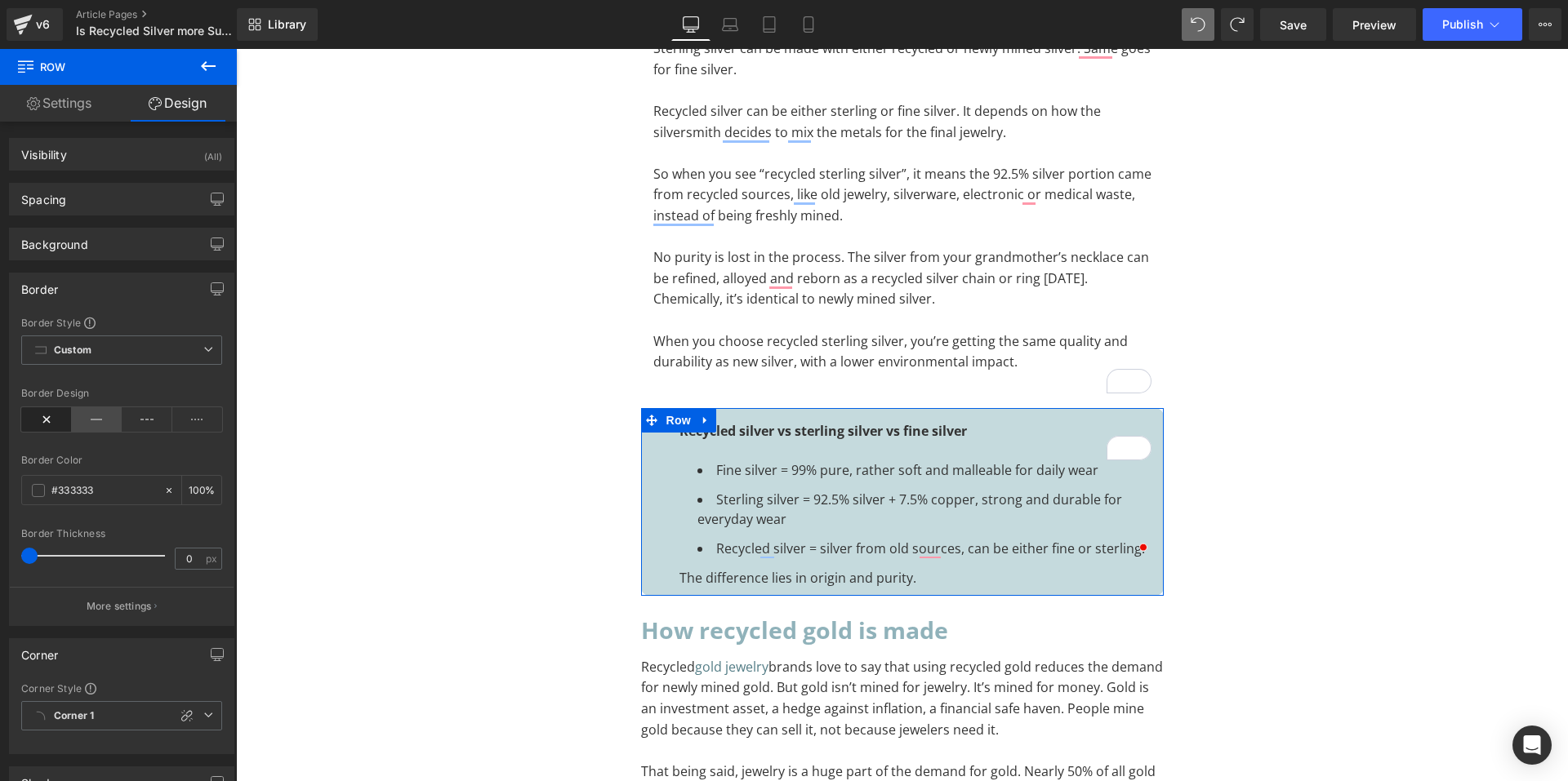
click at [91, 425] on icon at bounding box center [96, 419] width 51 height 24
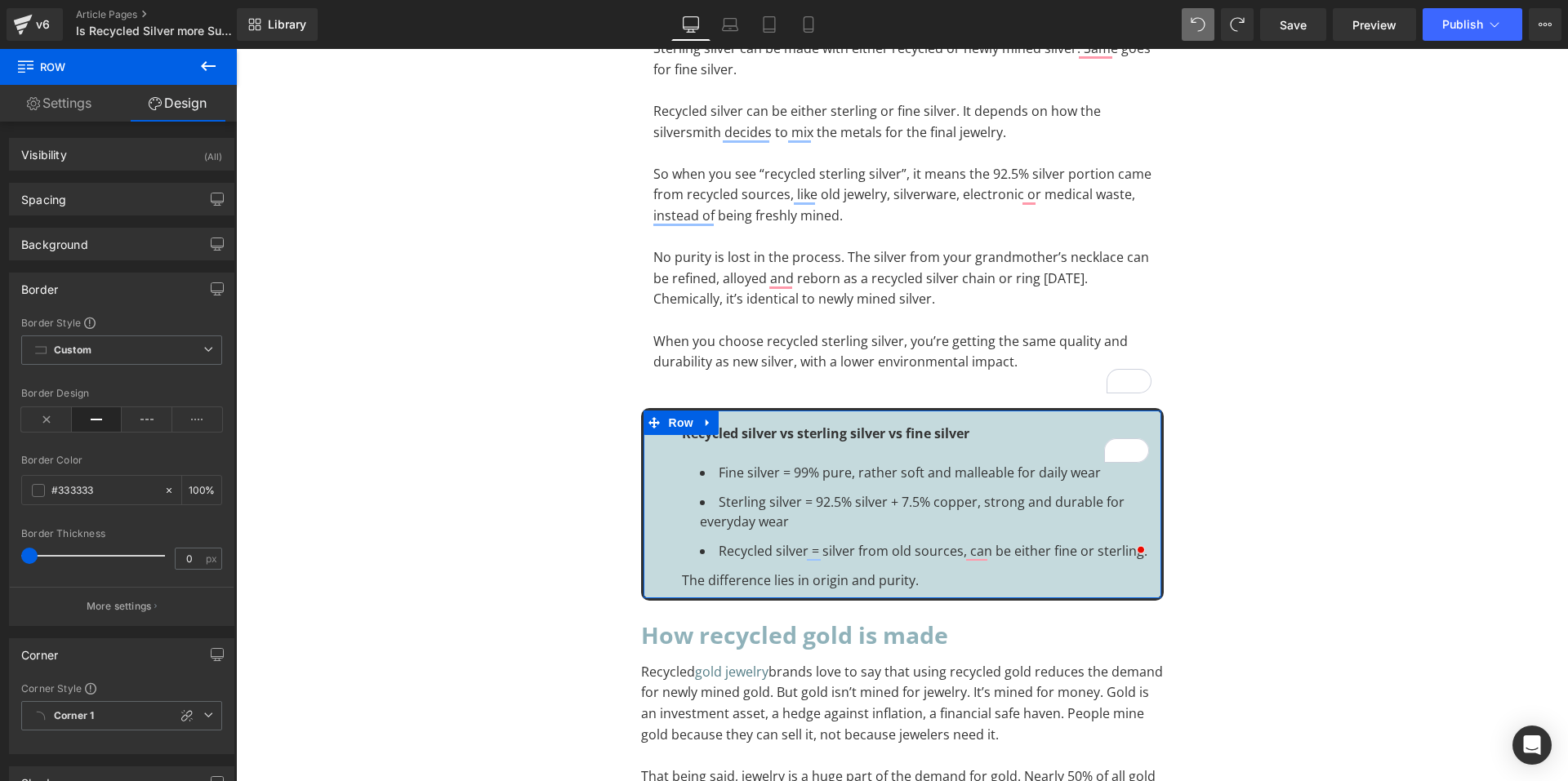
drag, startPoint x: 29, startPoint y: 553, endPoint x: 19, endPoint y: 553, distance: 10.0
click at [19, 553] on div "Border Style Custom Border Solid Border Dashed Border Dotted Custom Custom Bord…" at bounding box center [121, 470] width 224 height 310
click at [144, 423] on icon at bounding box center [146, 419] width 51 height 24
click at [34, 497] on div "#333333" at bounding box center [93, 490] width 141 height 29
click at [70, 486] on input "#333333" at bounding box center [104, 491] width 104 height 18
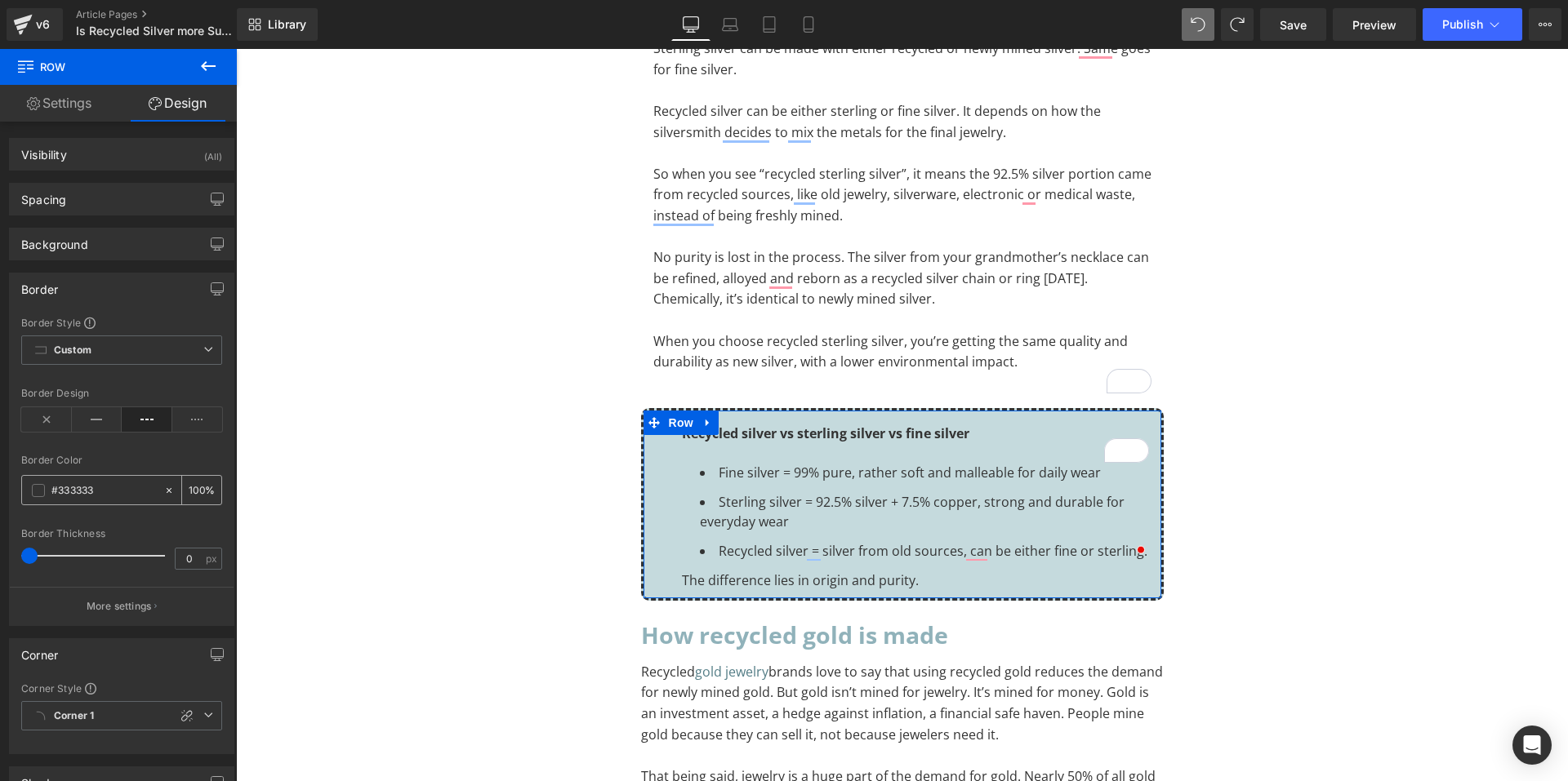
click at [37, 492] on span at bounding box center [38, 490] width 13 height 13
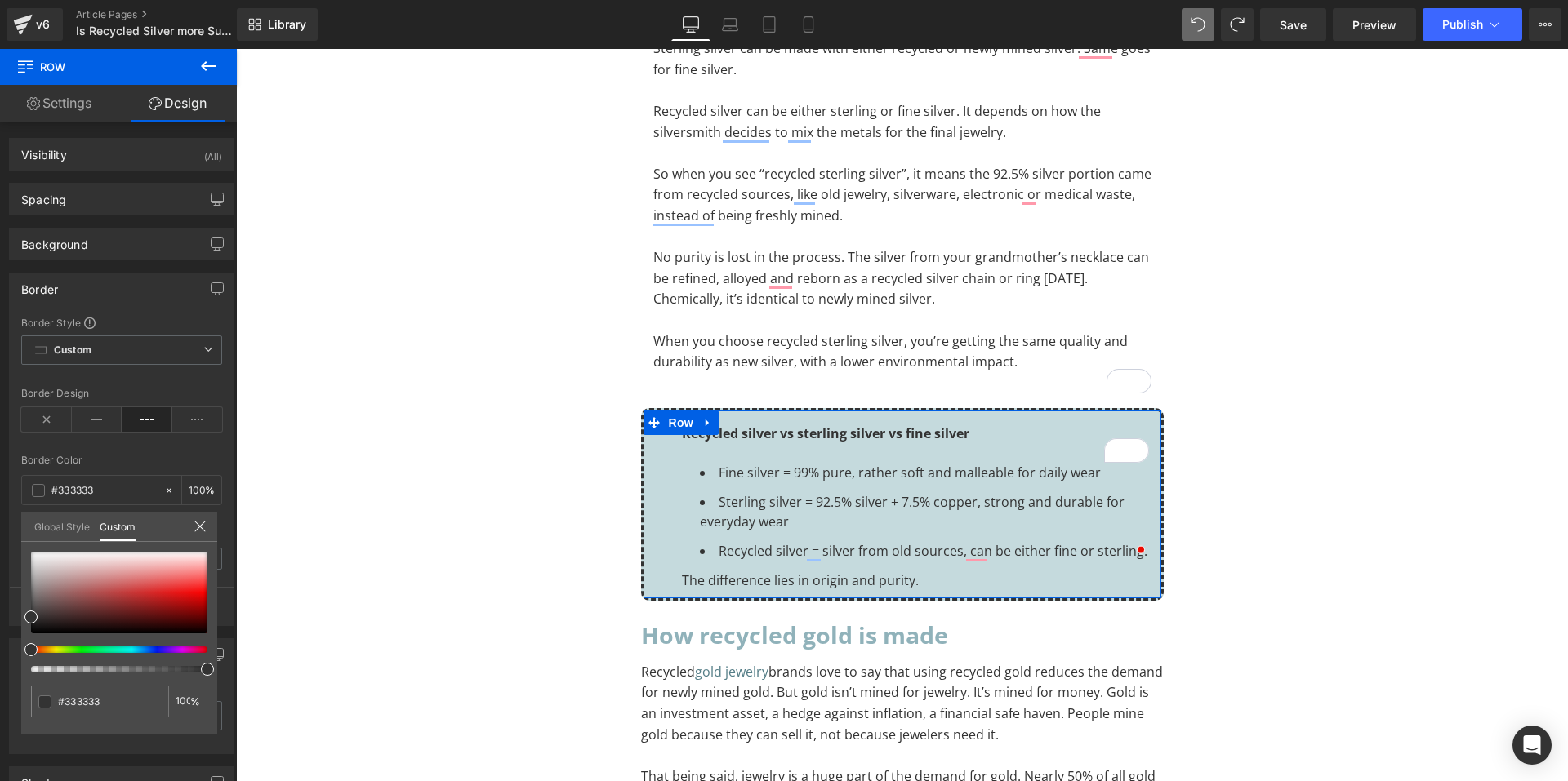
click at [51, 530] on link "Global Style" at bounding box center [62, 525] width 55 height 28
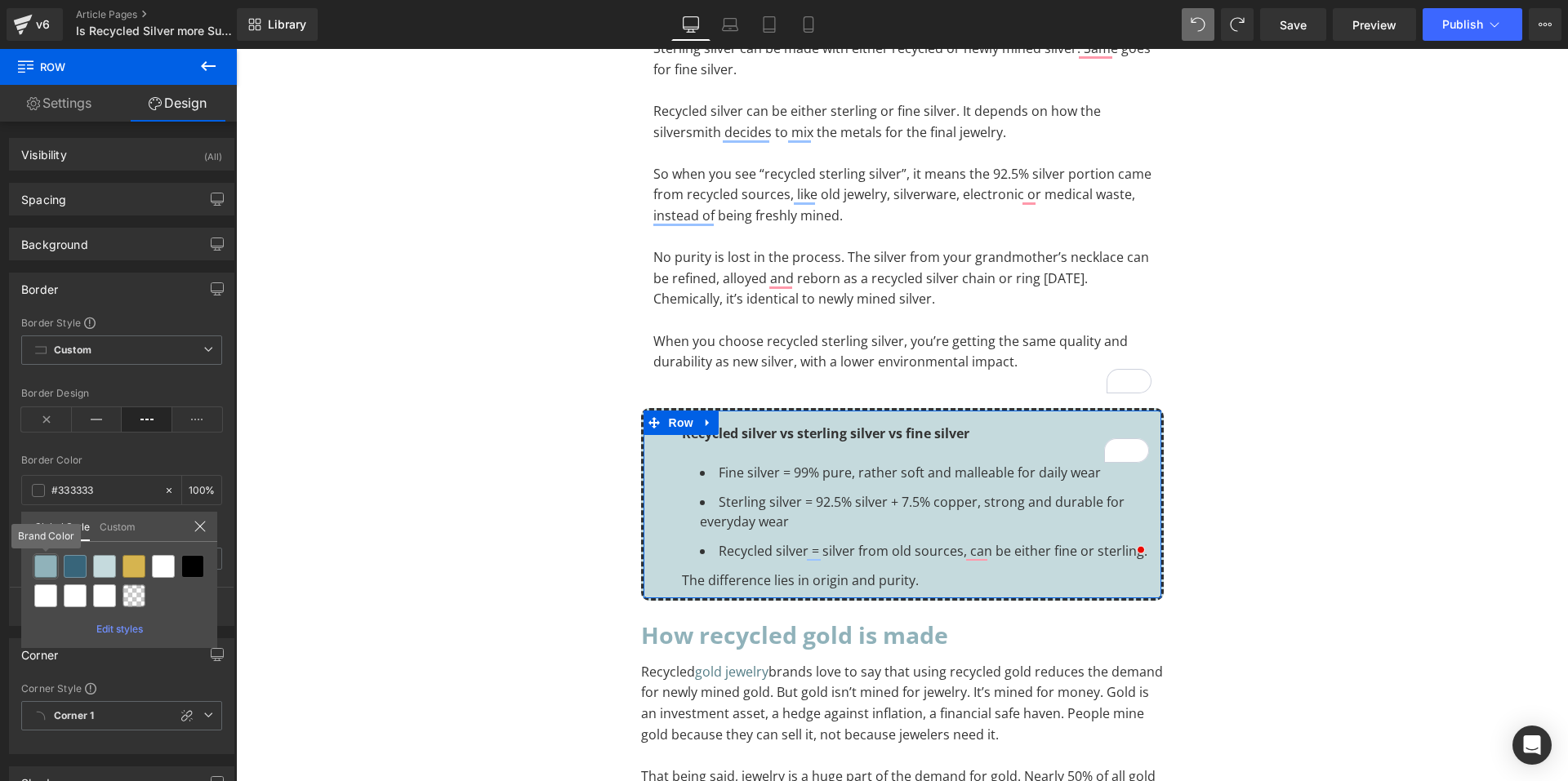
click at [46, 569] on div at bounding box center [46, 567] width 23 height 23
type input "Brand Color"
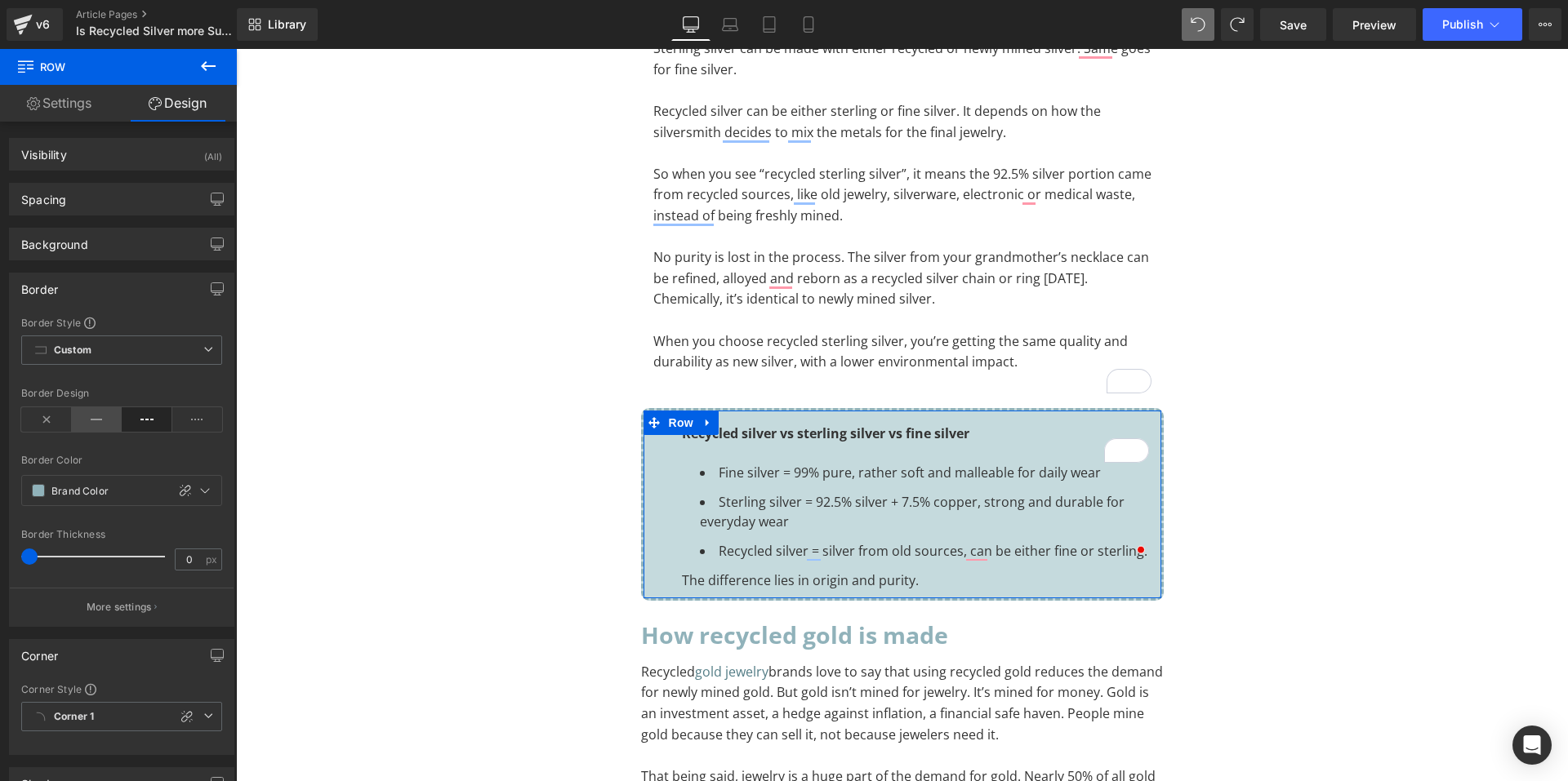
click at [91, 425] on icon at bounding box center [96, 419] width 51 height 24
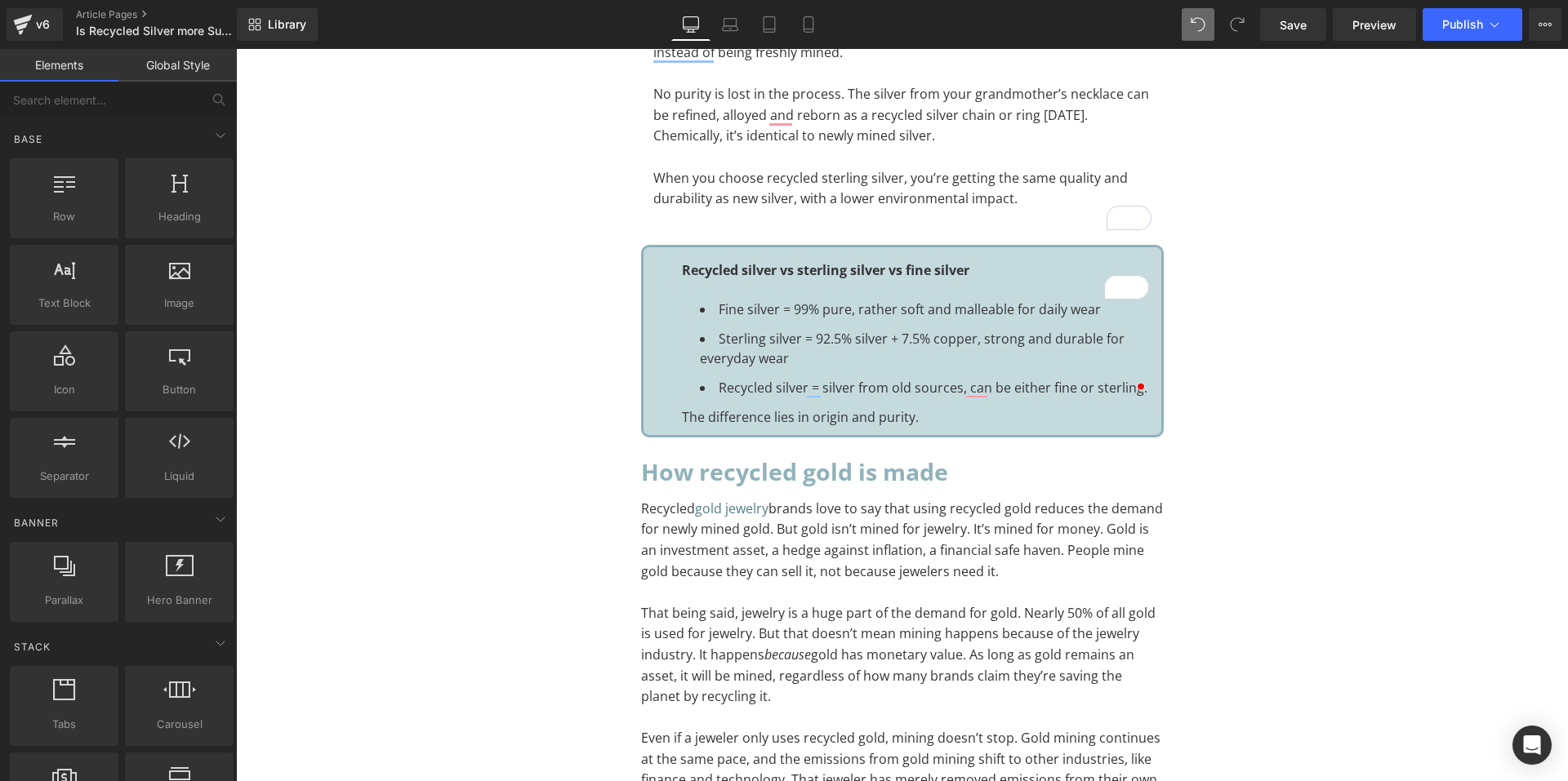
scroll to position [1061, 0]
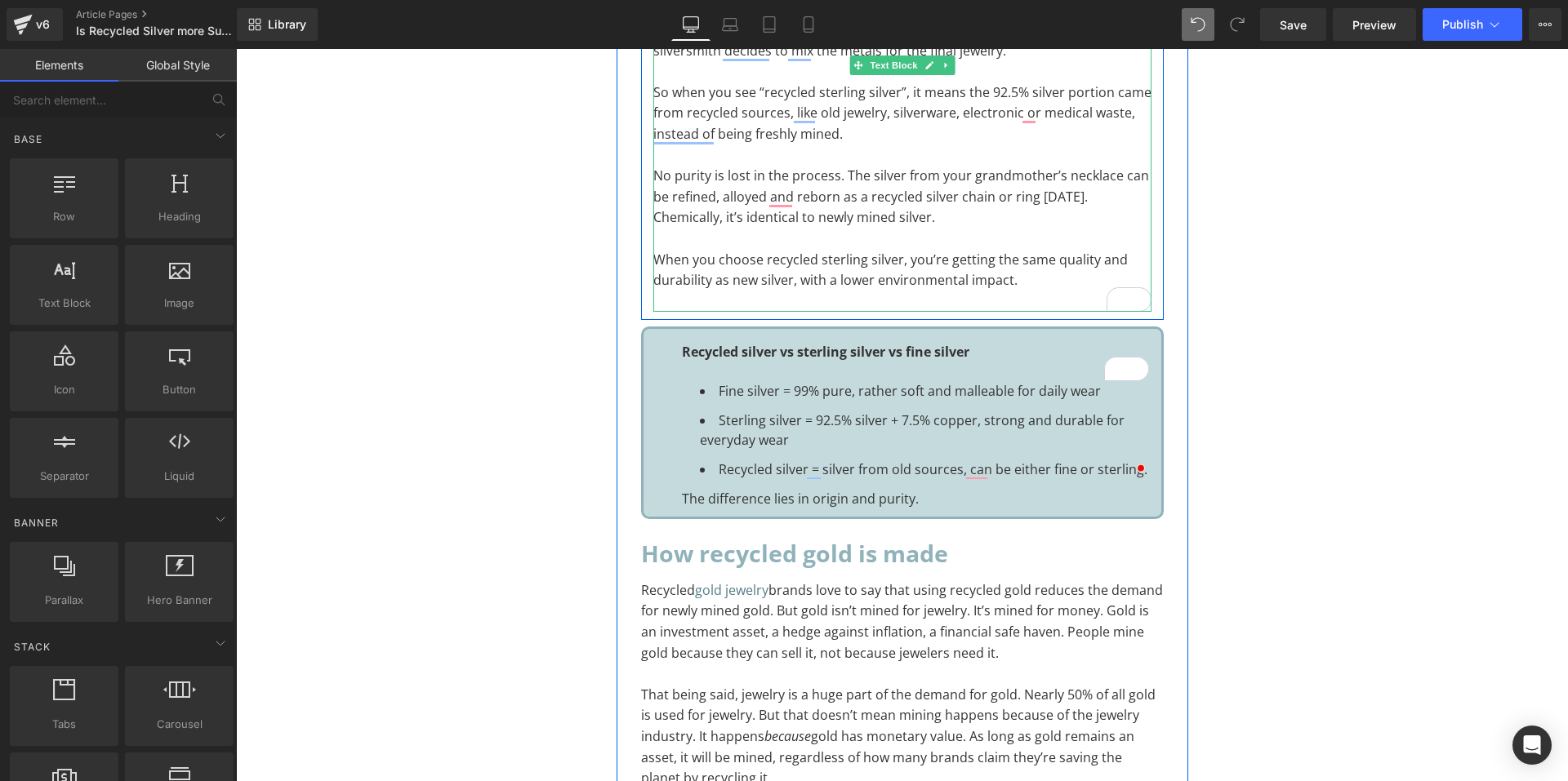
click at [1065, 291] on p "To enrich screen reader interactions, please activate Accessibility in Grammarl…" at bounding box center [903, 302] width 498 height 21
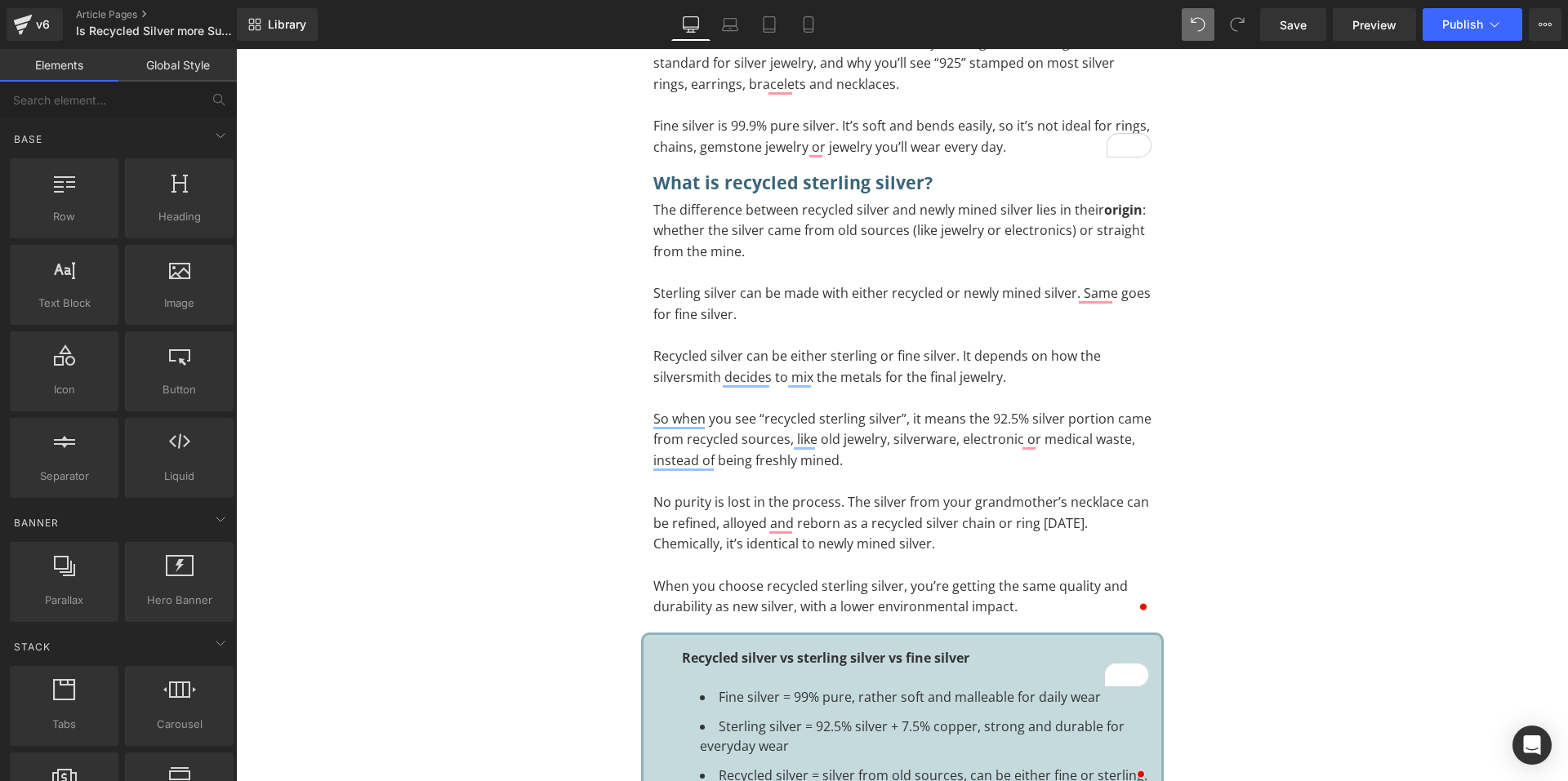
scroll to position [816, 0]
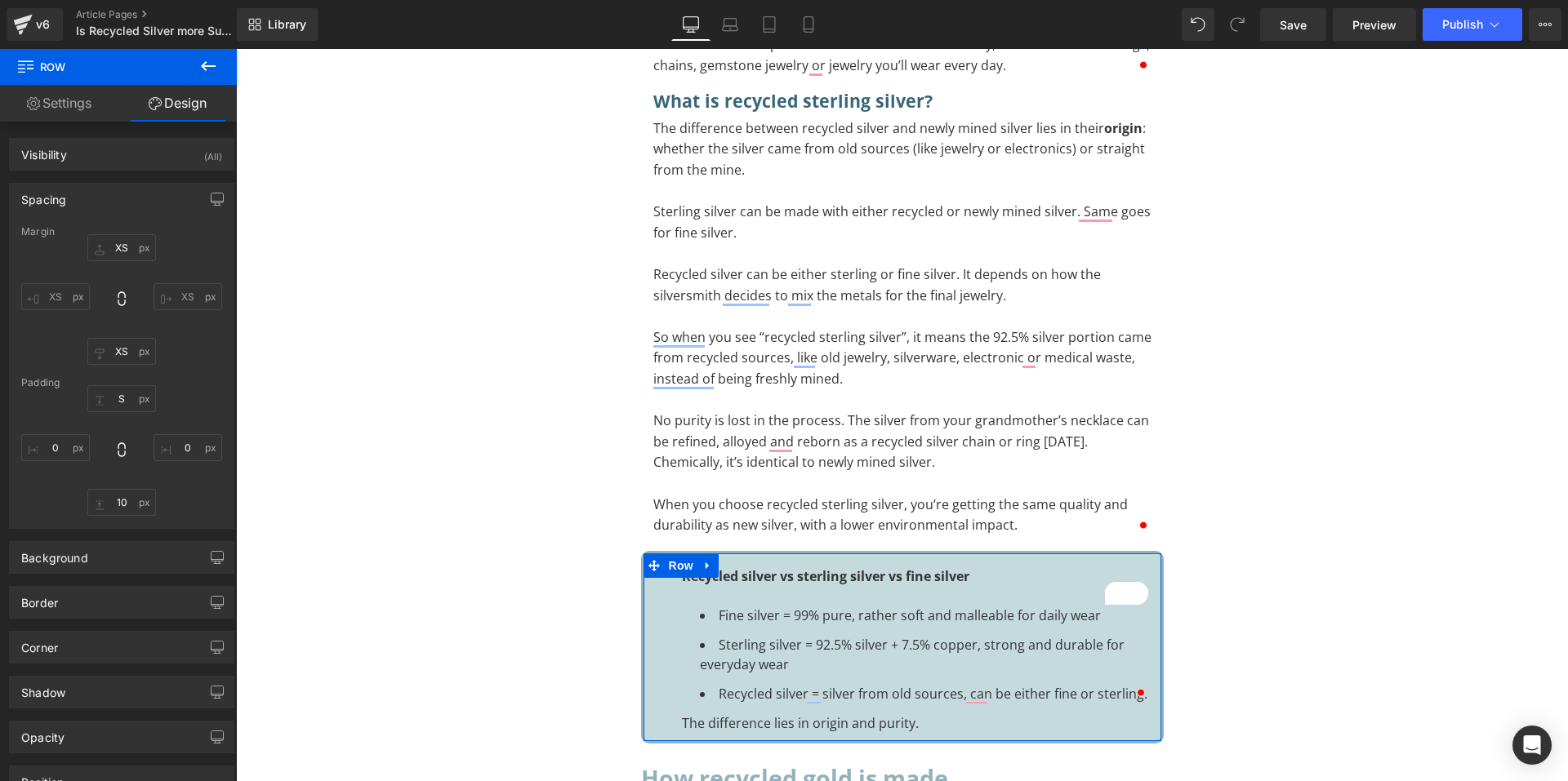
scroll to position [153, 0]
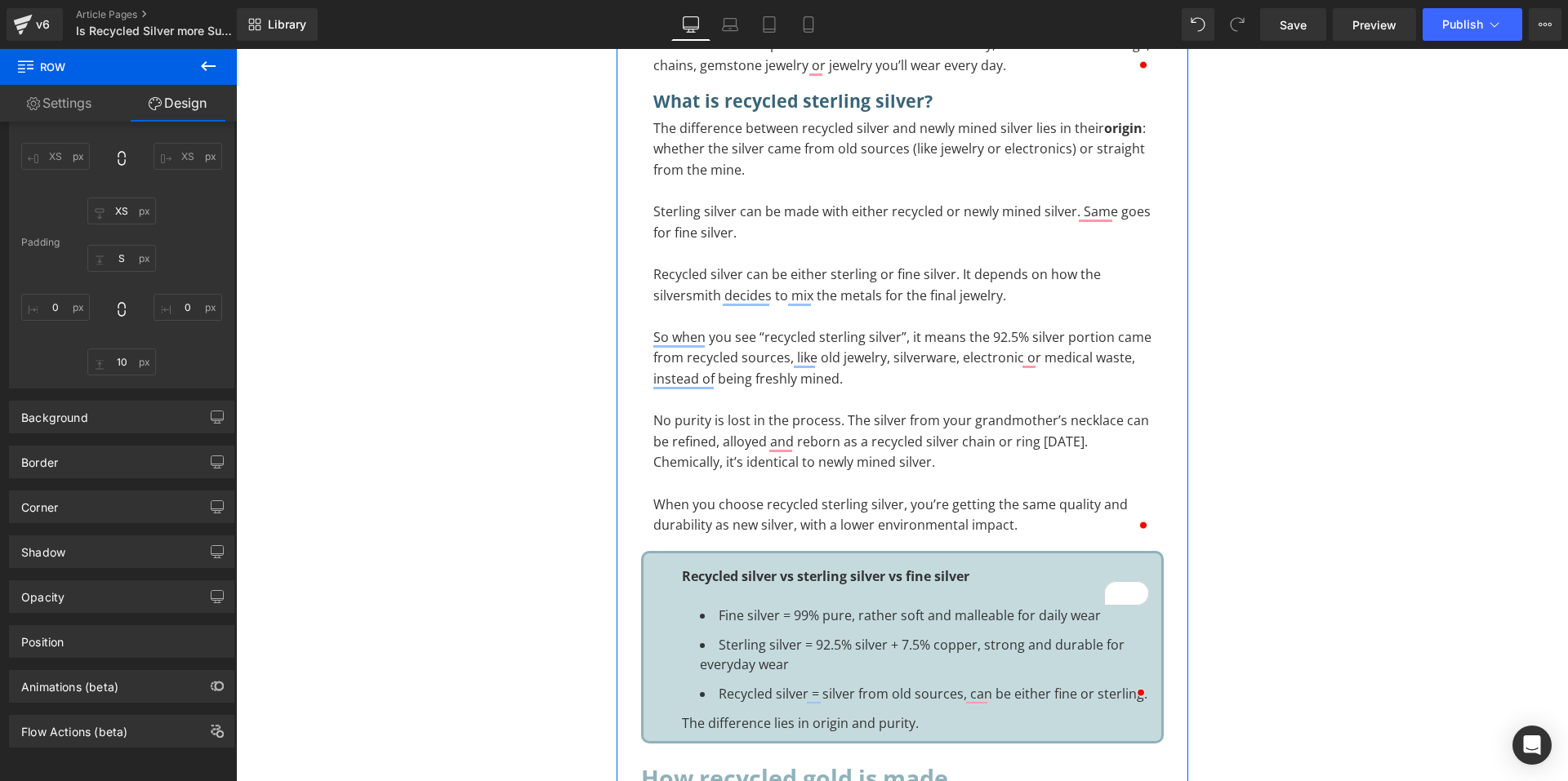
scroll to position [1225, 0]
